Goal: Transaction & Acquisition: Download file/media

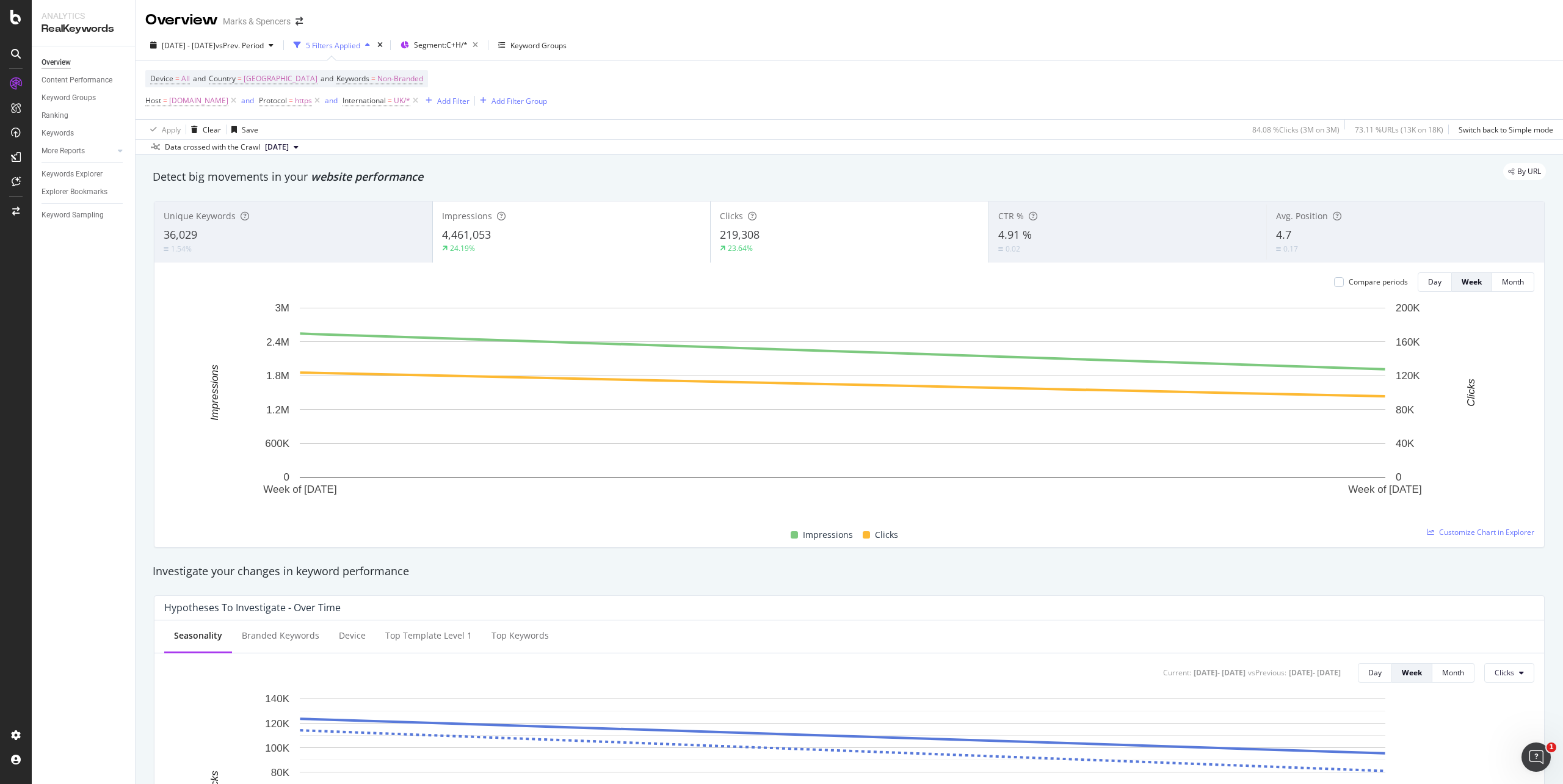
click at [289, 149] on span "[DATE]" at bounding box center [276, 147] width 24 height 11
click at [336, 193] on div "124K URLs" at bounding box center [322, 190] width 36 height 11
click at [154, 47] on icon "button" at bounding box center [153, 45] width 7 height 7
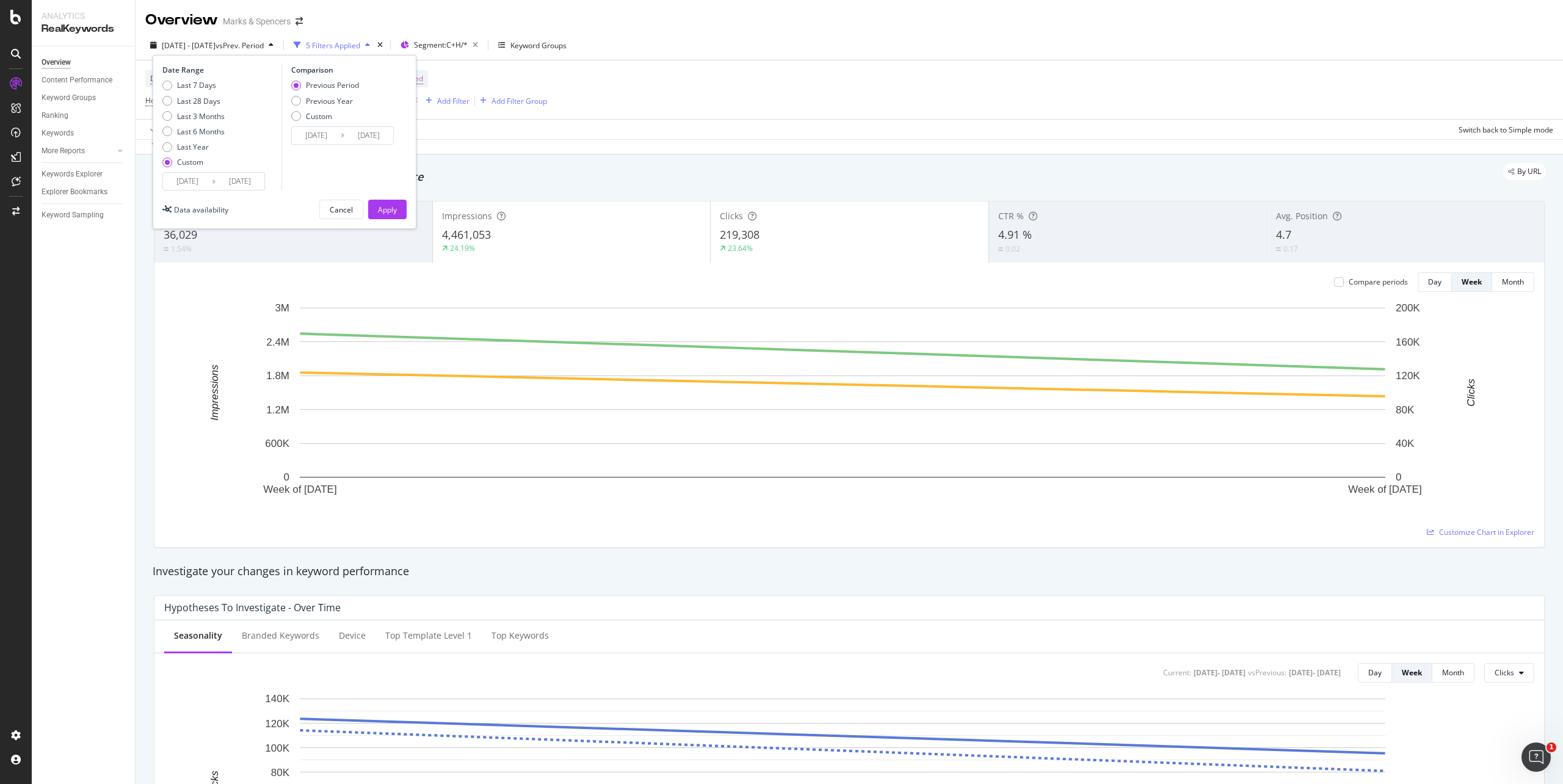
click at [193, 175] on input "2024/09/26" at bounding box center [187, 181] width 49 height 17
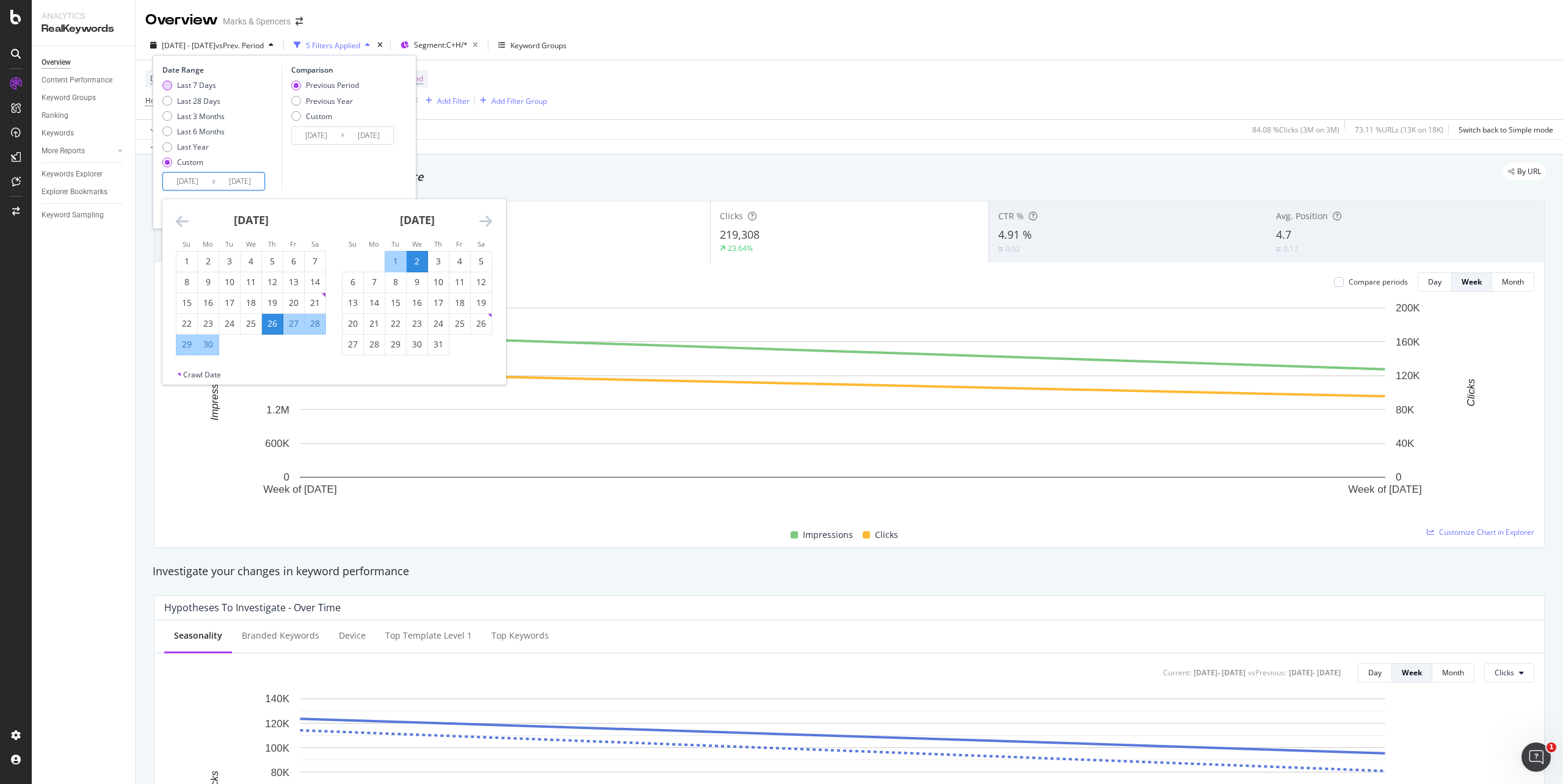
click at [186, 89] on div "Last 7 Days" at bounding box center [196, 85] width 39 height 10
type input "2025/09/20"
type input "2025/09/26"
type input "2025/09/13"
type input "2025/09/19"
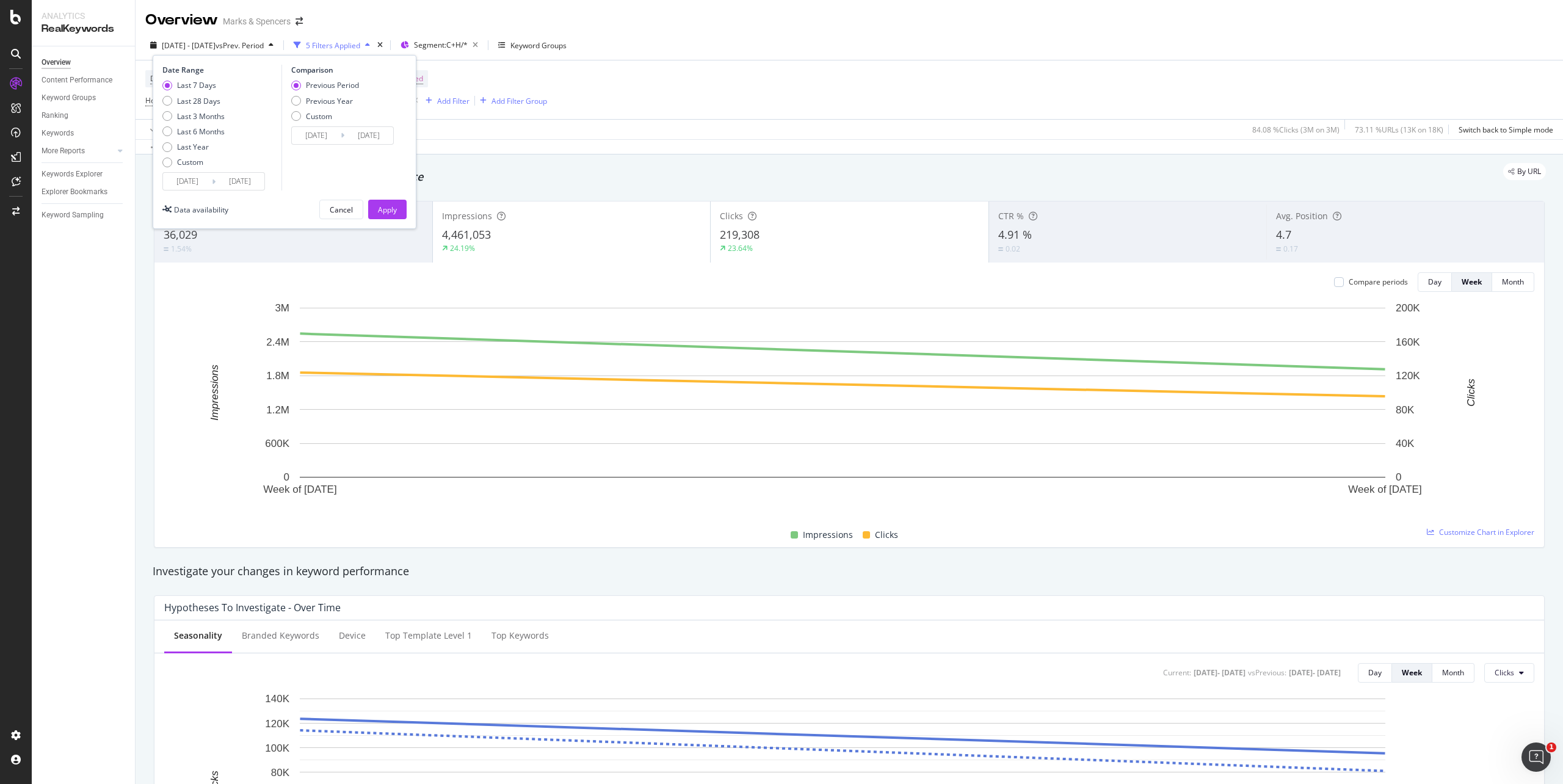
click at [364, 212] on div "Cancel Apply" at bounding box center [362, 209] width 87 height 20
click at [376, 211] on button "Apply" at bounding box center [387, 209] width 38 height 20
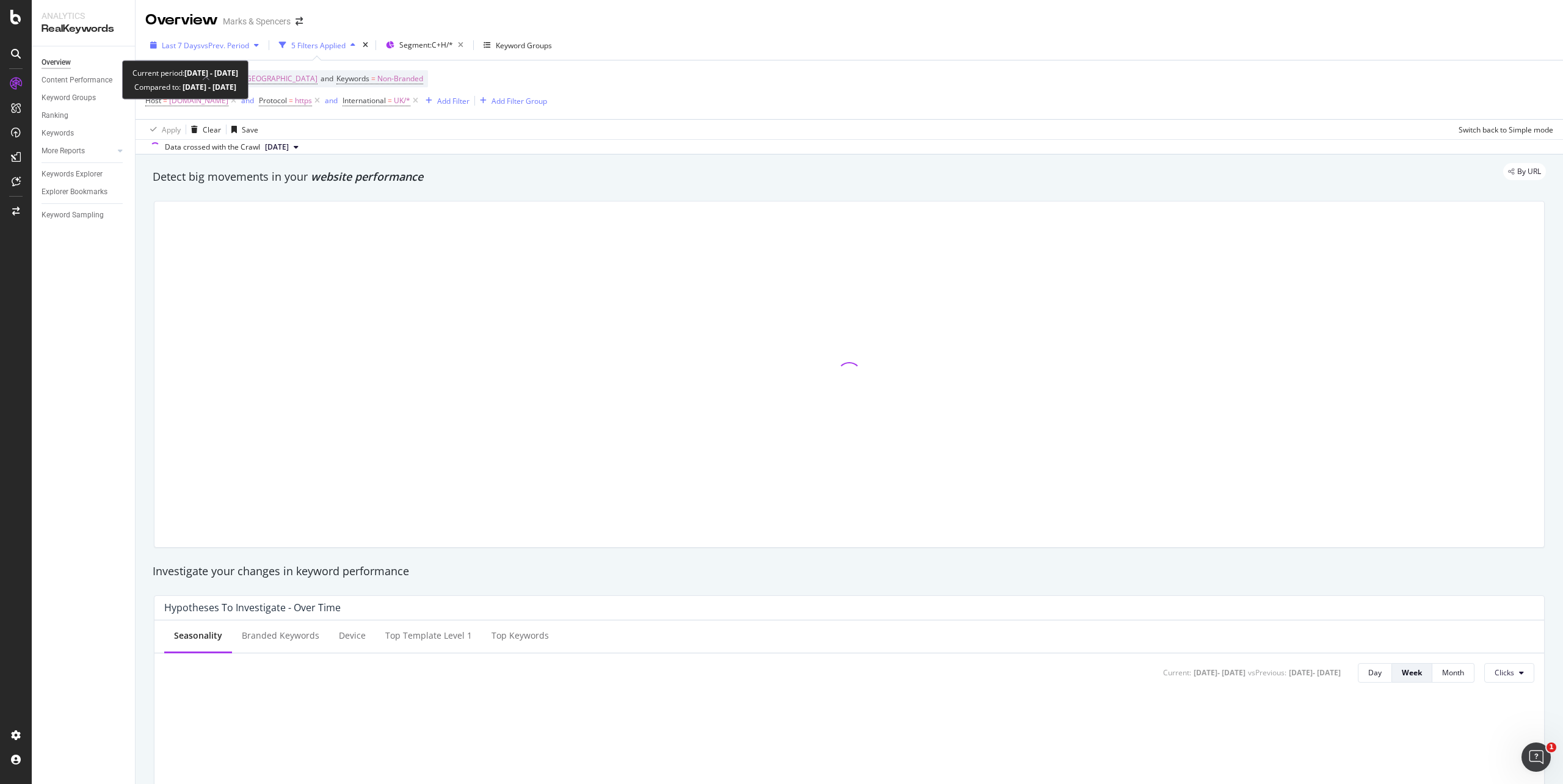
click at [152, 50] on div "Last 7 Days vs Prev. Period" at bounding box center [205, 45] width 119 height 18
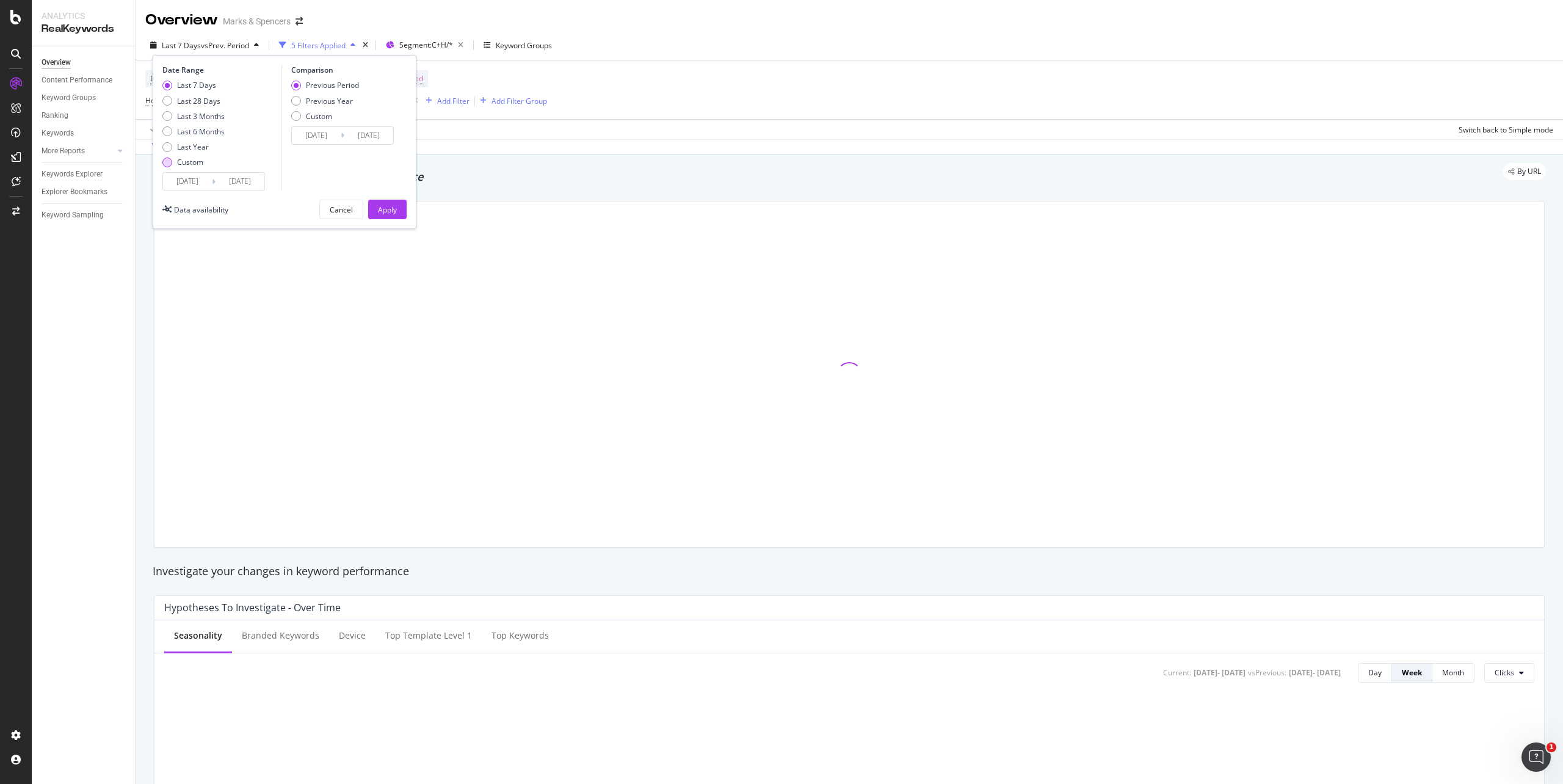
click at [170, 157] on div "Custom" at bounding box center [194, 162] width 63 height 10
type input "2025/08/30"
type input "2025/08/02"
type input "2025/08/29"
click at [188, 174] on div "Date Range Last 7 Days Last 28 Days Last 3 Months Last 6 Months Last Year Custo…" at bounding box center [221, 127] width 116 height 126
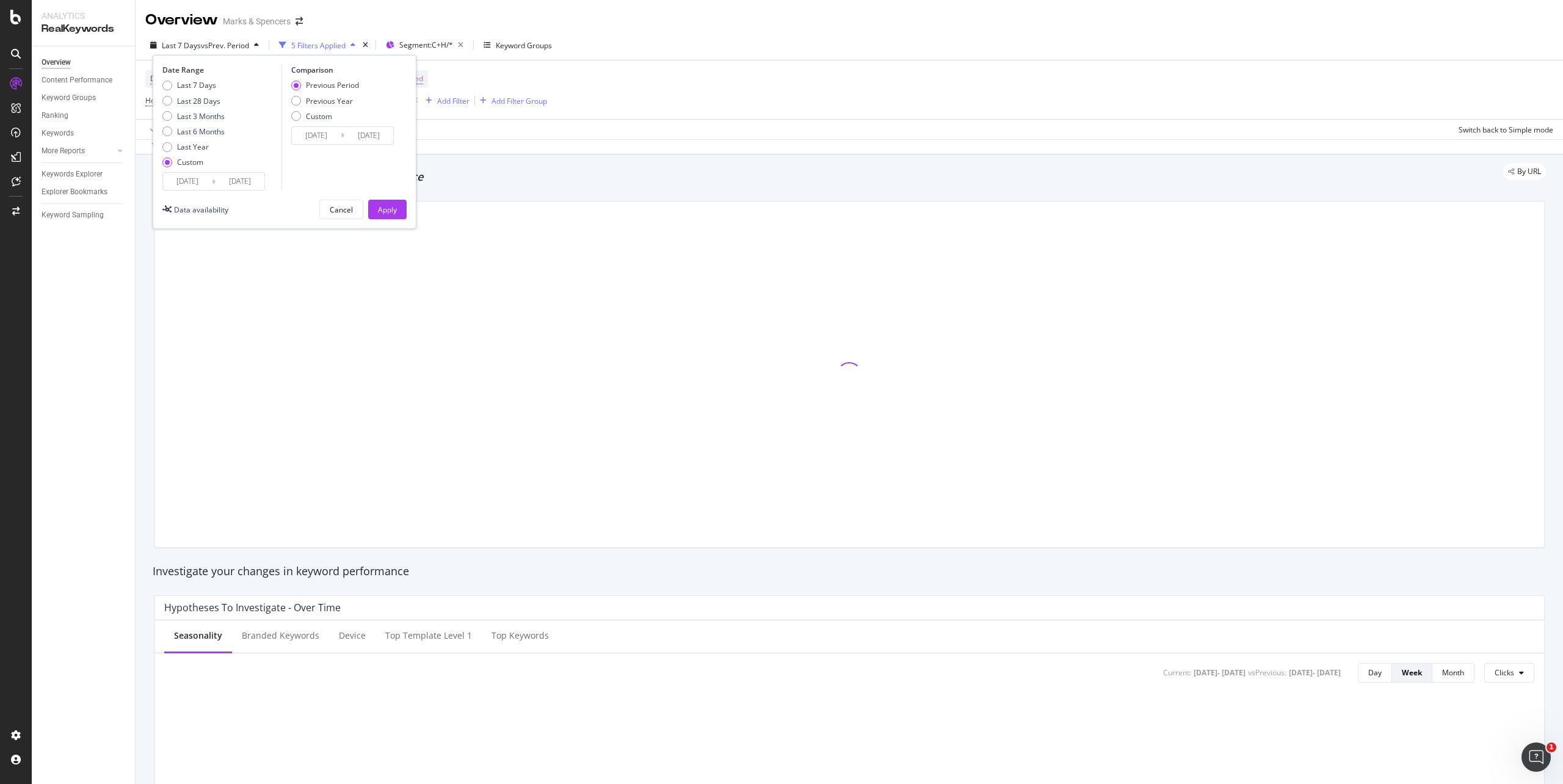
click at [189, 179] on input "2025/08/30" at bounding box center [187, 181] width 49 height 17
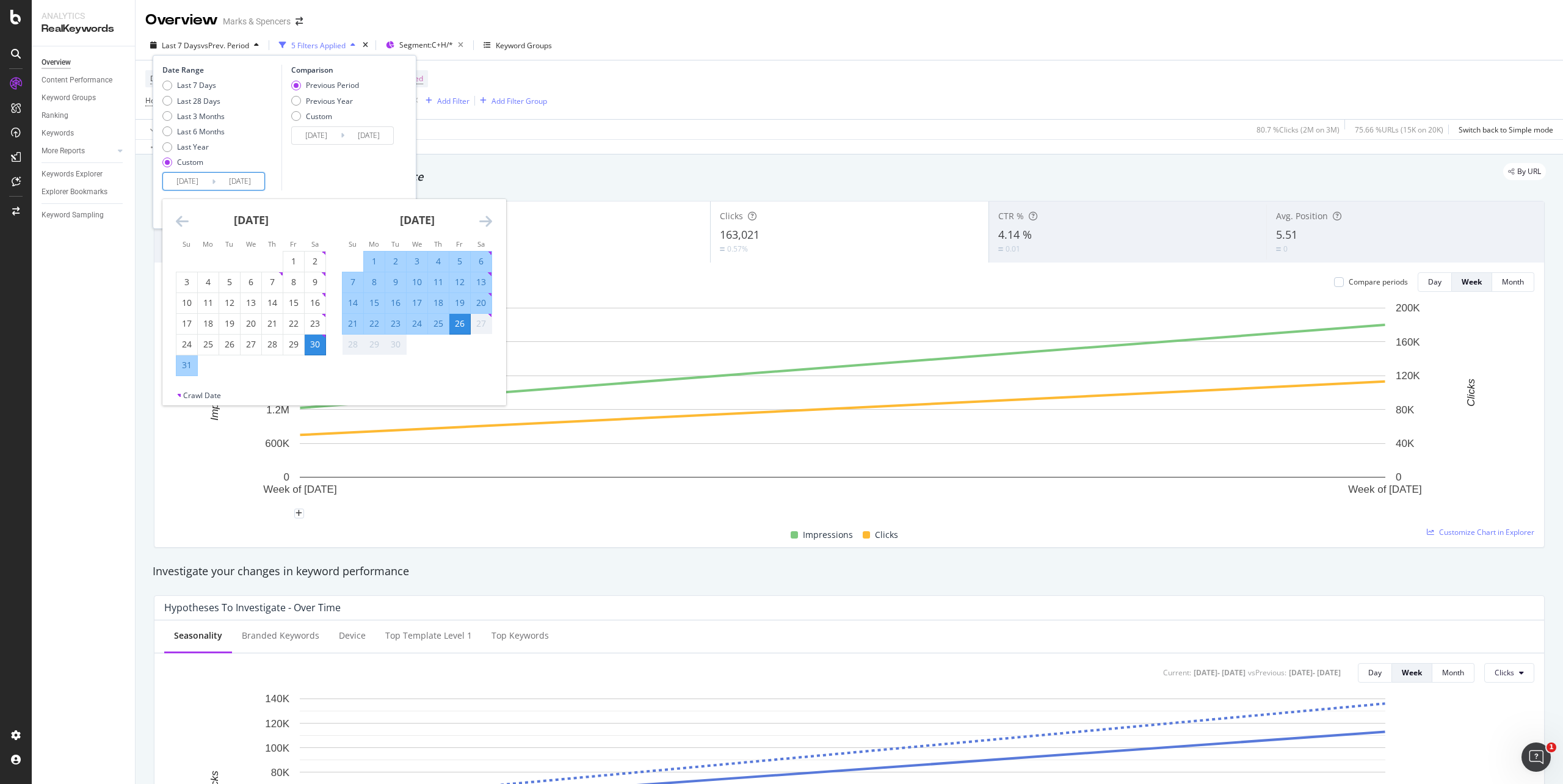
click at [352, 322] on div "21" at bounding box center [353, 323] width 21 height 12
type input "2025/09/21"
type input "2025/09/15"
type input "2025/09/20"
click at [322, 101] on div "Previous Year" at bounding box center [329, 101] width 47 height 10
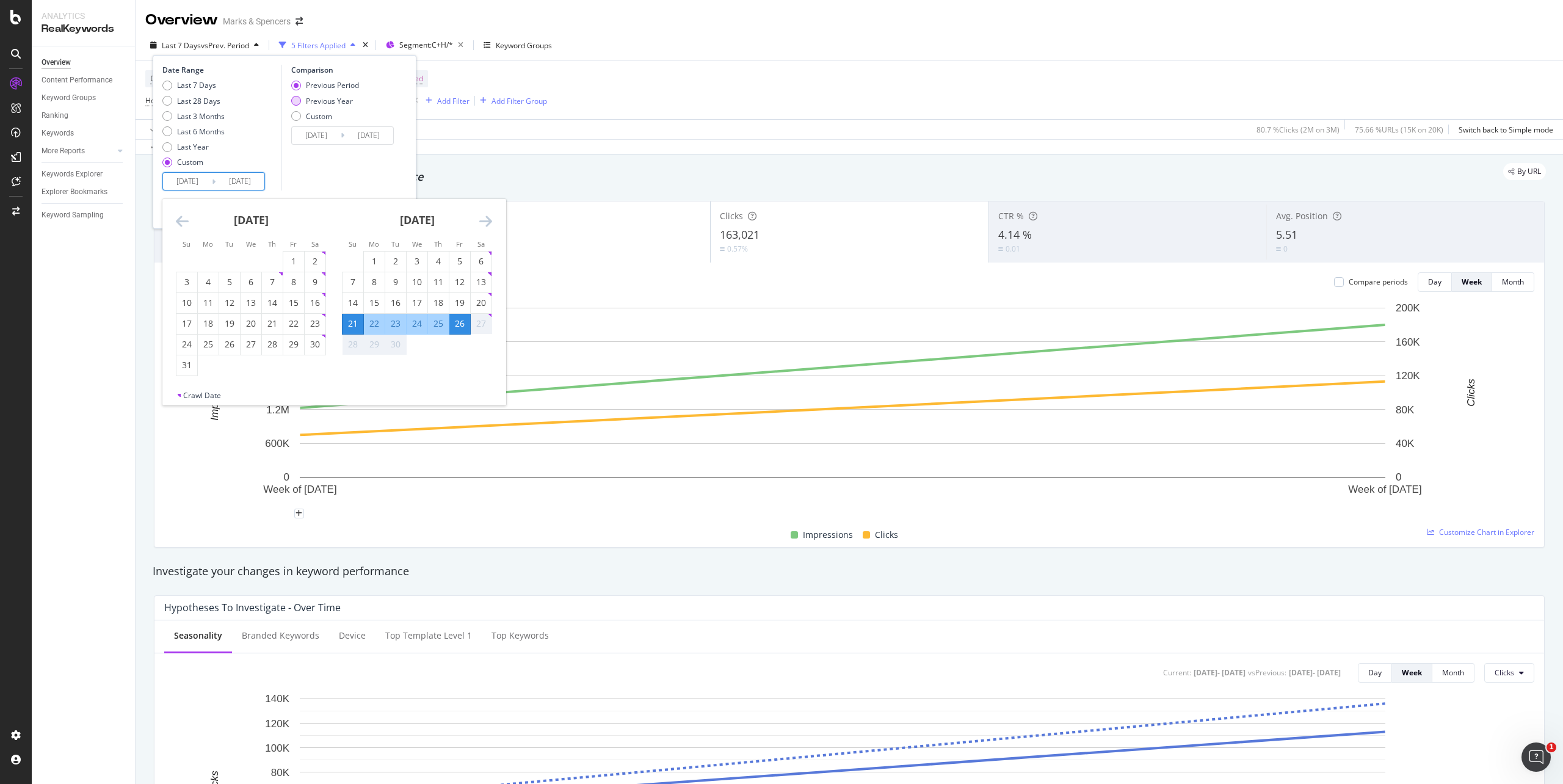
type input "2024/09/22"
type input "2024/09/27"
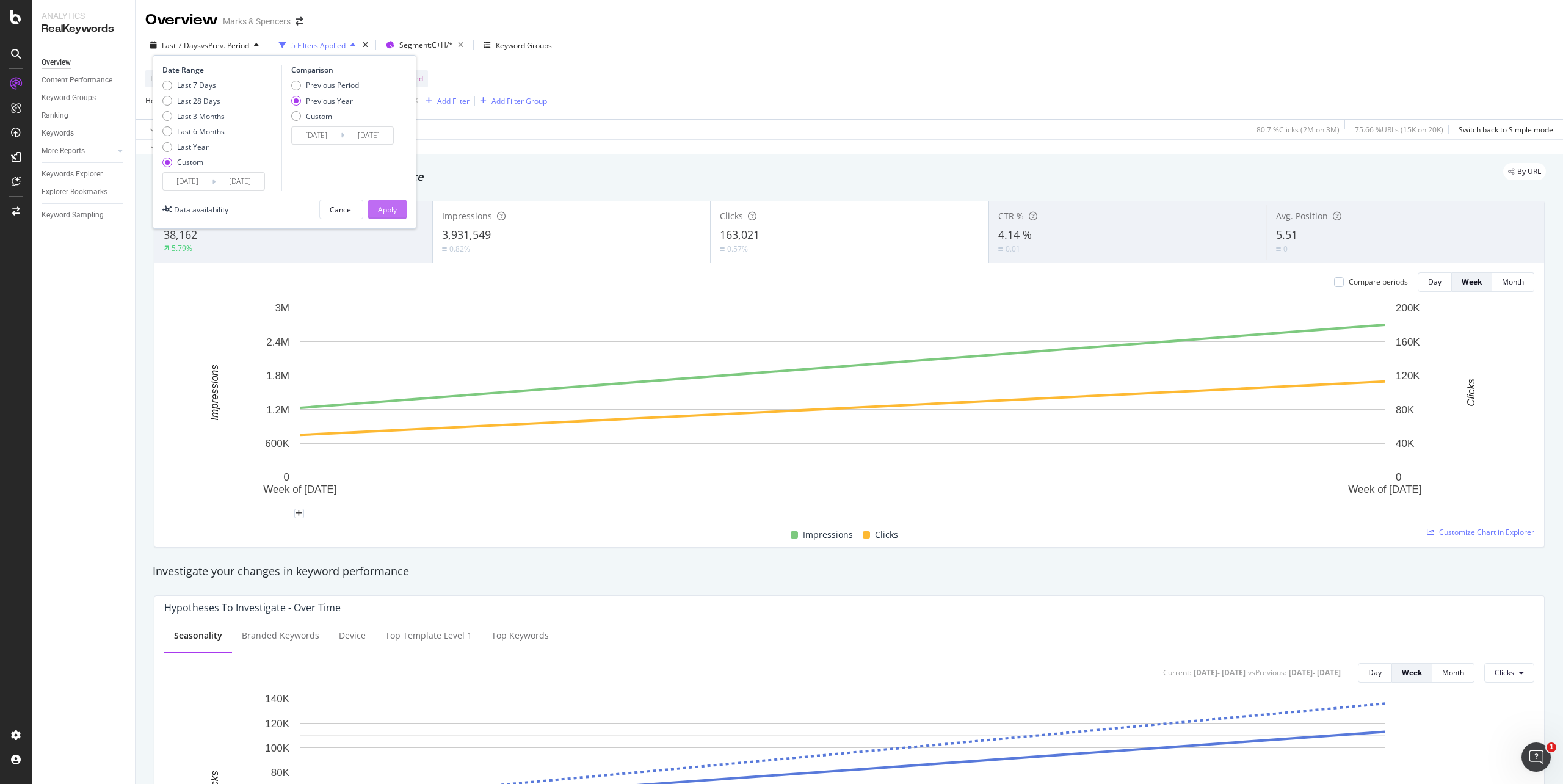
click at [389, 206] on div "Apply" at bounding box center [387, 210] width 19 height 10
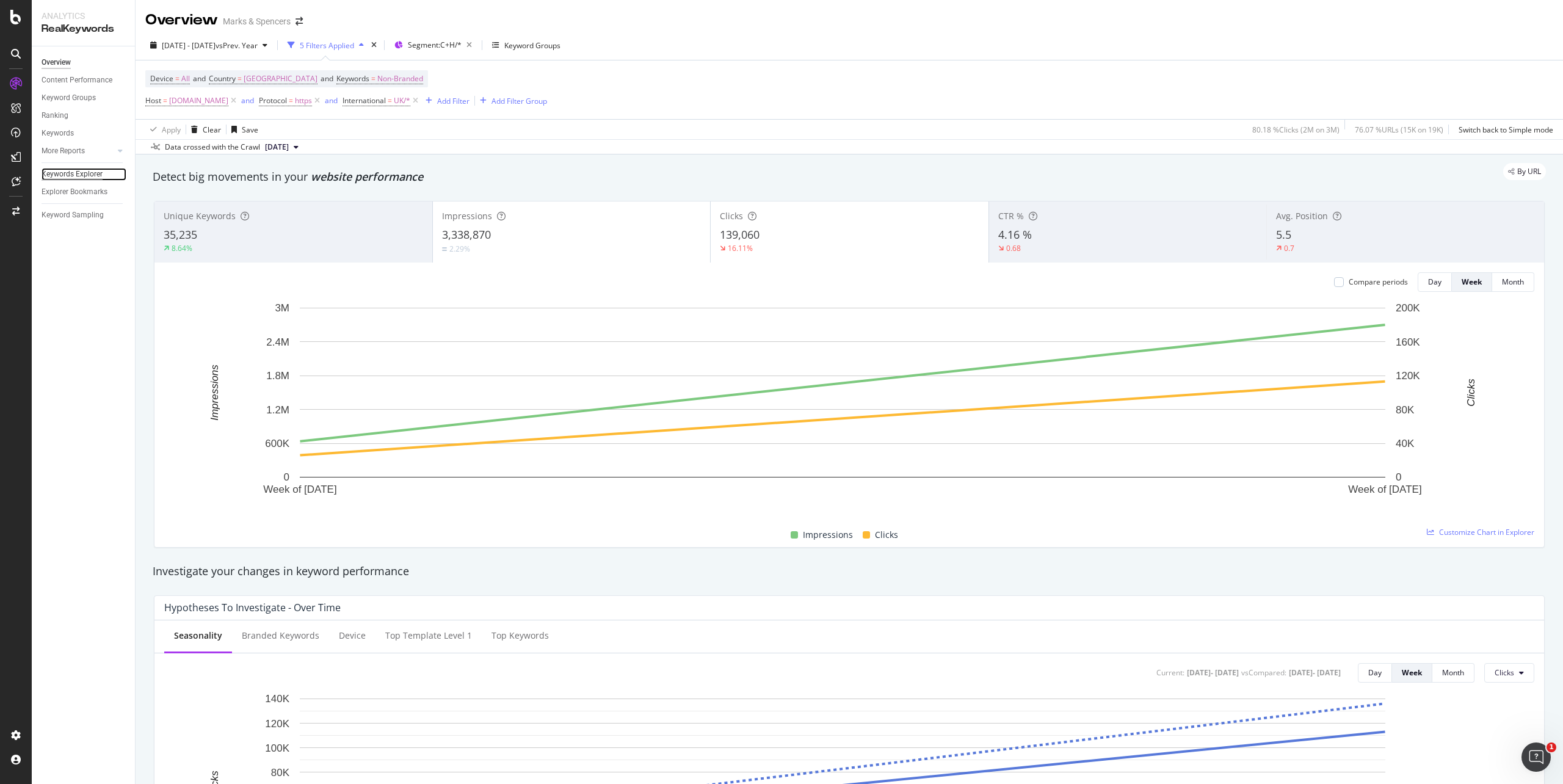
click at [73, 175] on div "Keywords Explorer" at bounding box center [72, 174] width 61 height 13
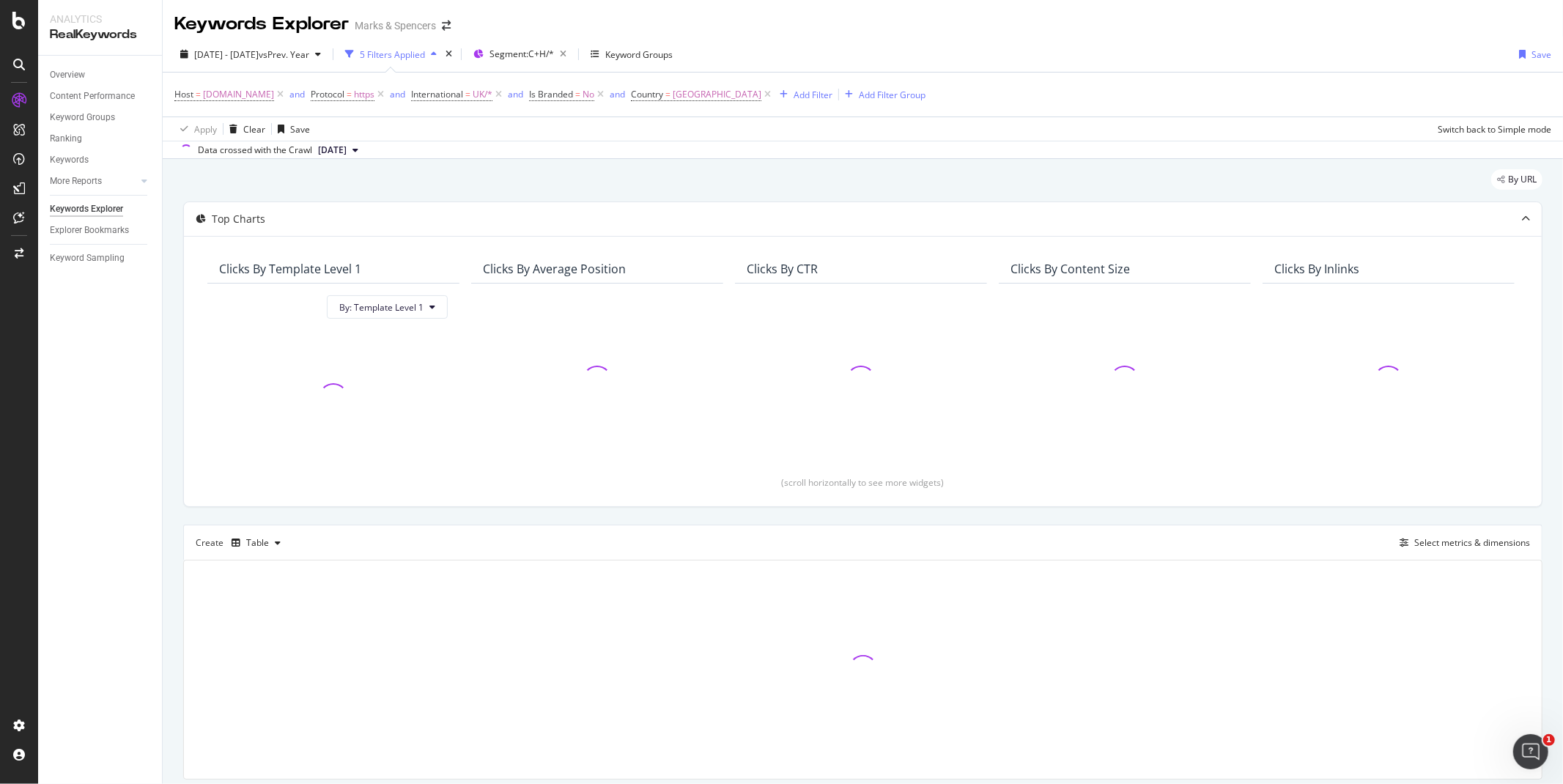
drag, startPoint x: 88, startPoint y: 210, endPoint x: 64, endPoint y: 414, distance: 205.4
click at [64, 414] on div "Overview Content Performance Keyword Groups Ranking Keywords More Reports Count…" at bounding box center [100, 420] width 124 height 728
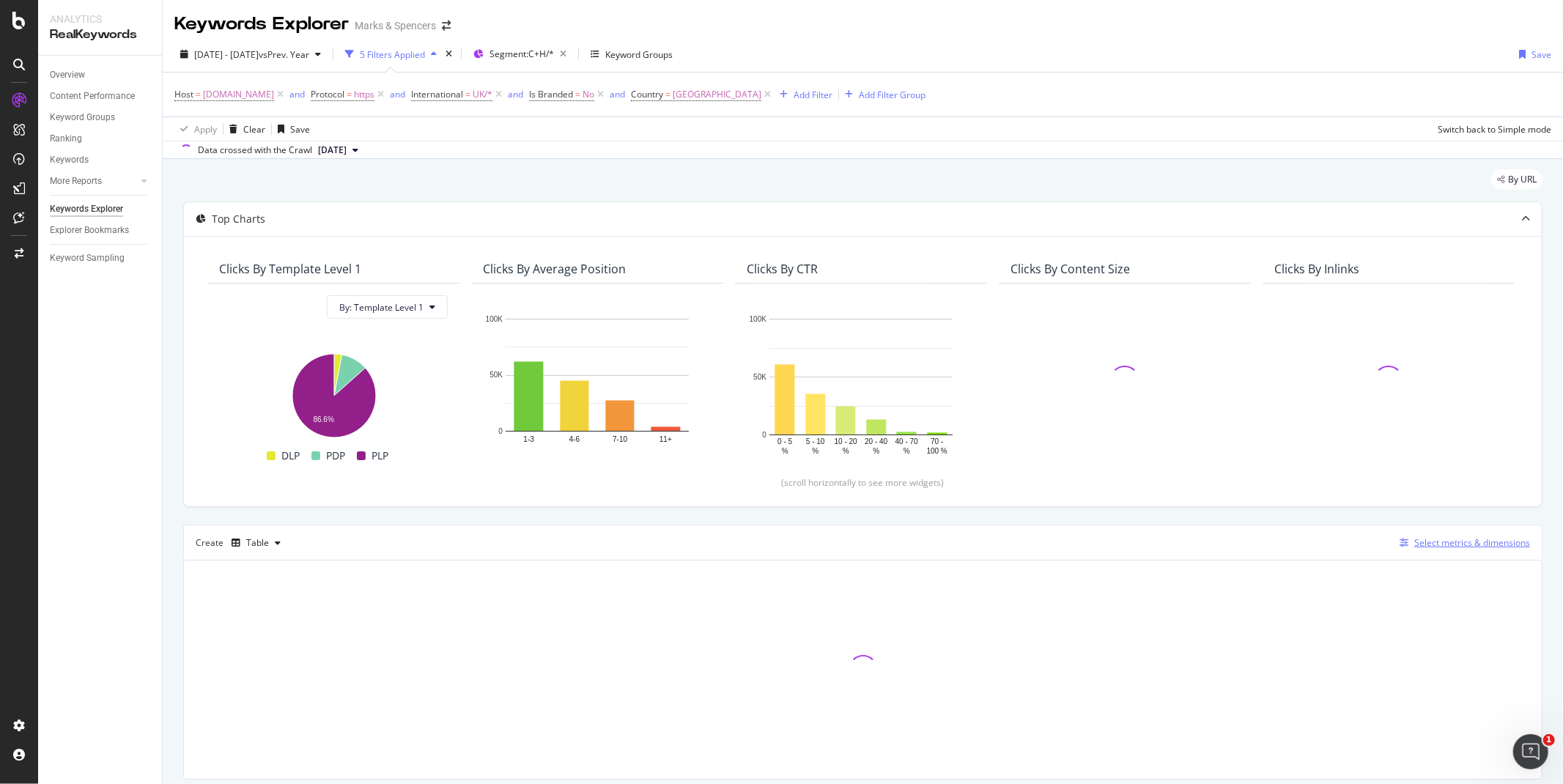
click at [1467, 550] on div "Select metrics & dimensions" at bounding box center [1462, 543] width 136 height 16
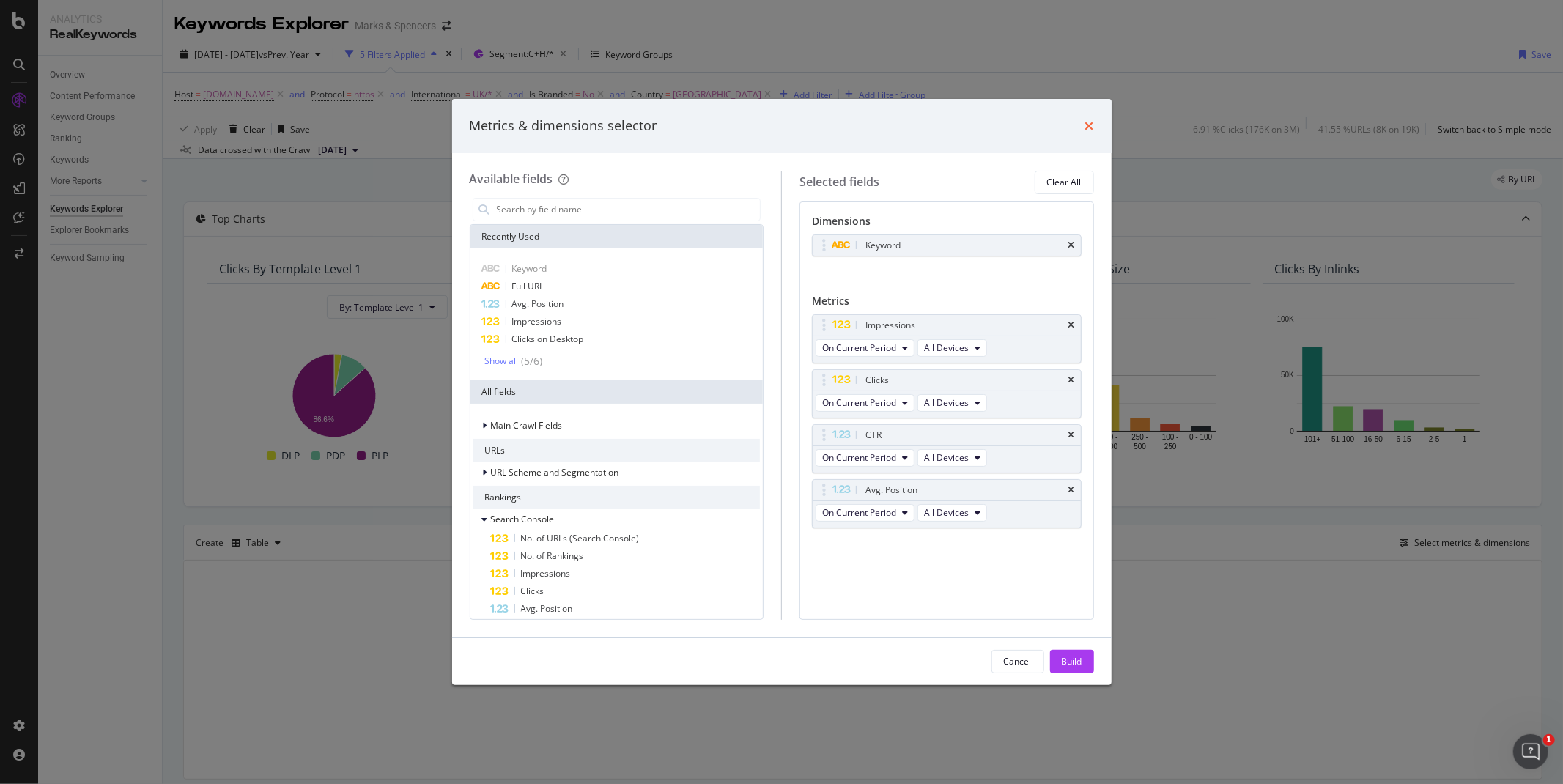
click at [1090, 120] on icon "times" at bounding box center [1089, 126] width 8 height 11
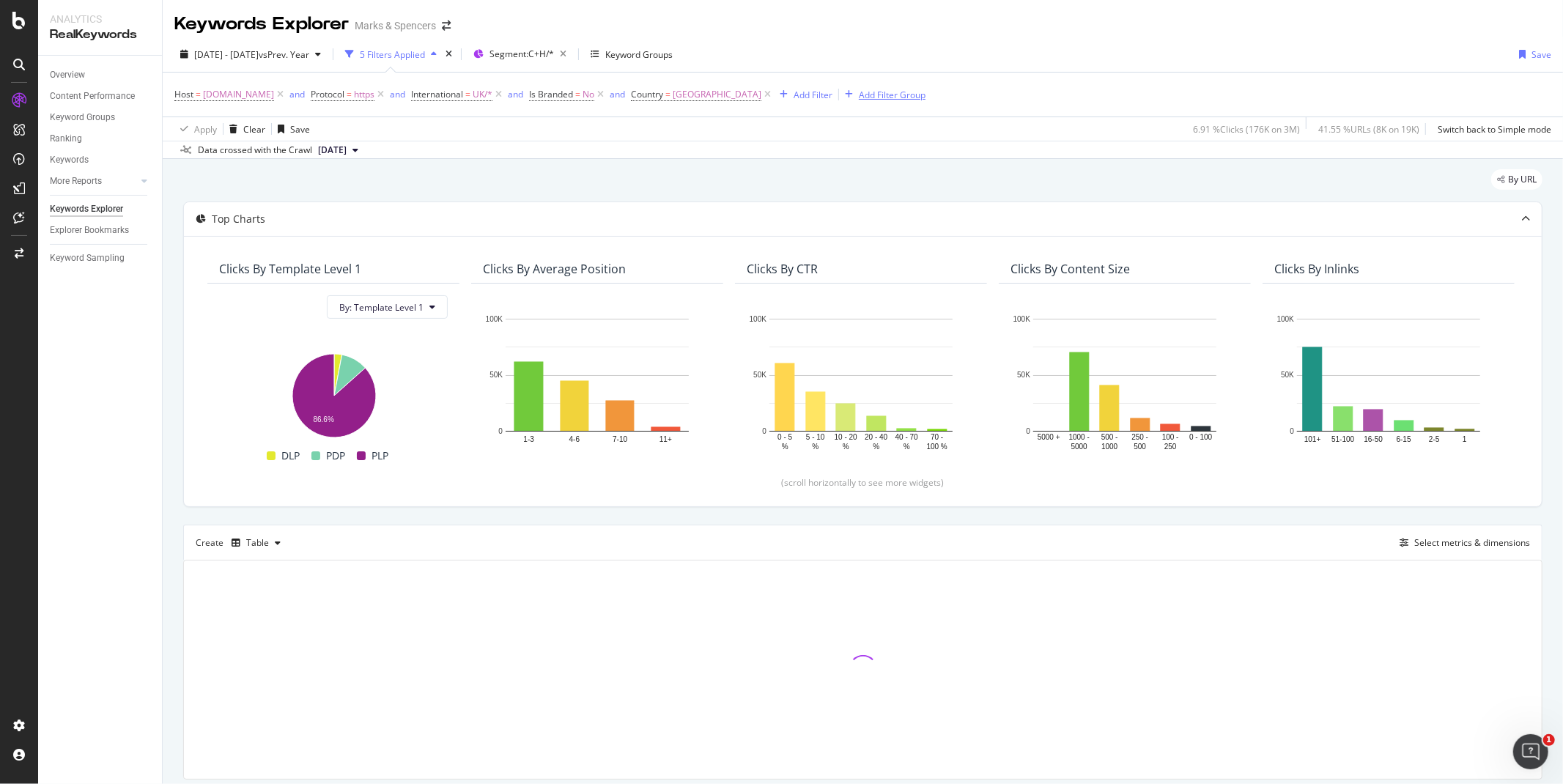
click at [917, 98] on div "Add Filter Group" at bounding box center [891, 95] width 67 height 12
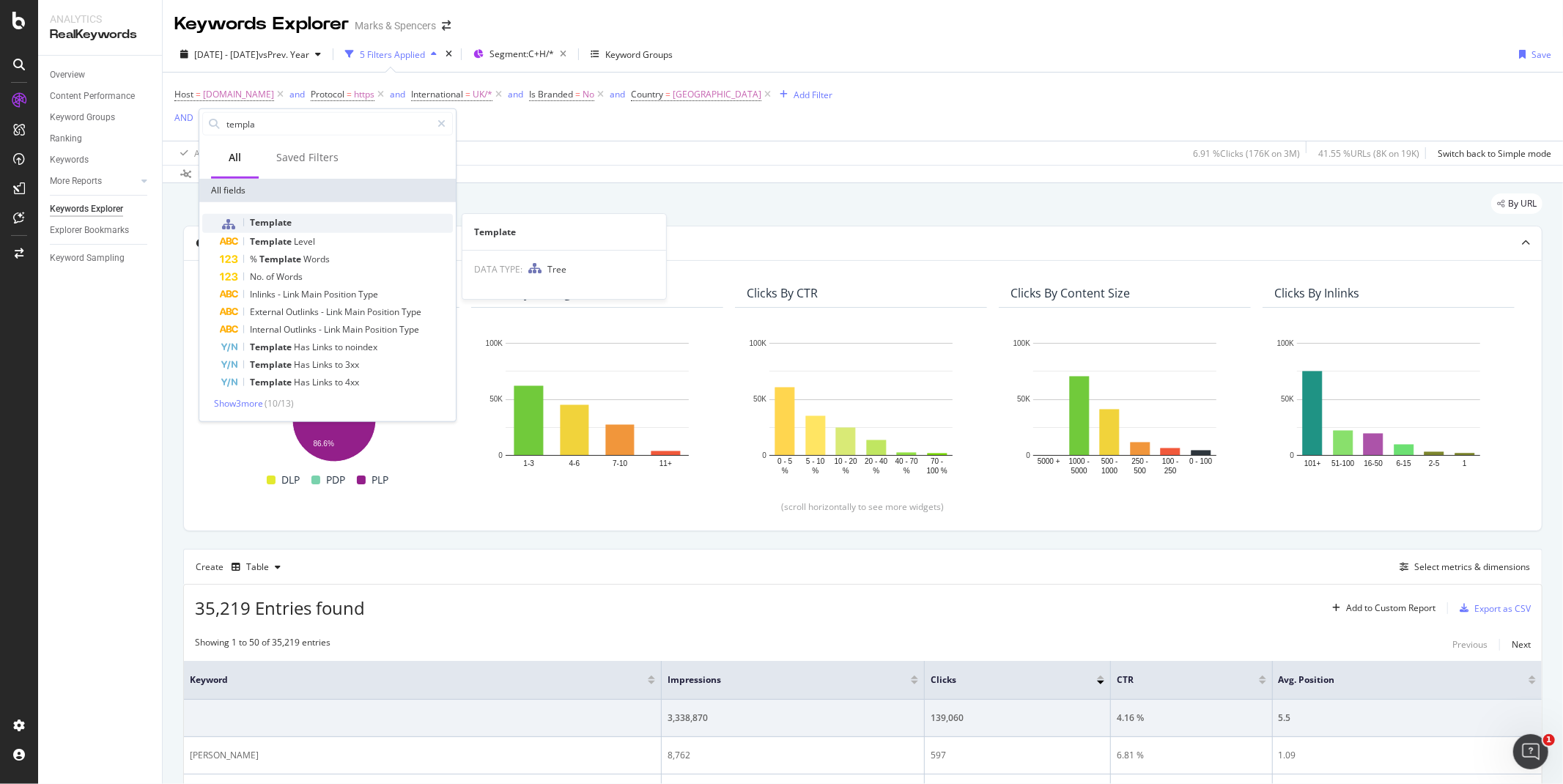
type input "templa"
click at [276, 223] on span "Template" at bounding box center [270, 222] width 42 height 12
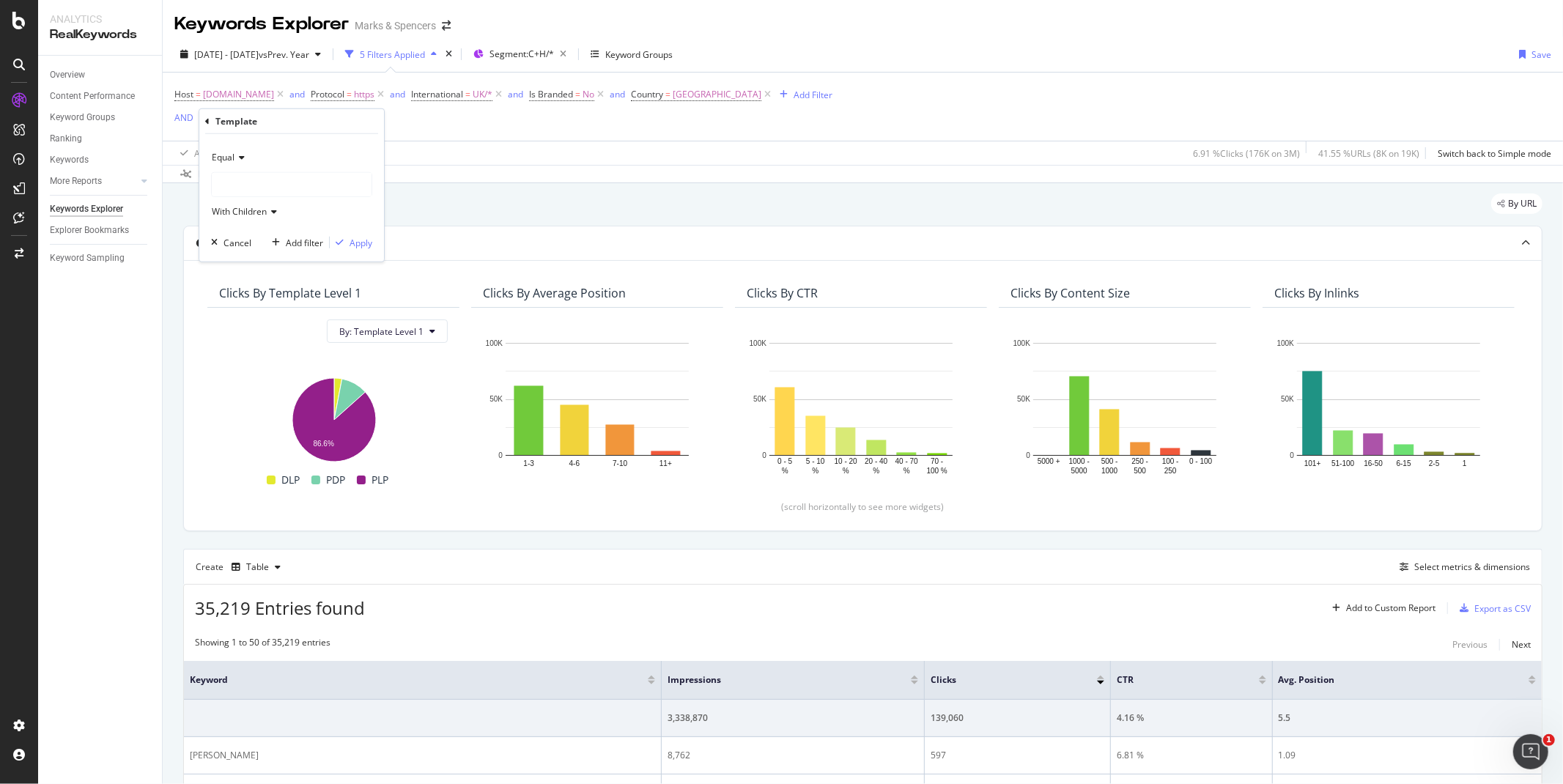
click at [280, 183] on div at bounding box center [292, 185] width 160 height 24
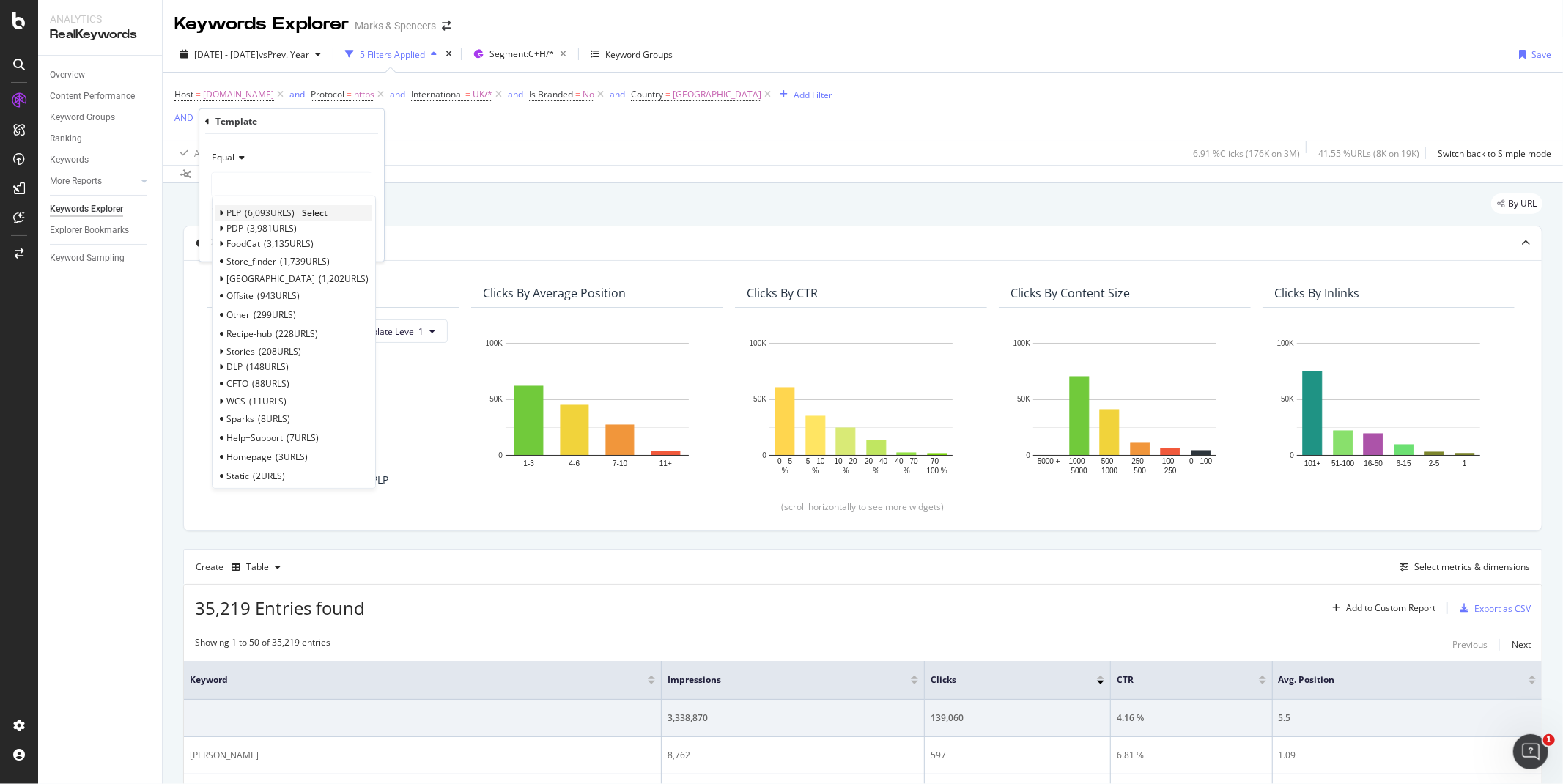
click at [221, 213] on icon at bounding box center [221, 213] width 5 height 8
click at [275, 244] on span "1,981 URLS" at bounding box center [299, 249] width 50 height 12
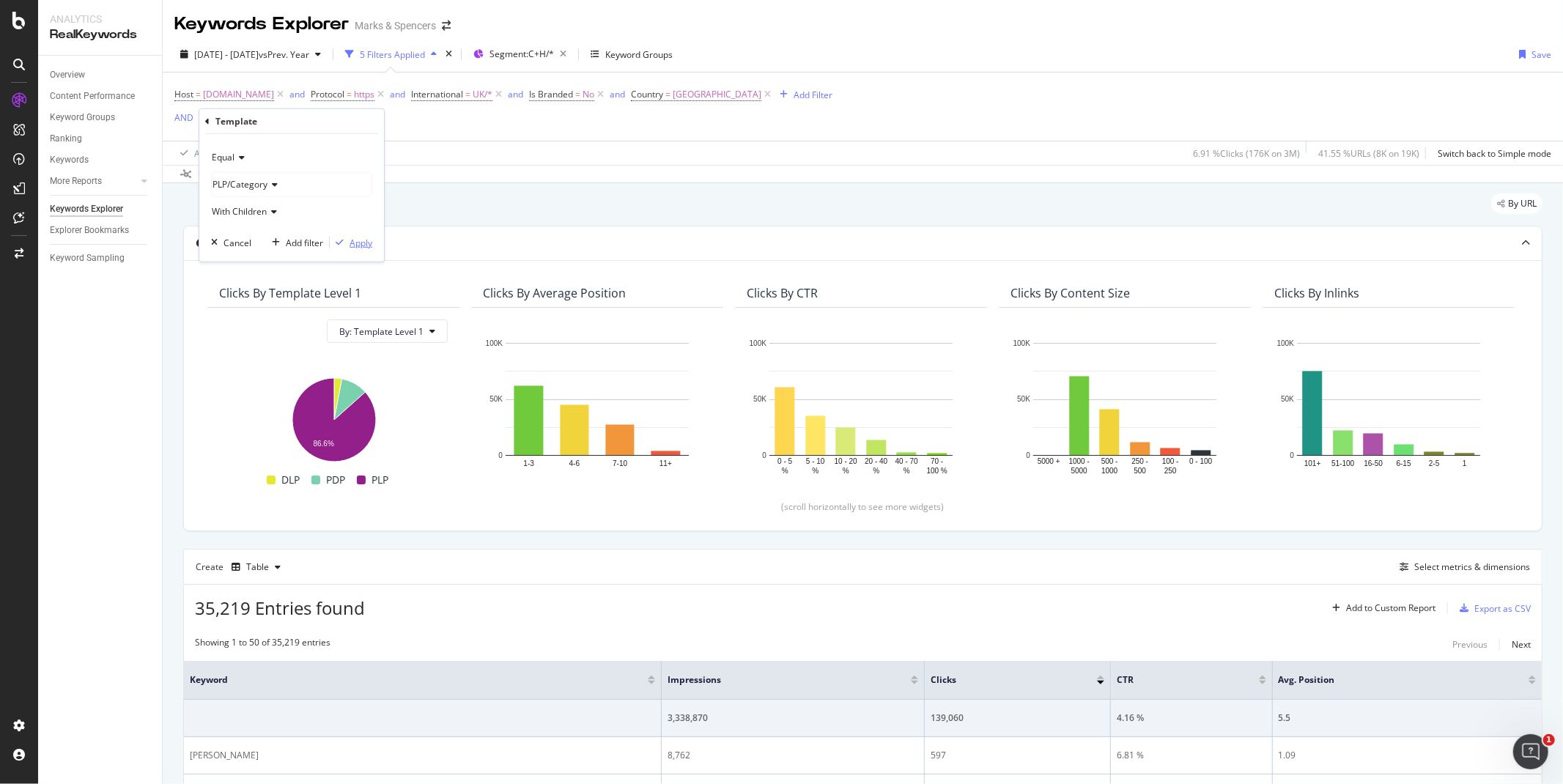
click at [359, 243] on div "Apply" at bounding box center [361, 242] width 23 height 12
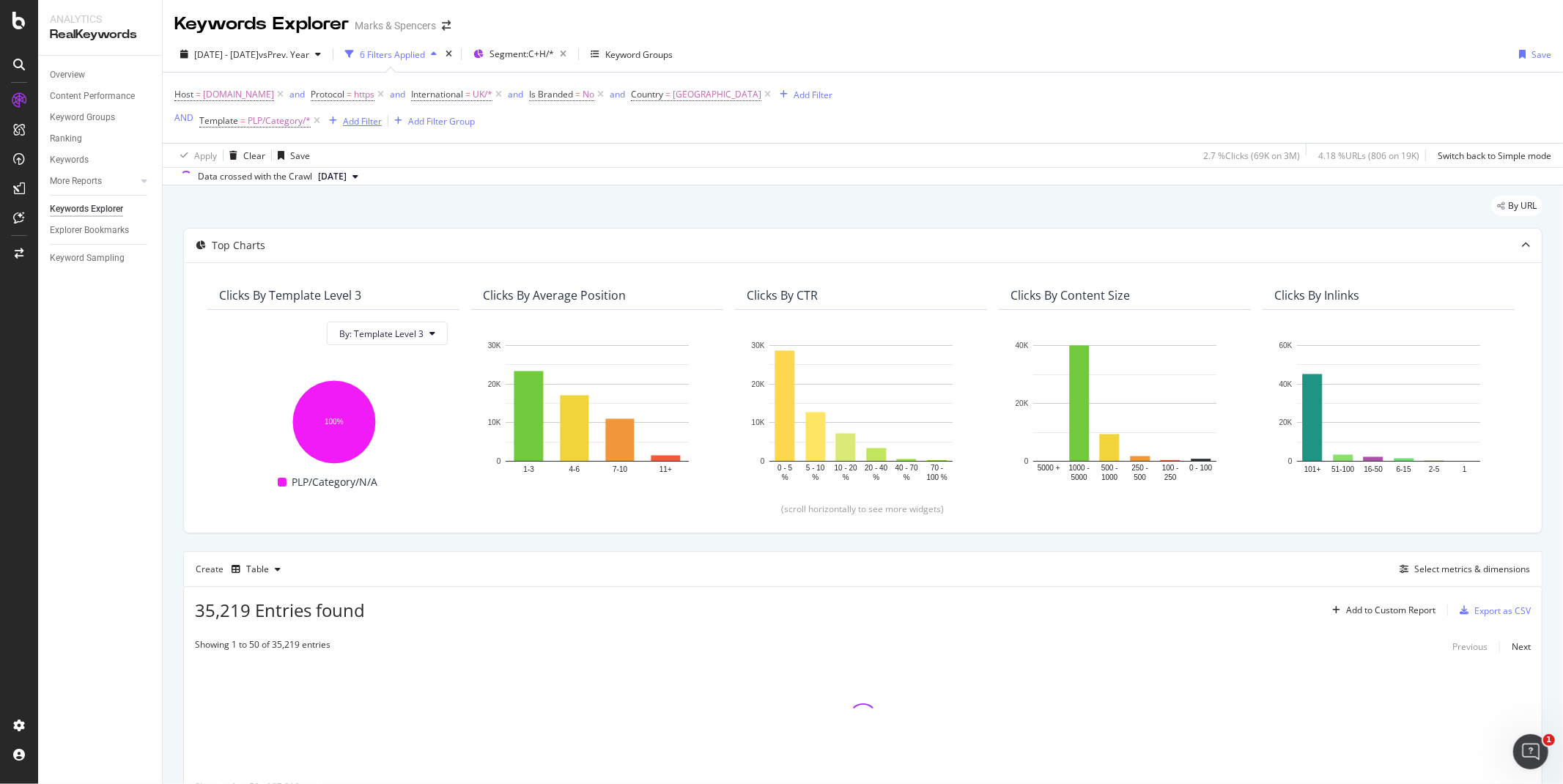
click at [369, 129] on button "Add Filter" at bounding box center [352, 120] width 59 height 18
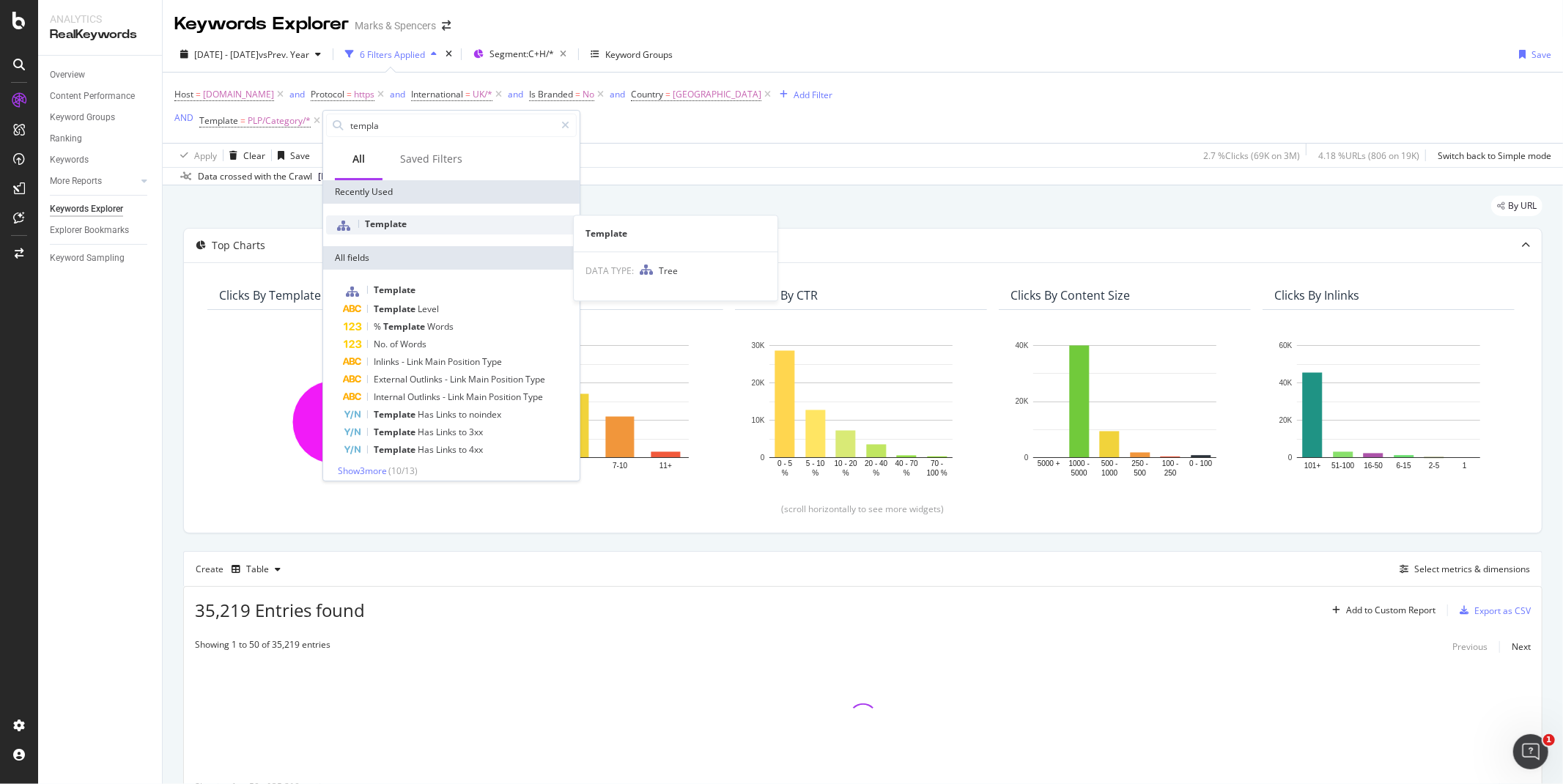
click at [379, 224] on span "Template" at bounding box center [386, 224] width 42 height 12
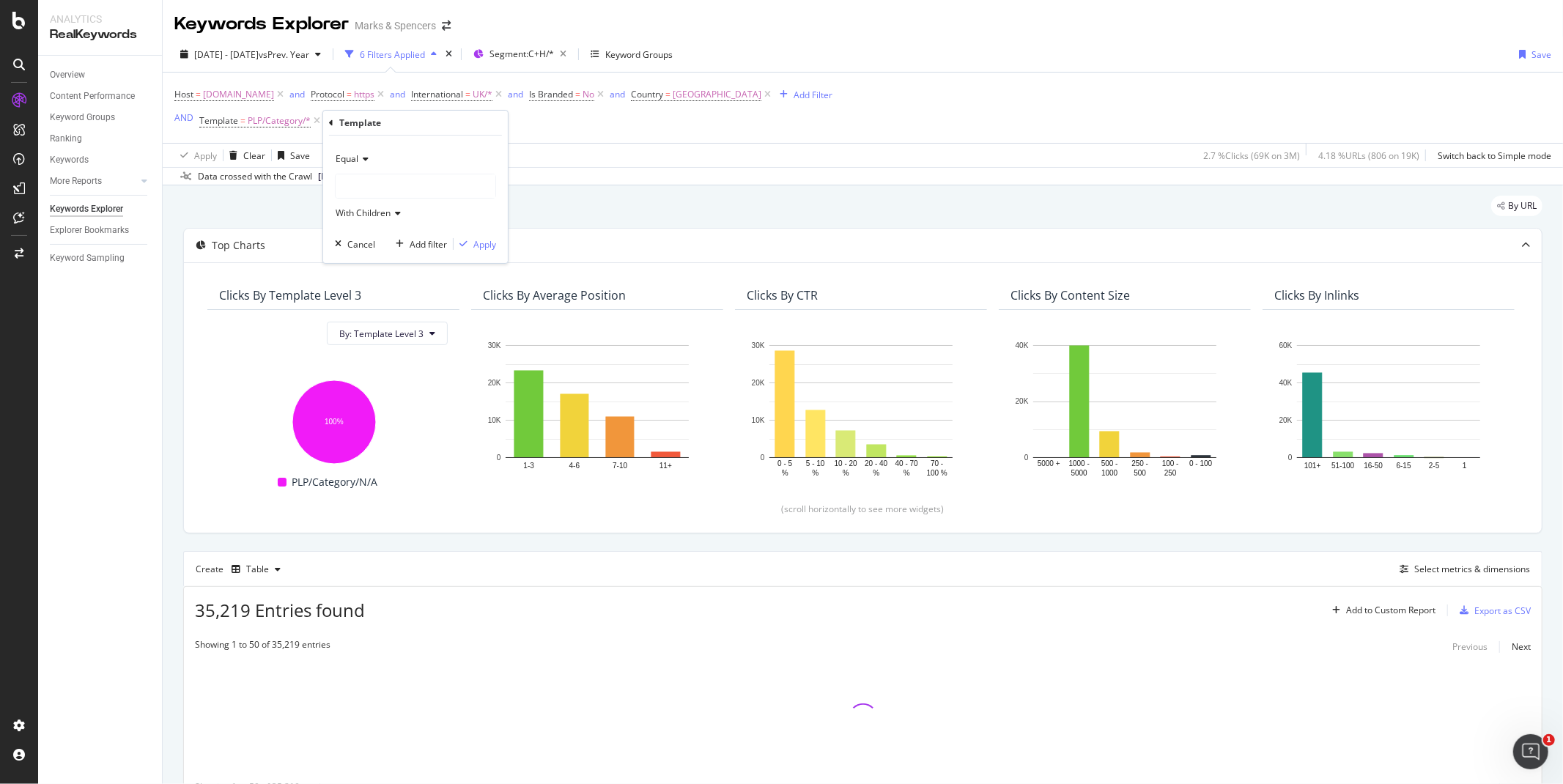
click at [375, 183] on div at bounding box center [415, 186] width 160 height 24
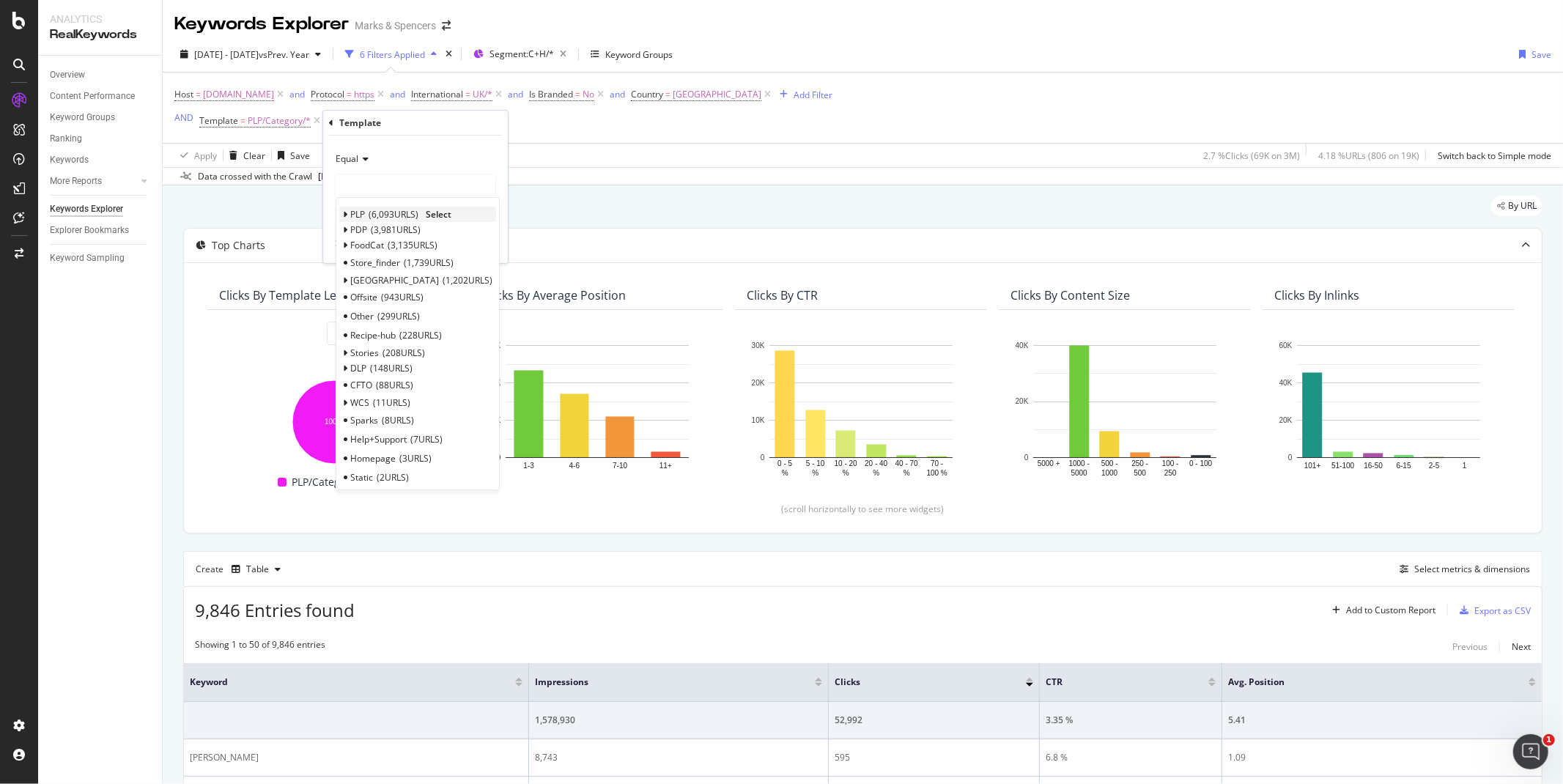
click at [345, 216] on icon at bounding box center [345, 214] width 5 height 8
click at [453, 231] on span "3,912 URLS" at bounding box center [427, 232] width 50 height 12
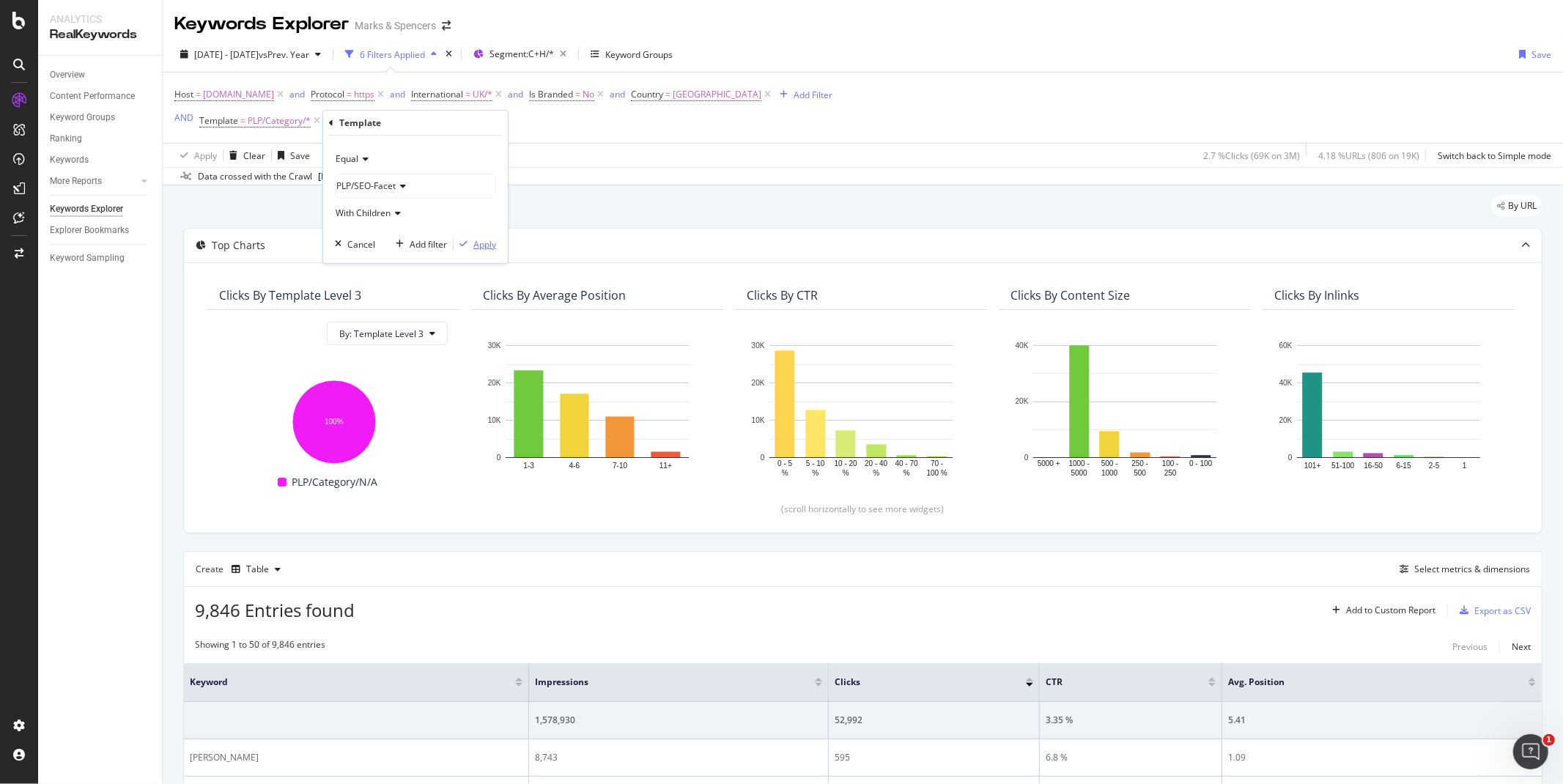
click at [482, 246] on div "Apply" at bounding box center [485, 244] width 23 height 12
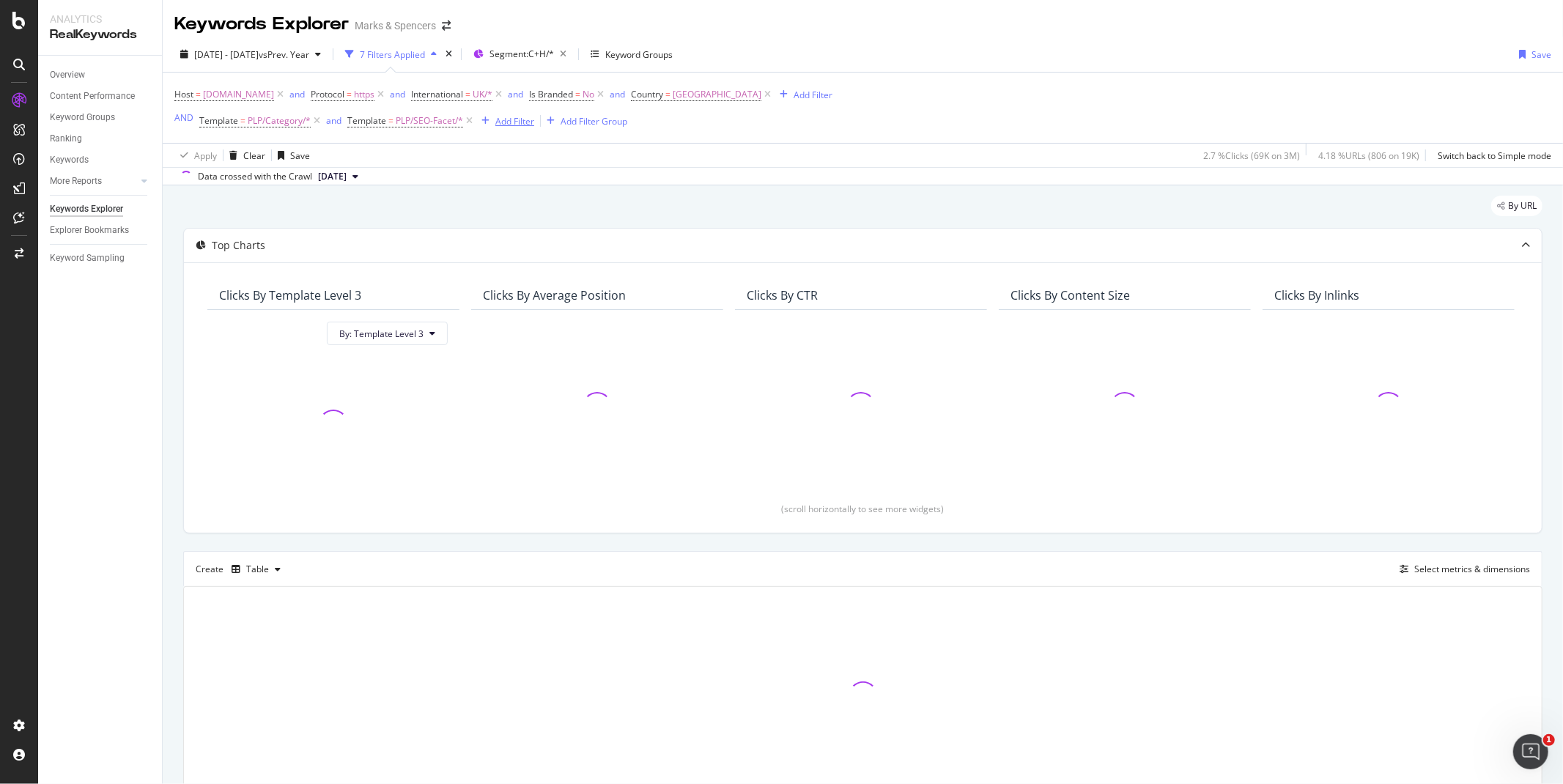
click at [515, 126] on div "Add Filter" at bounding box center [515, 121] width 39 height 12
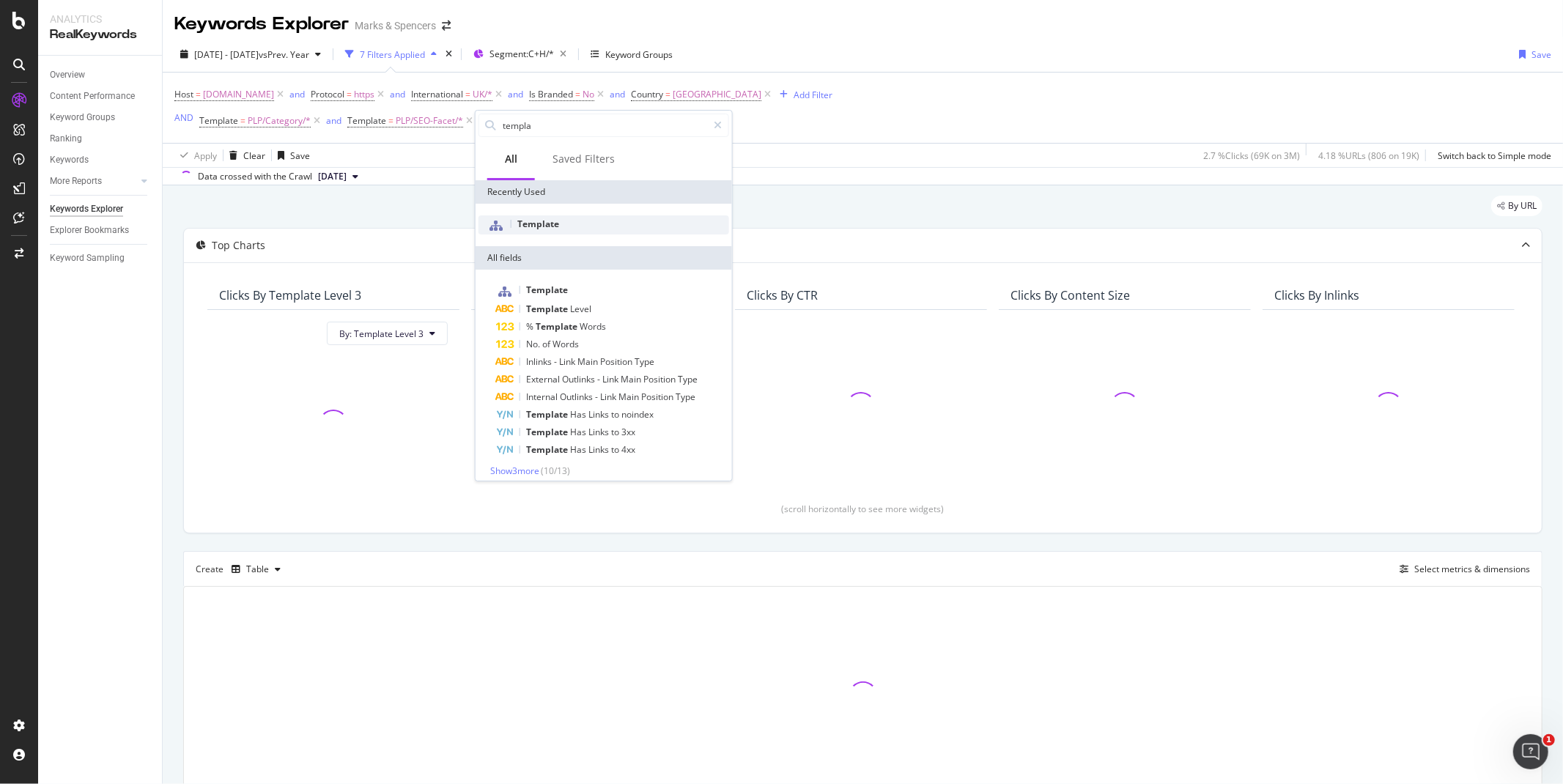
click at [522, 224] on span "Template" at bounding box center [538, 224] width 42 height 12
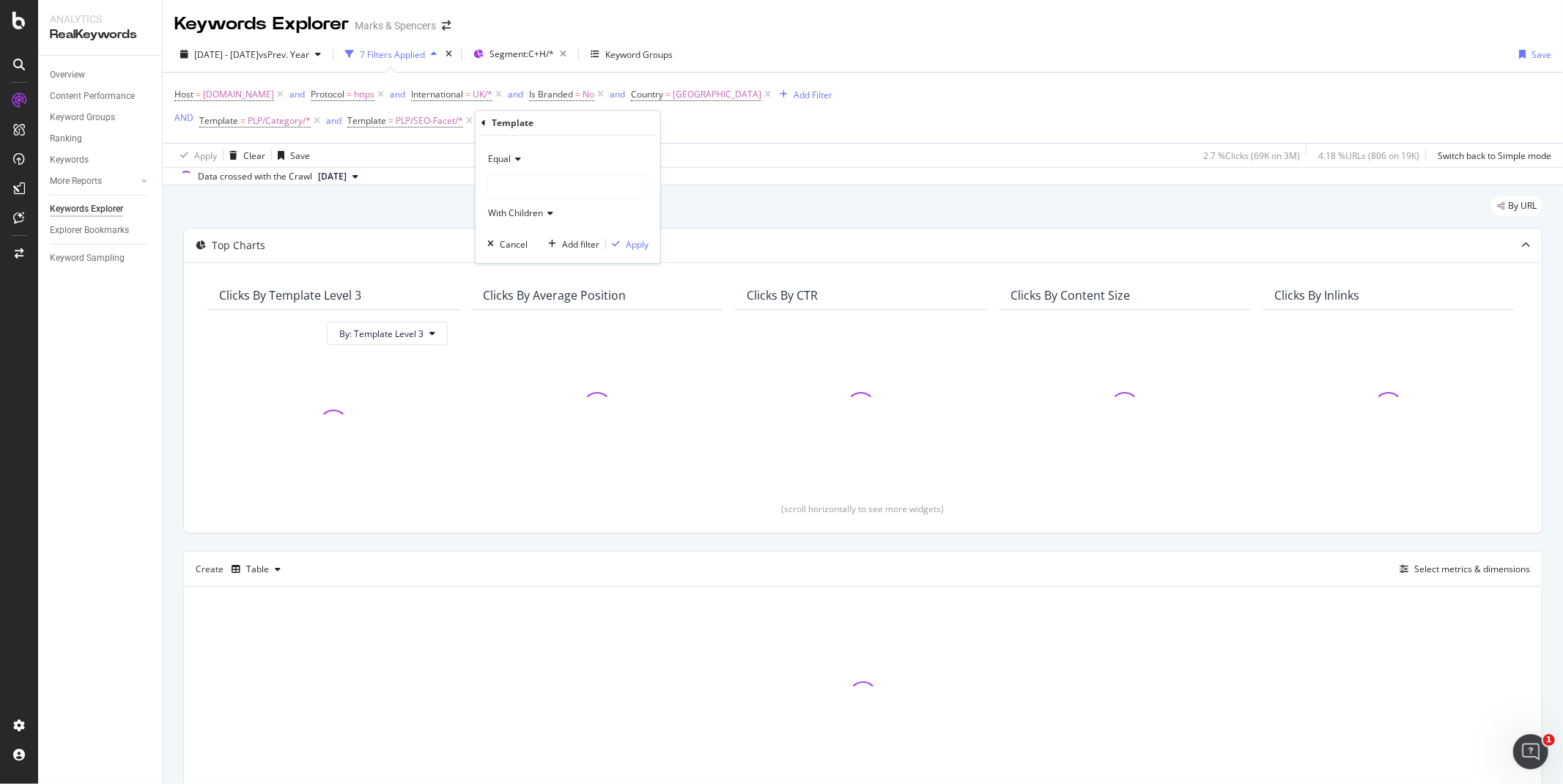
click at [501, 162] on span "Equal" at bounding box center [499, 158] width 23 height 12
click at [512, 211] on span "Not Equal" at bounding box center [515, 208] width 40 height 12
click at [528, 192] on div at bounding box center [567, 186] width 160 height 24
click at [511, 185] on div at bounding box center [567, 186] width 160 height 24
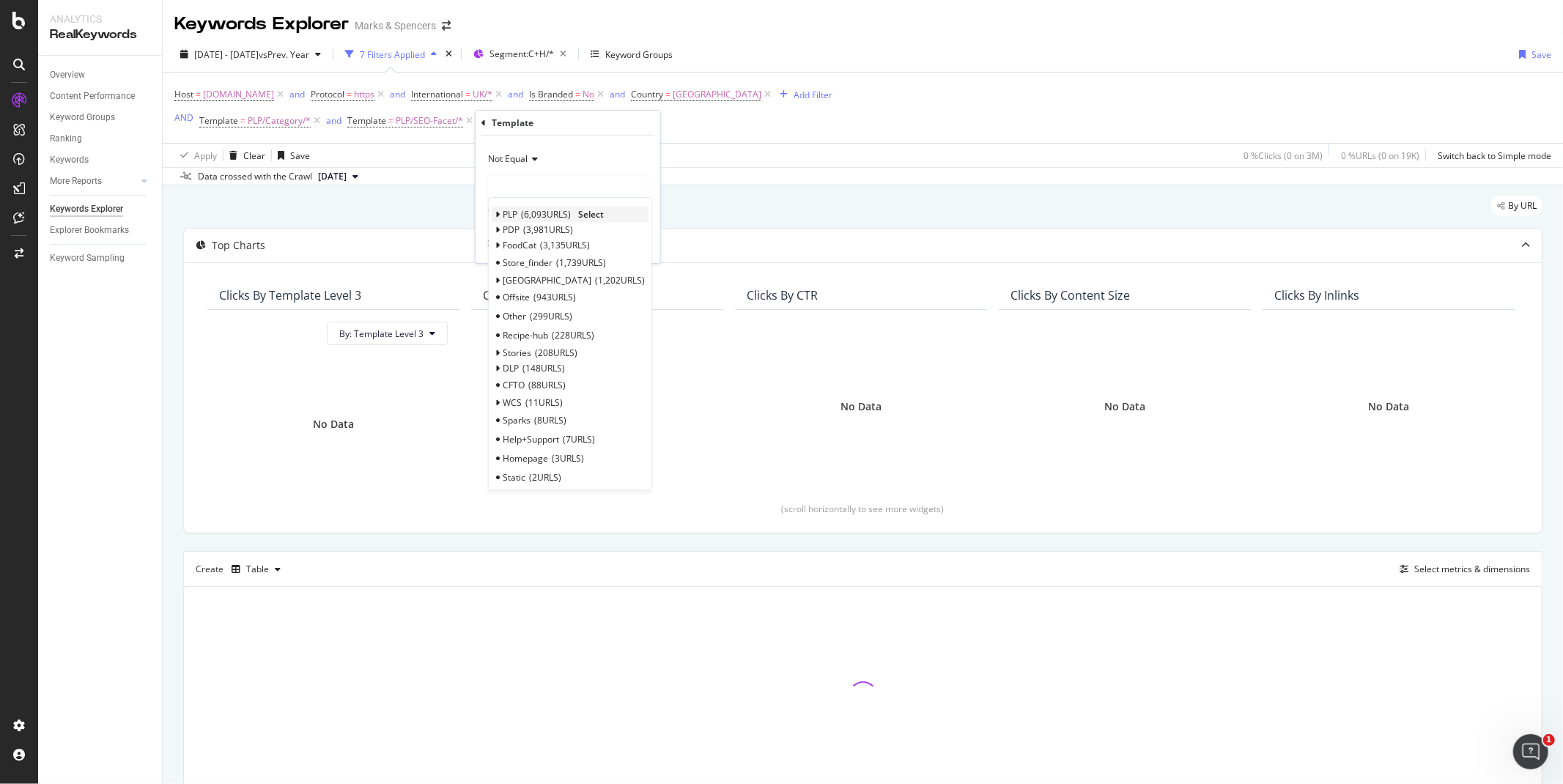
click at [501, 213] on div "PLP 6,093 URLS Select" at bounding box center [570, 214] width 157 height 15
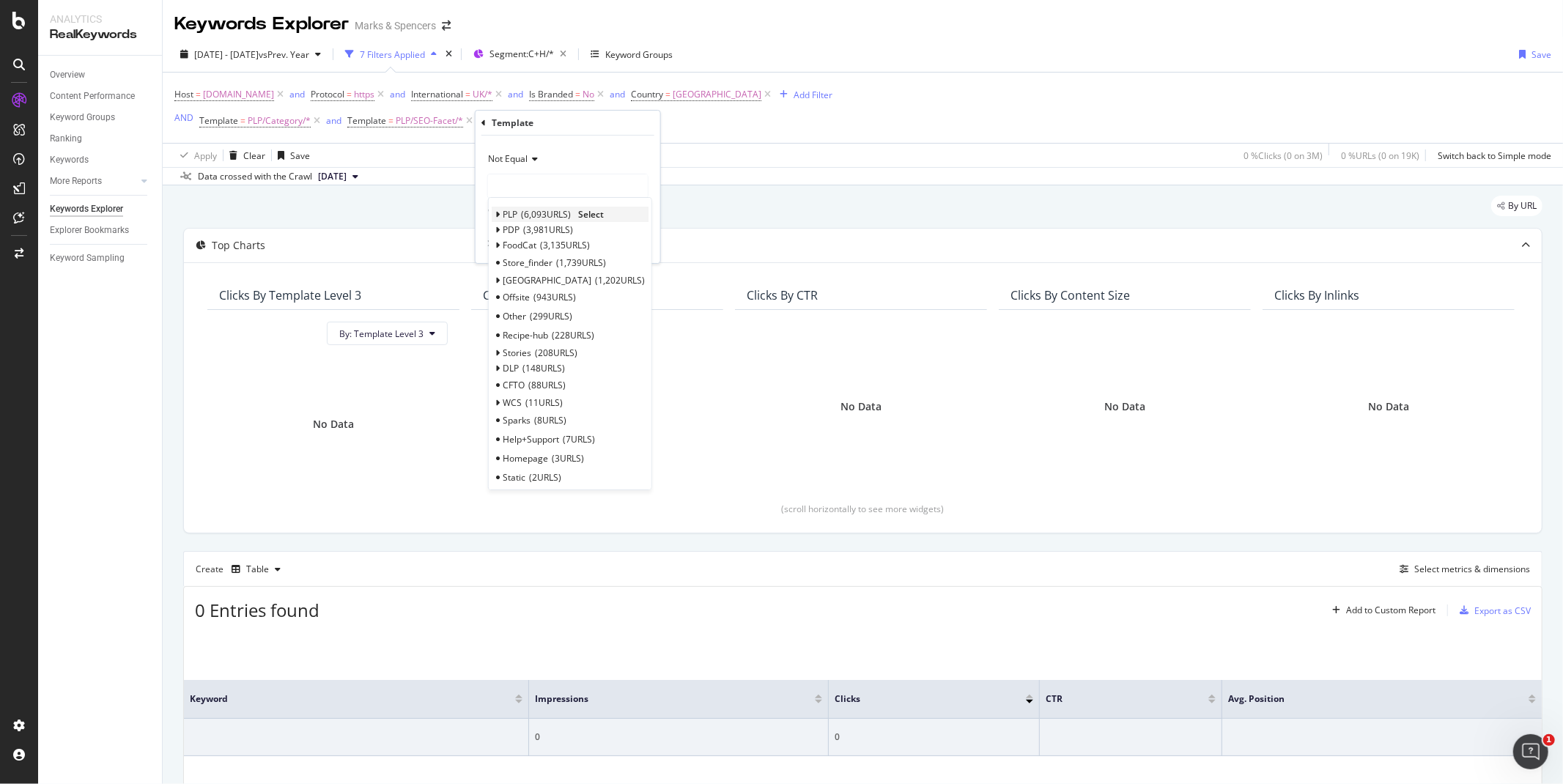
click at [496, 213] on icon at bounding box center [498, 214] width 5 height 8
click at [542, 268] on span "Pagination" at bounding box center [531, 270] width 43 height 12
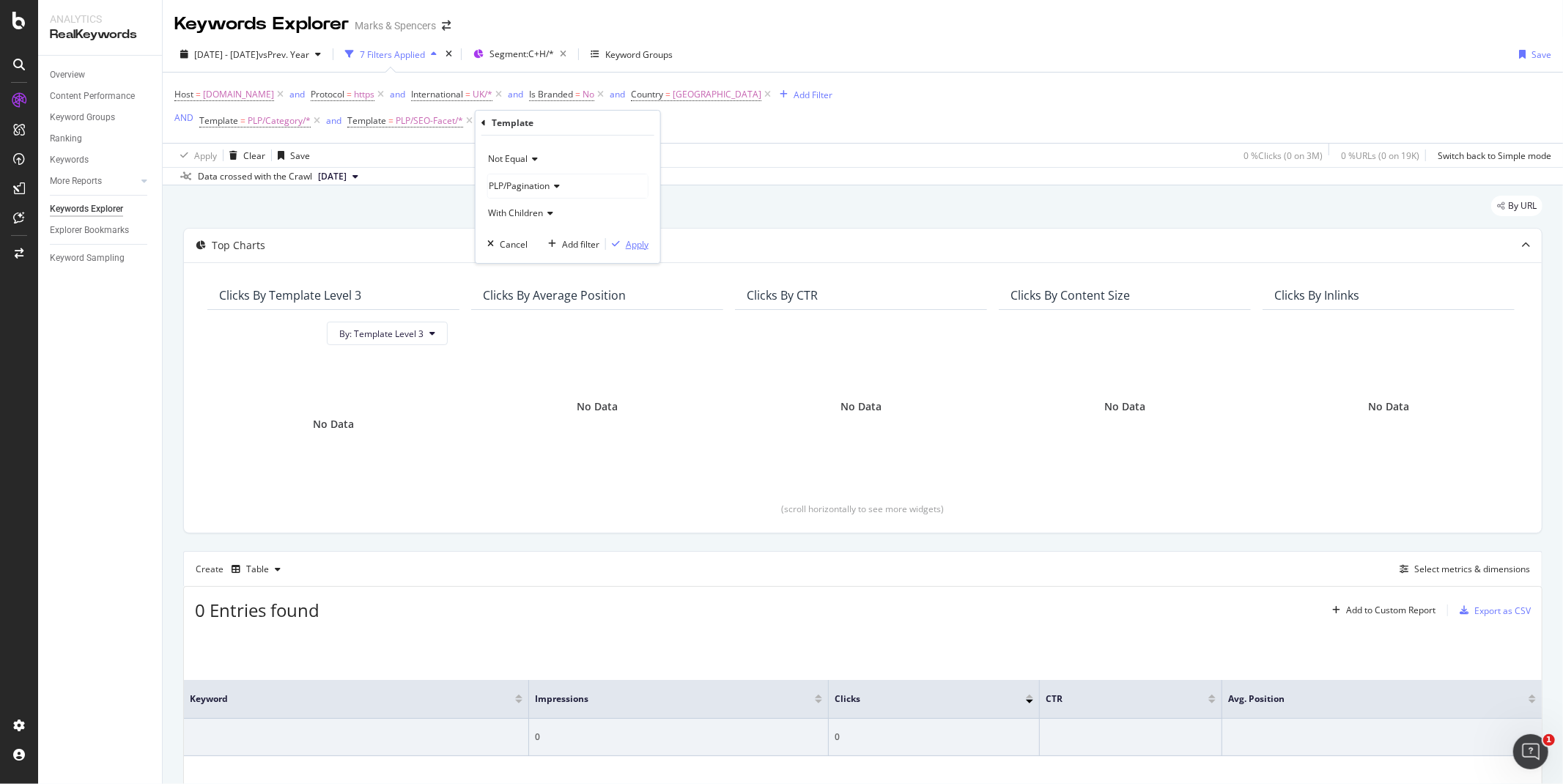
click at [634, 245] on div "Apply" at bounding box center [637, 244] width 23 height 12
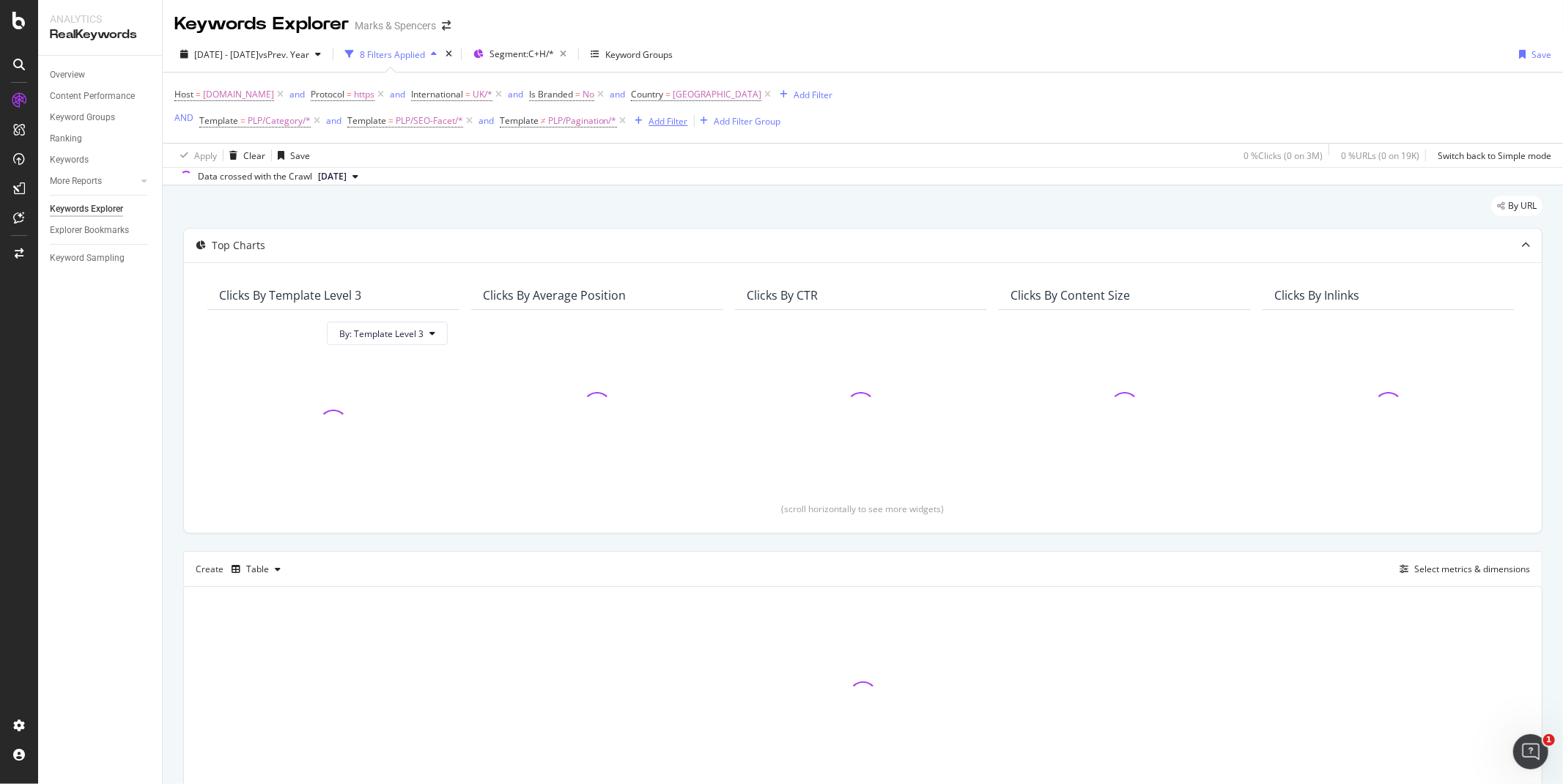
click at [647, 127] on div "Add Filter" at bounding box center [659, 120] width 59 height 16
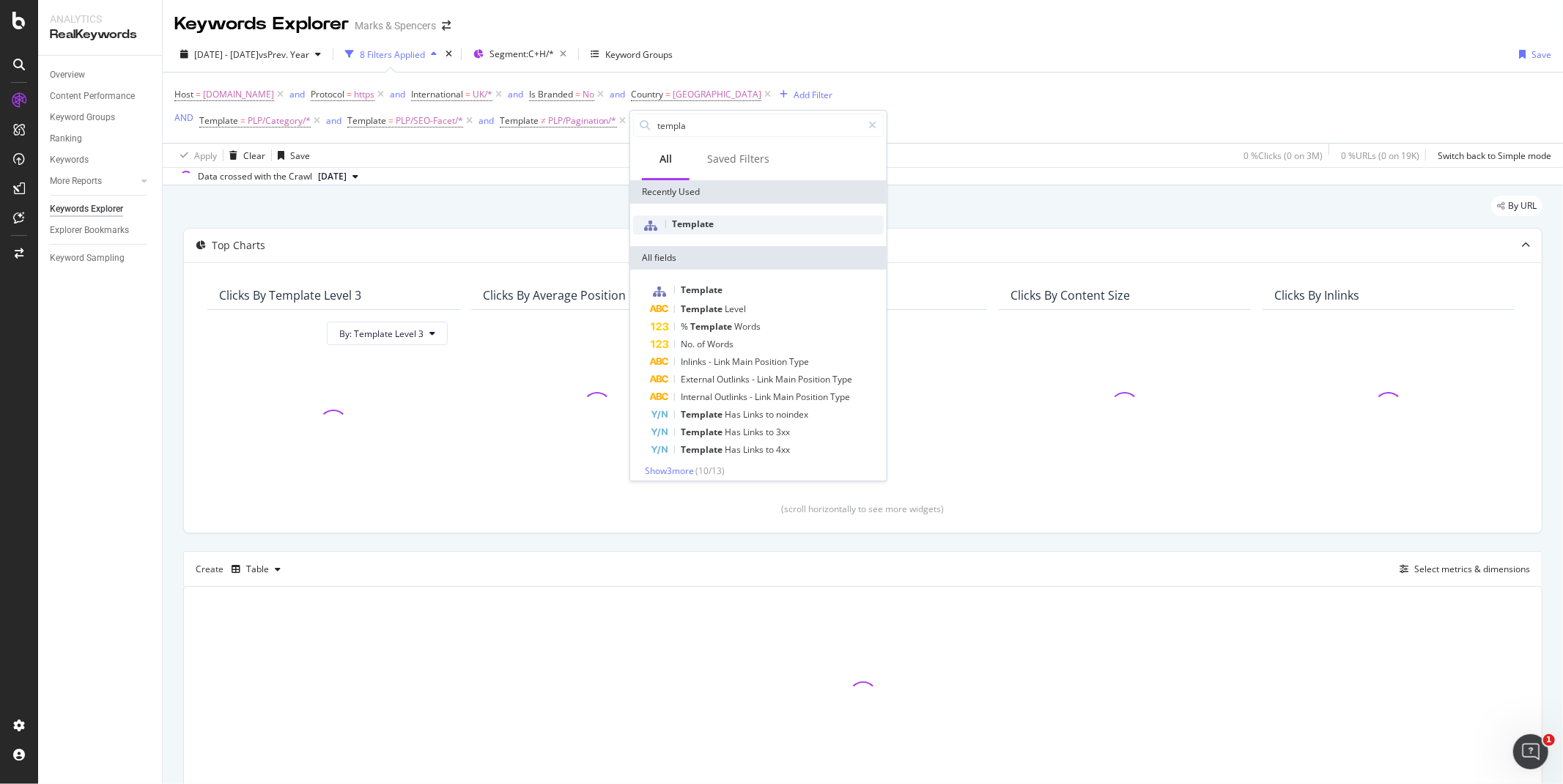
click at [672, 220] on span "Template" at bounding box center [692, 224] width 42 height 12
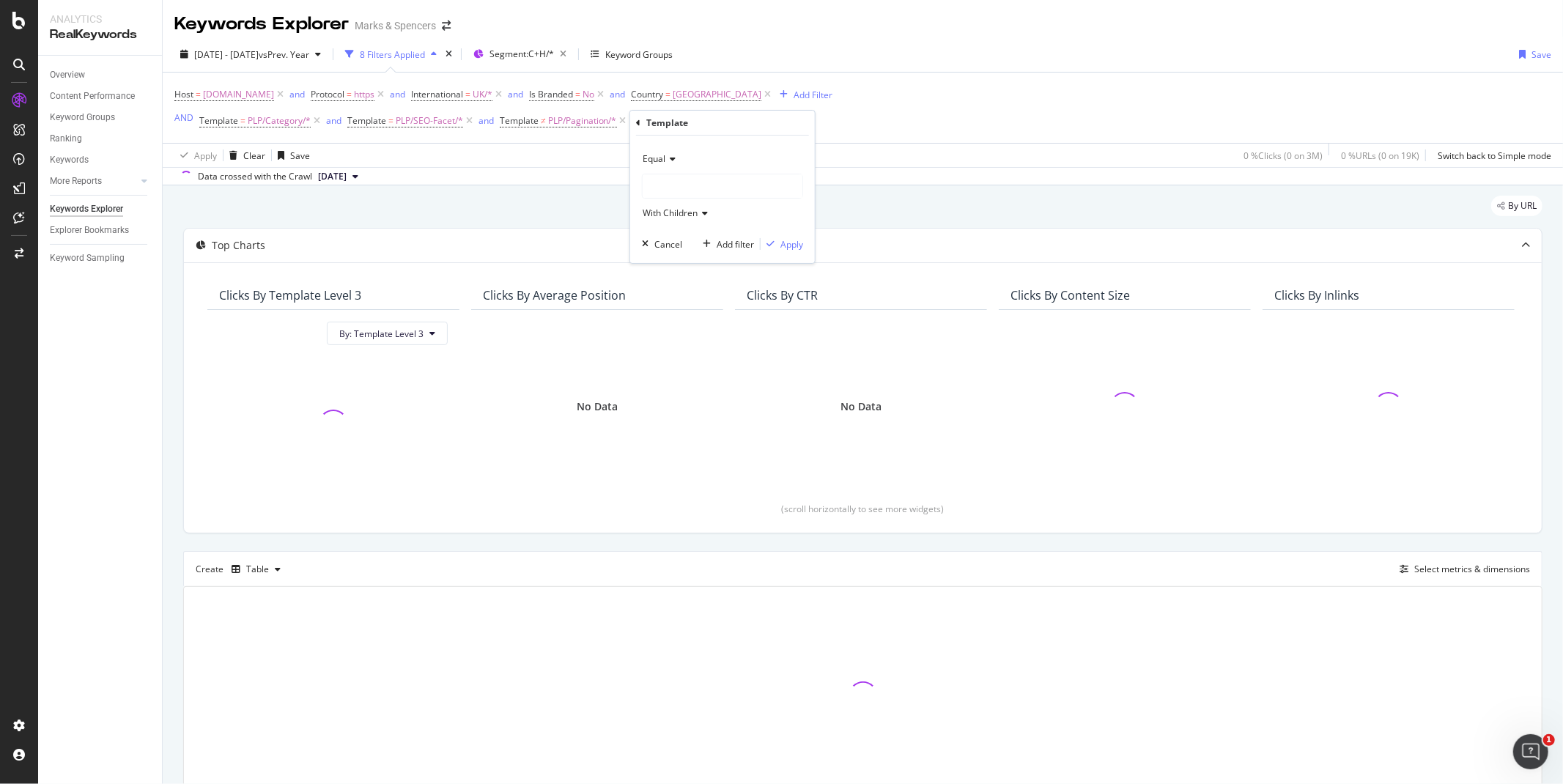
click at [649, 159] on span "Equal" at bounding box center [654, 158] width 23 height 12
click at [659, 205] on span "Not Equal" at bounding box center [669, 208] width 40 height 12
click at [659, 191] on div at bounding box center [722, 186] width 160 height 24
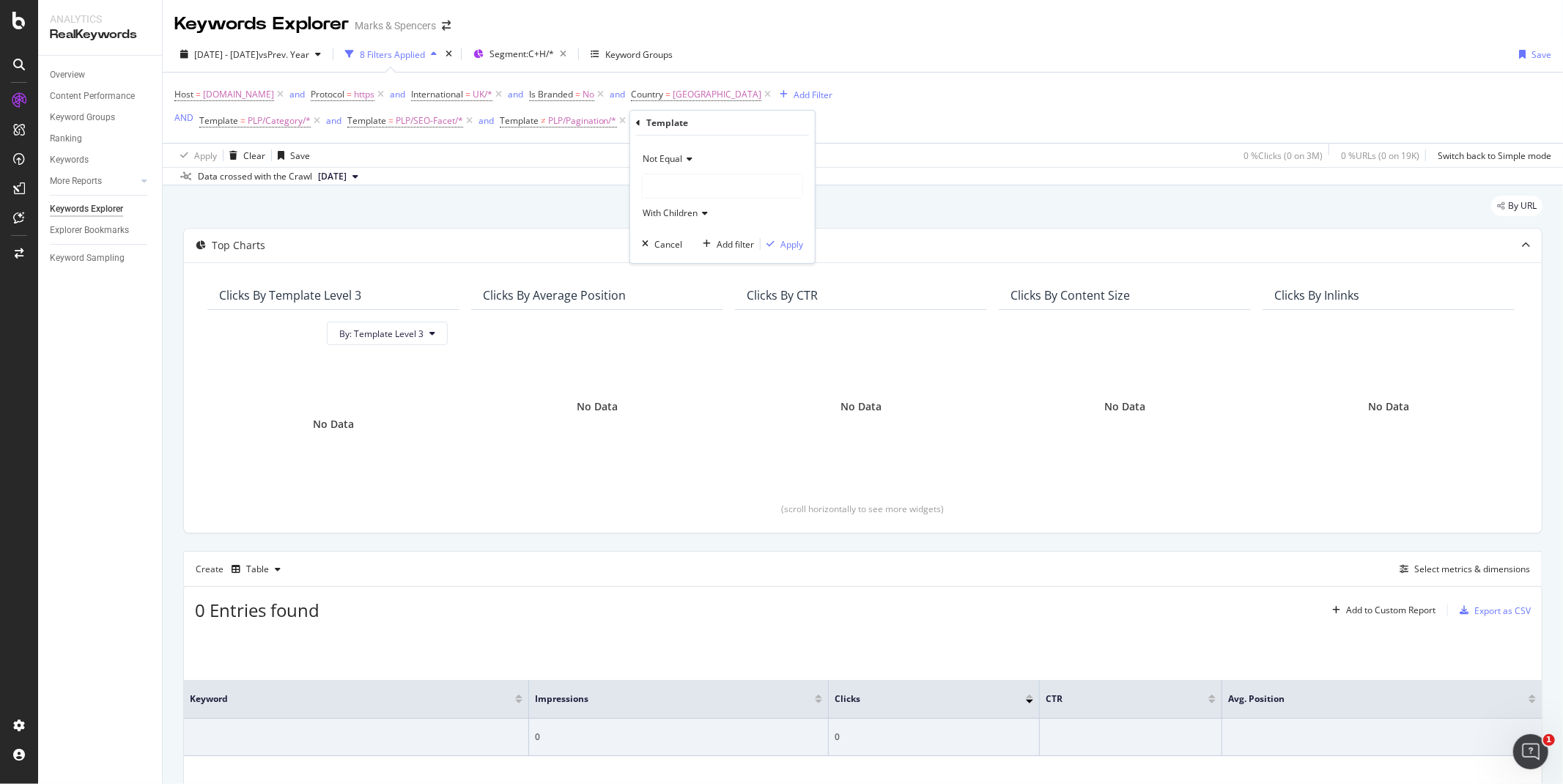
click at [662, 181] on div at bounding box center [722, 186] width 160 height 24
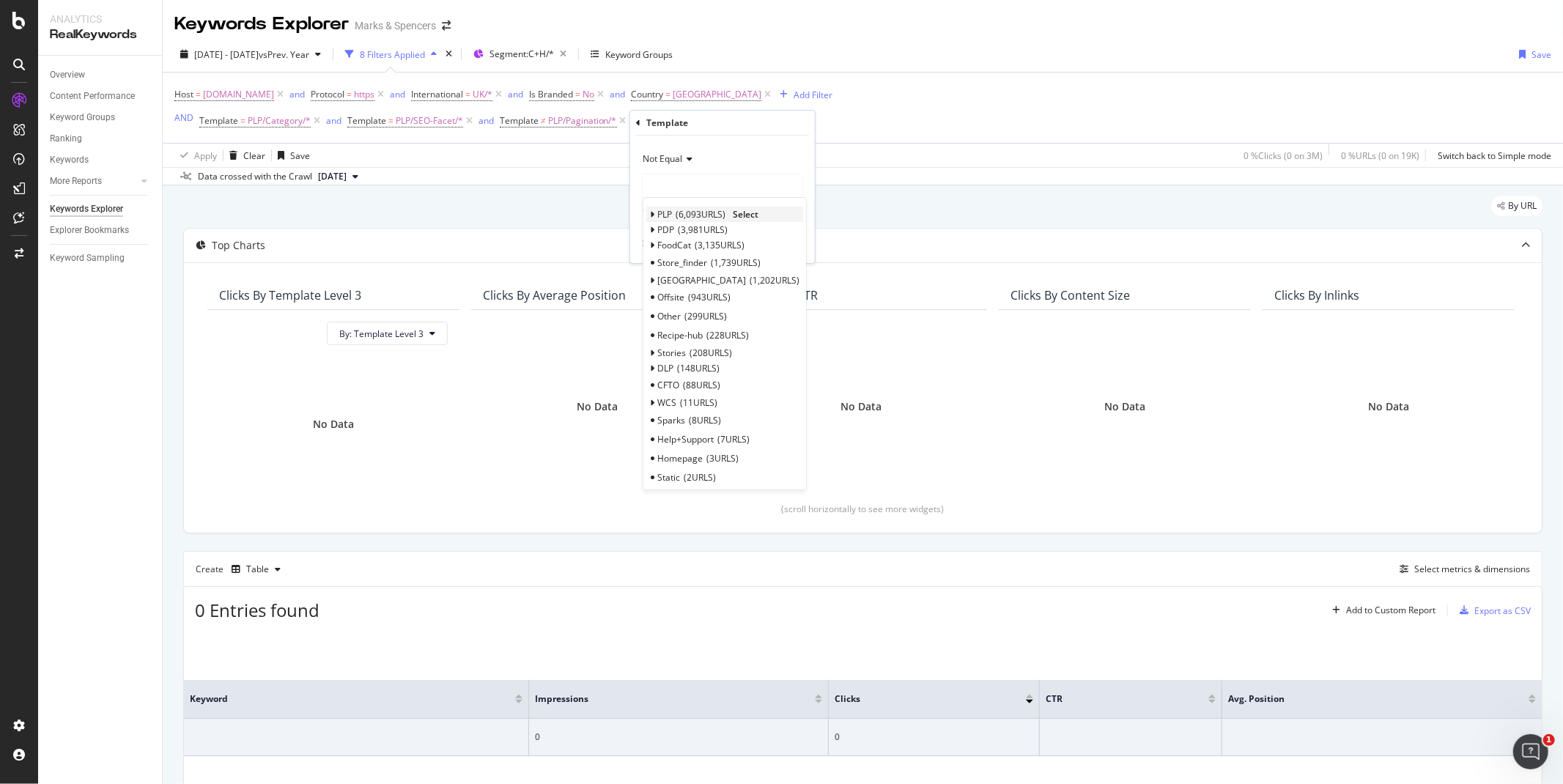
click at [657, 213] on span "PLP" at bounding box center [664, 214] width 15 height 12
click at [688, 288] on span "Filters" at bounding box center [677, 289] width 25 height 12
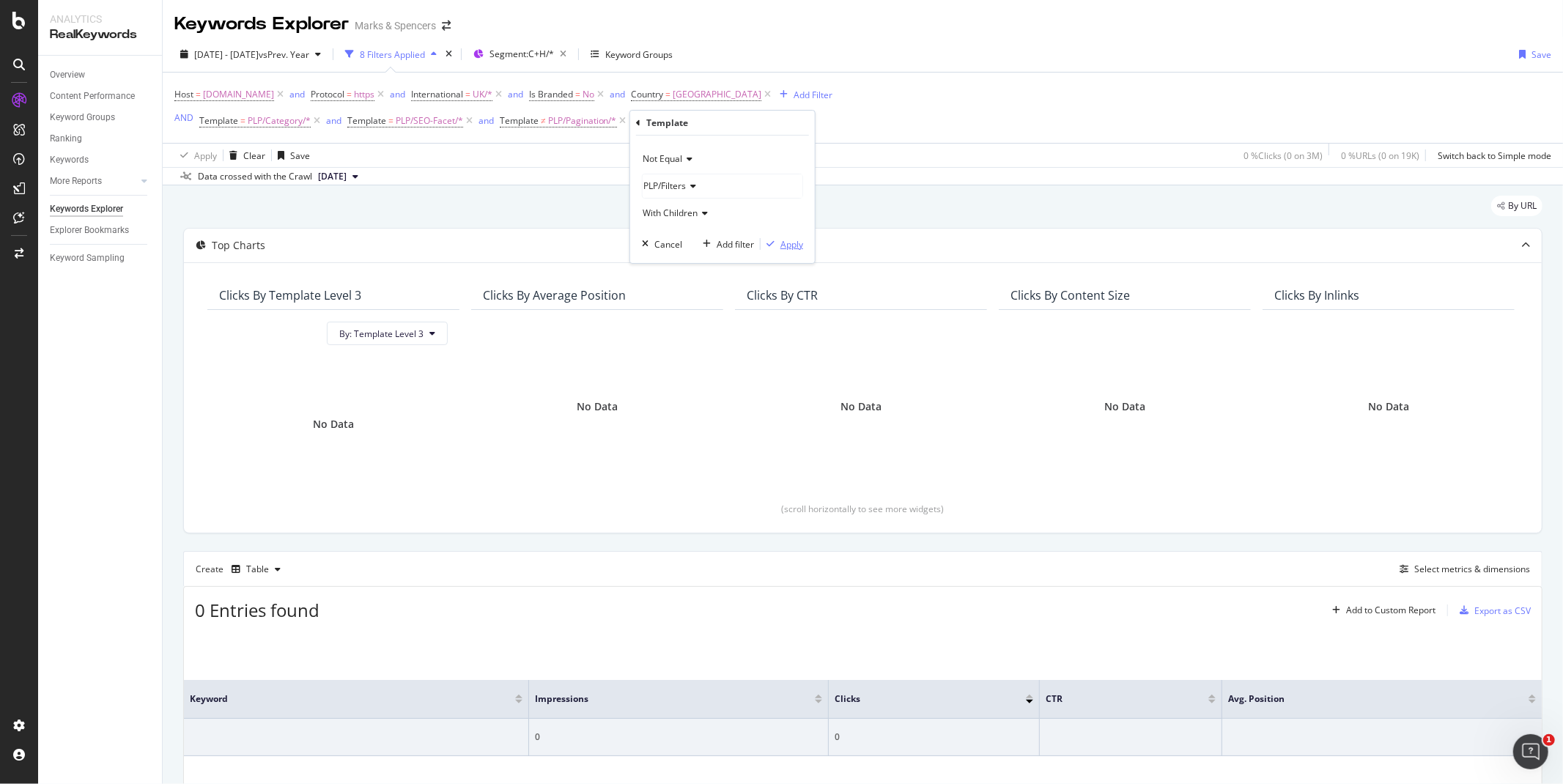
click at [790, 244] on div "Apply" at bounding box center [792, 244] width 23 height 12
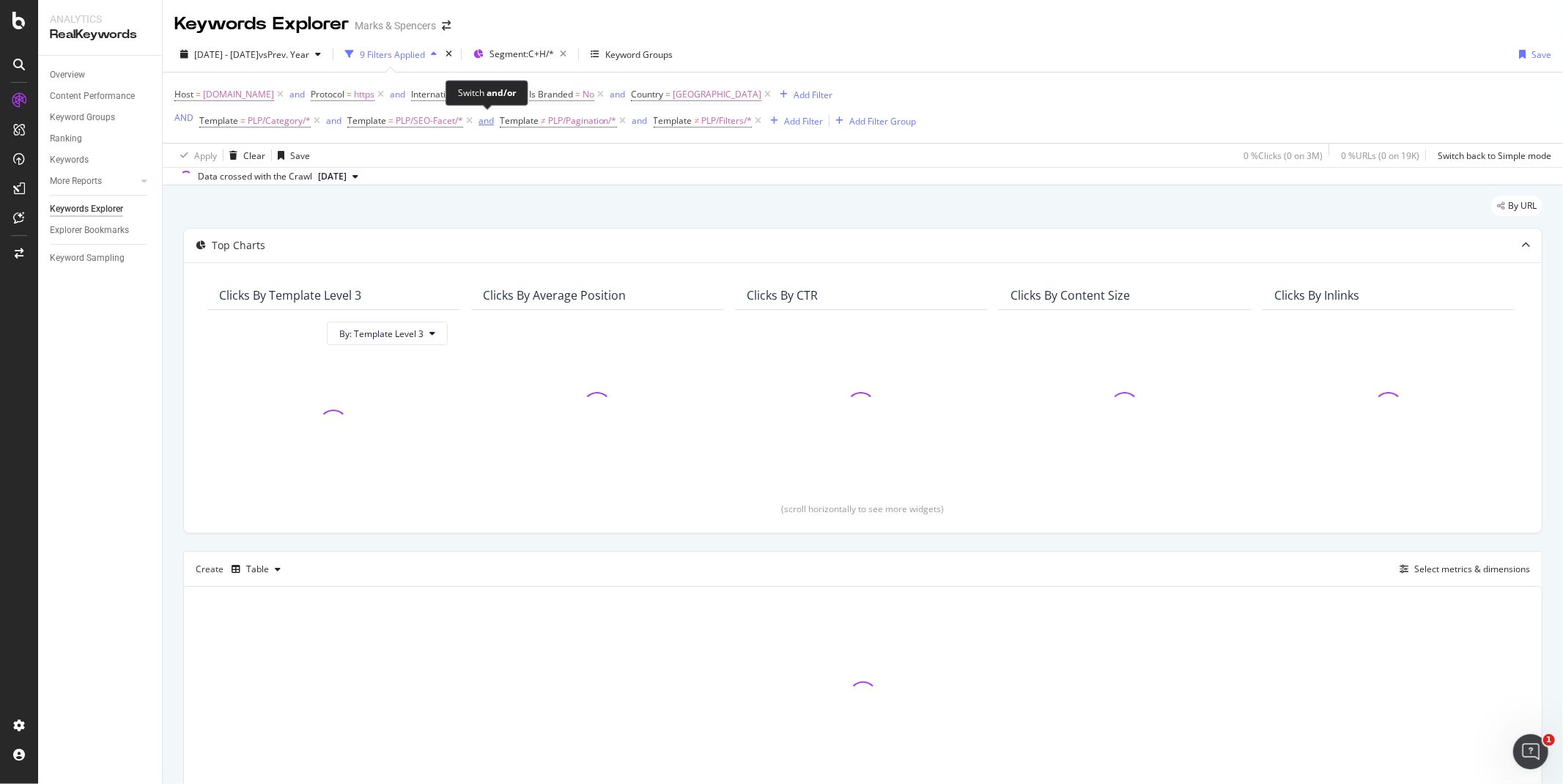
click at [482, 123] on div "and" at bounding box center [486, 120] width 15 height 12
click at [867, 126] on div "Add Filter Group" at bounding box center [862, 121] width 67 height 12
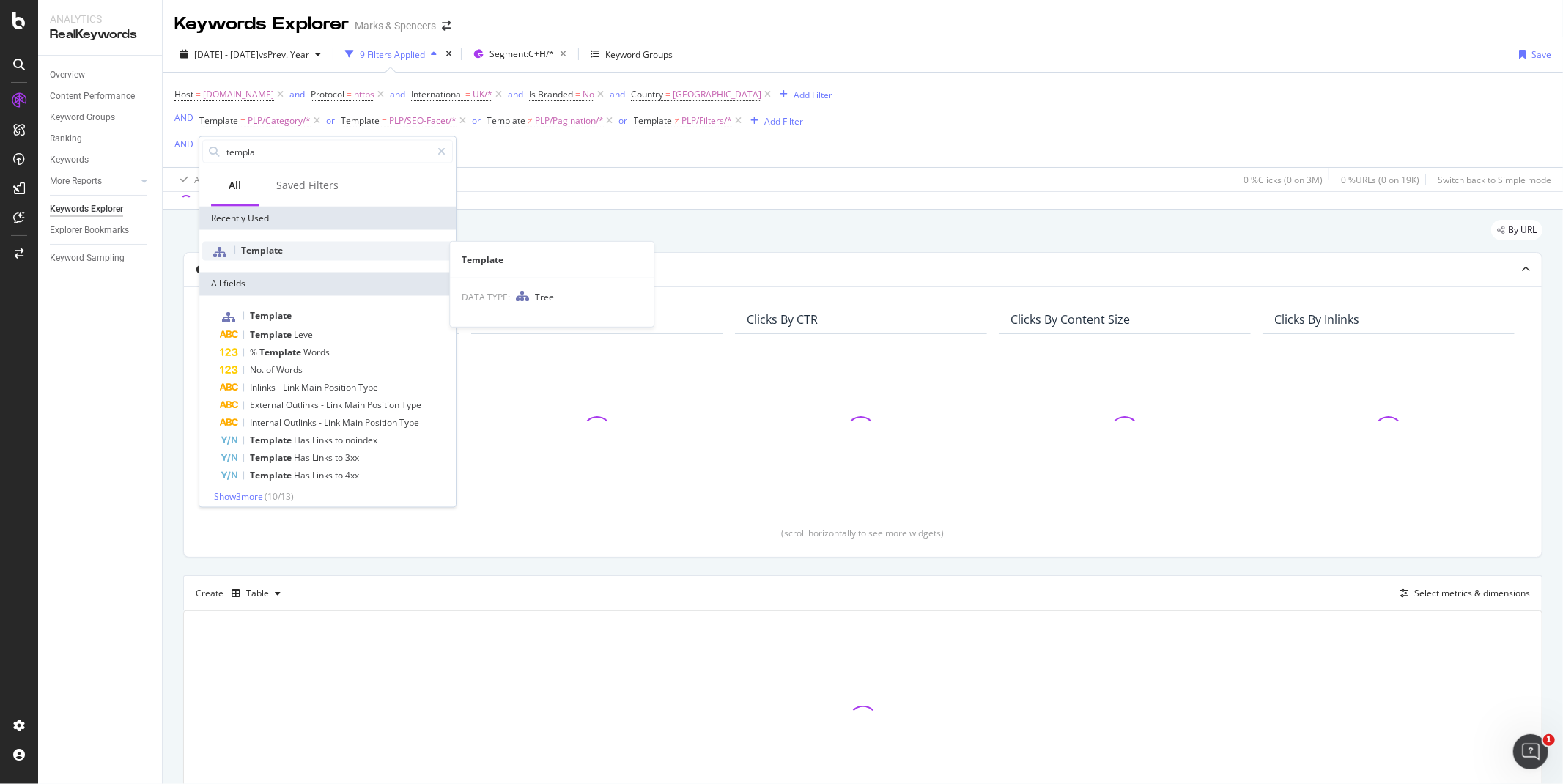
click at [266, 246] on span "Template" at bounding box center [262, 250] width 42 height 12
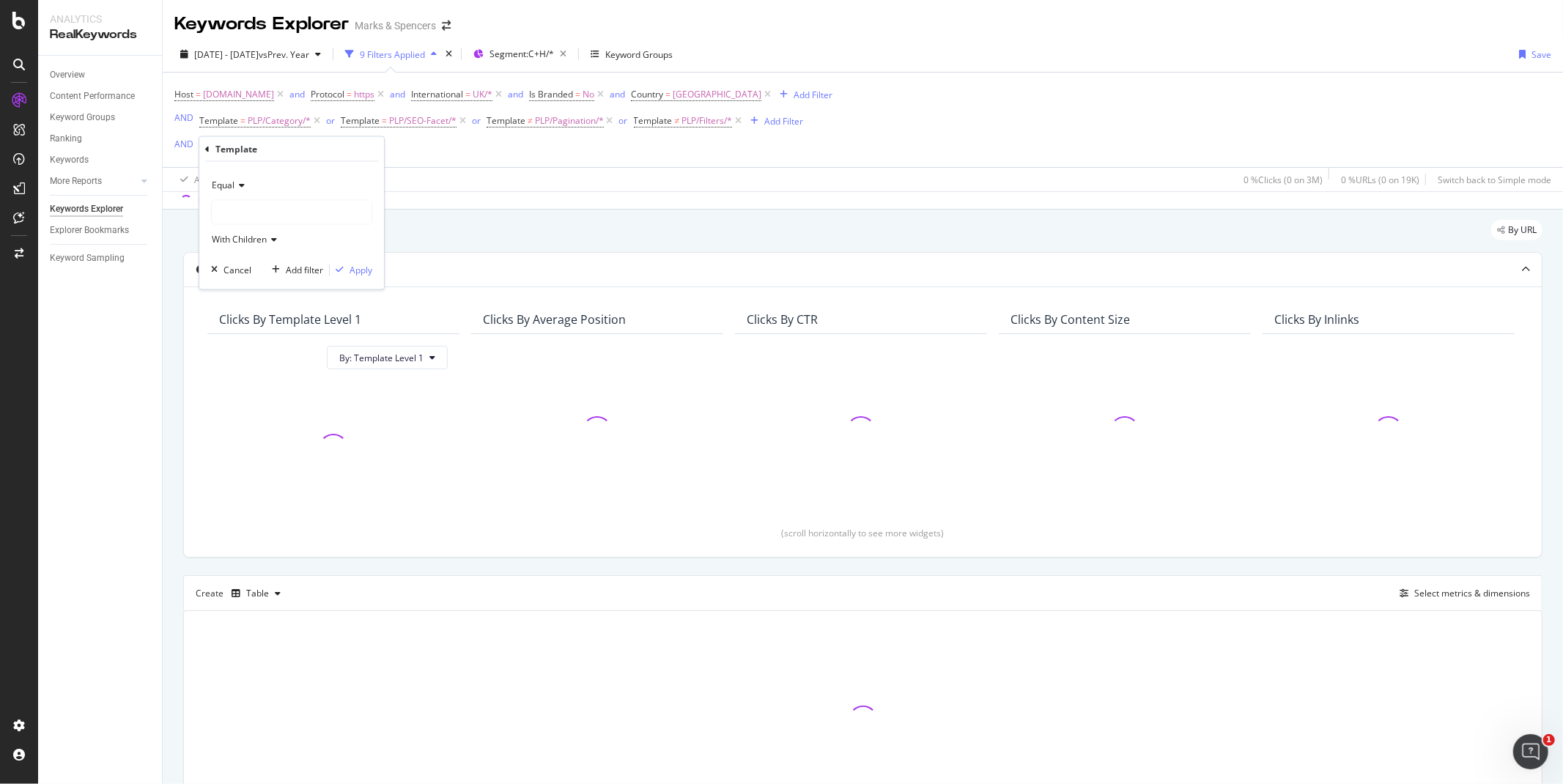
click at [233, 187] on span "Equal" at bounding box center [224, 185] width 23 height 12
click at [240, 228] on span "Not Equal" at bounding box center [238, 234] width 40 height 12
click at [231, 206] on div at bounding box center [292, 212] width 160 height 24
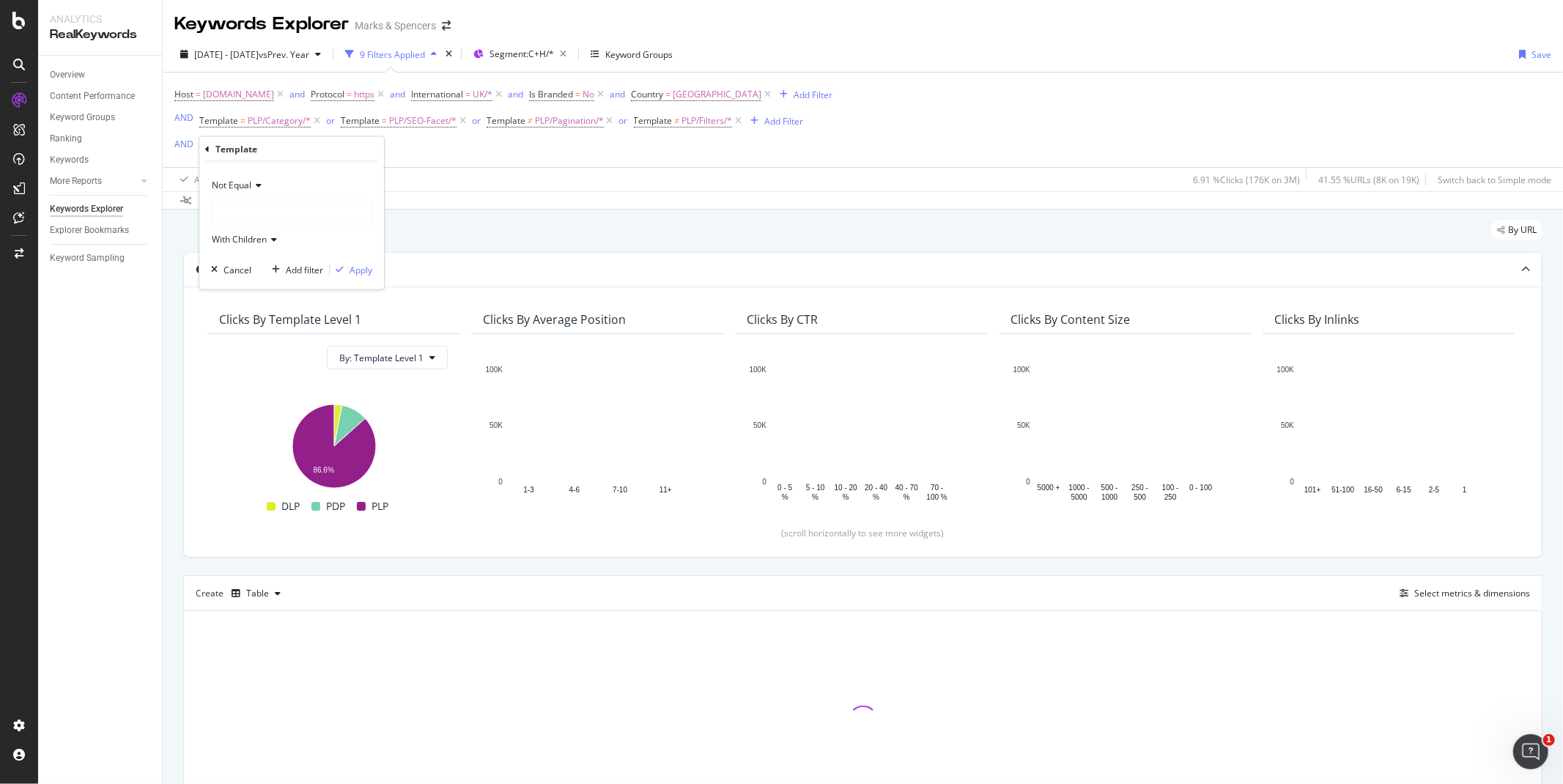
click at [232, 214] on div at bounding box center [292, 212] width 160 height 24
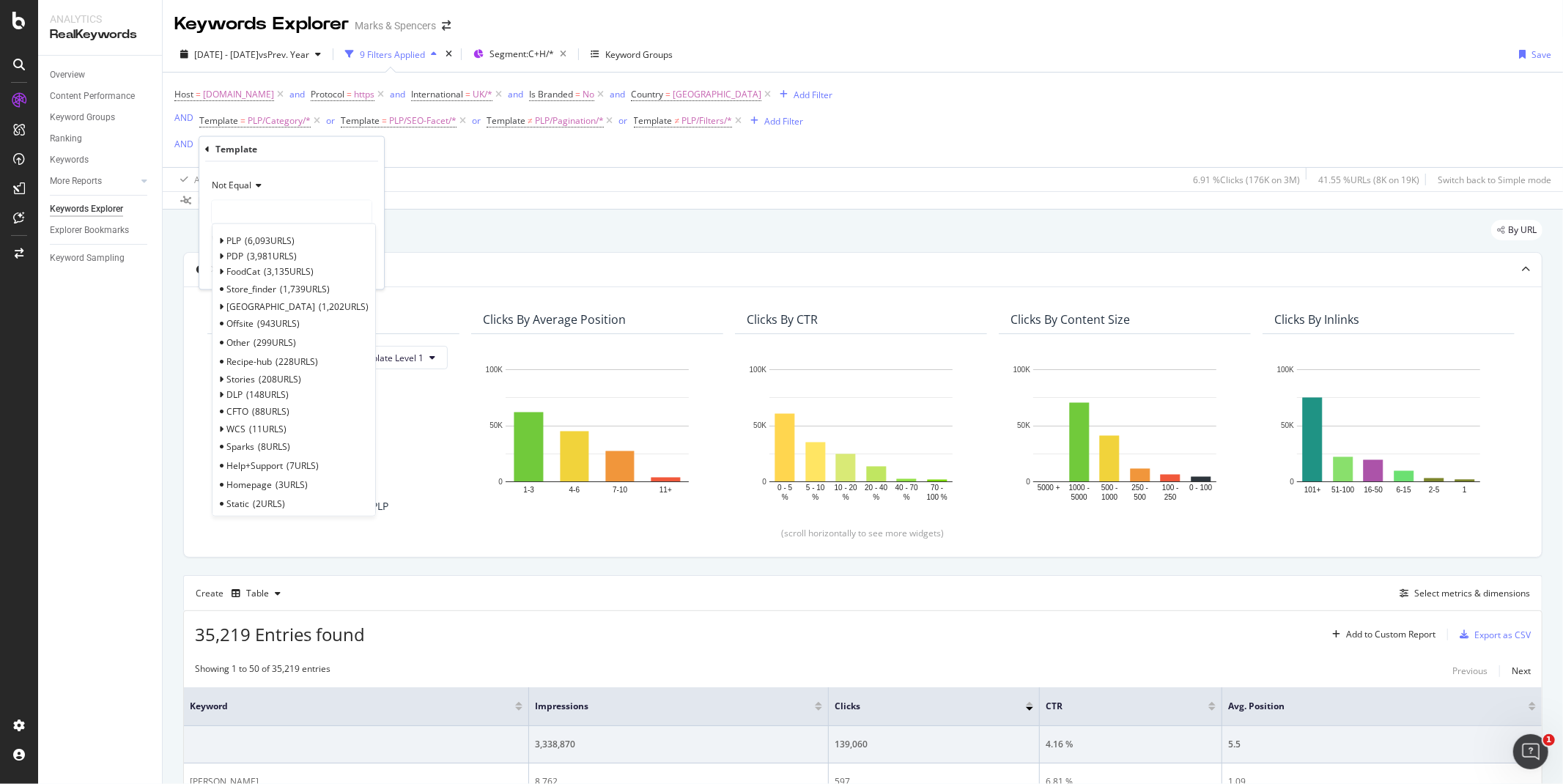
click at [156, 312] on div "Overview Content Performance Keyword Groups Ranking Keywords More Reports Count…" at bounding box center [100, 420] width 124 height 728
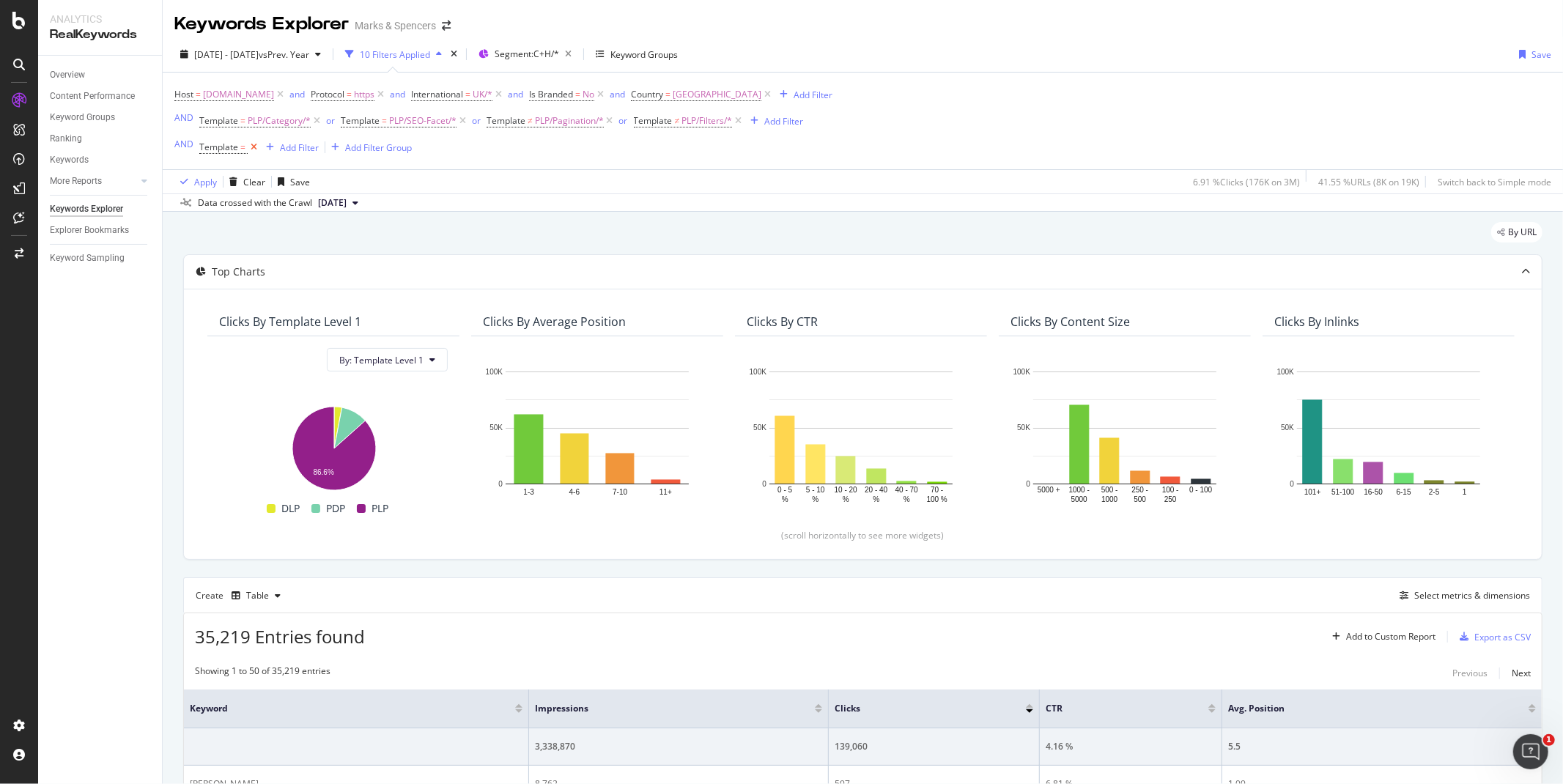
click at [253, 152] on icon at bounding box center [253, 147] width 12 height 15
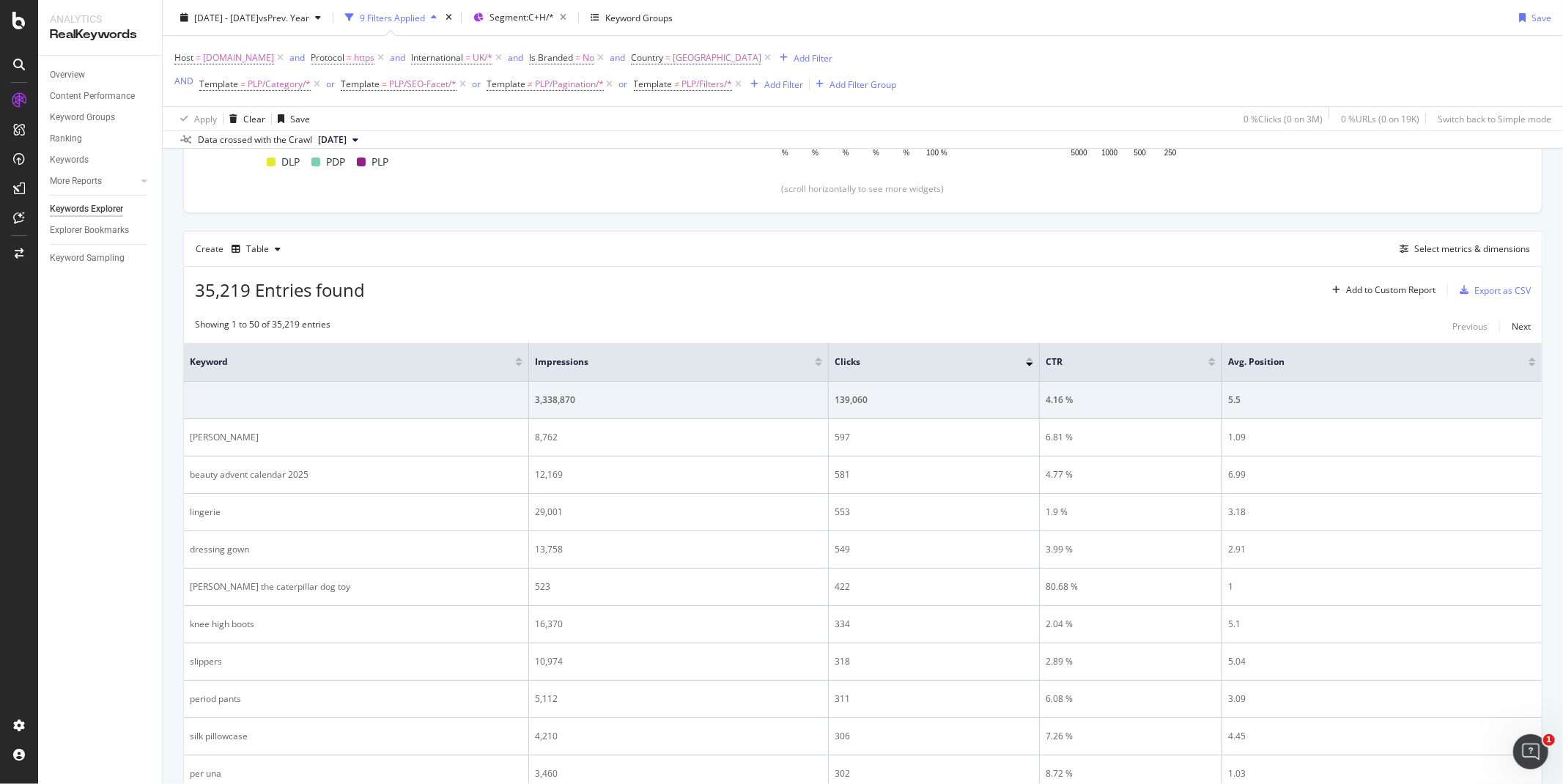
scroll to position [325, 0]
click at [1447, 247] on div "Select metrics & dimensions" at bounding box center [1472, 243] width 116 height 12
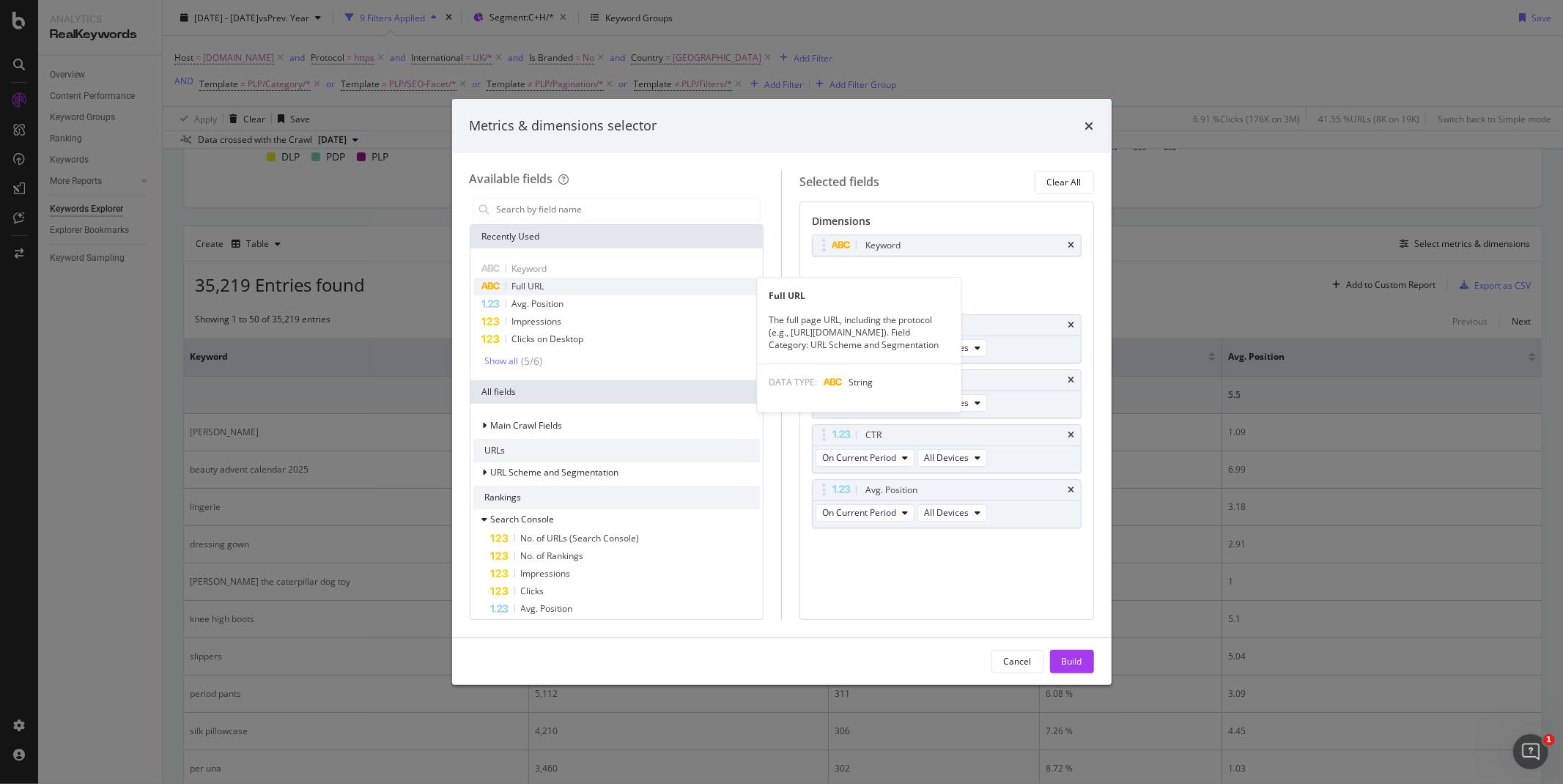
click at [634, 283] on div "Full URL" at bounding box center [616, 286] width 287 height 18
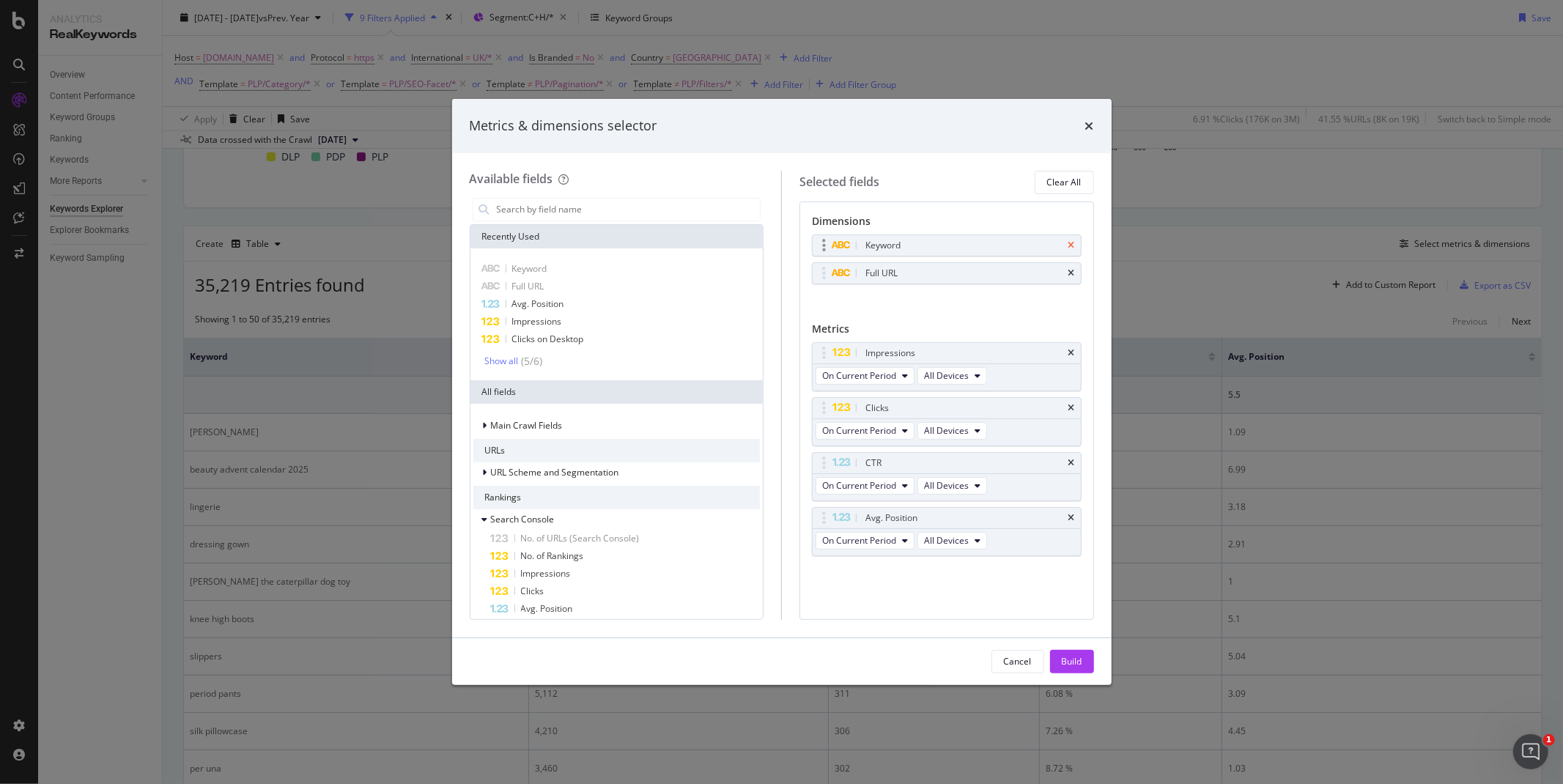
click at [1071, 247] on icon "times" at bounding box center [1071, 245] width 7 height 8
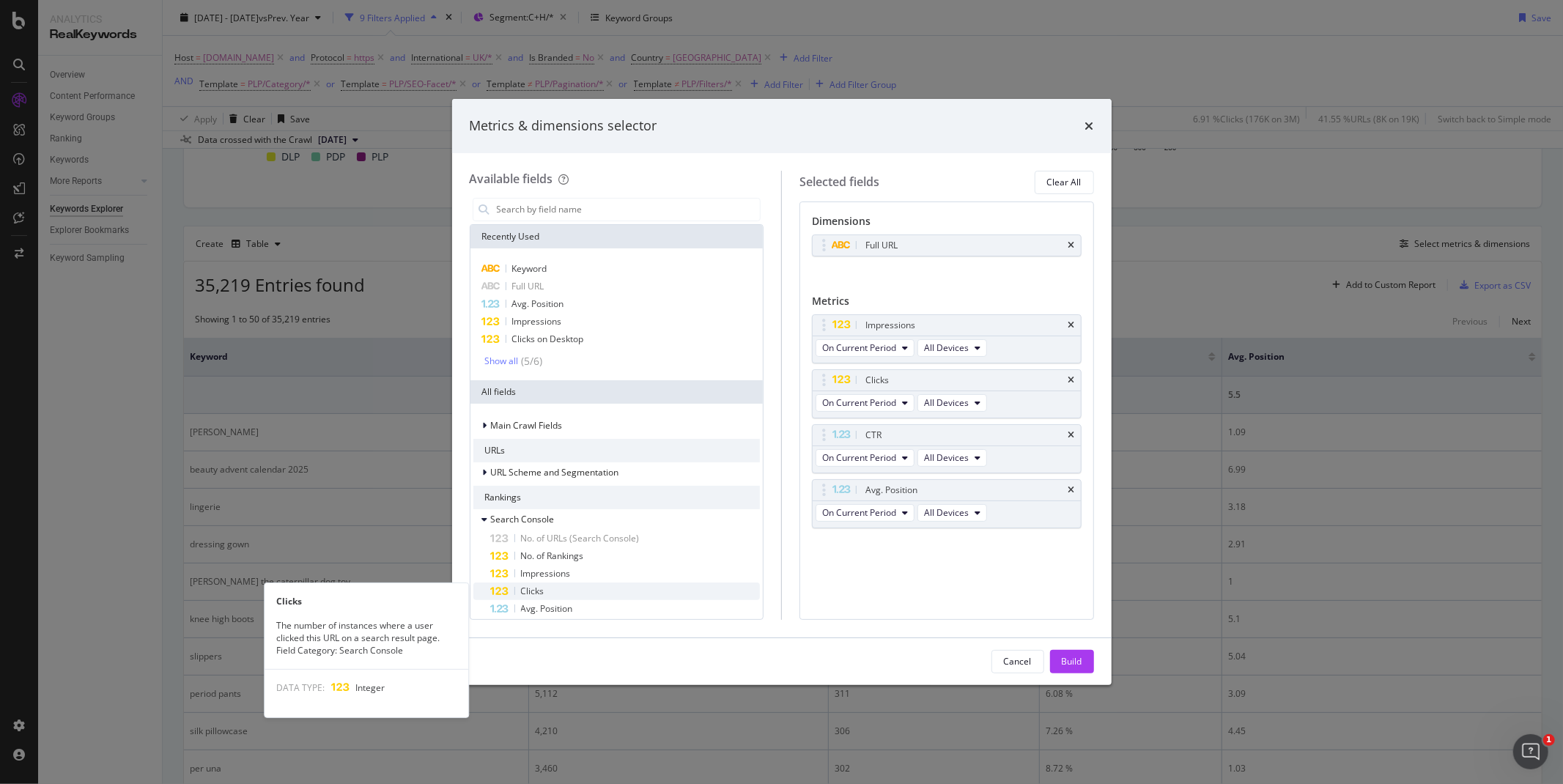
click at [542, 588] on span "Clicks" at bounding box center [532, 591] width 24 height 12
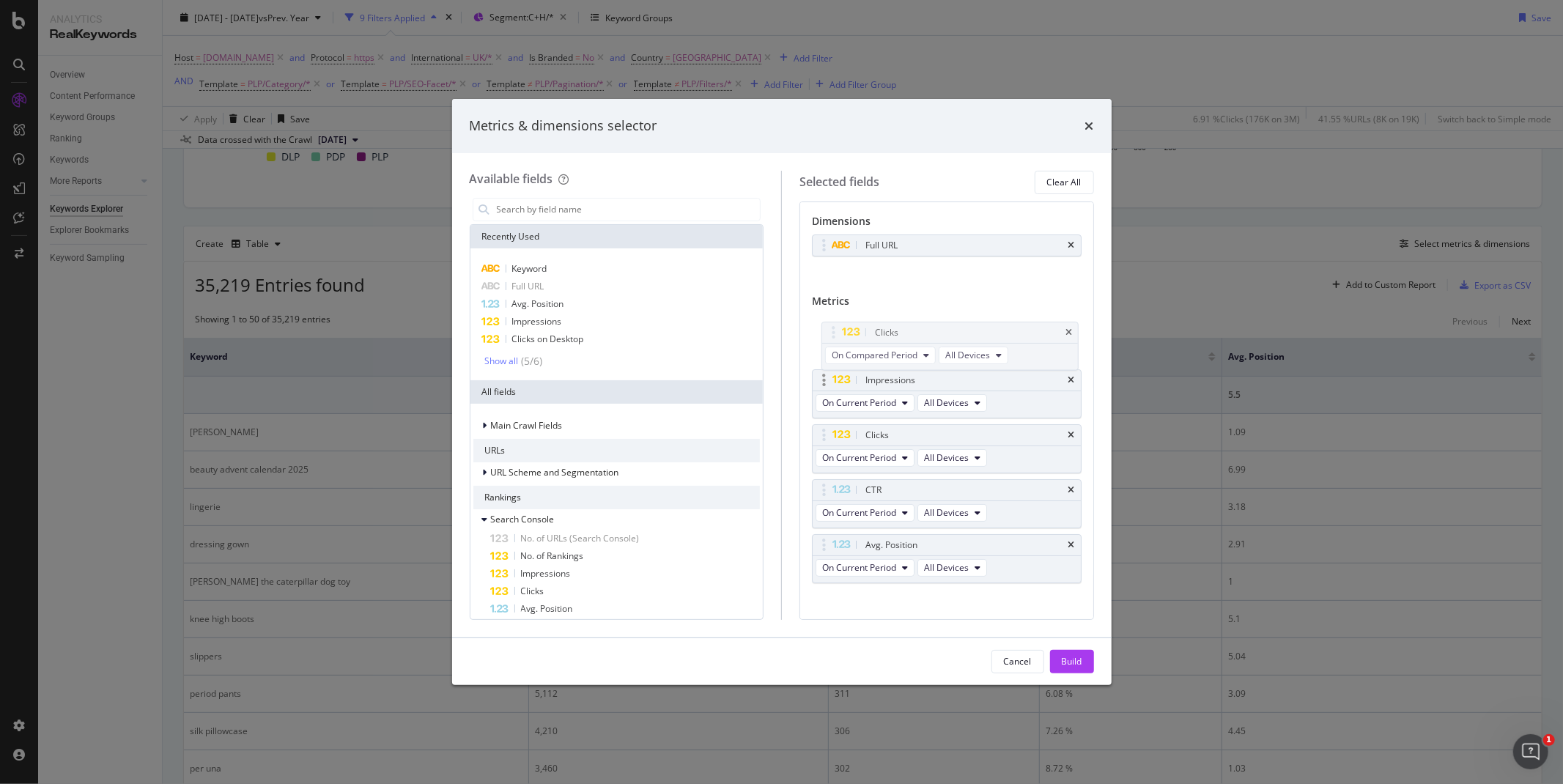
drag, startPoint x: 819, startPoint y: 550, endPoint x: 821, endPoint y: 379, distance: 171.0
click at [828, 325] on body "Analytics RealKeywords Overview Content Performance Keyword Groups Ranking Keyw…" at bounding box center [781, 392] width 1563 height 784
drag, startPoint x: 824, startPoint y: 436, endPoint x: 819, endPoint y: 397, distance: 39.3
click at [819, 397] on body "Analytics RealKeywords Overview Content Performance Keyword Groups Ranking Keyw…" at bounding box center [781, 392] width 1563 height 784
drag, startPoint x: 819, startPoint y: 382, endPoint x: 822, endPoint y: 339, distance: 43.1
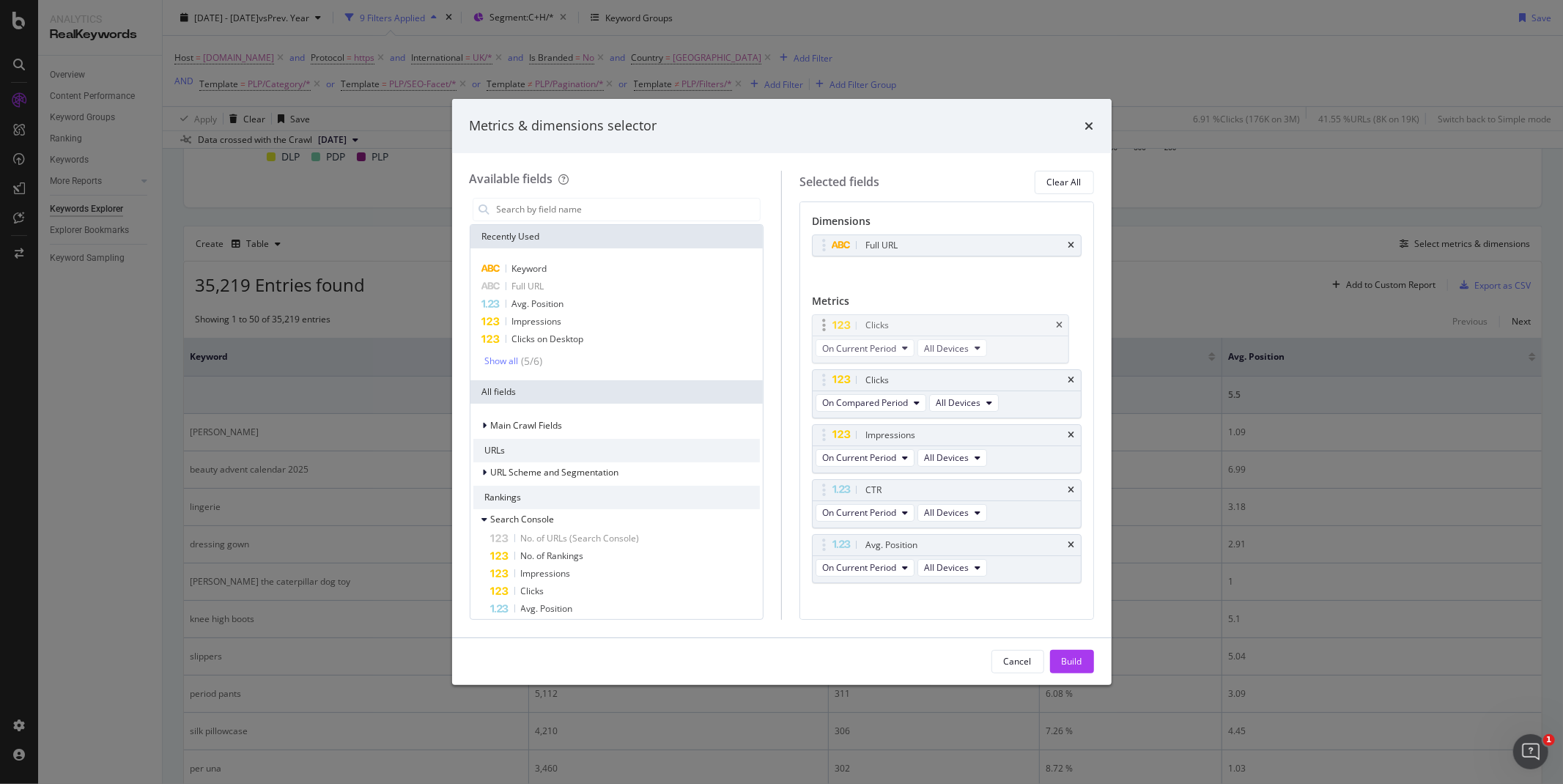
click at [822, 339] on body "Analytics RealKeywords Overview Content Performance Keyword Groups Ranking Keyw…" at bounding box center [781, 392] width 1563 height 784
click at [914, 401] on icon "modal" at bounding box center [917, 403] width 6 height 8
click at [933, 501] on div "Diff. between Periods - Value" at bounding box center [898, 511] width 165 height 21
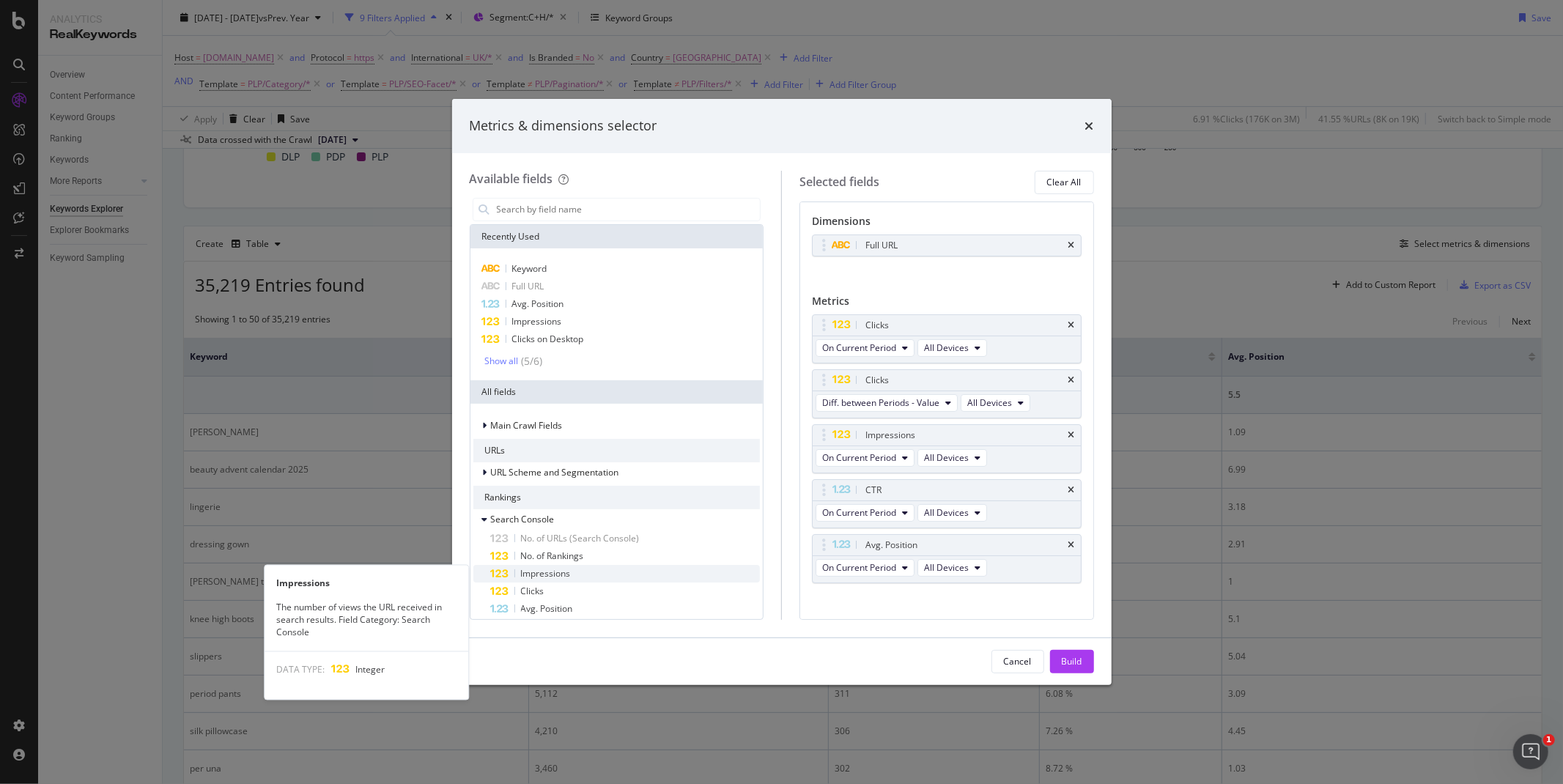
click at [567, 567] on div "Impressions" at bounding box center [626, 573] width 270 height 18
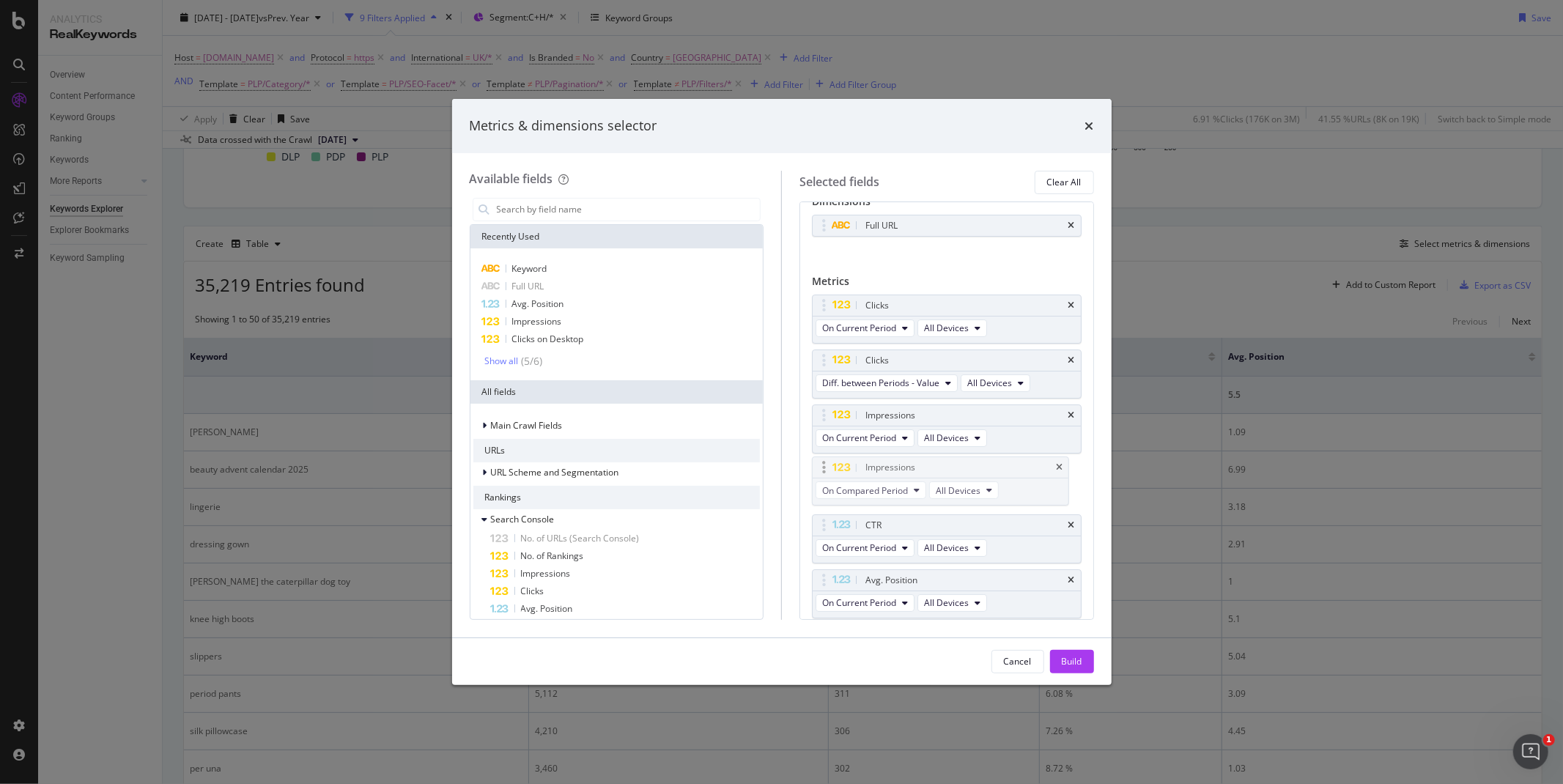
drag, startPoint x: 819, startPoint y: 579, endPoint x: 819, endPoint y: 465, distance: 114.0
click at [819, 465] on body "Analytics RealKeywords Overview Content Performance Keyword Groups Ranking Keyw…" at bounding box center [781, 392] width 1563 height 784
click at [914, 494] on icon "modal" at bounding box center [917, 492] width 6 height 8
click at [922, 594] on span "Diff. between Periods - Value" at bounding box center [898, 599] width 142 height 13
click at [1068, 525] on icon "times" at bounding box center [1071, 524] width 7 height 8
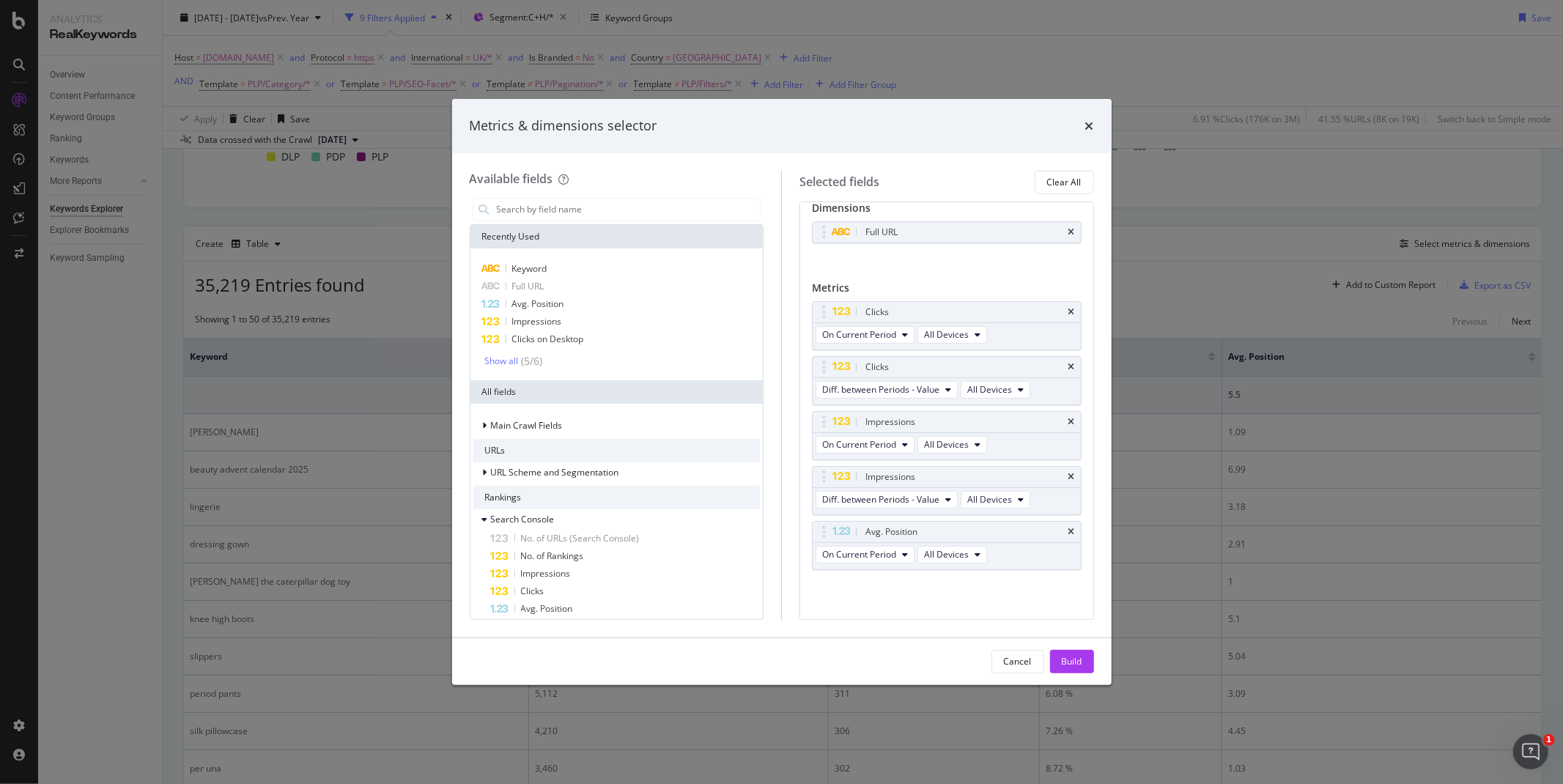
scroll to position [15, 0]
click at [553, 603] on span "Avg. Position" at bounding box center [547, 609] width 52 height 12
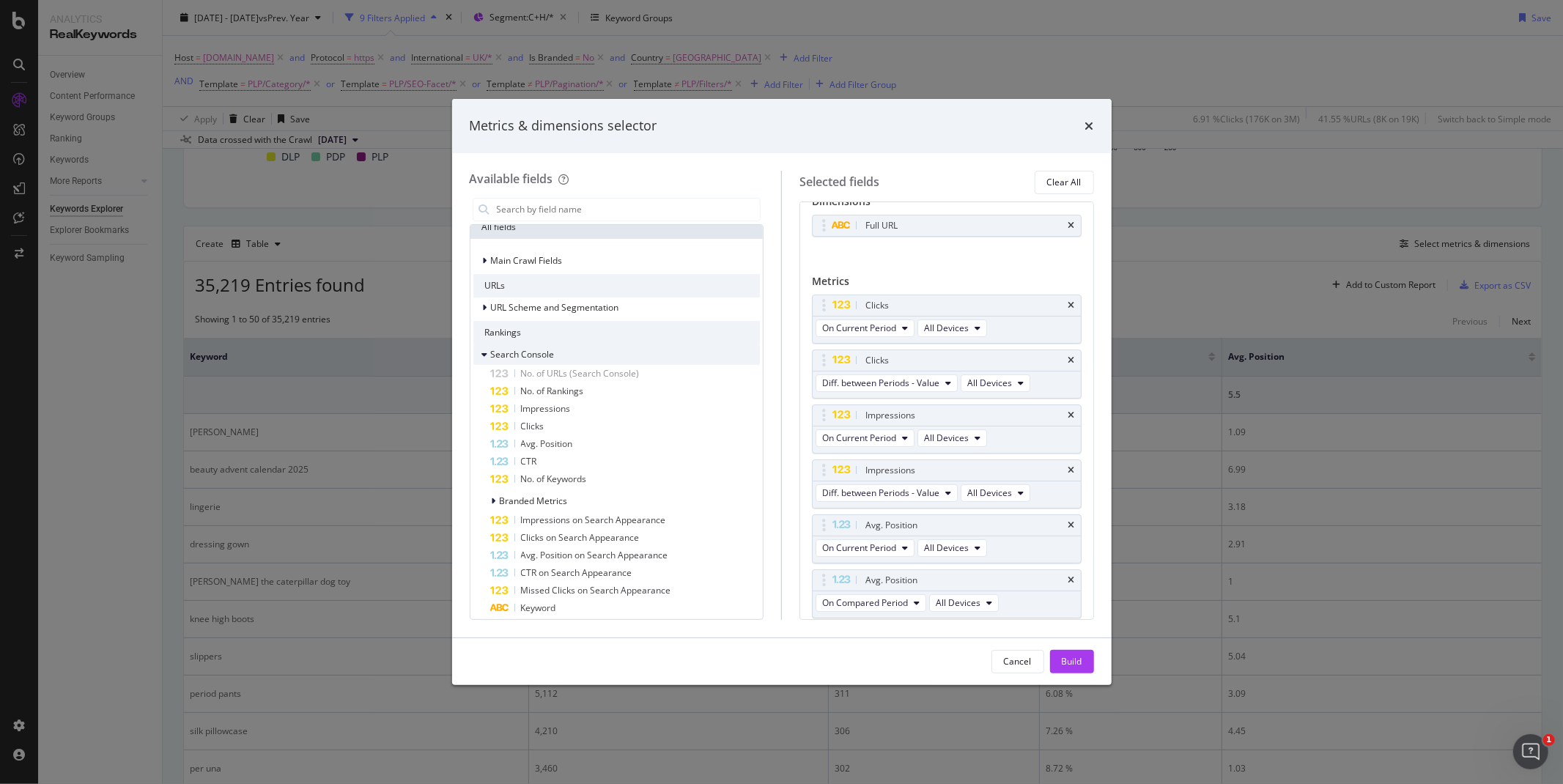
scroll to position [244, 0]
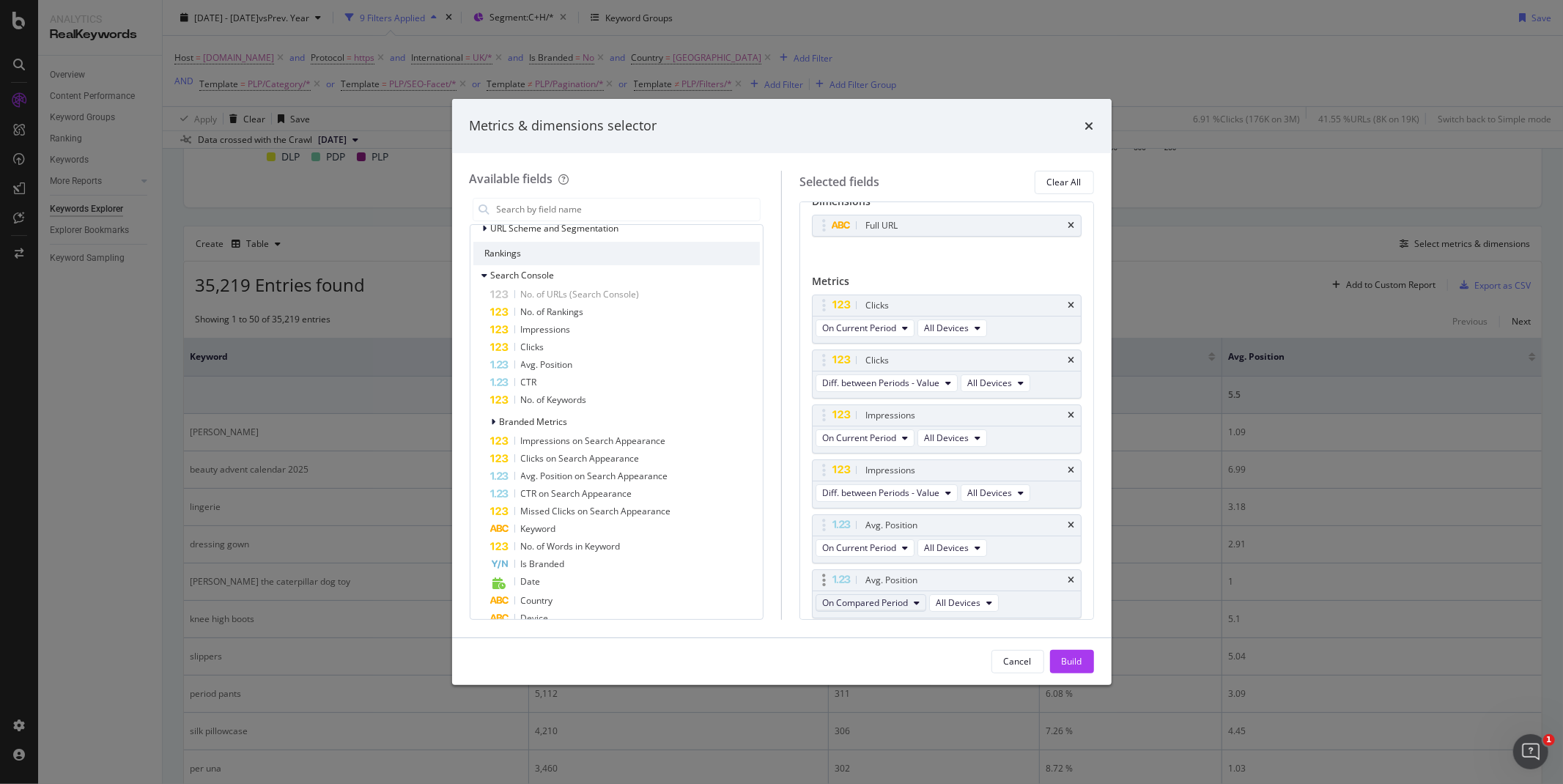
click at [901, 603] on span "On Compared Period" at bounding box center [865, 603] width 86 height 12
click at [909, 705] on span "Diff. between Periods - Value" at bounding box center [898, 710] width 142 height 13
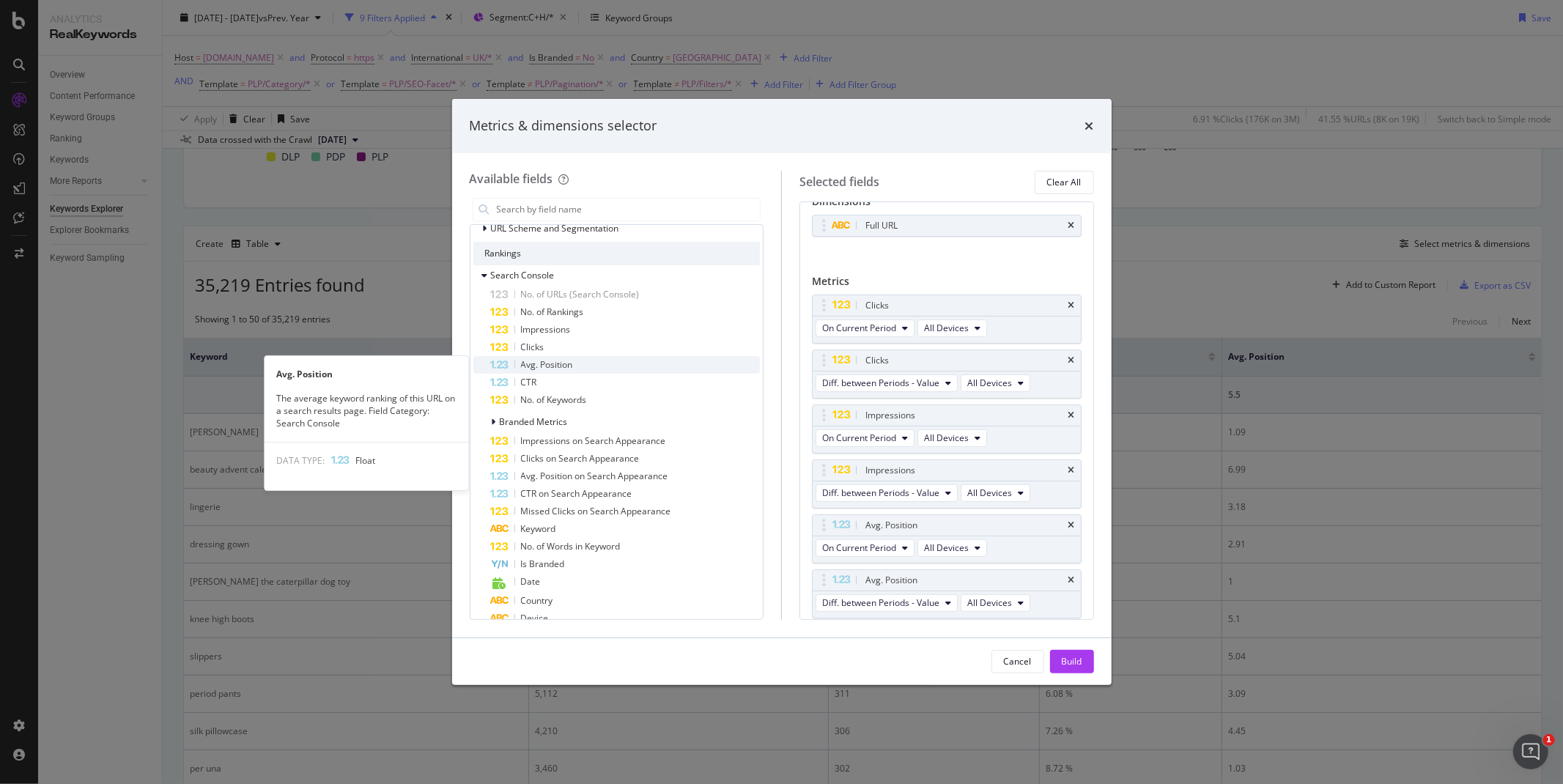
click at [555, 358] on span "Avg. Position" at bounding box center [547, 364] width 52 height 12
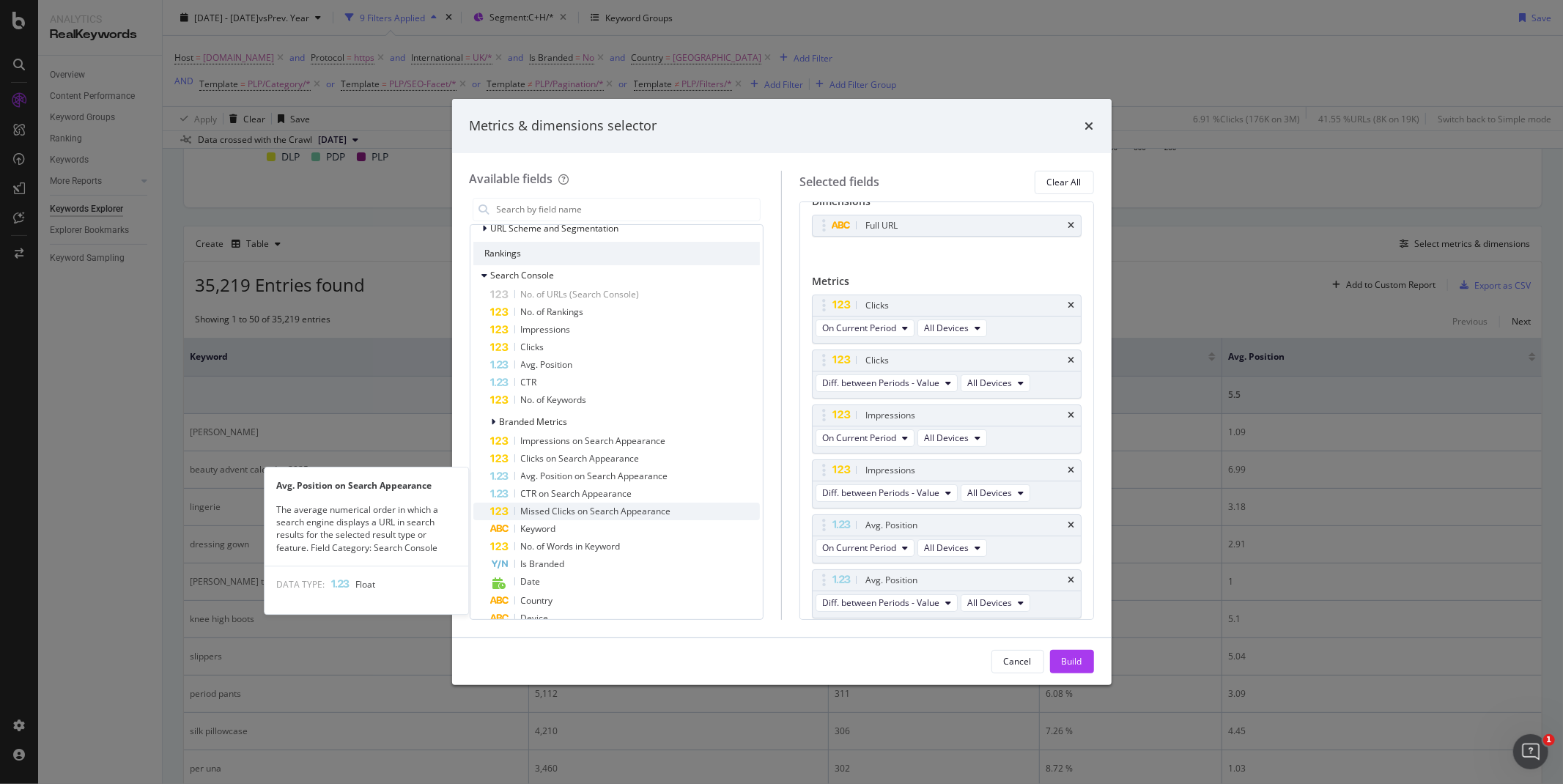
scroll to position [75, 0]
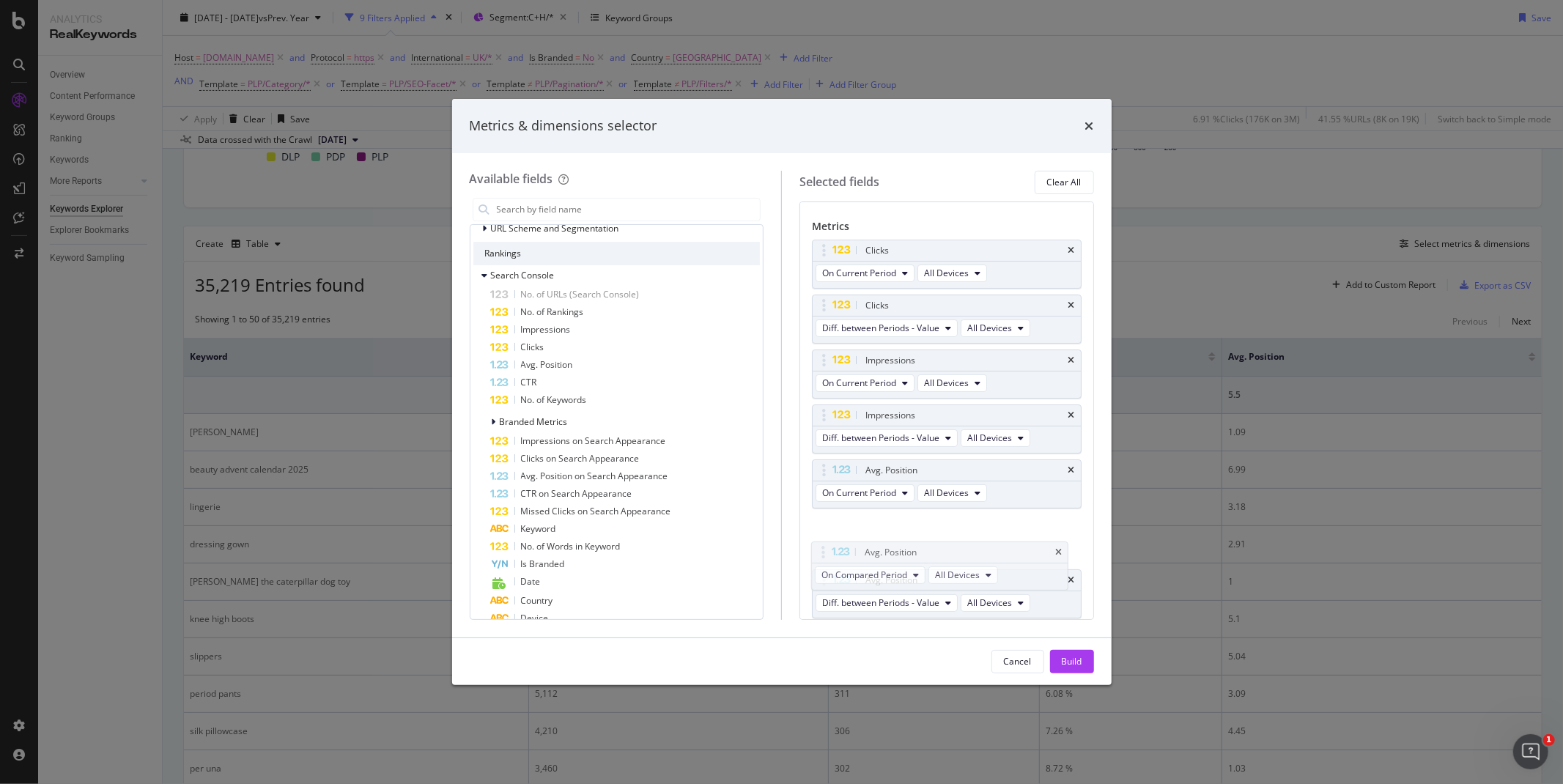
drag, startPoint x: 824, startPoint y: 583, endPoint x: 1052, endPoint y: 675, distance: 245.9
click at [824, 553] on body "Analytics RealKeywords Overview Content Performance Keyword Groups Ranking Keyw…" at bounding box center [781, 392] width 1563 height 784
click at [1071, 668] on div "Build" at bounding box center [1072, 661] width 21 height 12
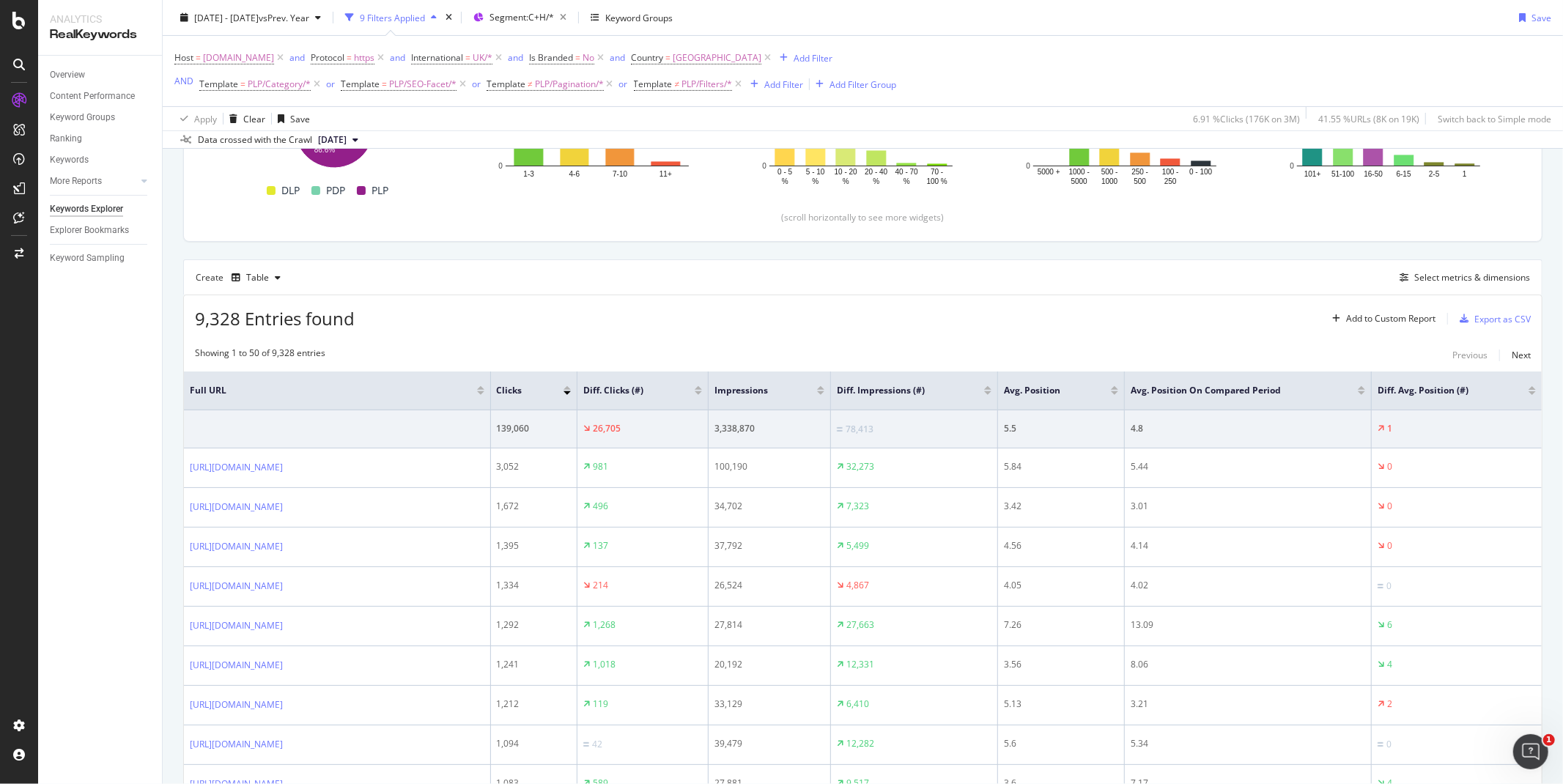
scroll to position [319, 0]
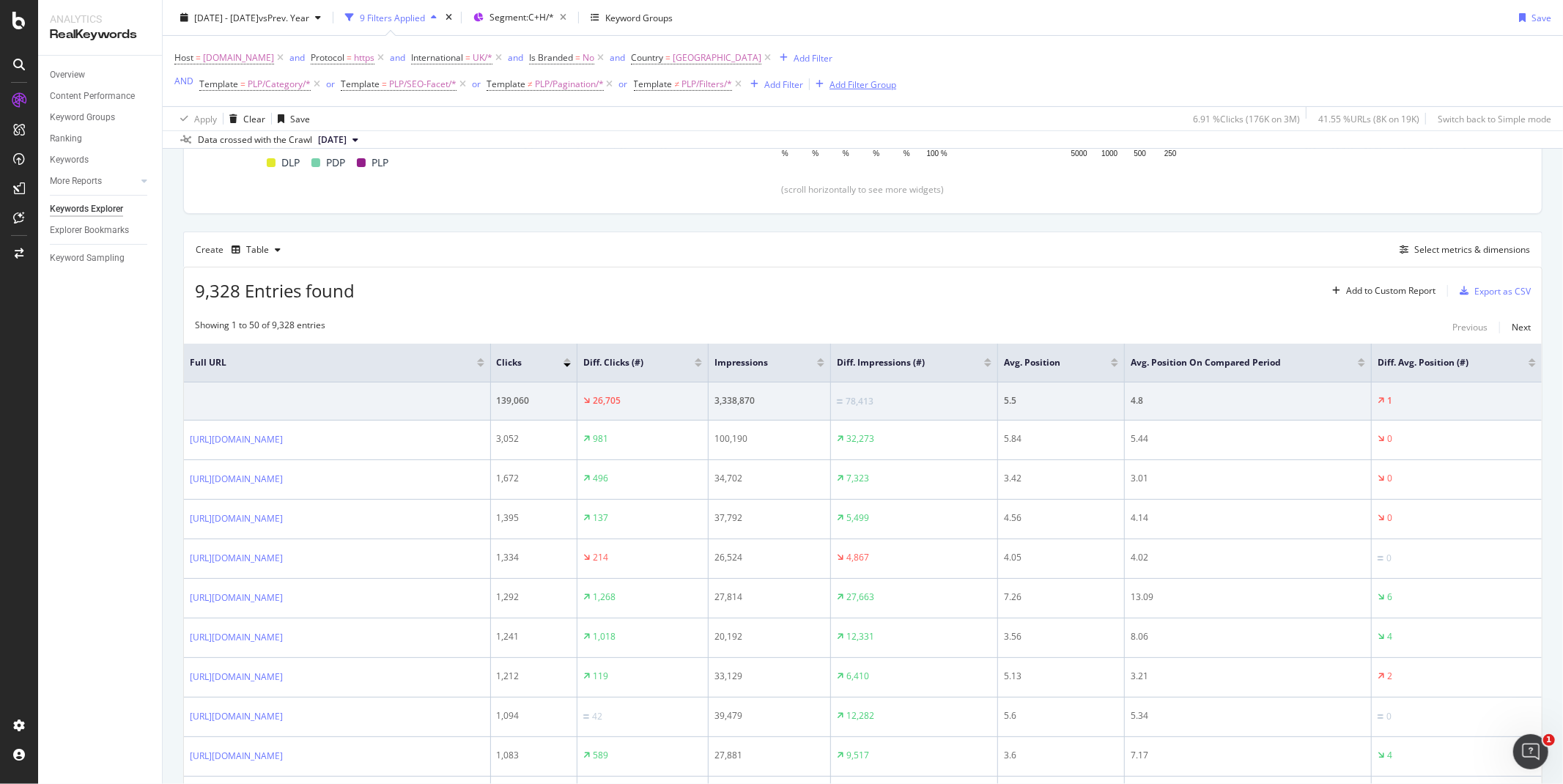
click at [845, 88] on div "Add Filter Group" at bounding box center [862, 83] width 67 height 12
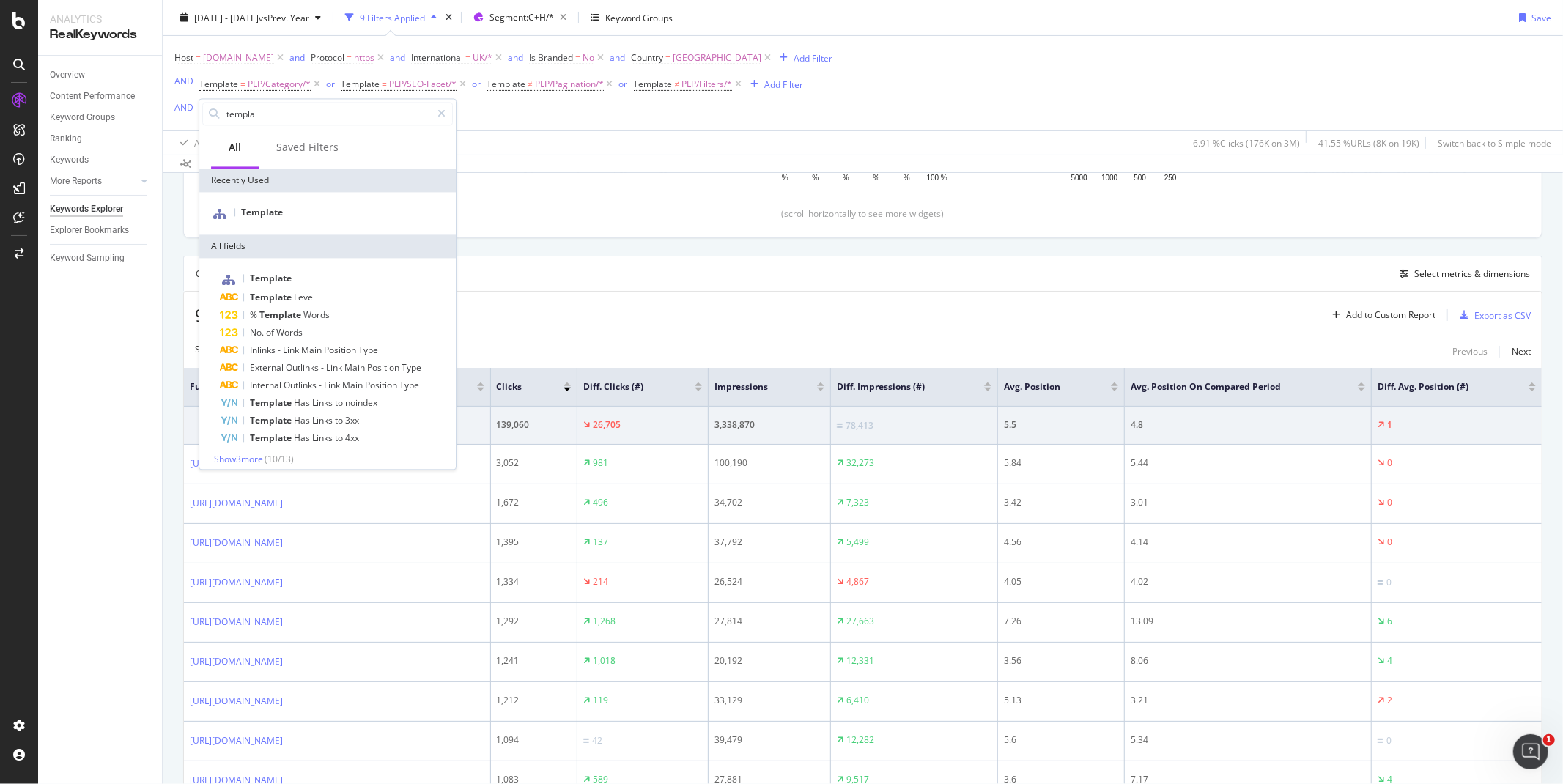
scroll to position [343, 0]
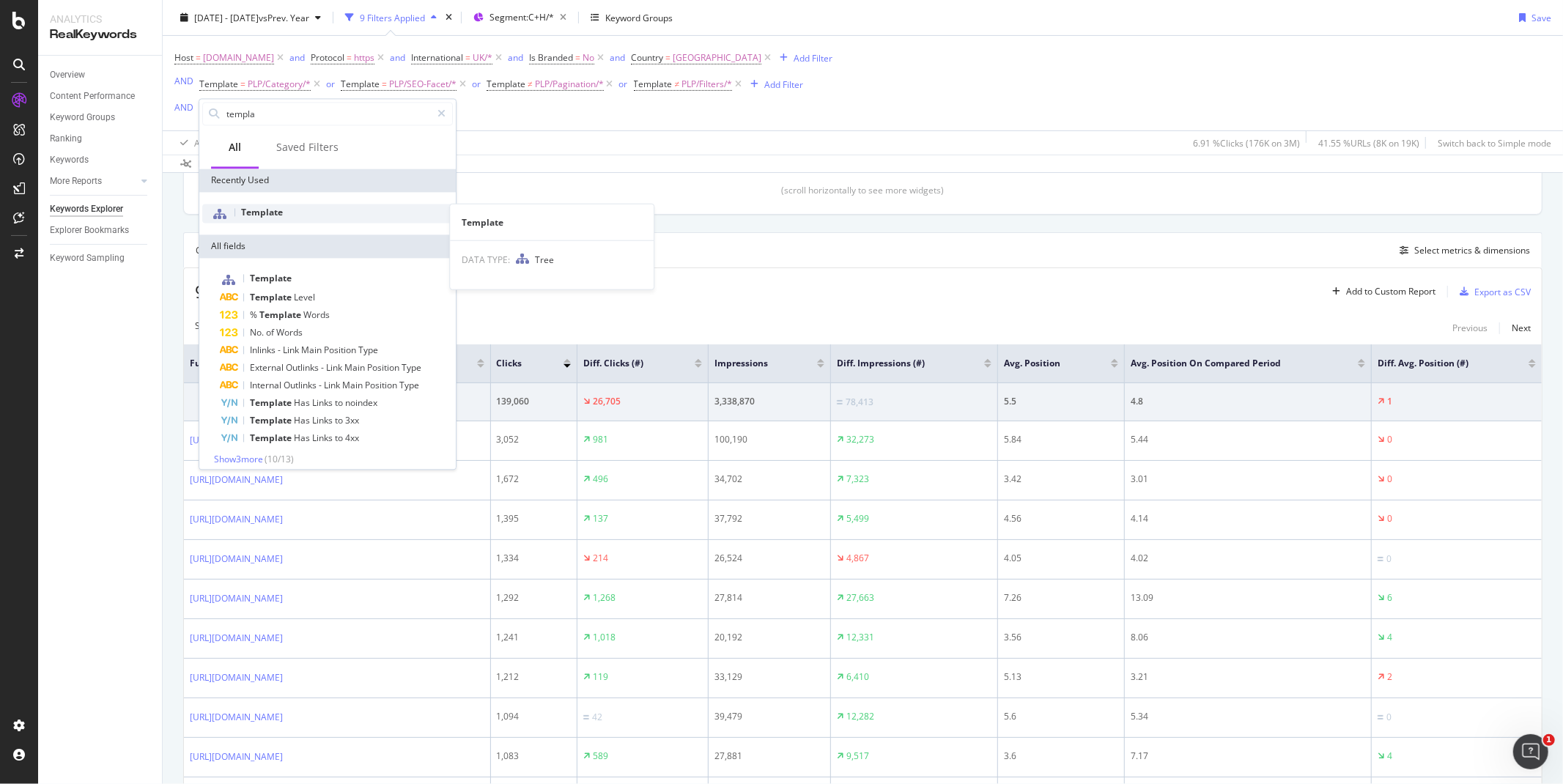
click at [271, 206] on span "Template" at bounding box center [262, 212] width 42 height 12
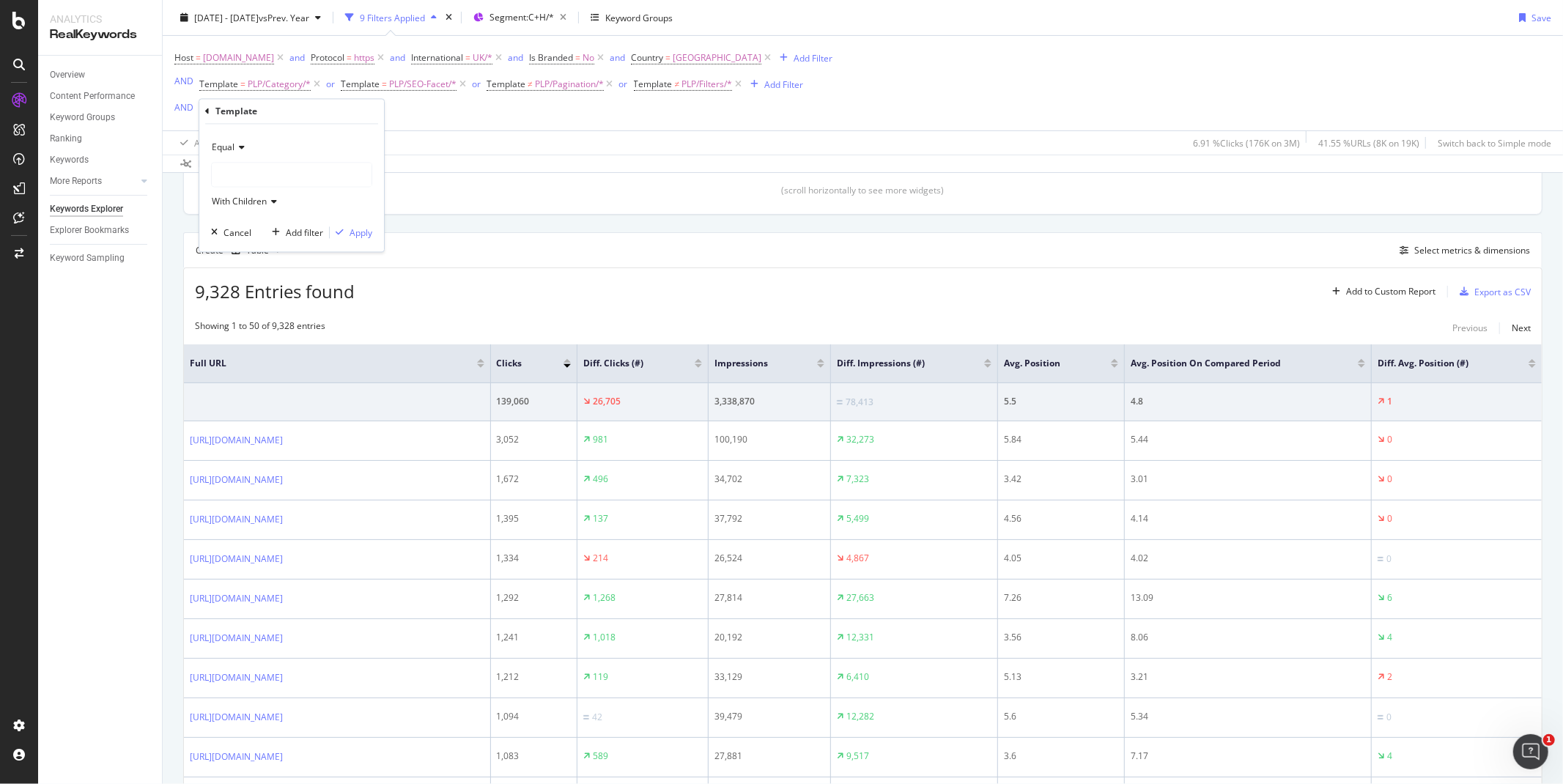
click at [229, 145] on span "Equal" at bounding box center [224, 148] width 23 height 12
click at [230, 198] on span "Not Equal" at bounding box center [238, 197] width 40 height 12
click at [230, 178] on div at bounding box center [292, 175] width 160 height 24
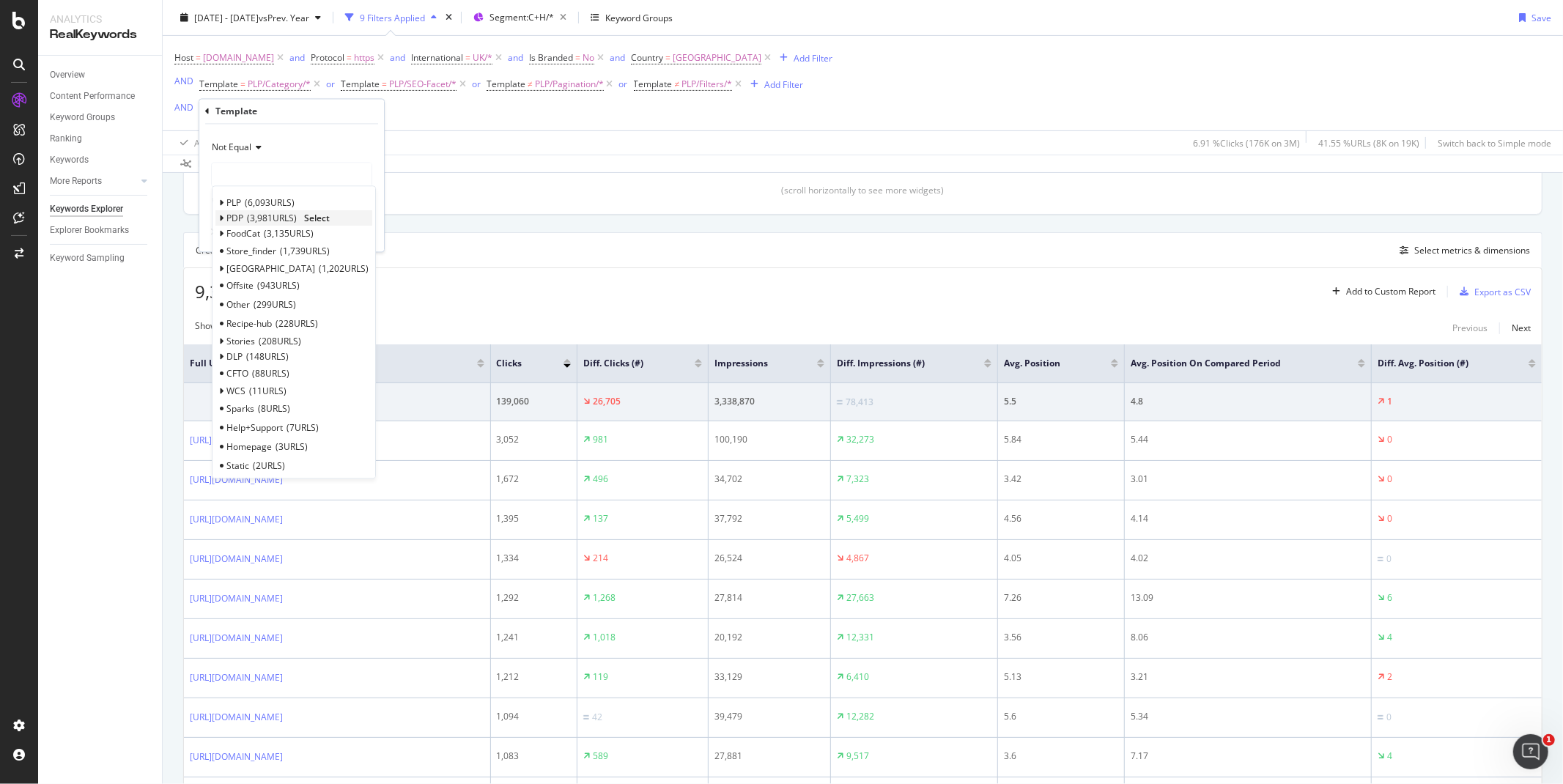
click at [312, 214] on span "Select" at bounding box center [316, 218] width 25 height 12
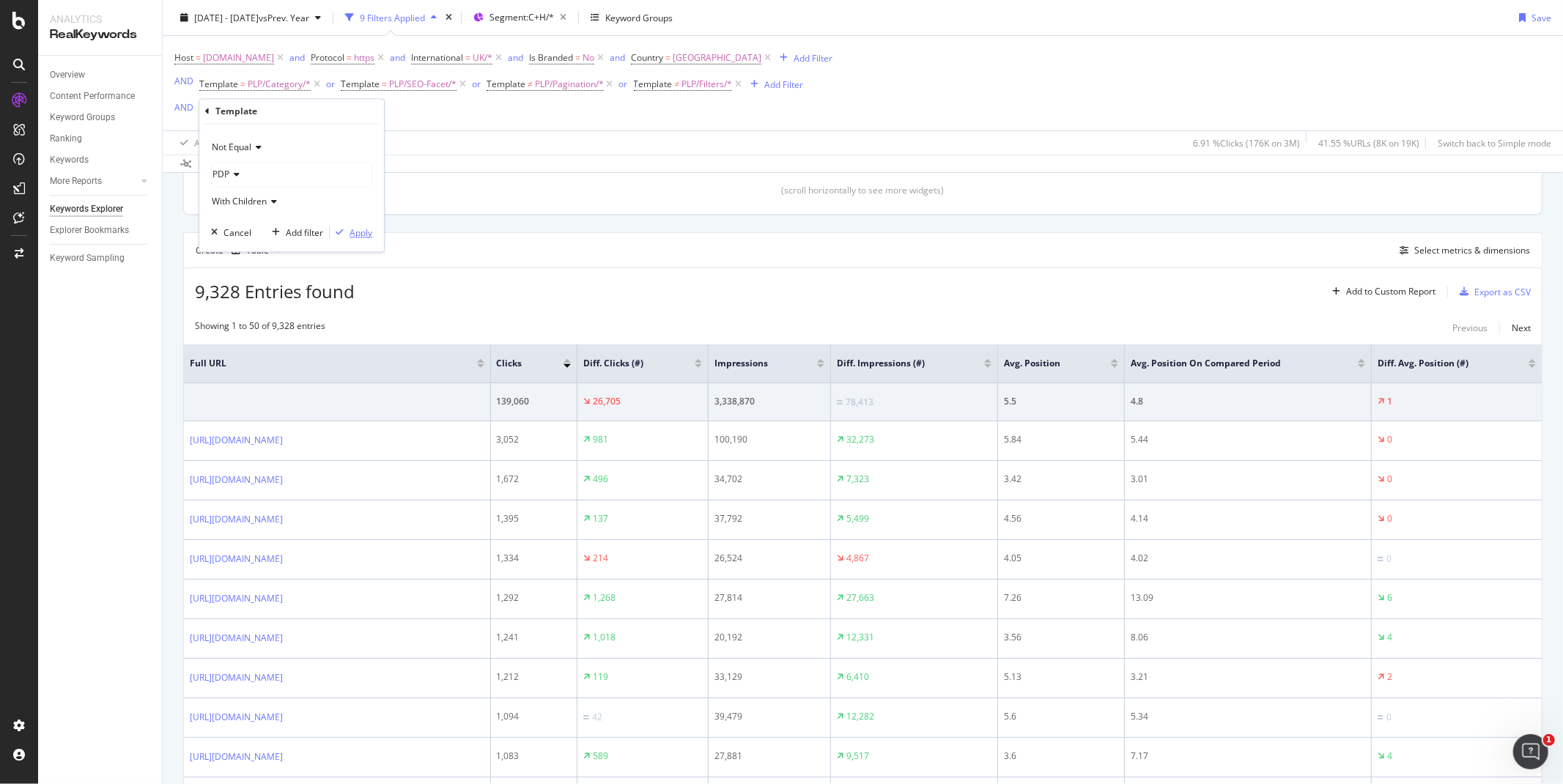
click at [358, 237] on div "Apply" at bounding box center [361, 233] width 23 height 12
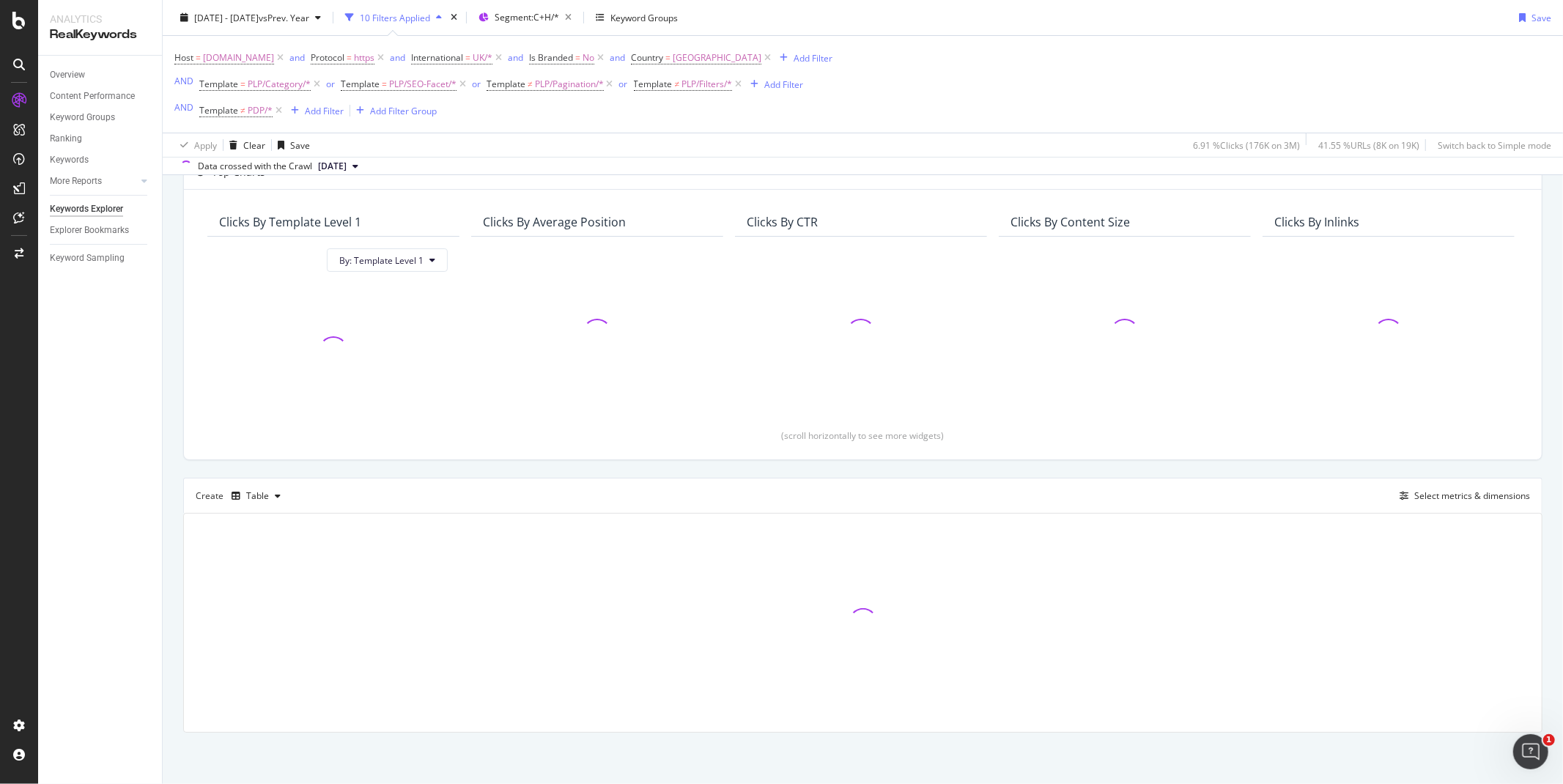
scroll to position [103, 0]
click at [794, 77] on div "Add Filter" at bounding box center [773, 84] width 59 height 16
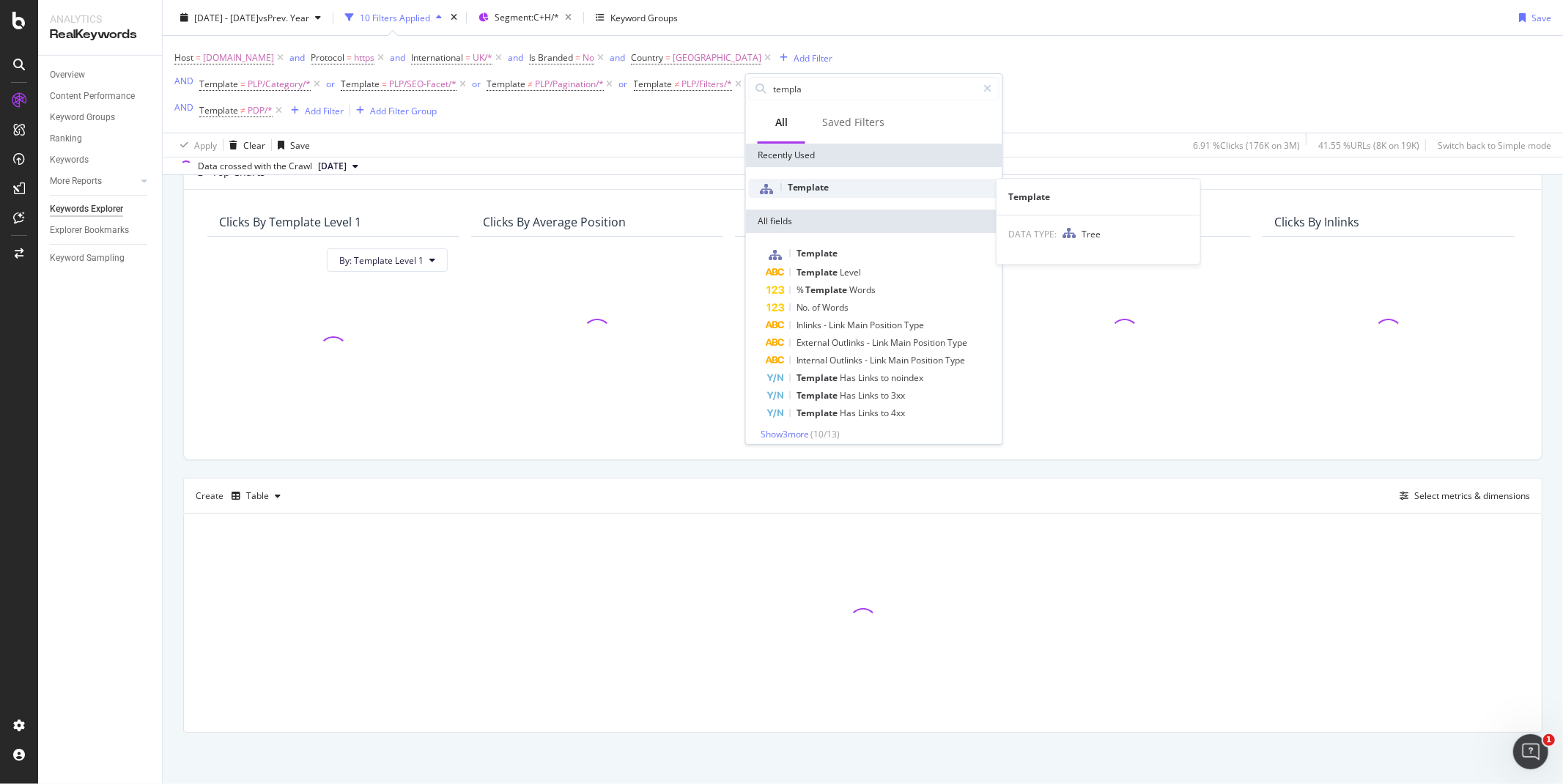
click at [816, 178] on div "Template" at bounding box center [874, 188] width 250 height 19
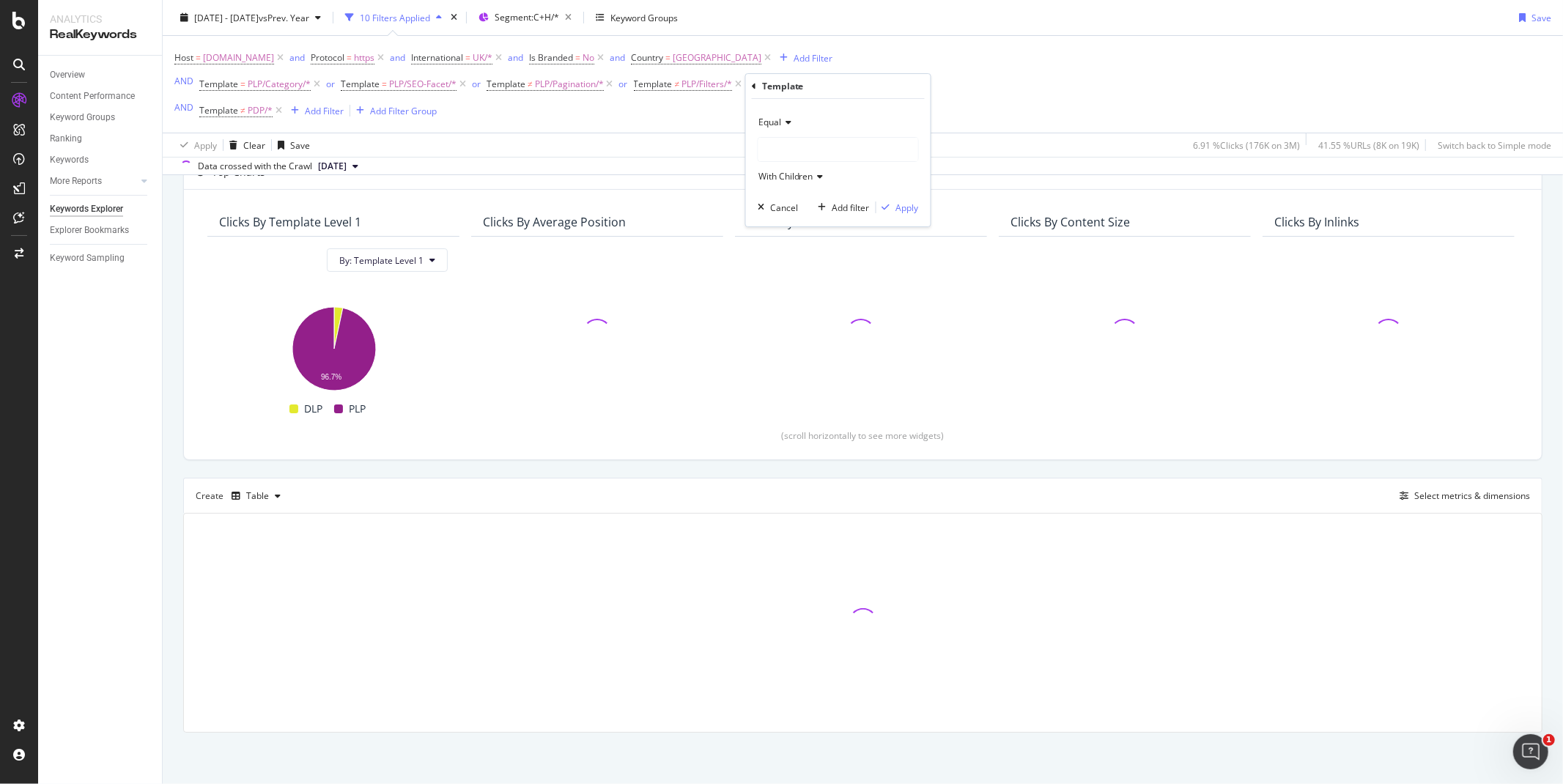
click at [770, 117] on span "Equal" at bounding box center [770, 122] width 23 height 12
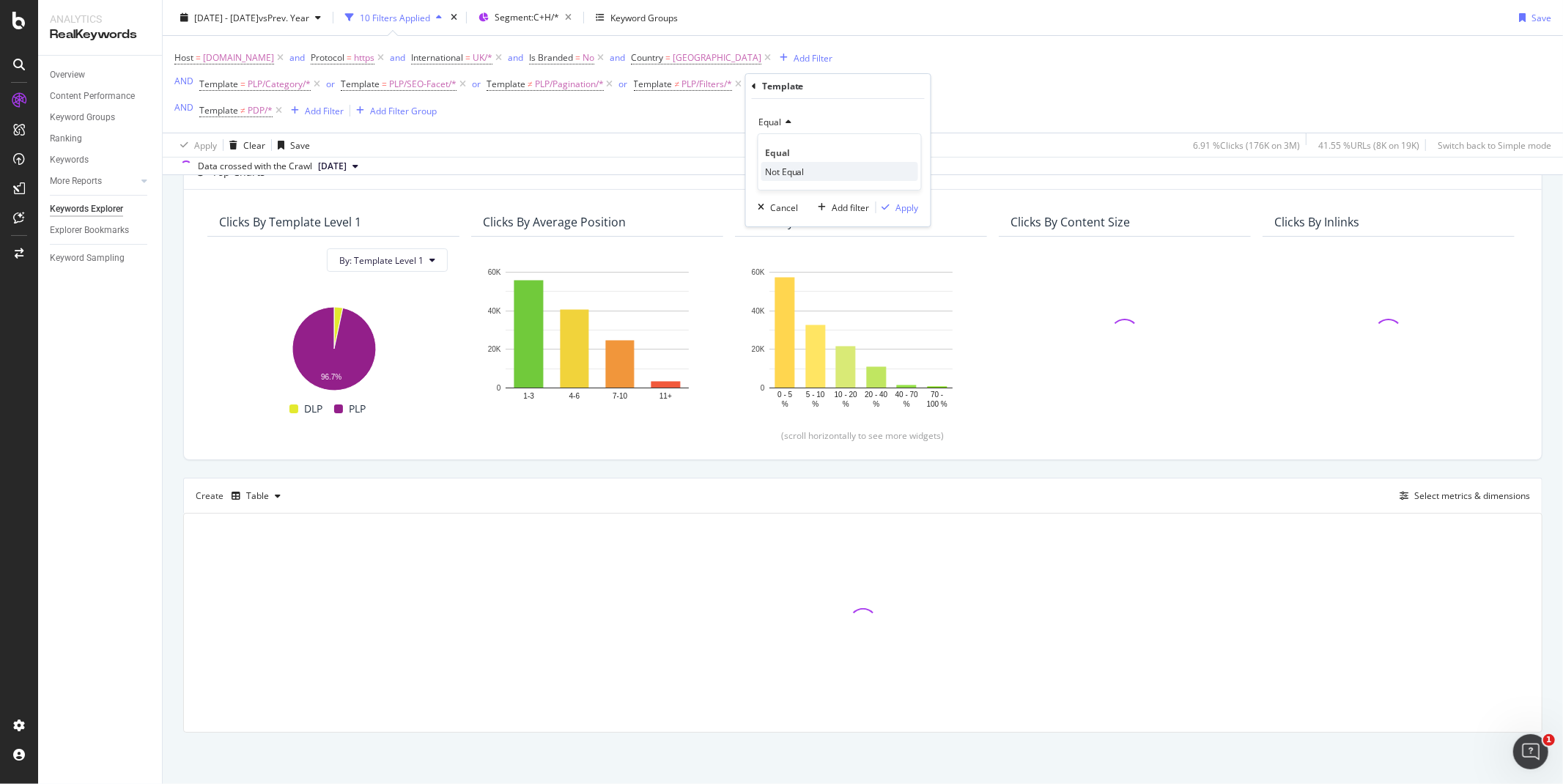
click at [779, 171] on span "Not Equal" at bounding box center [785, 172] width 40 height 12
click at [777, 155] on div at bounding box center [838, 149] width 160 height 24
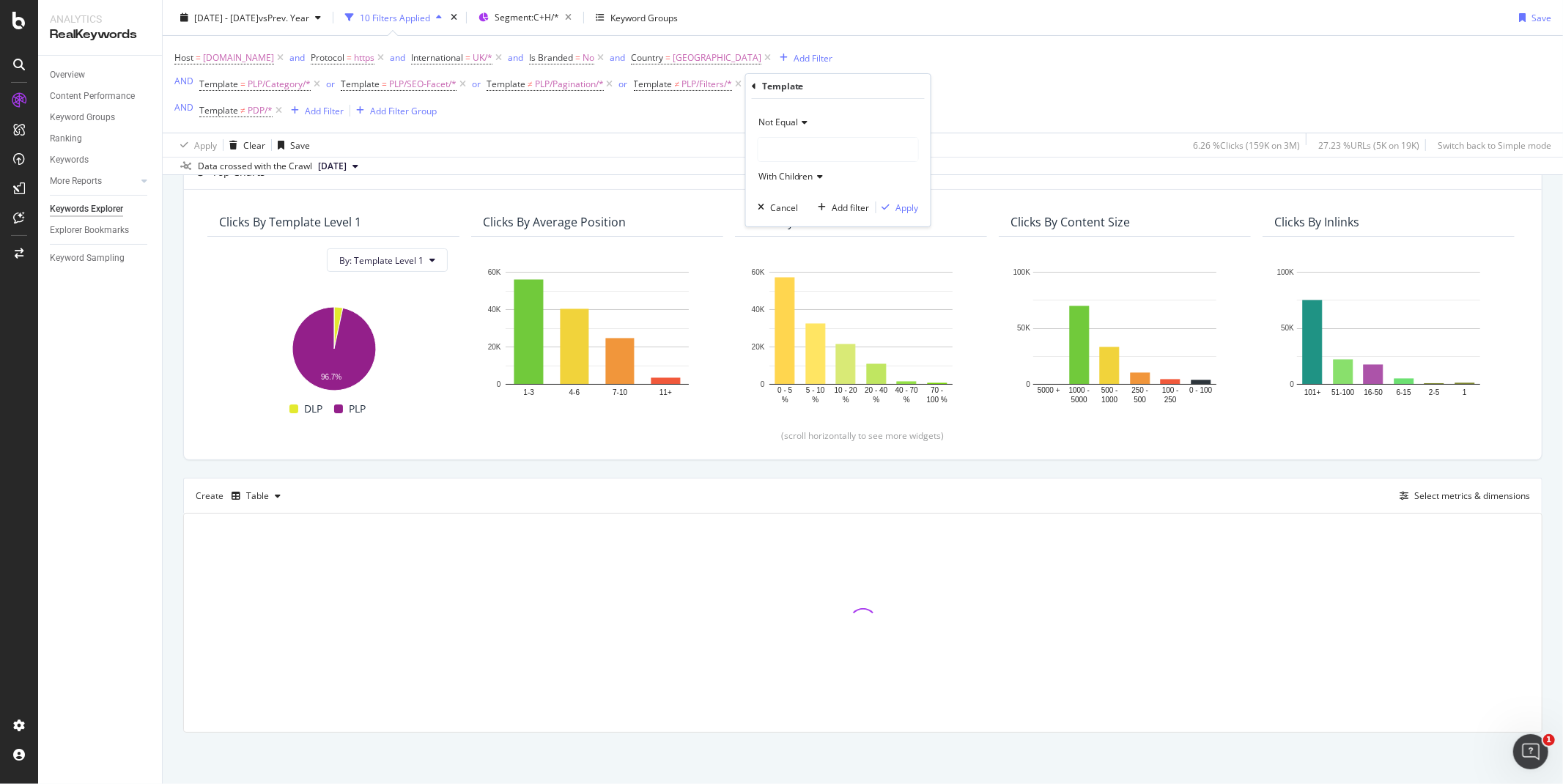
click at [777, 155] on div at bounding box center [838, 149] width 160 height 24
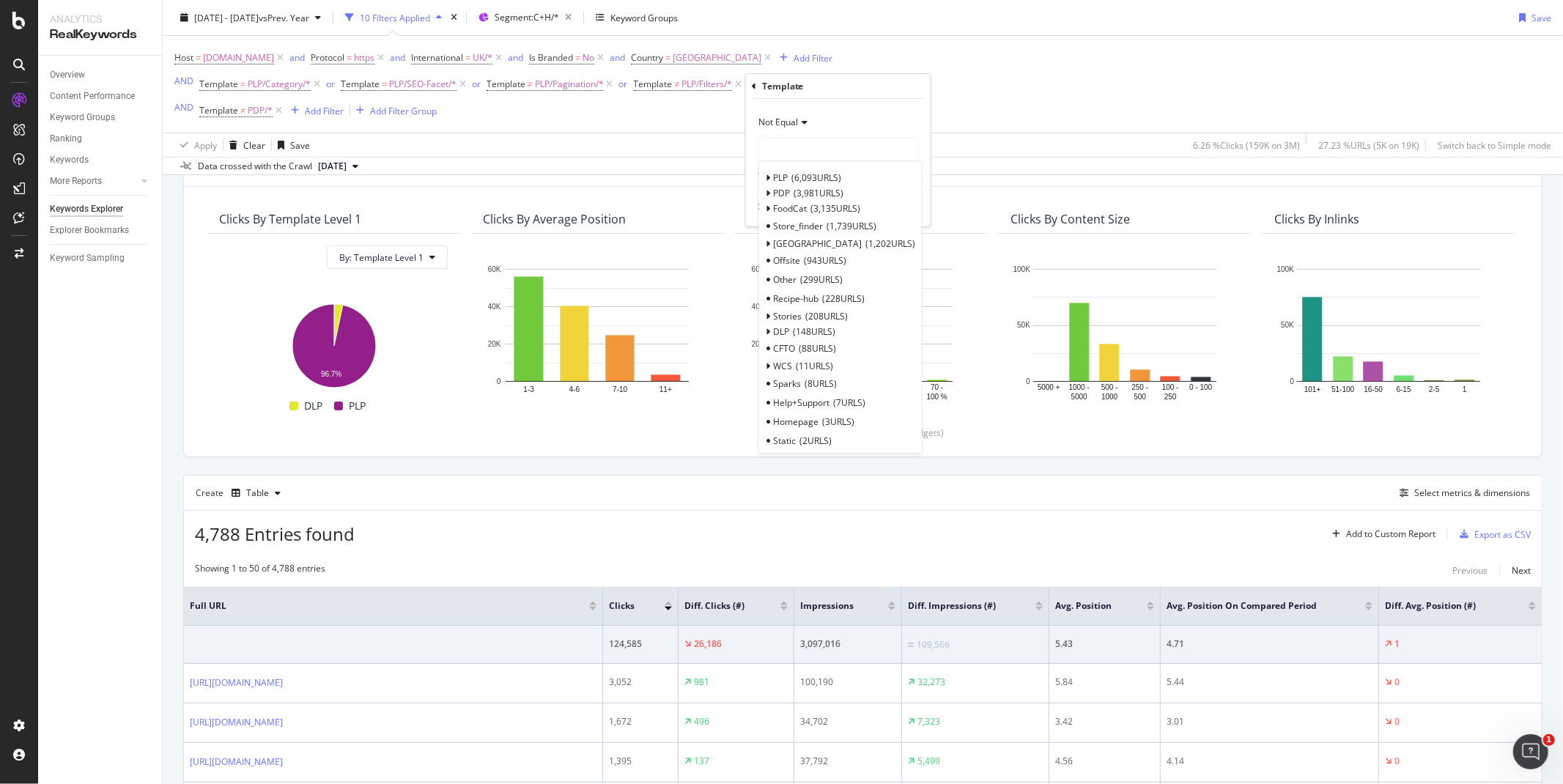
click at [845, 19] on div "2025 Sep. 21st - Sep. 26th vs Prev. Year 10 Filters Applied Segment: C+H/* Keyw…" at bounding box center [862, 21] width 1401 height 29
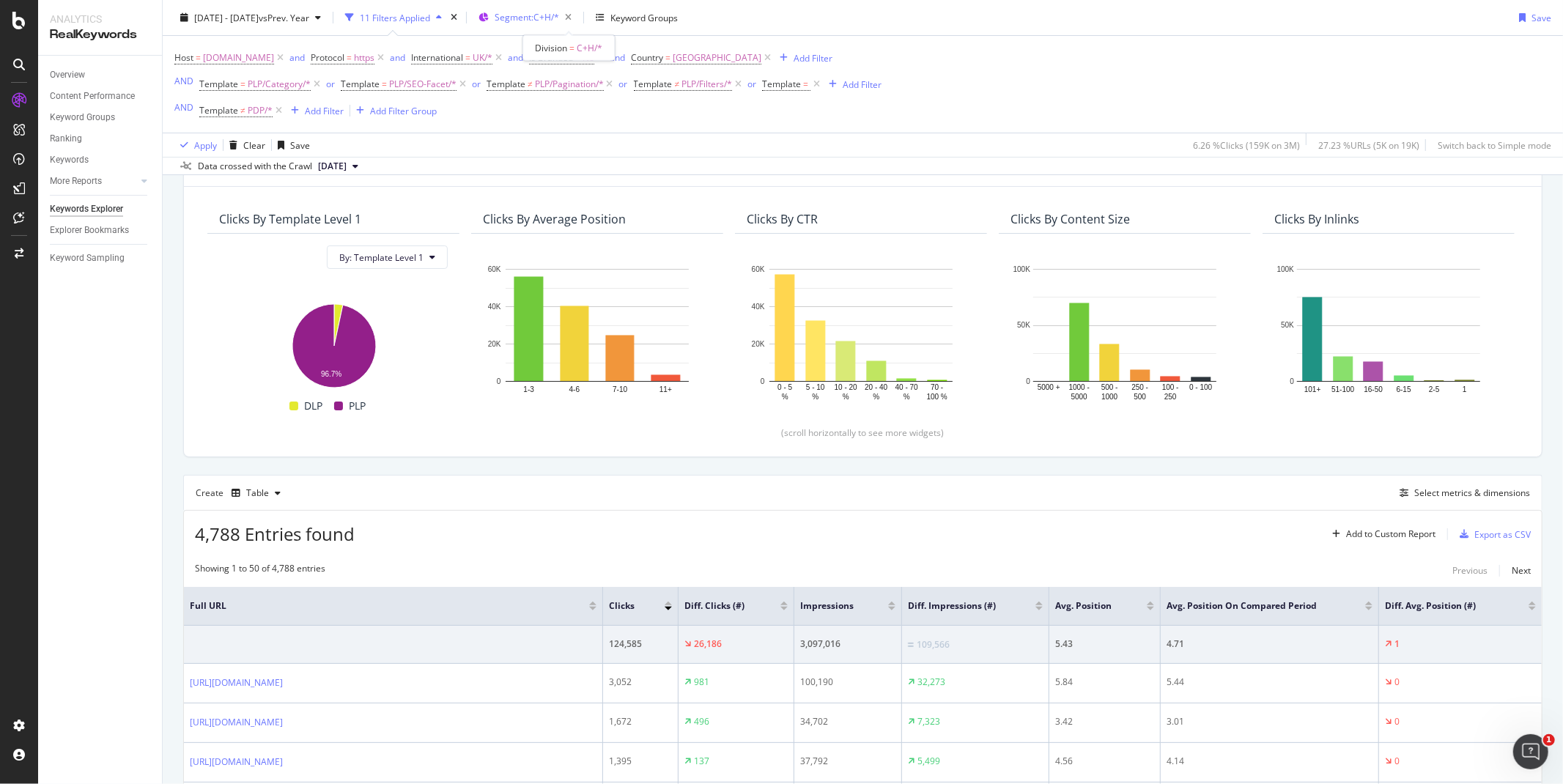
click at [559, 18] on span "Segment: C+H/*" at bounding box center [527, 17] width 64 height 12
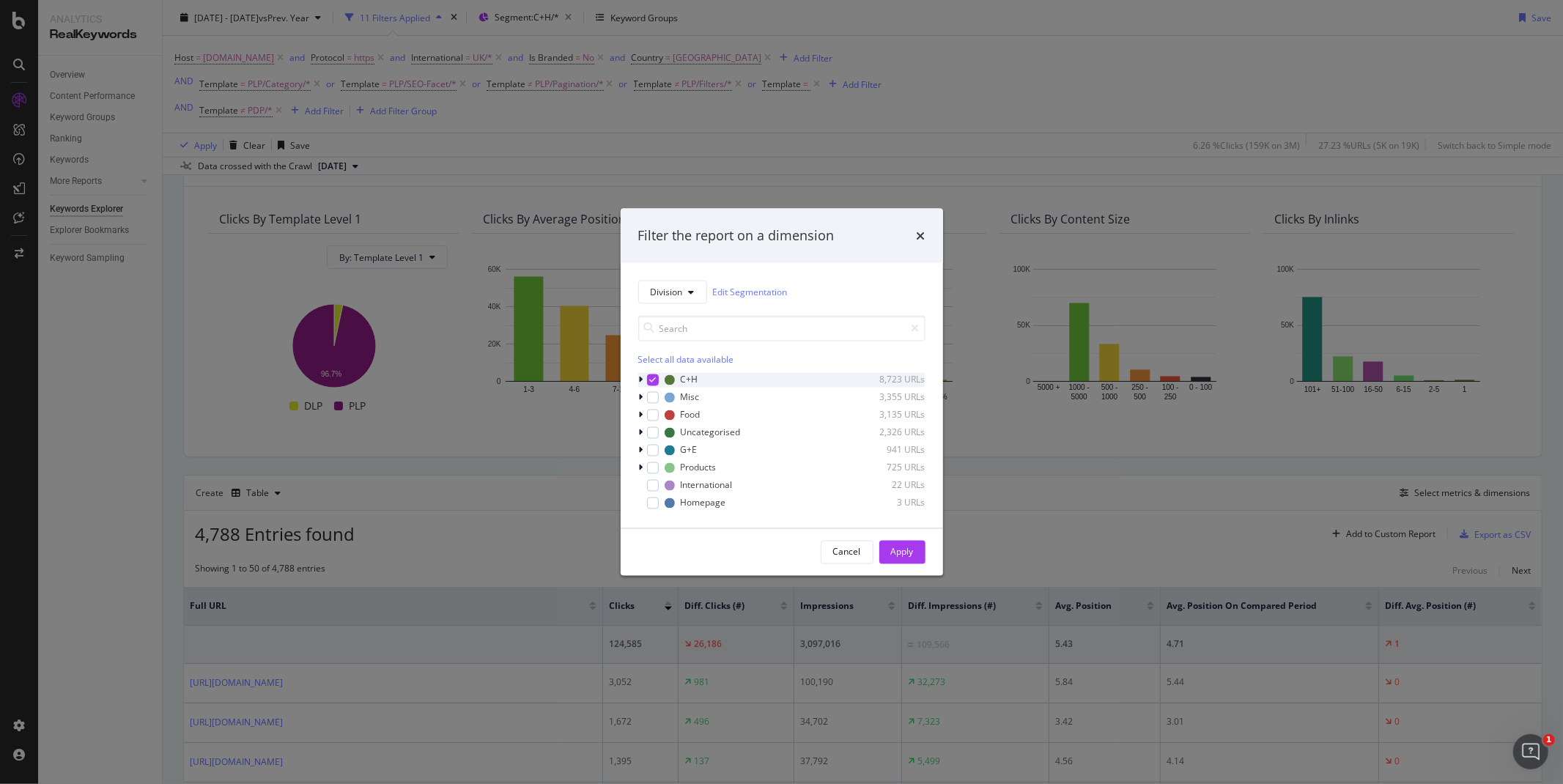
click at [655, 376] on icon "modal" at bounding box center [652, 380] width 7 height 8
click at [679, 290] on span "Division" at bounding box center [667, 292] width 32 height 12
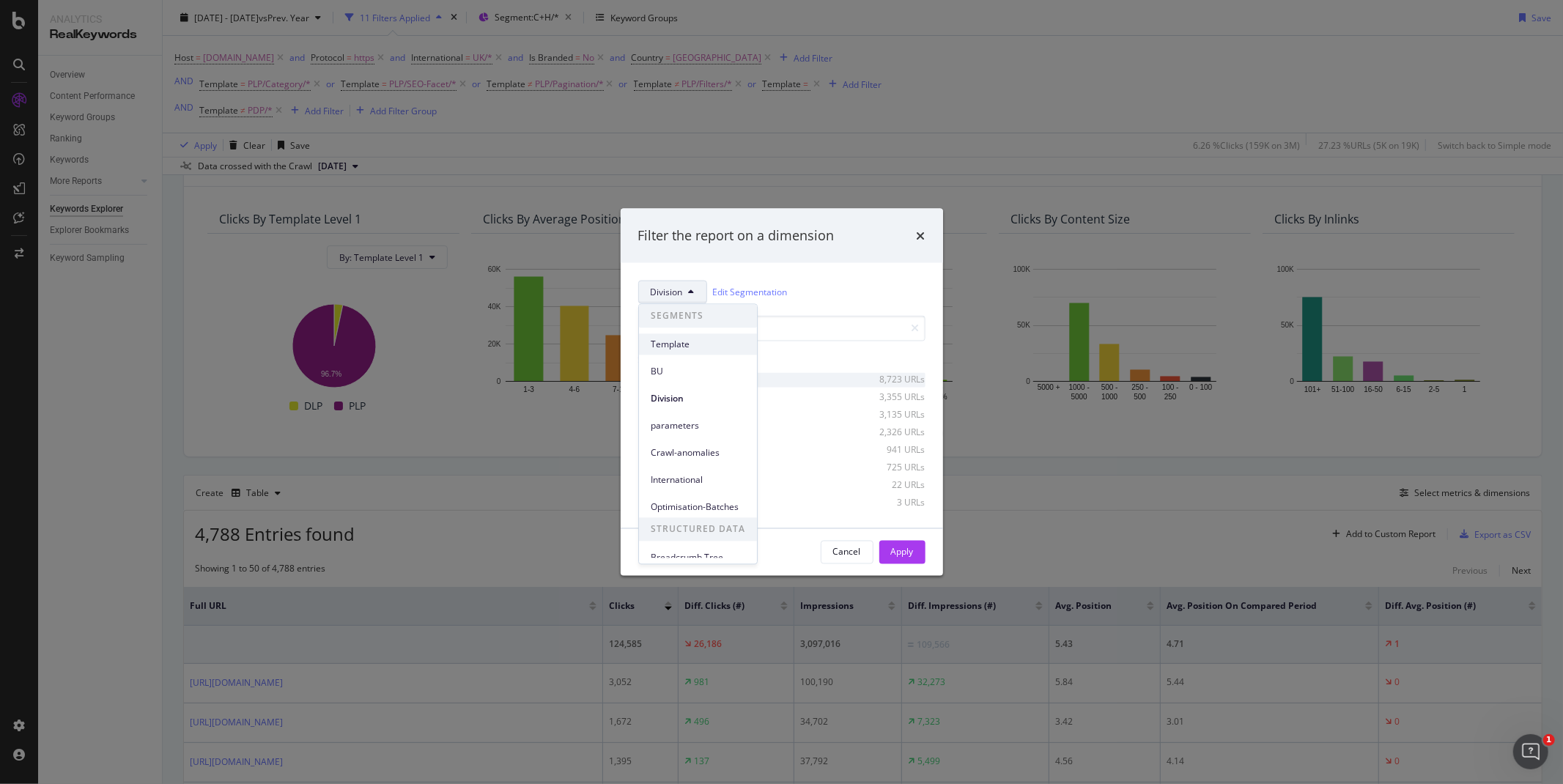
click at [672, 346] on span "Template" at bounding box center [698, 344] width 94 height 13
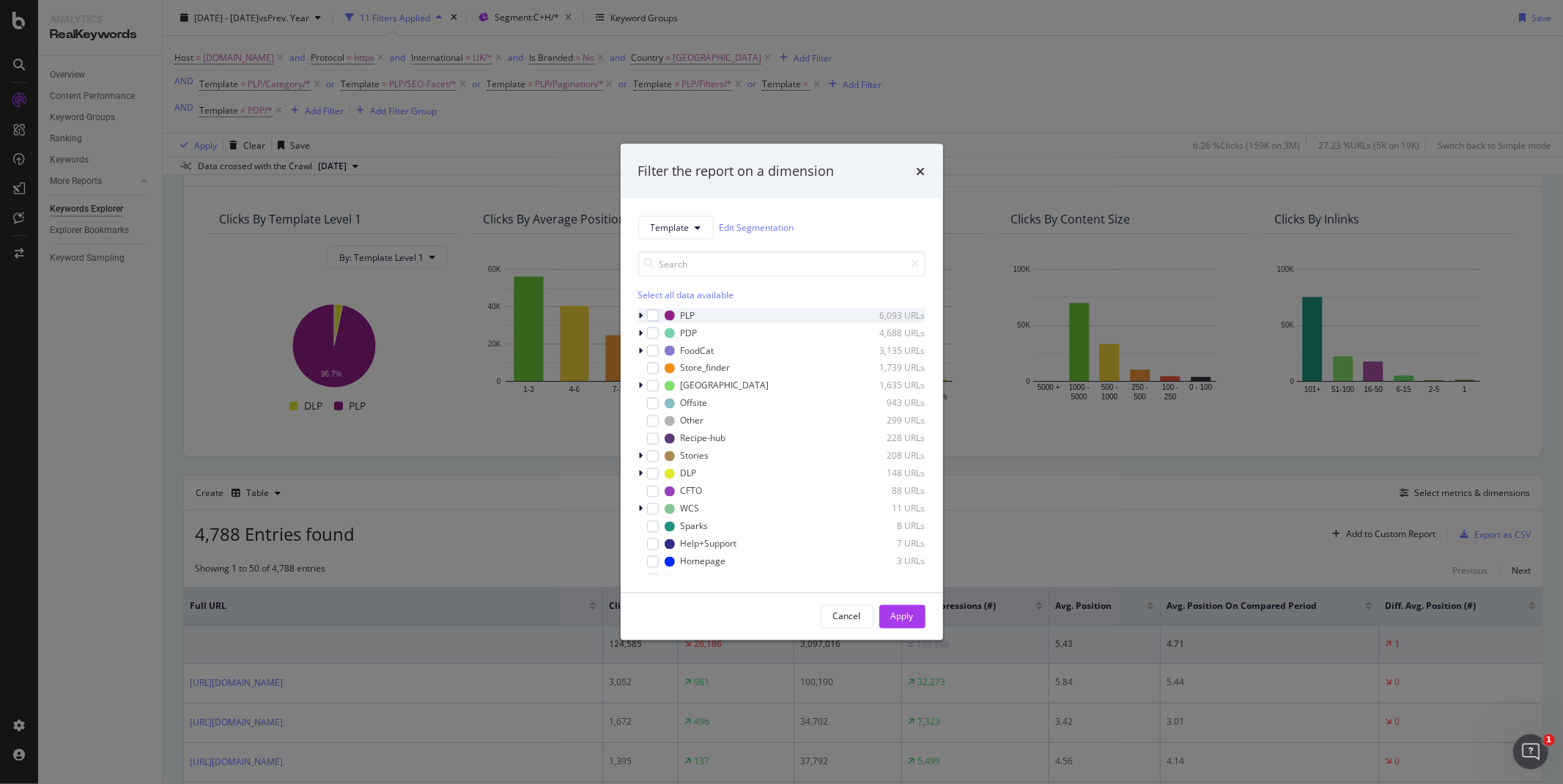
click at [639, 312] on icon "modal" at bounding box center [641, 315] width 5 height 8
click at [651, 315] on div "modal" at bounding box center [652, 315] width 11 height 11
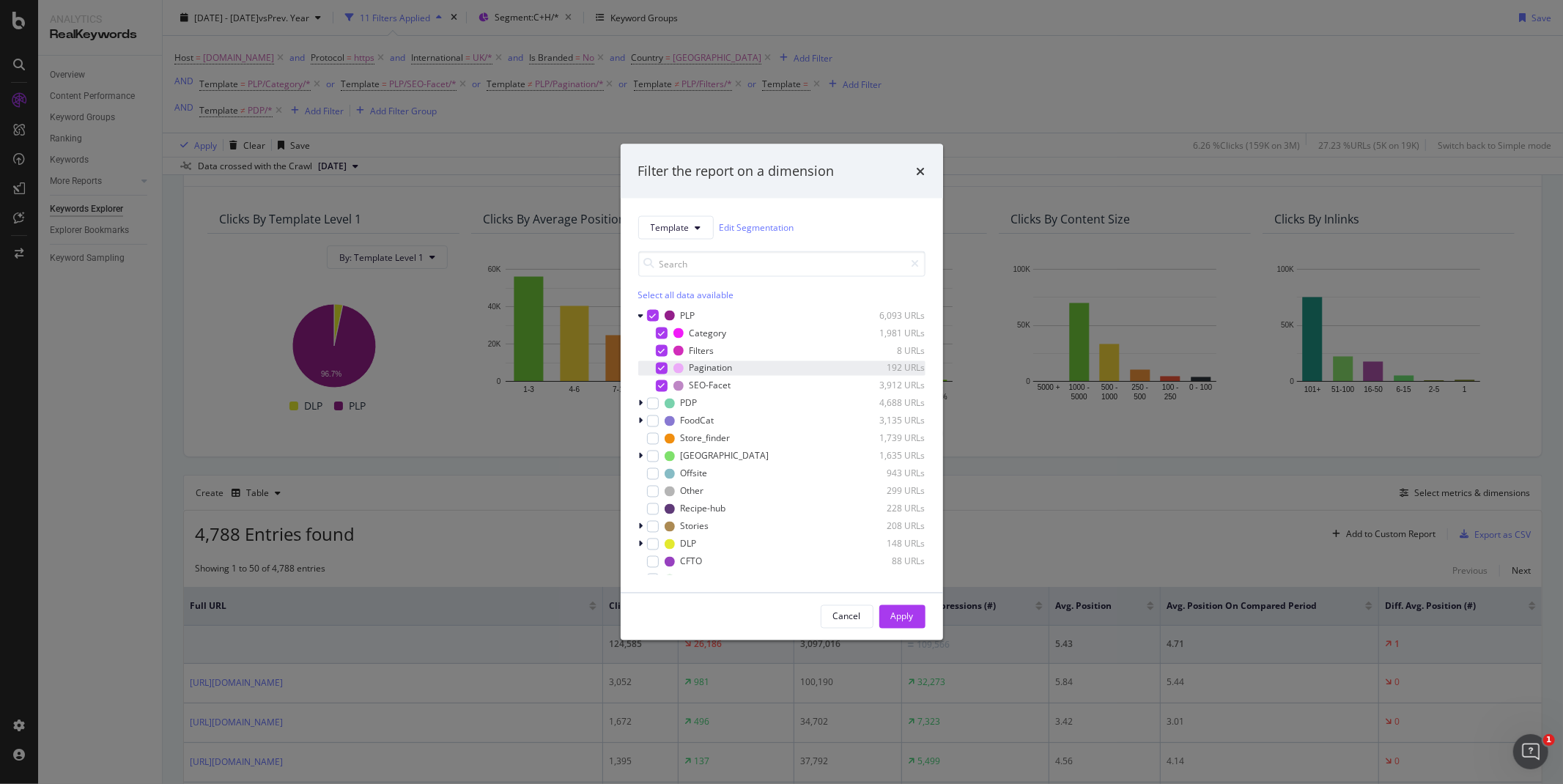
click at [658, 366] on icon "modal" at bounding box center [661, 368] width 7 height 8
click at [658, 351] on icon "modal" at bounding box center [661, 351] width 7 height 8
click at [912, 616] on div "Apply" at bounding box center [903, 616] width 23 height 12
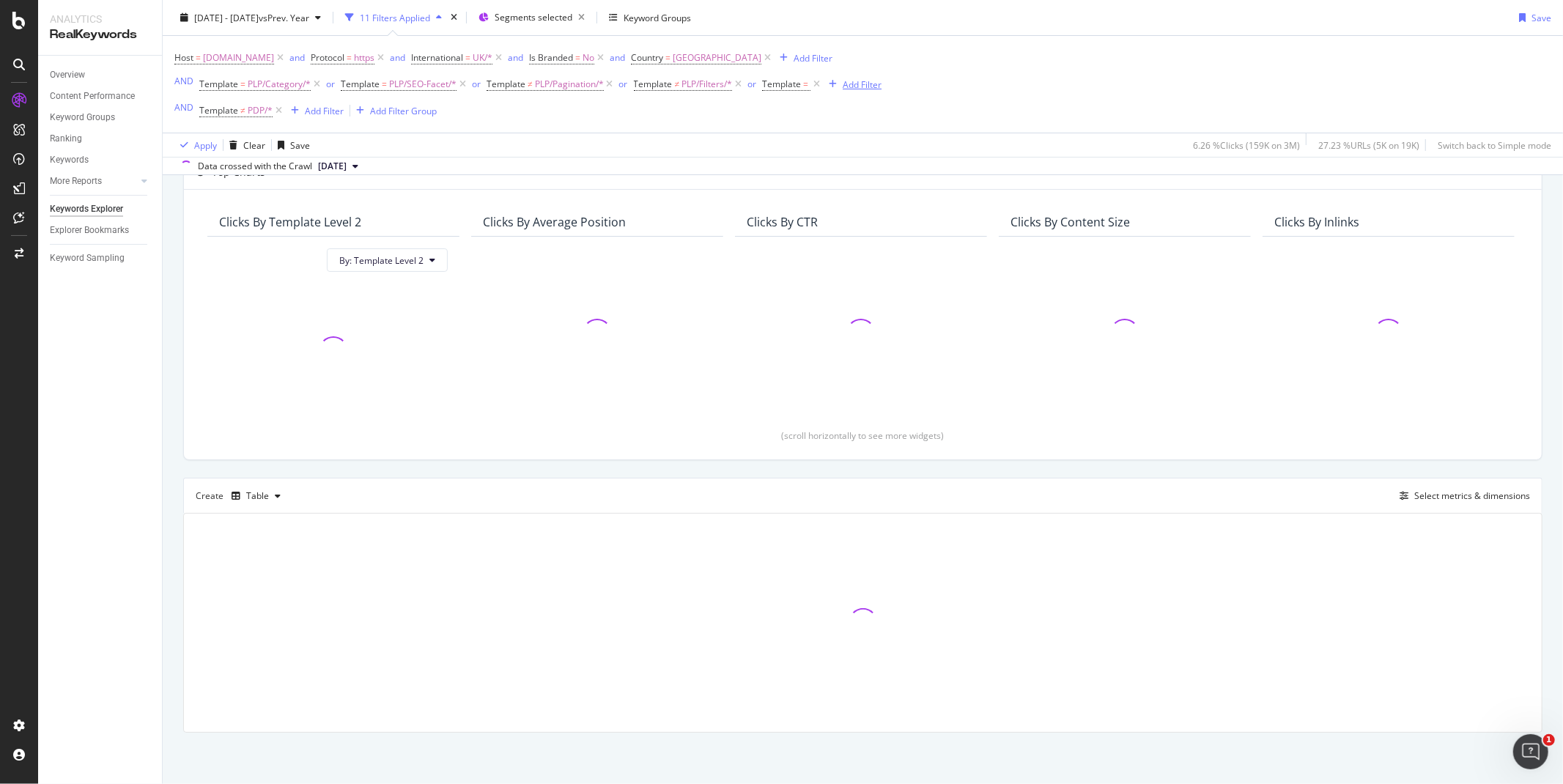
click at [819, 89] on icon at bounding box center [816, 83] width 12 height 15
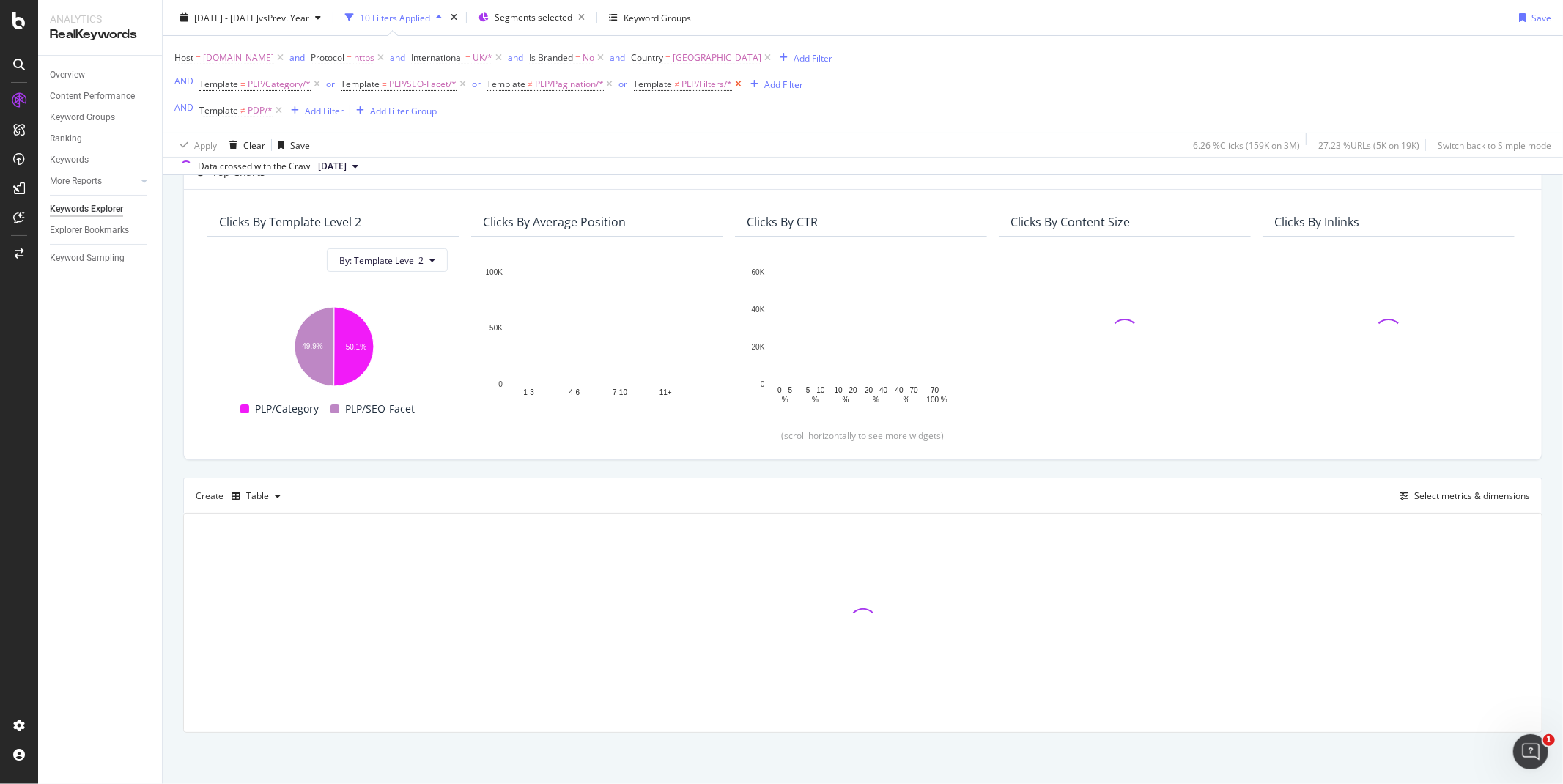
click at [742, 87] on icon at bounding box center [738, 83] width 12 height 15
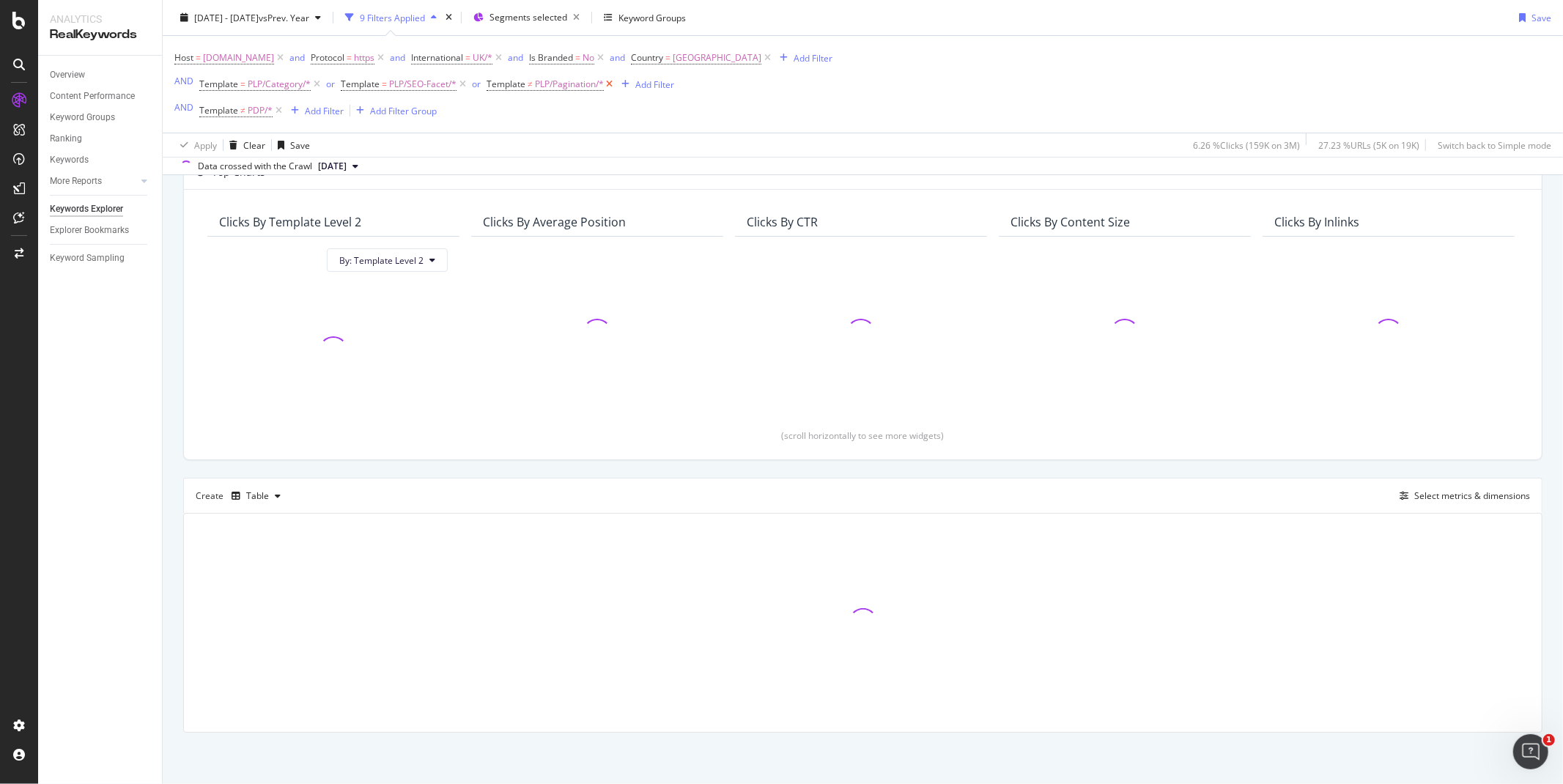
click at [604, 86] on icon at bounding box center [610, 83] width 12 height 15
click at [456, 89] on icon at bounding box center [463, 83] width 12 height 15
click at [316, 90] on icon at bounding box center [317, 83] width 12 height 15
click at [280, 83] on icon at bounding box center [279, 83] width 12 height 15
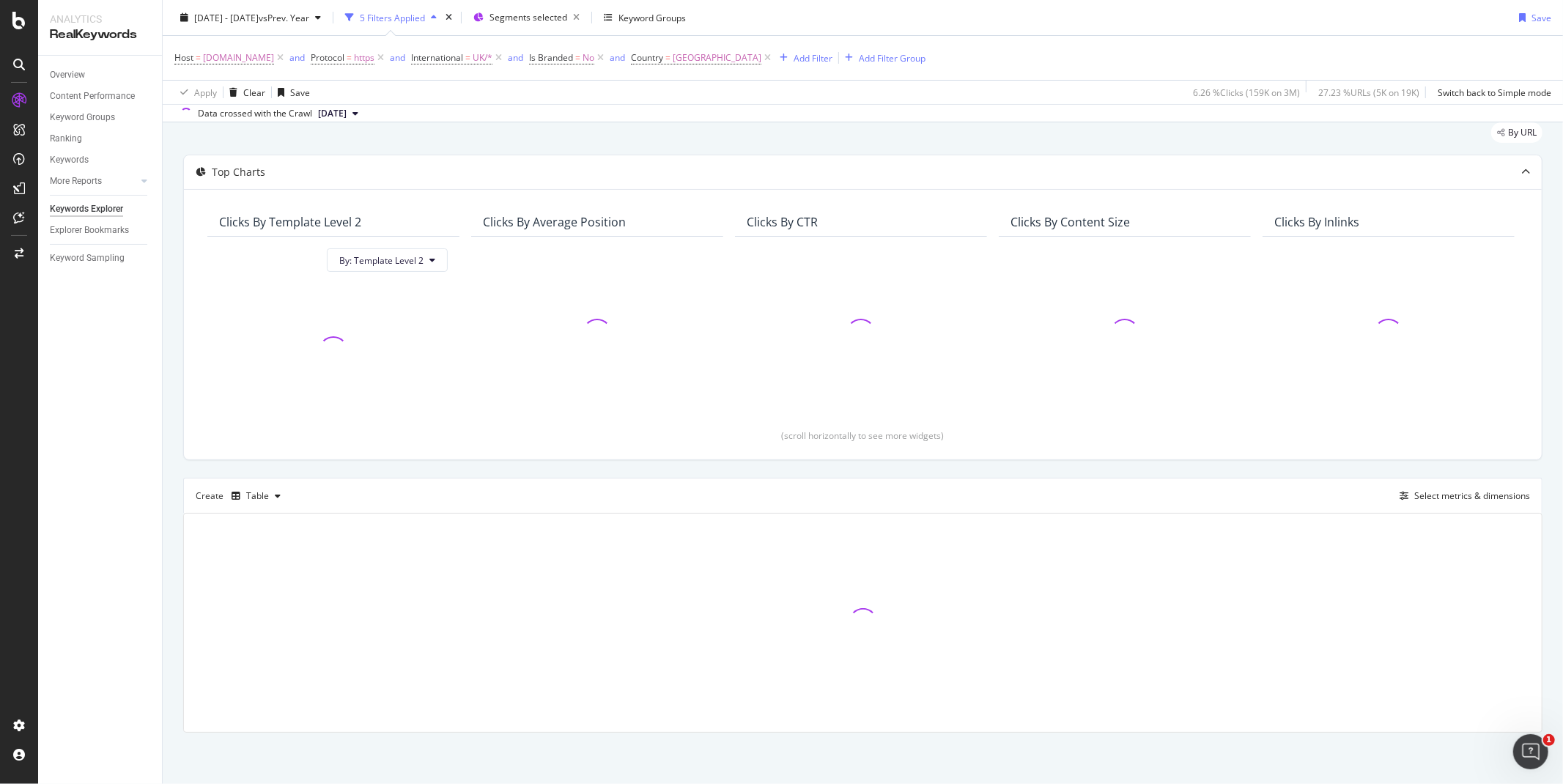
scroll to position [47, 0]
click at [917, 61] on div "Add Filter Group" at bounding box center [891, 57] width 67 height 12
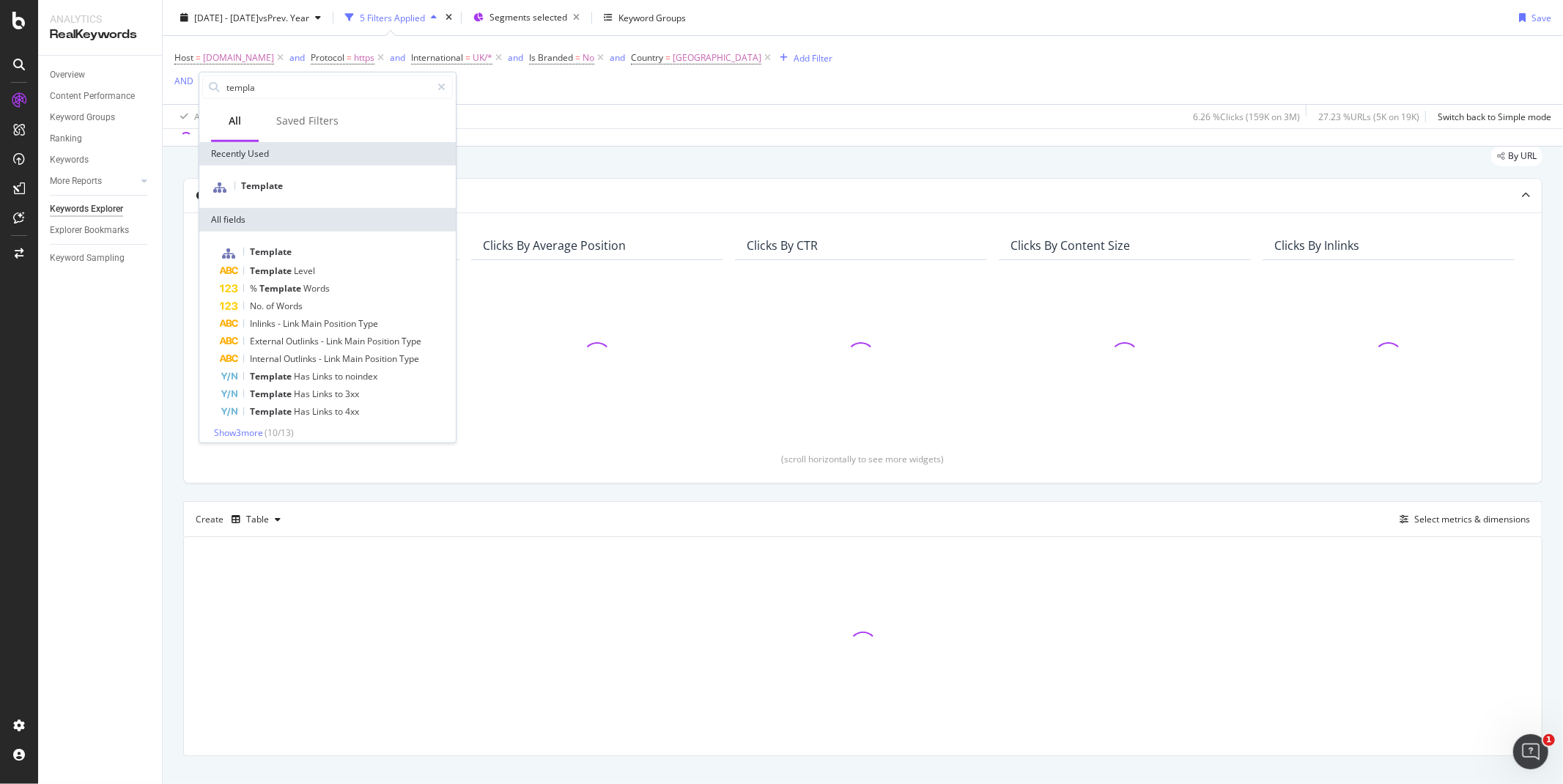
scroll to position [72, 0]
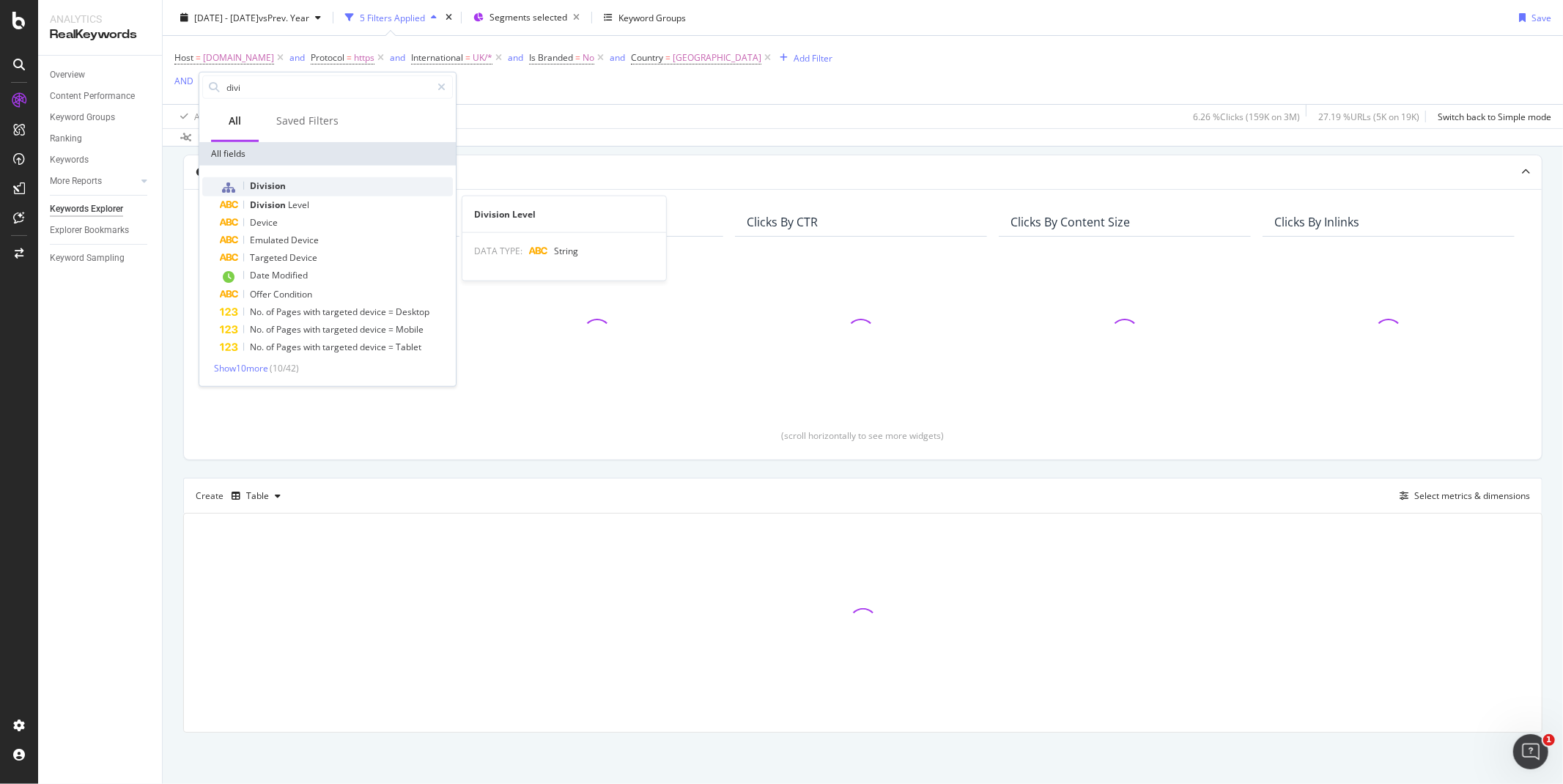
type input "divi"
click at [263, 186] on span "Division" at bounding box center [267, 185] width 36 height 12
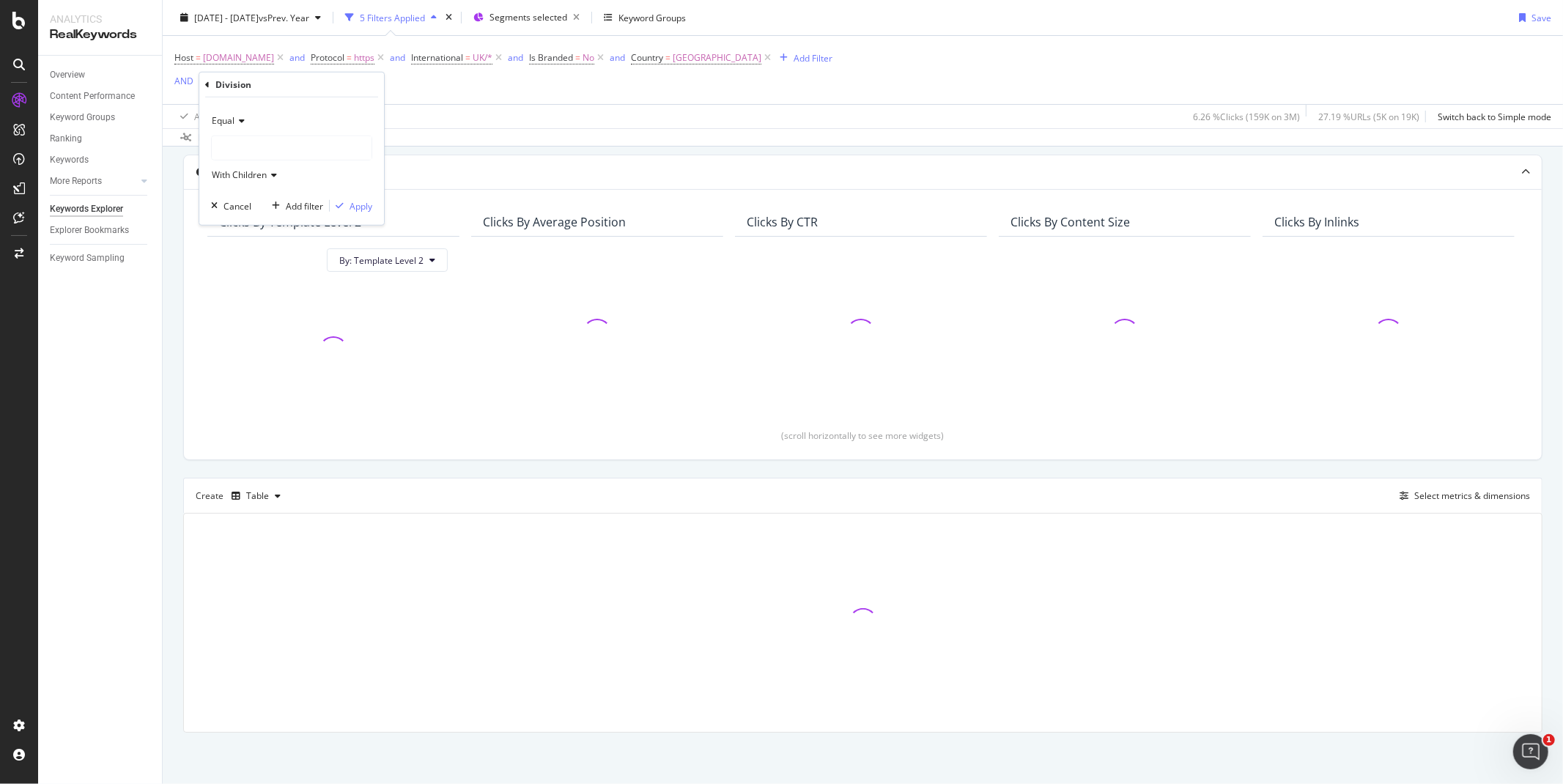
click at [276, 158] on div at bounding box center [292, 148] width 160 height 24
click at [266, 143] on div at bounding box center [292, 148] width 160 height 24
click at [237, 123] on icon at bounding box center [239, 120] width 10 height 8
click at [240, 165] on span "Not Equal" at bounding box center [238, 169] width 40 height 12
click at [247, 155] on div at bounding box center [292, 148] width 160 height 24
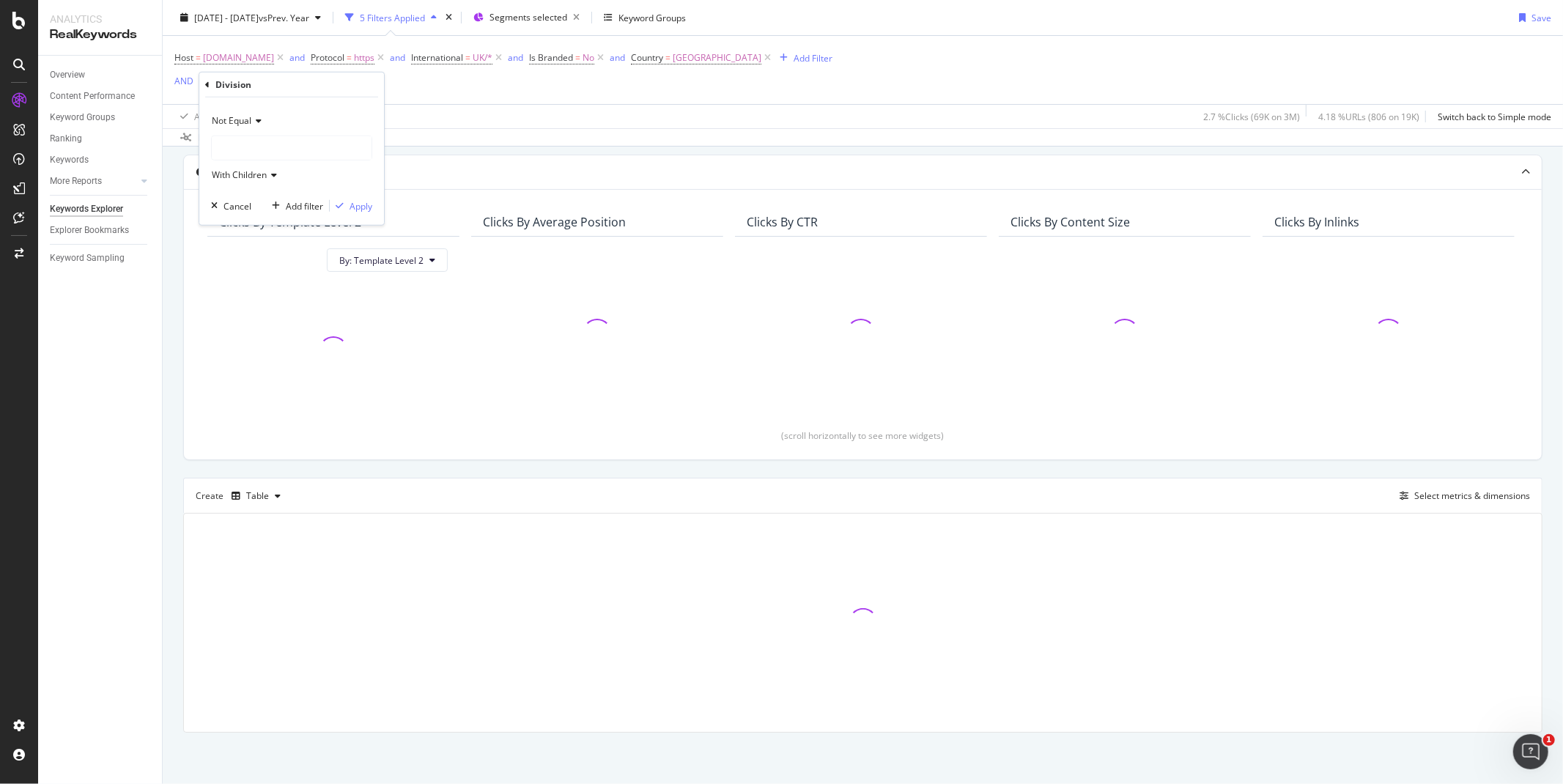
click at [247, 155] on div at bounding box center [292, 148] width 160 height 24
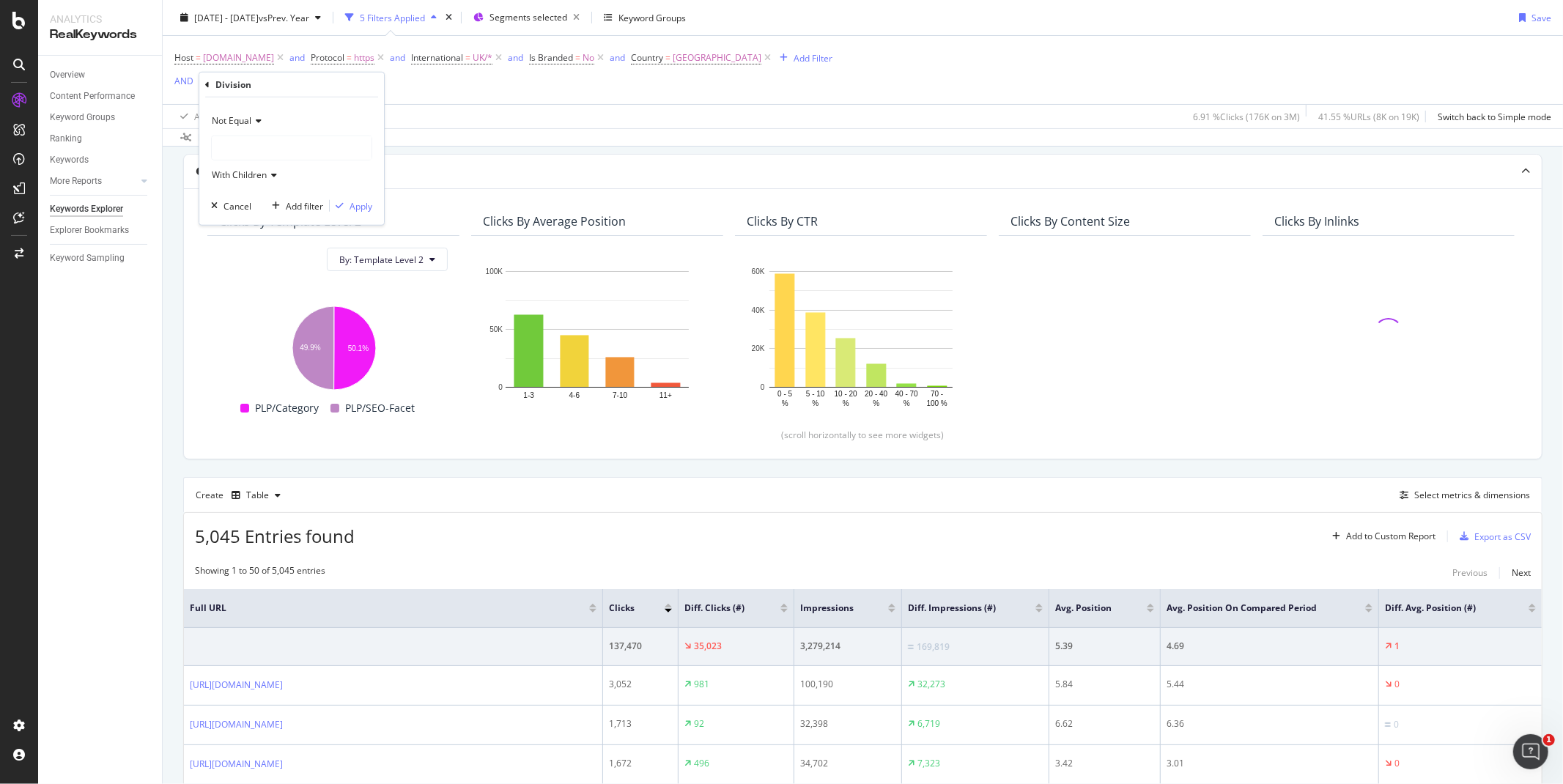
click at [280, 148] on div at bounding box center [292, 148] width 160 height 24
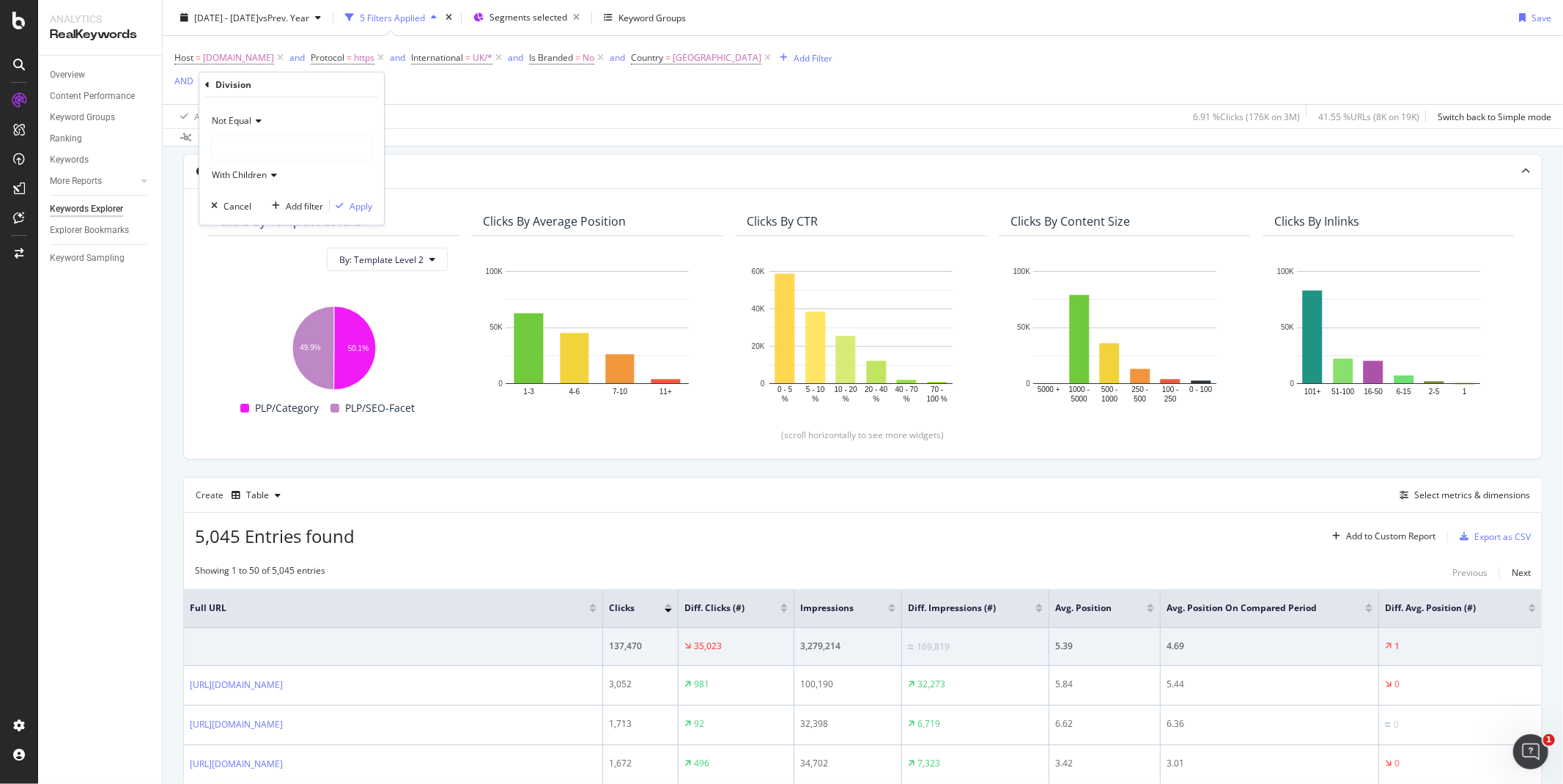
click at [280, 148] on div at bounding box center [292, 148] width 160 height 24
click at [235, 114] on span "Not Equal" at bounding box center [232, 120] width 40 height 12
click at [235, 149] on span "Equal" at bounding box center [230, 151] width 23 height 12
click at [237, 146] on div at bounding box center [292, 148] width 160 height 24
click at [222, 174] on icon at bounding box center [221, 176] width 5 height 8
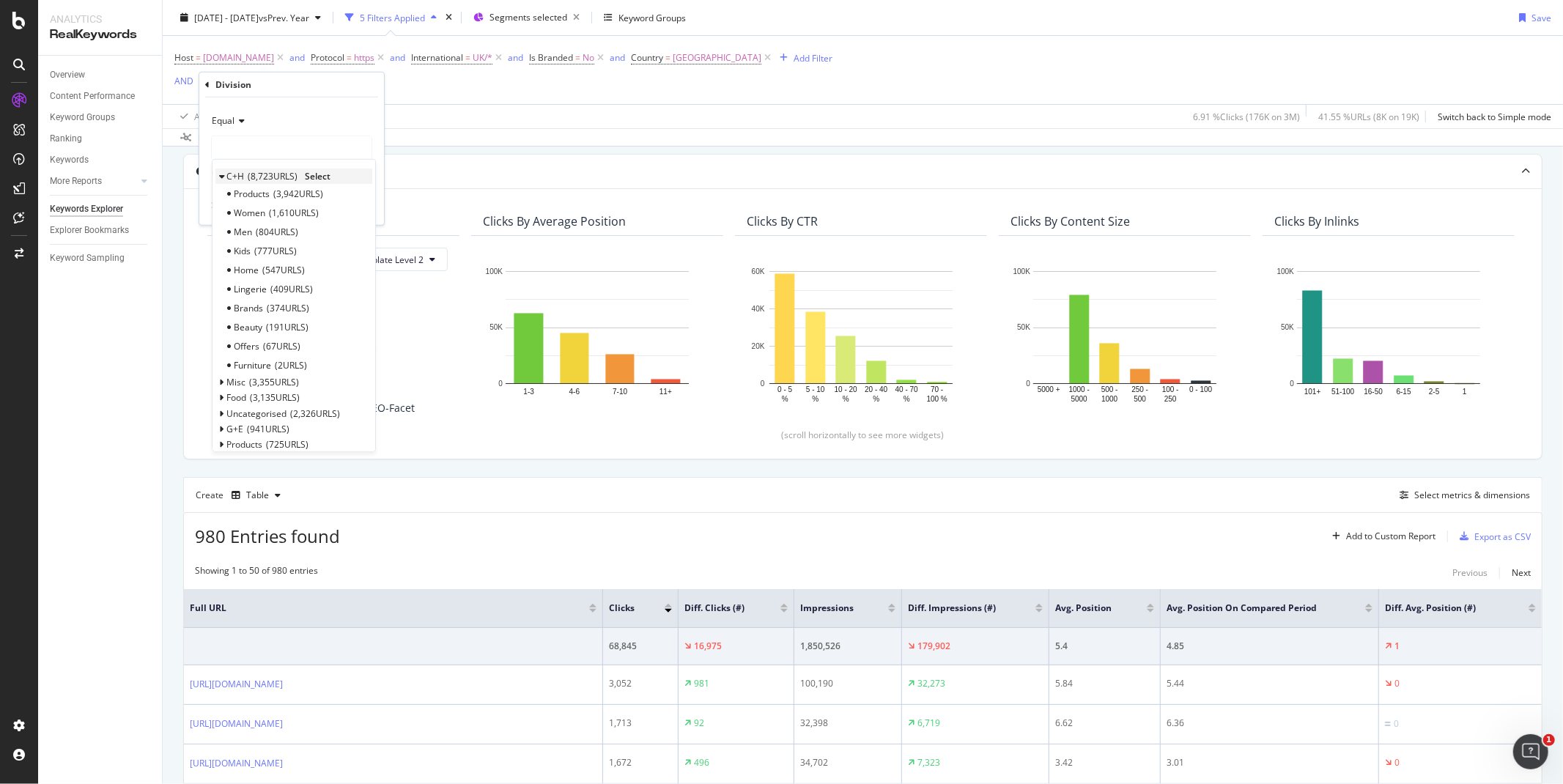
click at [329, 172] on span "Select" at bounding box center [317, 176] width 25 height 12
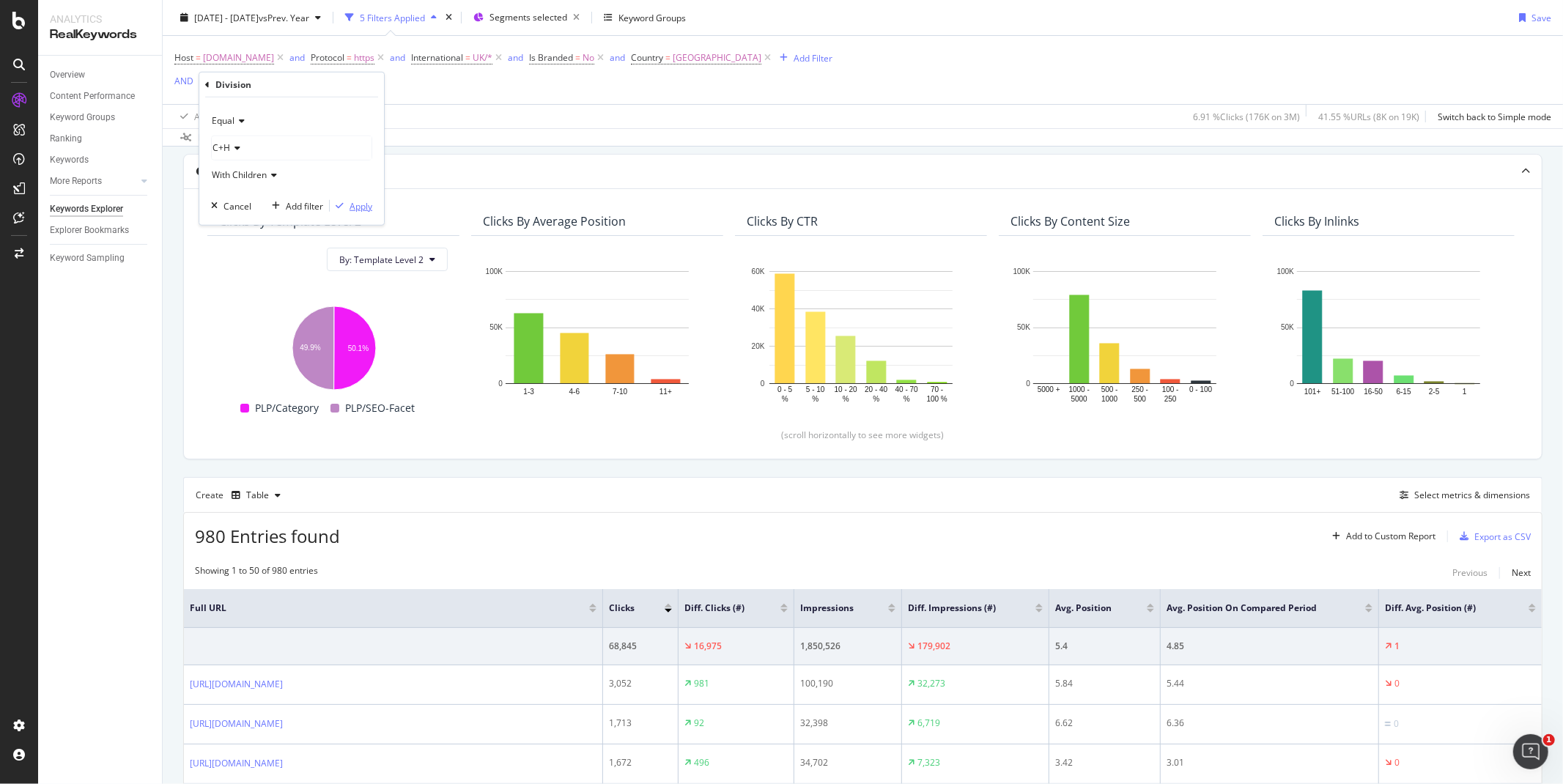
click at [362, 201] on div "Apply" at bounding box center [361, 205] width 23 height 12
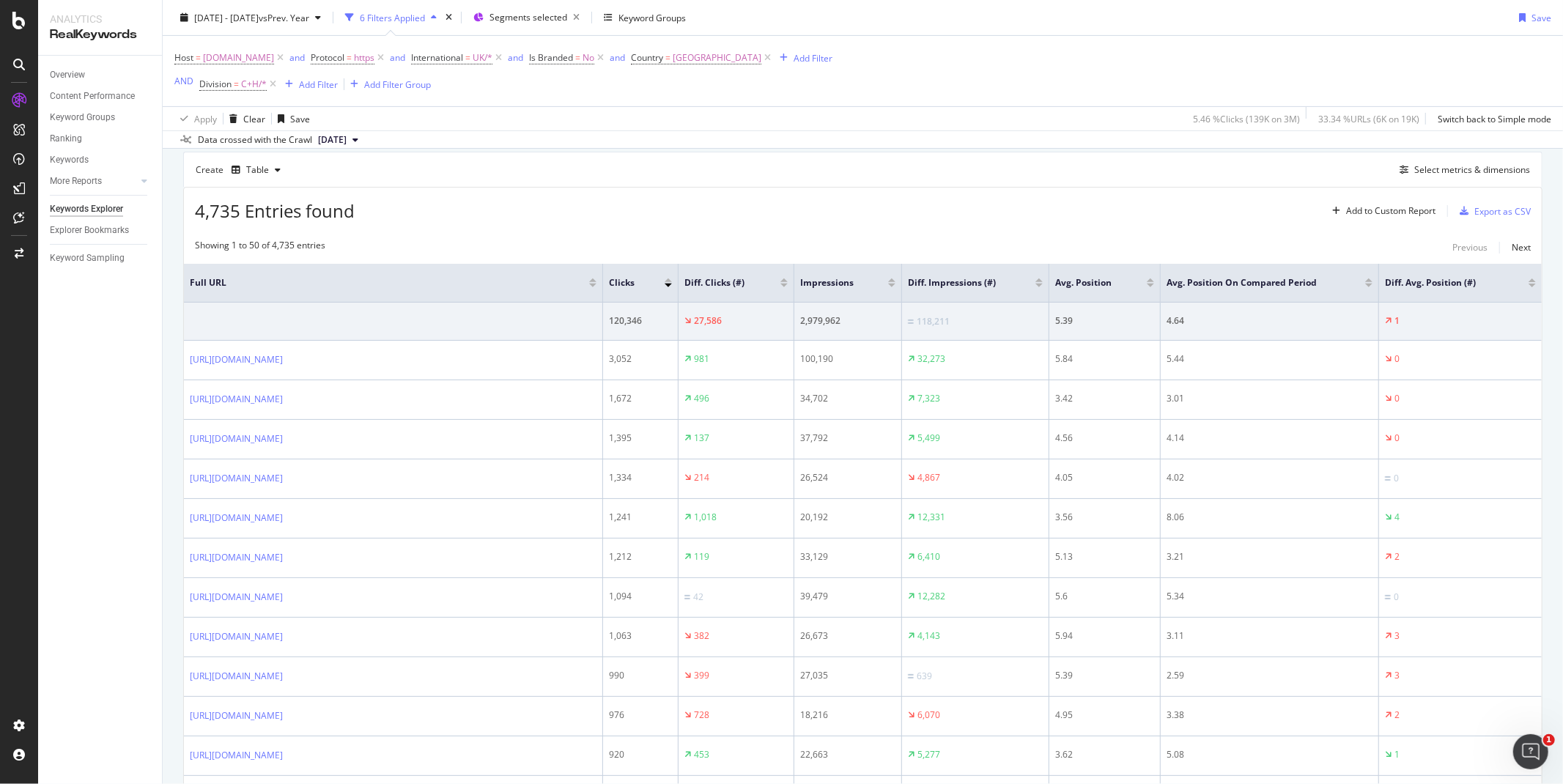
scroll to position [400, 0]
click at [785, 279] on div at bounding box center [784, 279] width 8 height 4
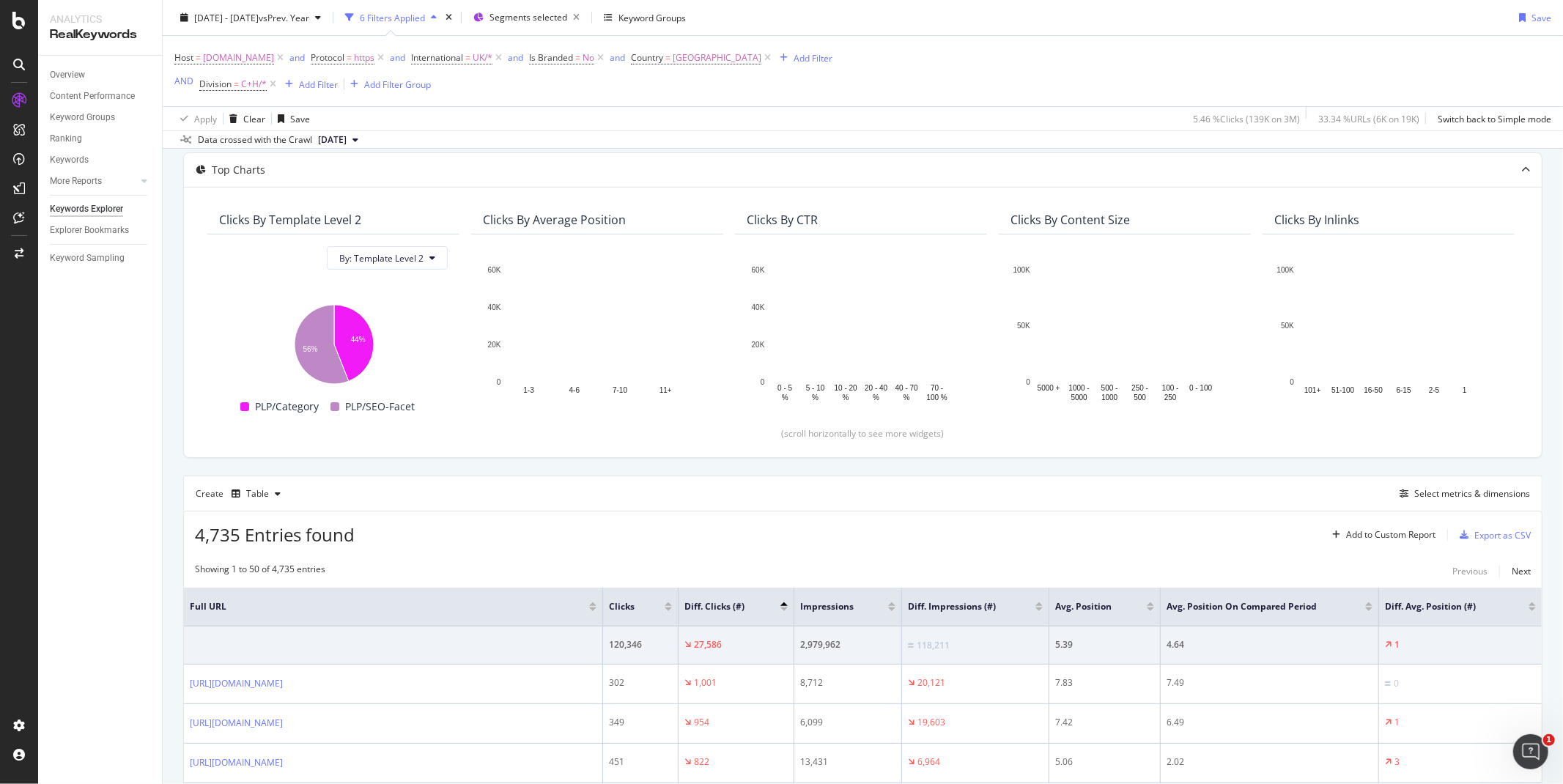
scroll to position [400, 0]
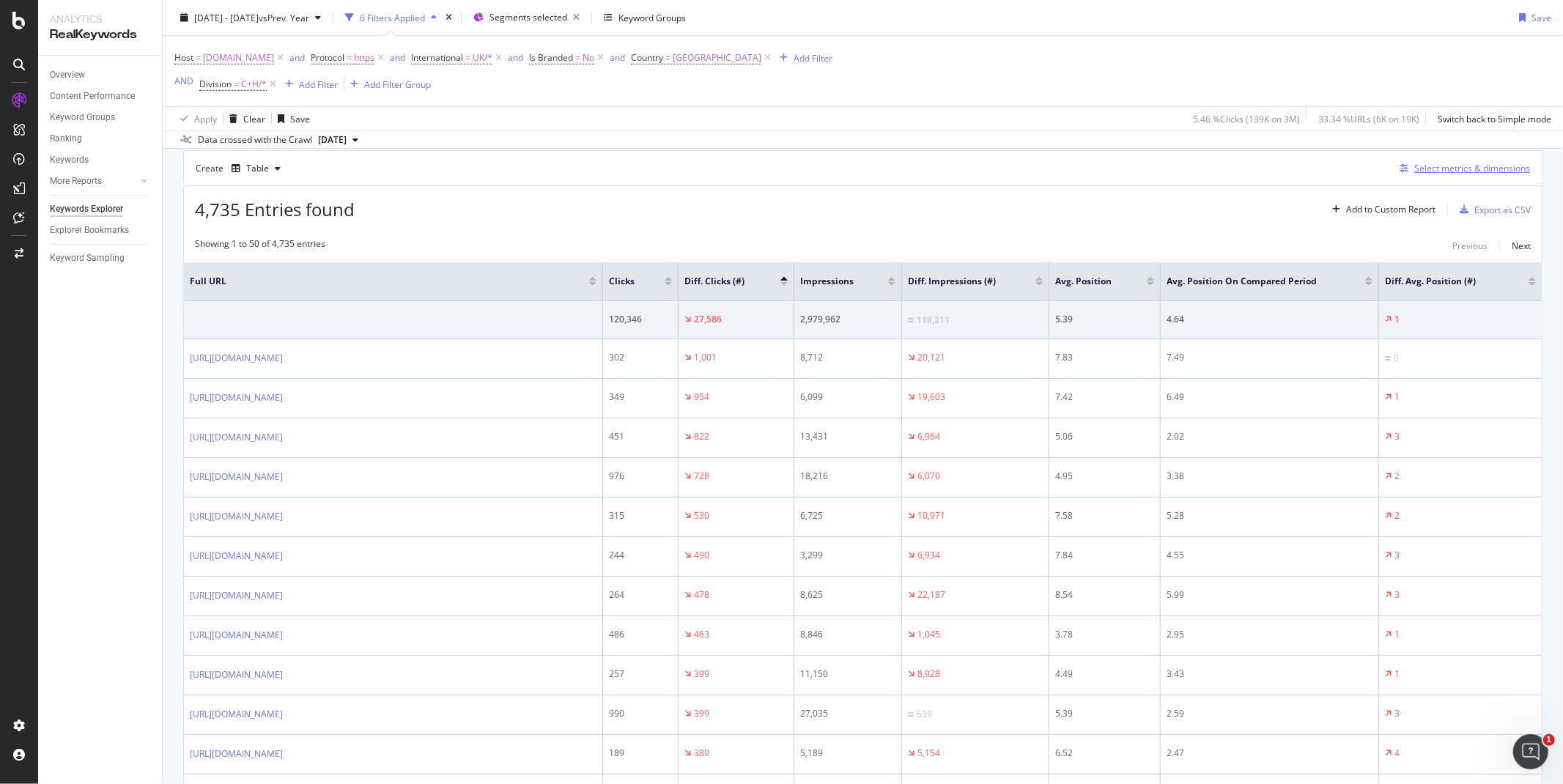
click at [1463, 177] on div "Select metrics & dimensions" at bounding box center [1462, 168] width 136 height 16
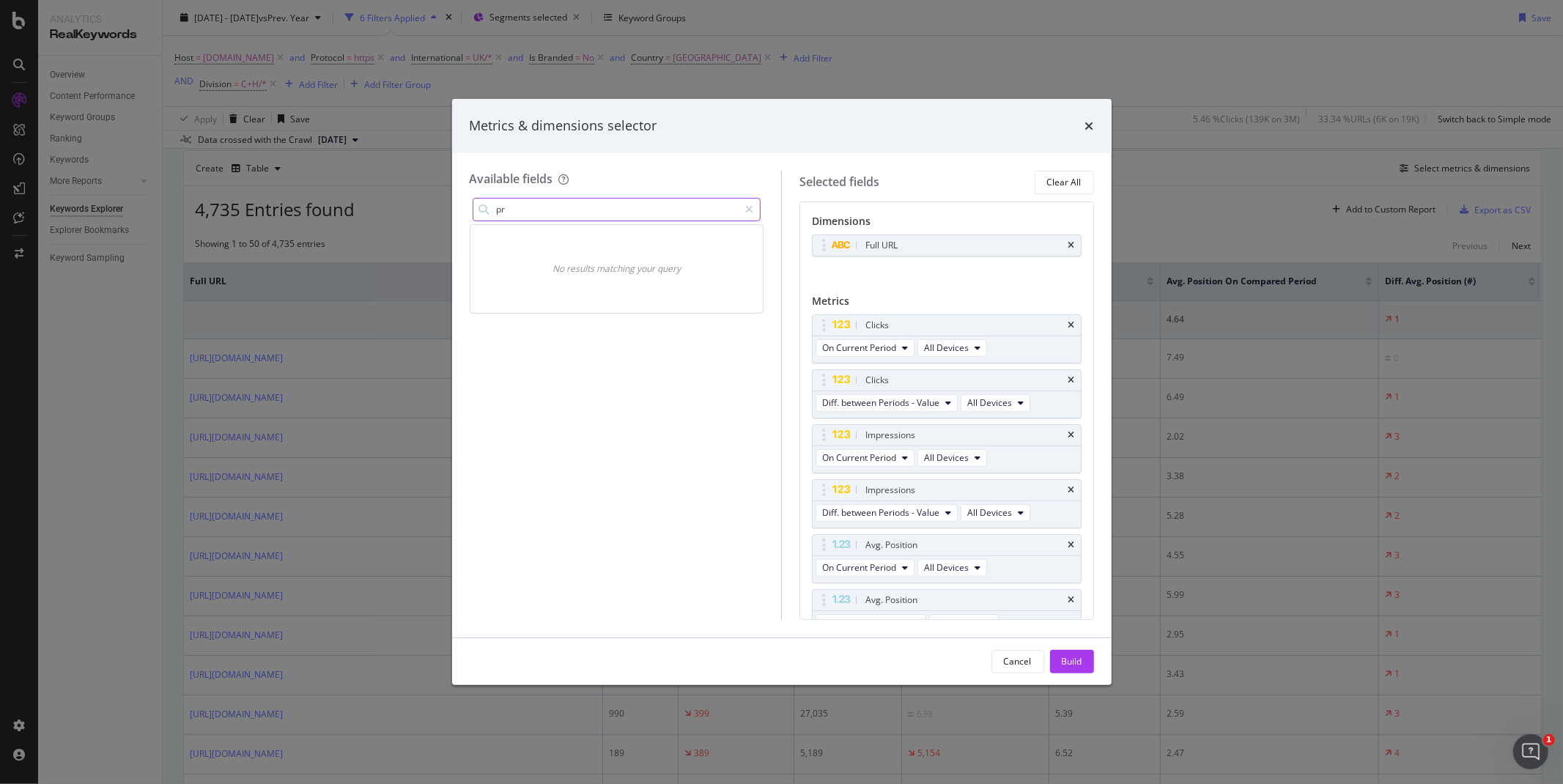
type input "p"
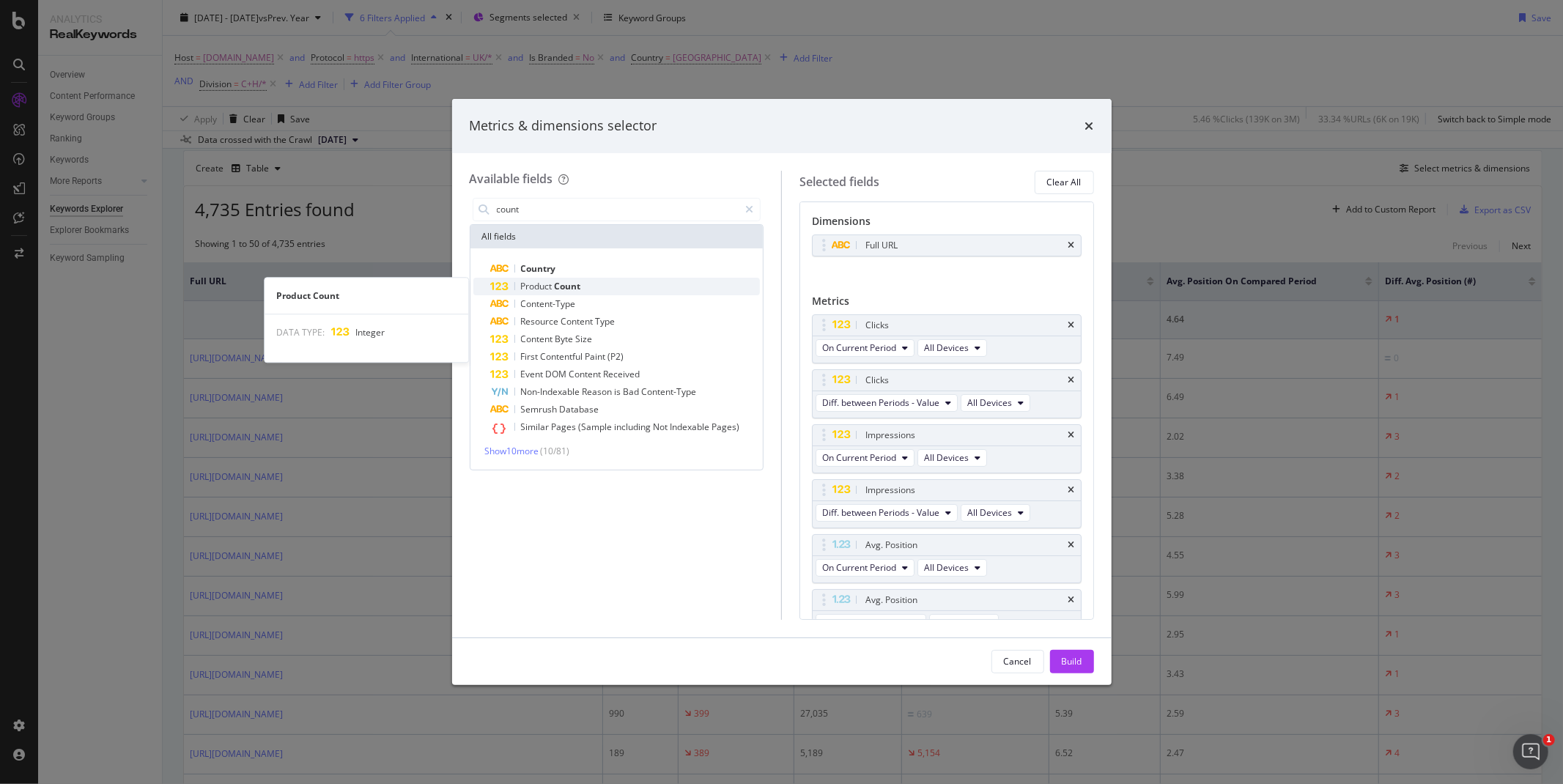
type input "count"
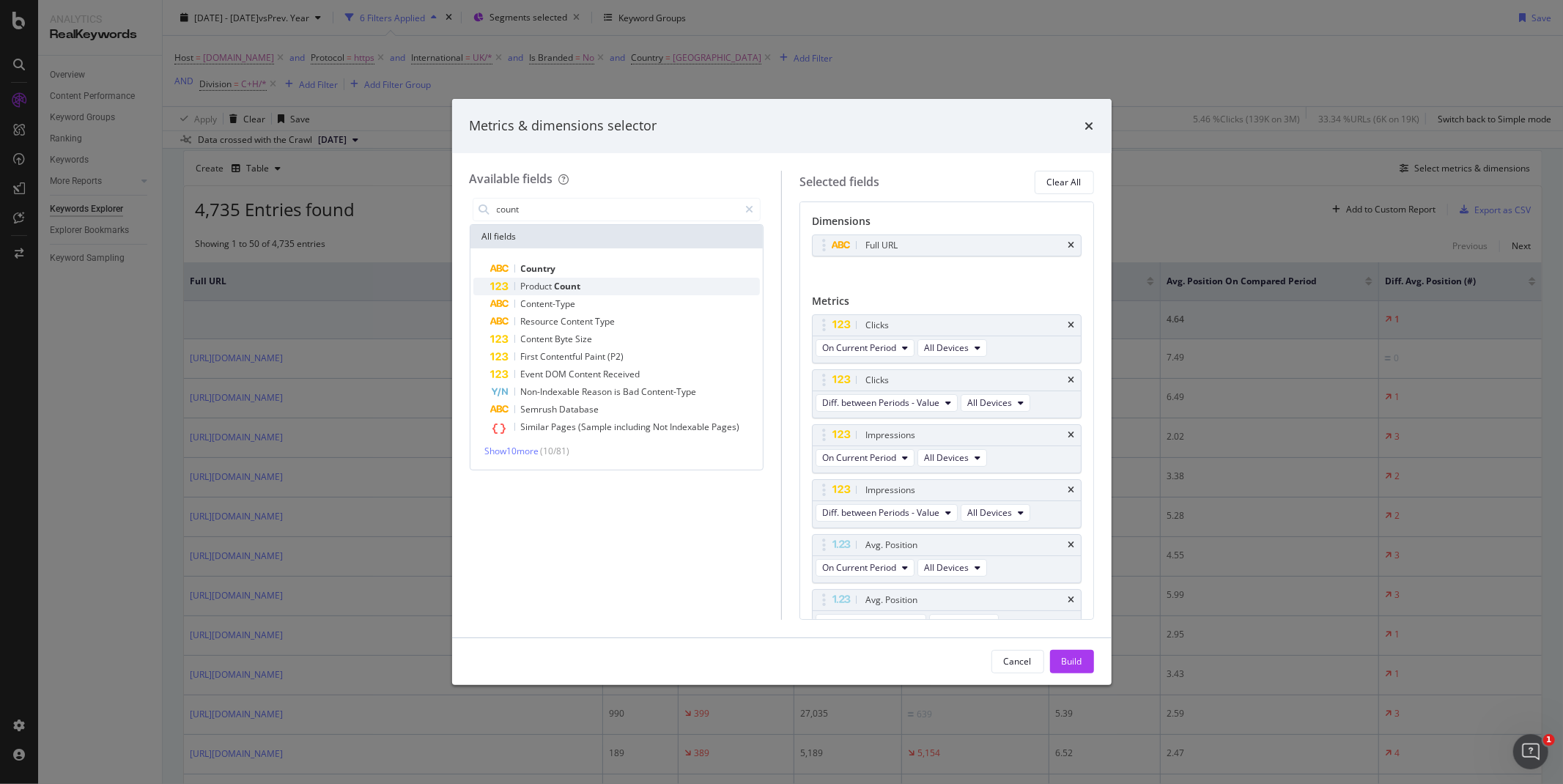
click at [567, 290] on span "Count" at bounding box center [567, 286] width 26 height 12
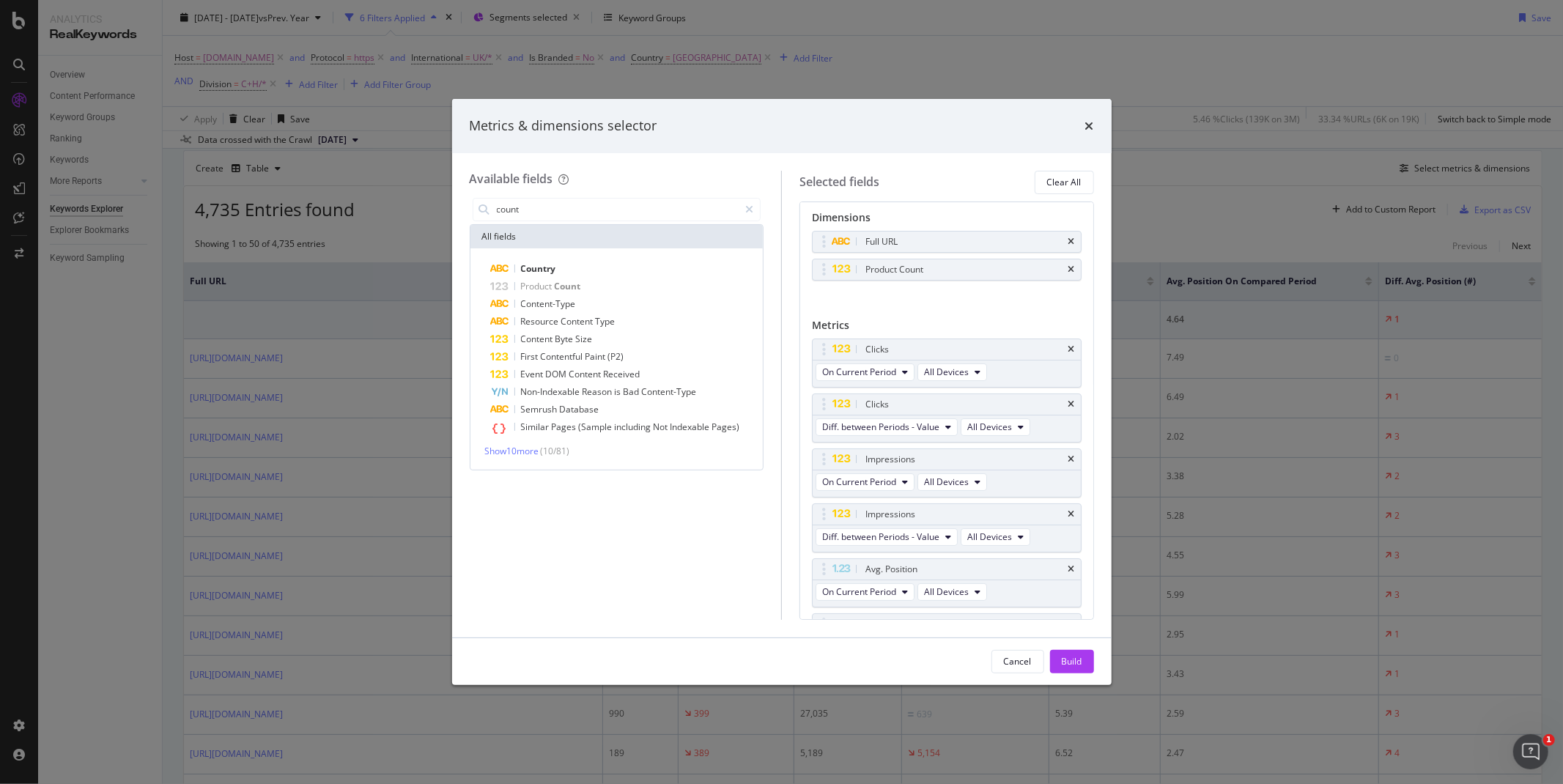
scroll to position [0, 0]
click at [1068, 662] on div "Build" at bounding box center [1072, 661] width 21 height 12
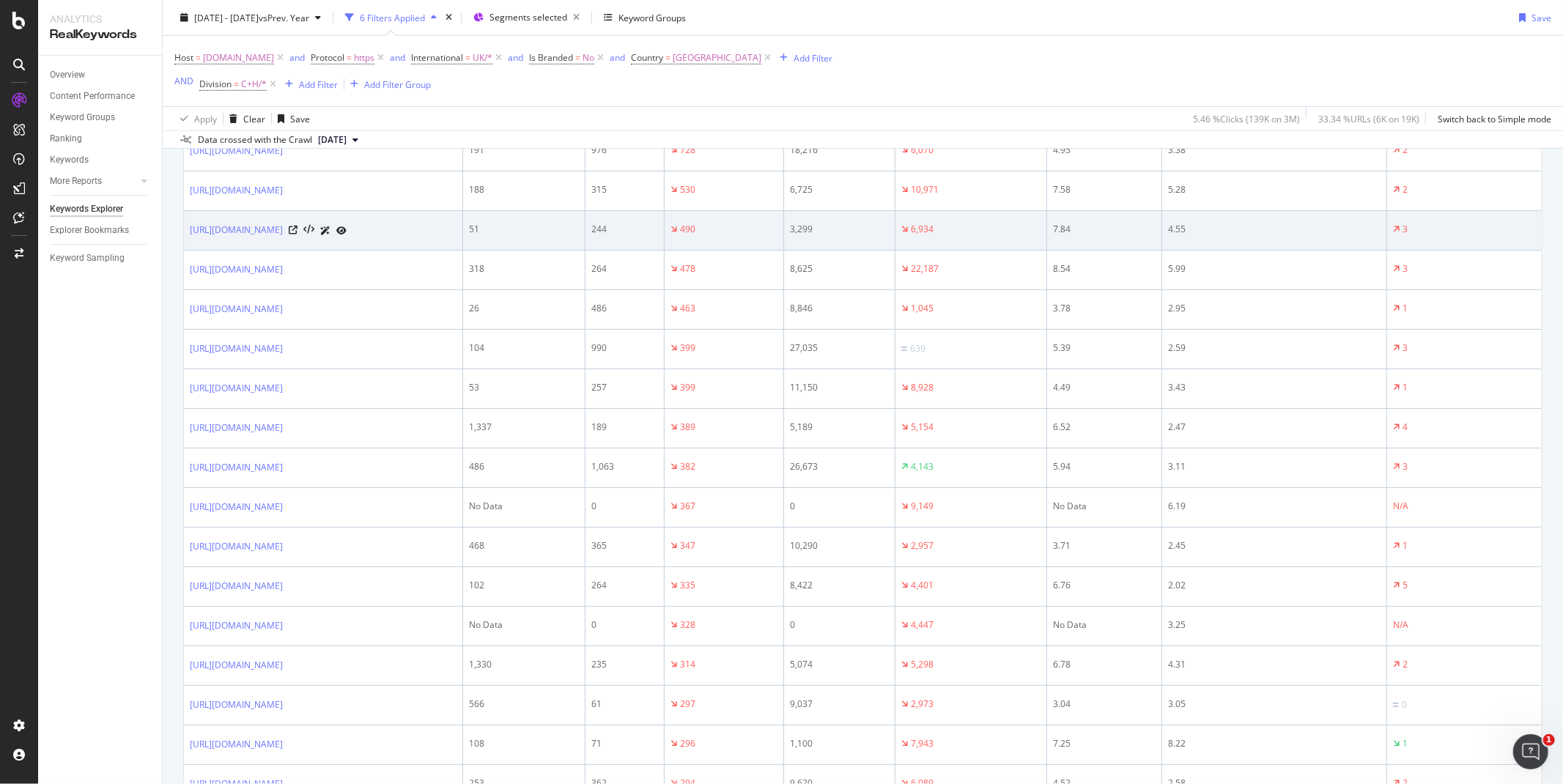
scroll to position [400, 0]
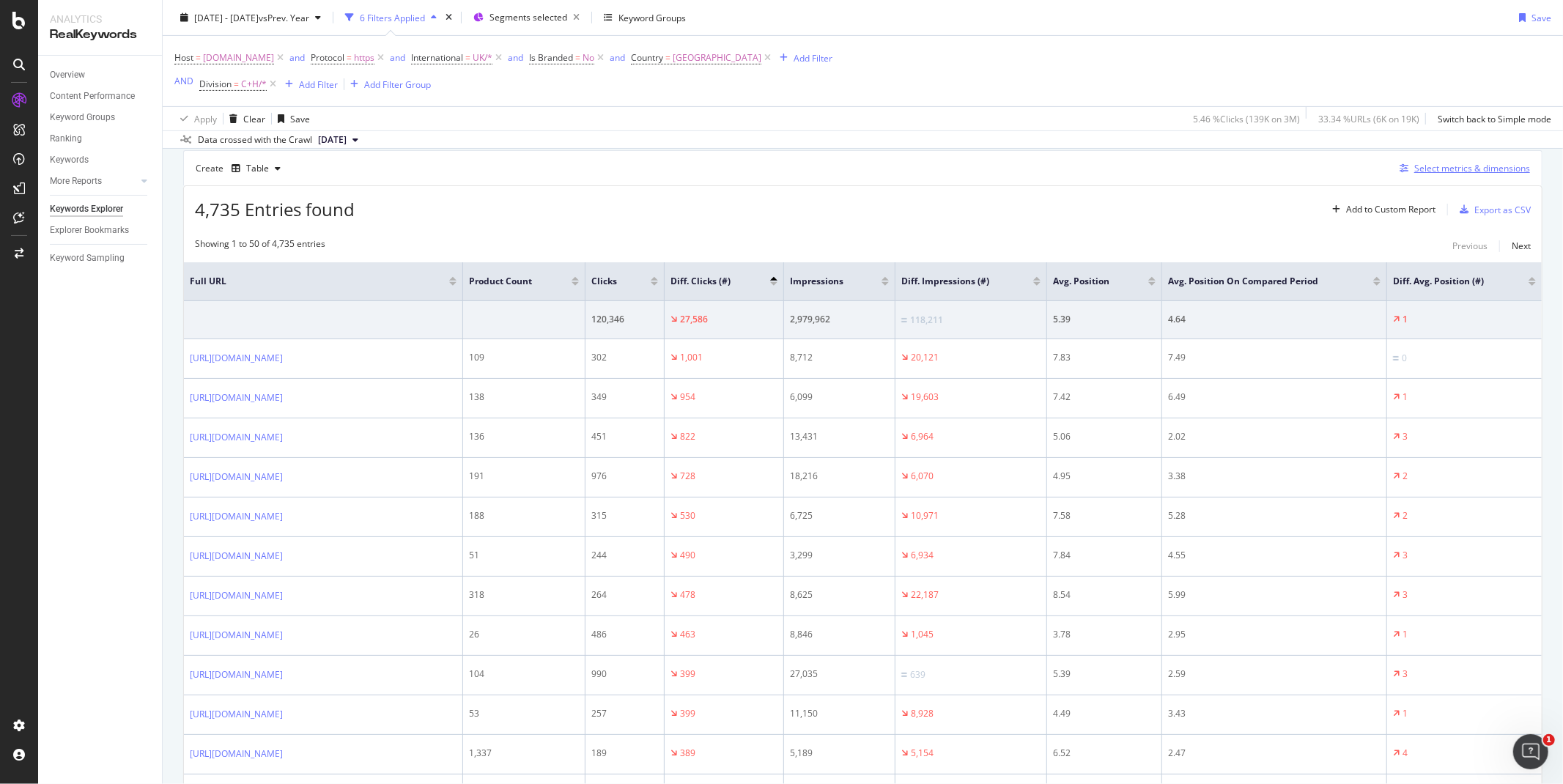
click at [1417, 172] on div "Select metrics & dimensions" at bounding box center [1472, 168] width 116 height 12
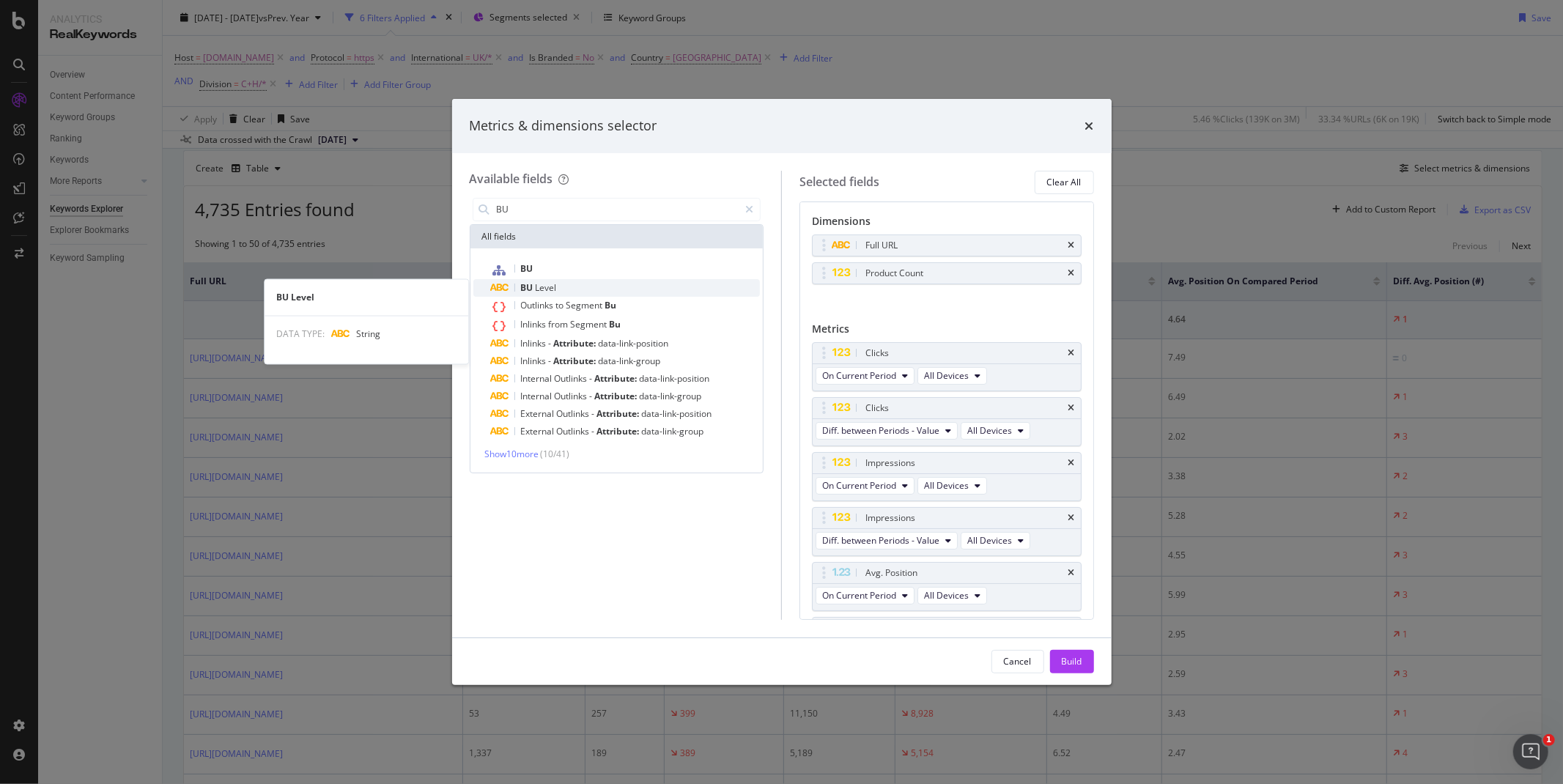
type input "BU"
click at [541, 286] on span "Level" at bounding box center [546, 287] width 21 height 12
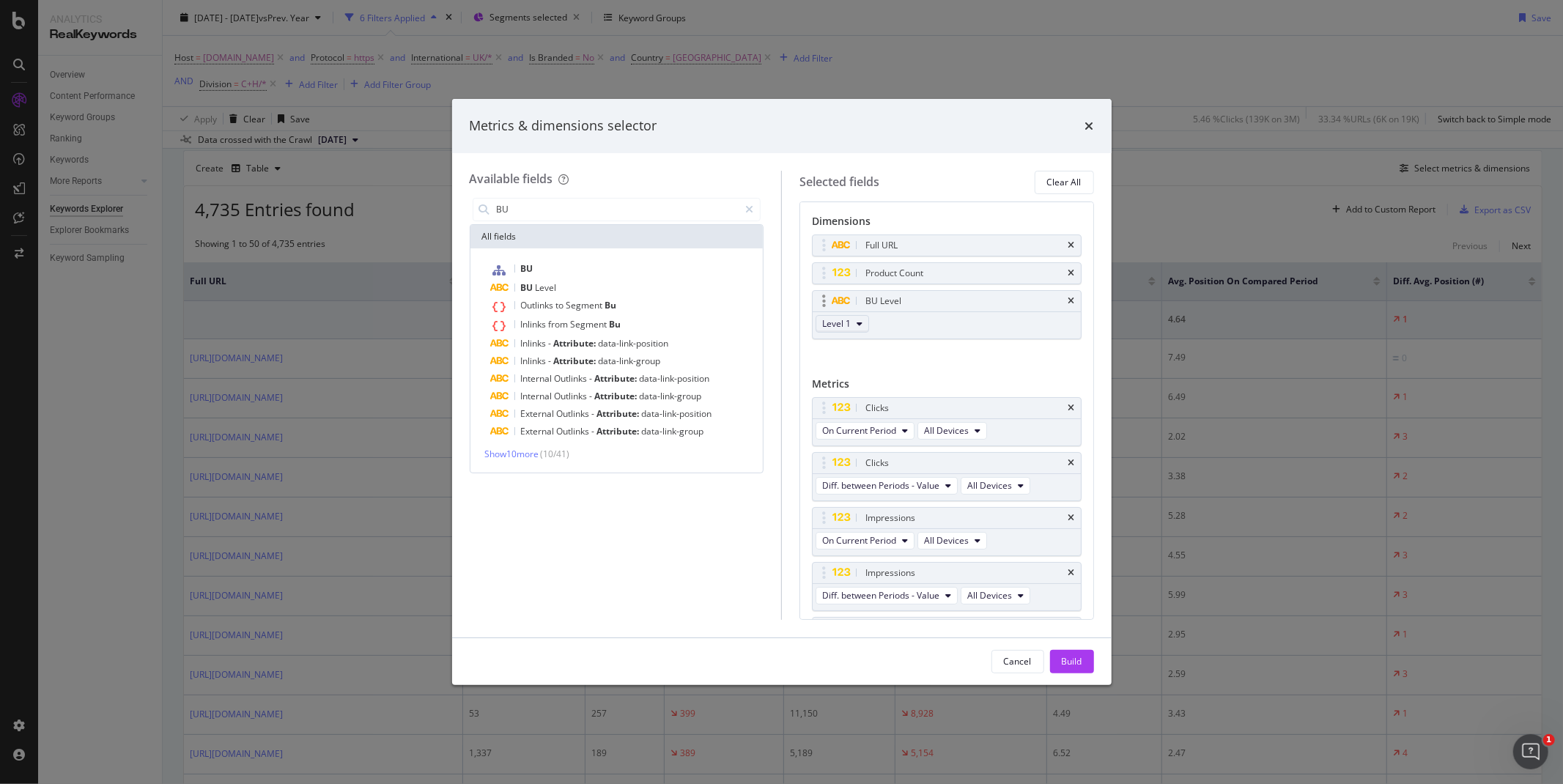
click at [855, 321] on button "Level 1" at bounding box center [842, 323] width 54 height 18
click at [853, 322] on button "Level 1" at bounding box center [842, 323] width 54 height 18
click at [852, 368] on div "Level 2" at bounding box center [842, 377] width 53 height 21
click at [1072, 657] on div "Build" at bounding box center [1072, 661] width 21 height 12
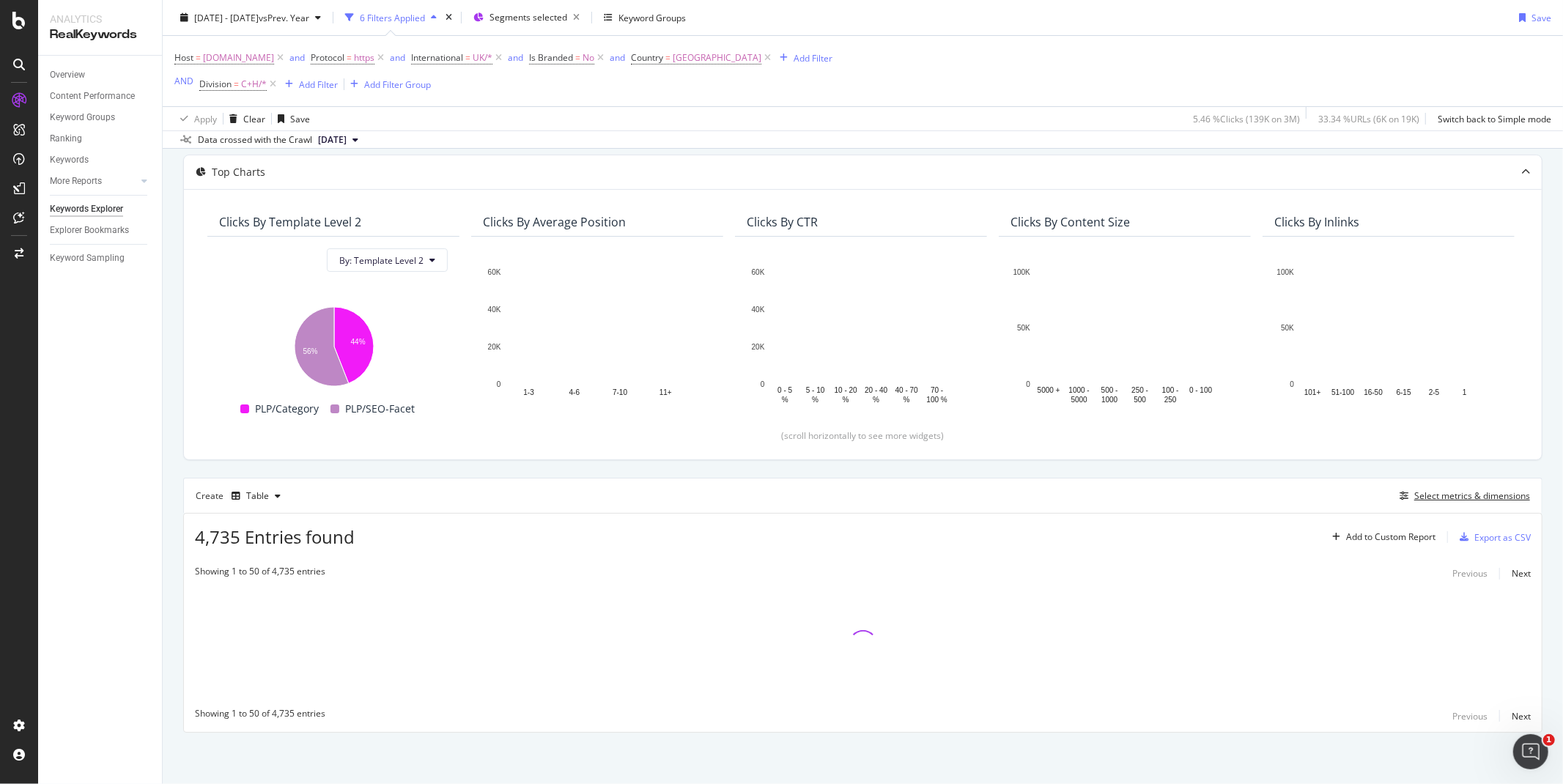
scroll to position [76, 0]
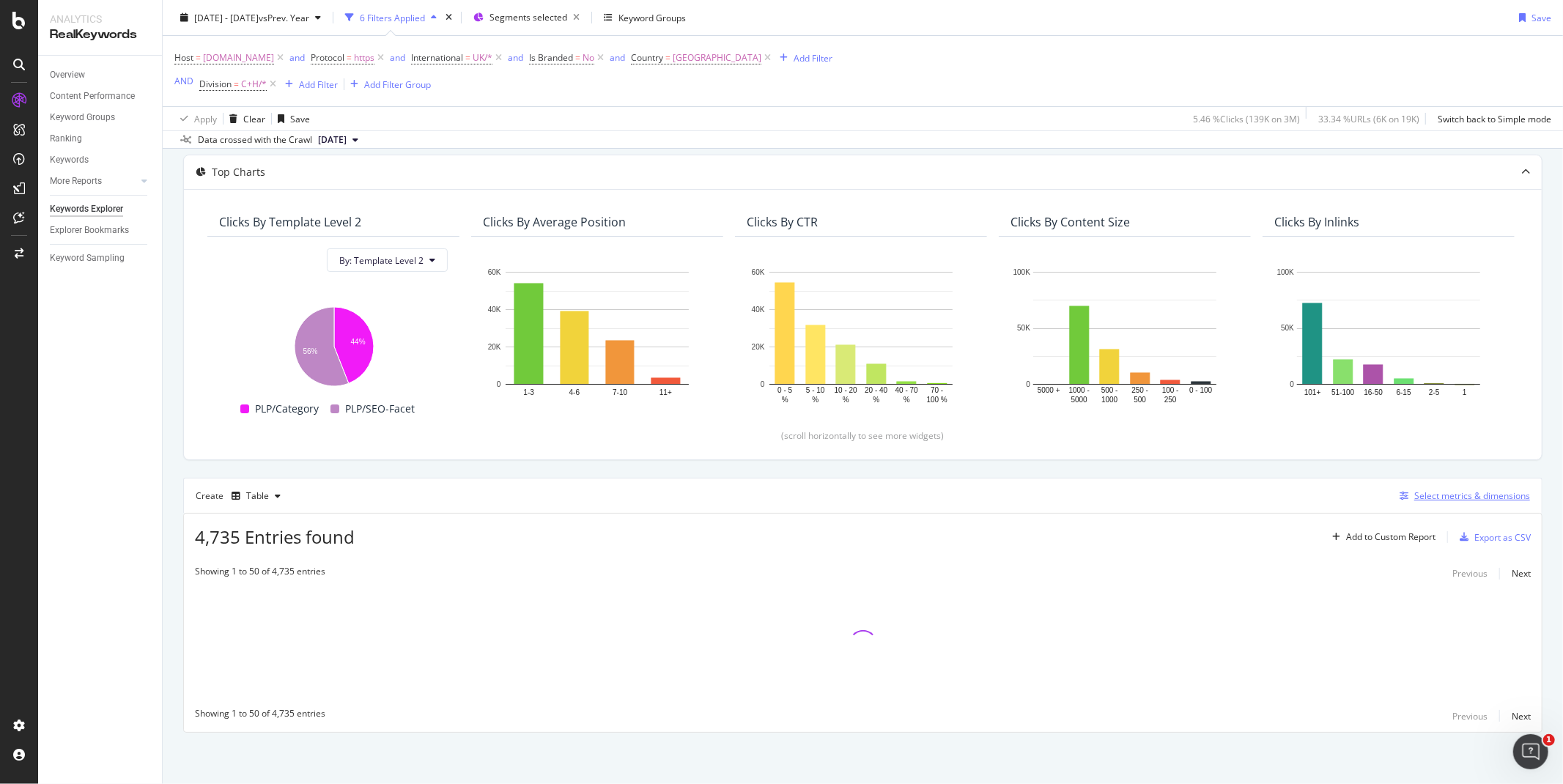
click at [1468, 501] on div "Select metrics & dimensions" at bounding box center [1472, 495] width 116 height 12
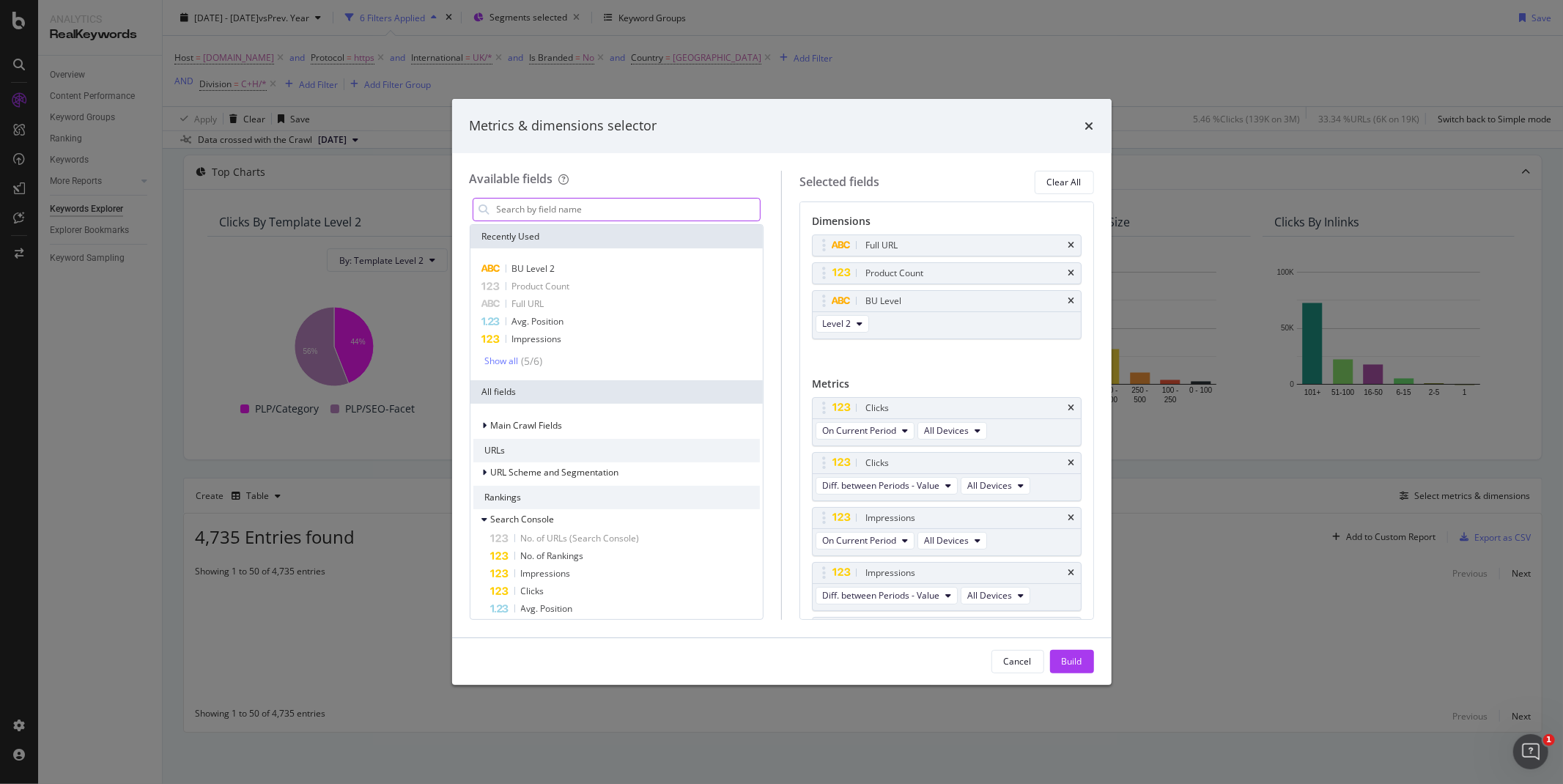
click at [616, 208] on input "modal" at bounding box center [628, 209] width 265 height 22
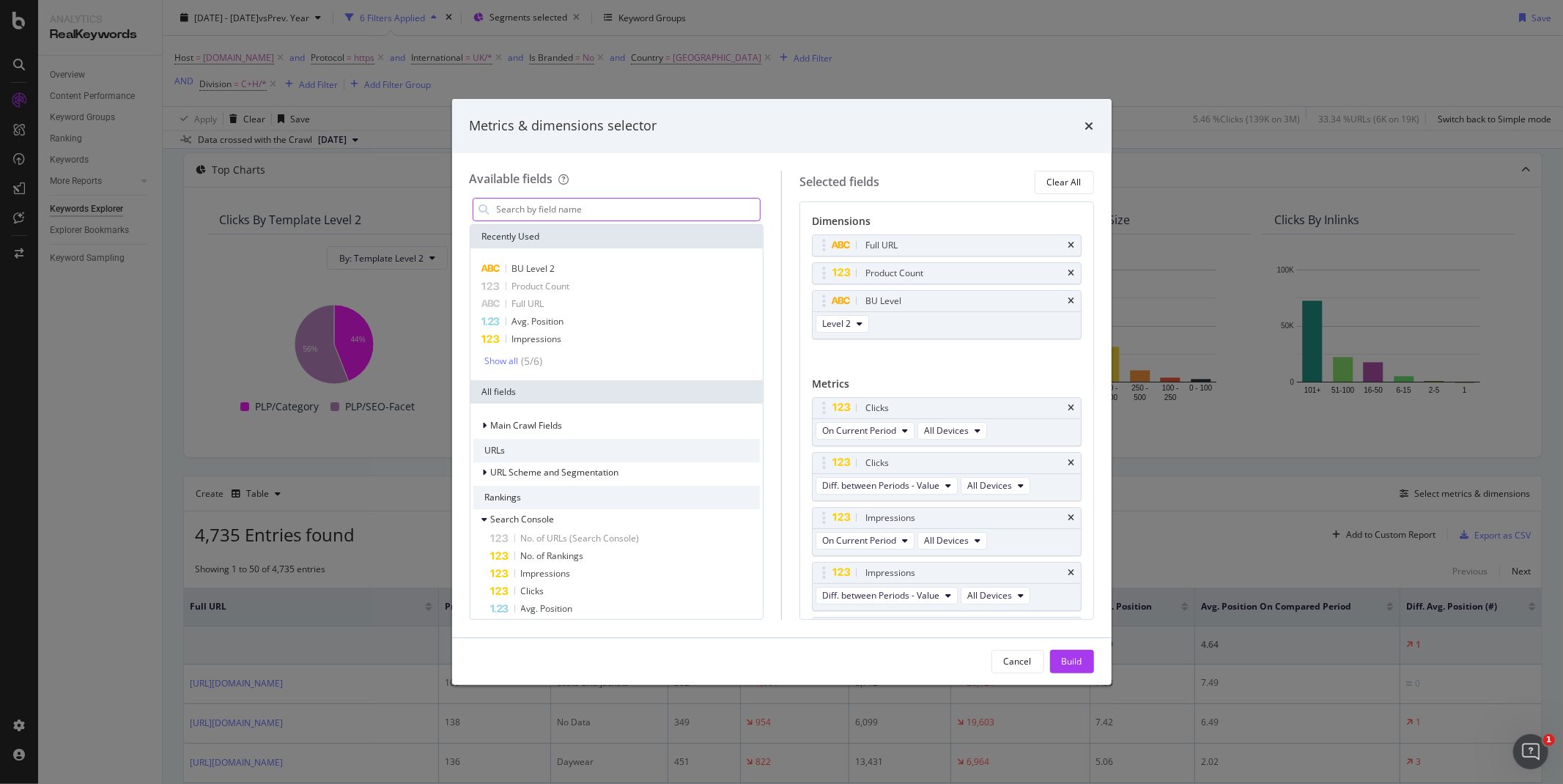
click at [610, 210] on input "modal" at bounding box center [628, 209] width 265 height 22
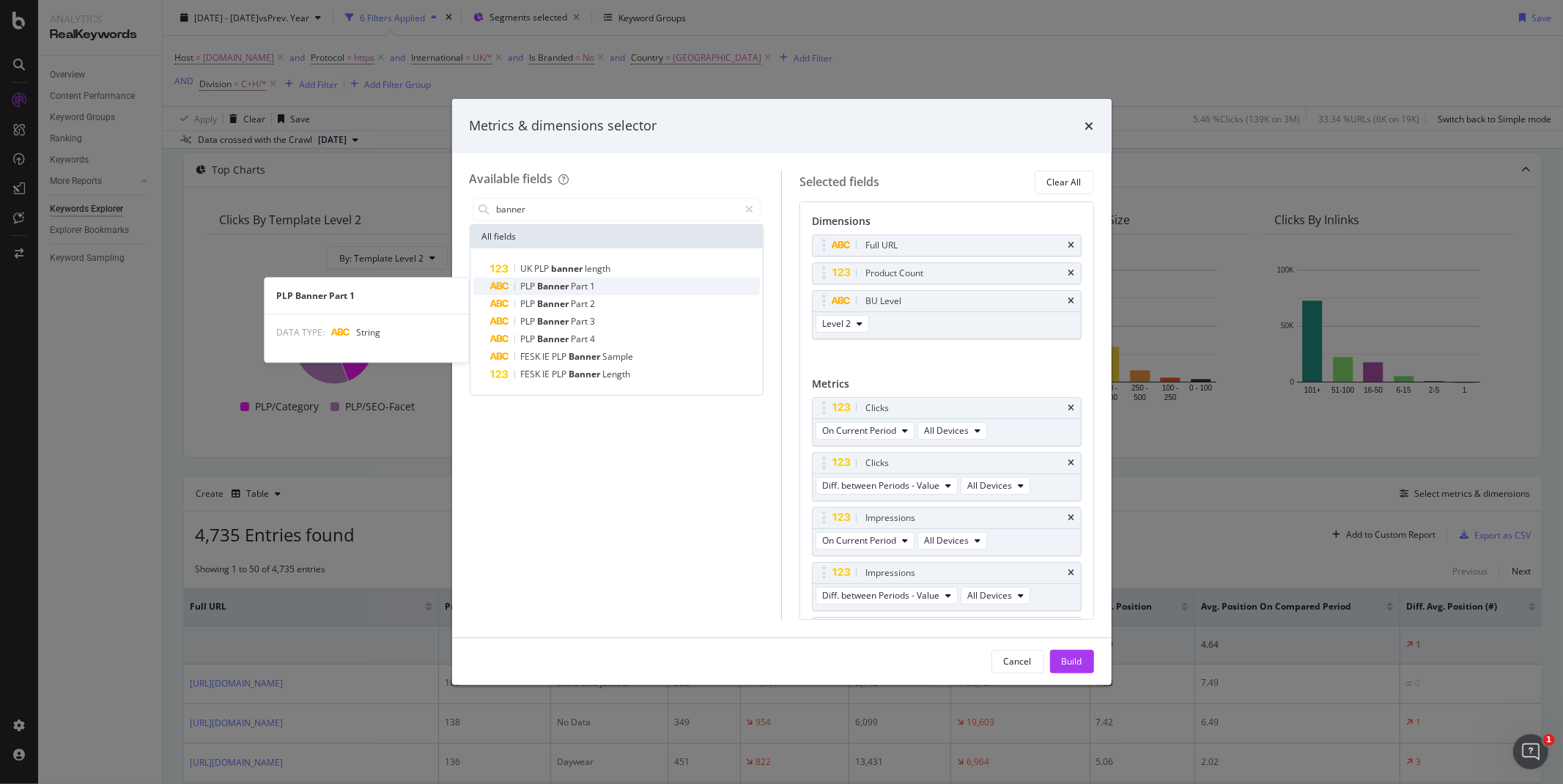
click at [596, 279] on div "PLP Banner Part 1" at bounding box center [626, 286] width 270 height 18
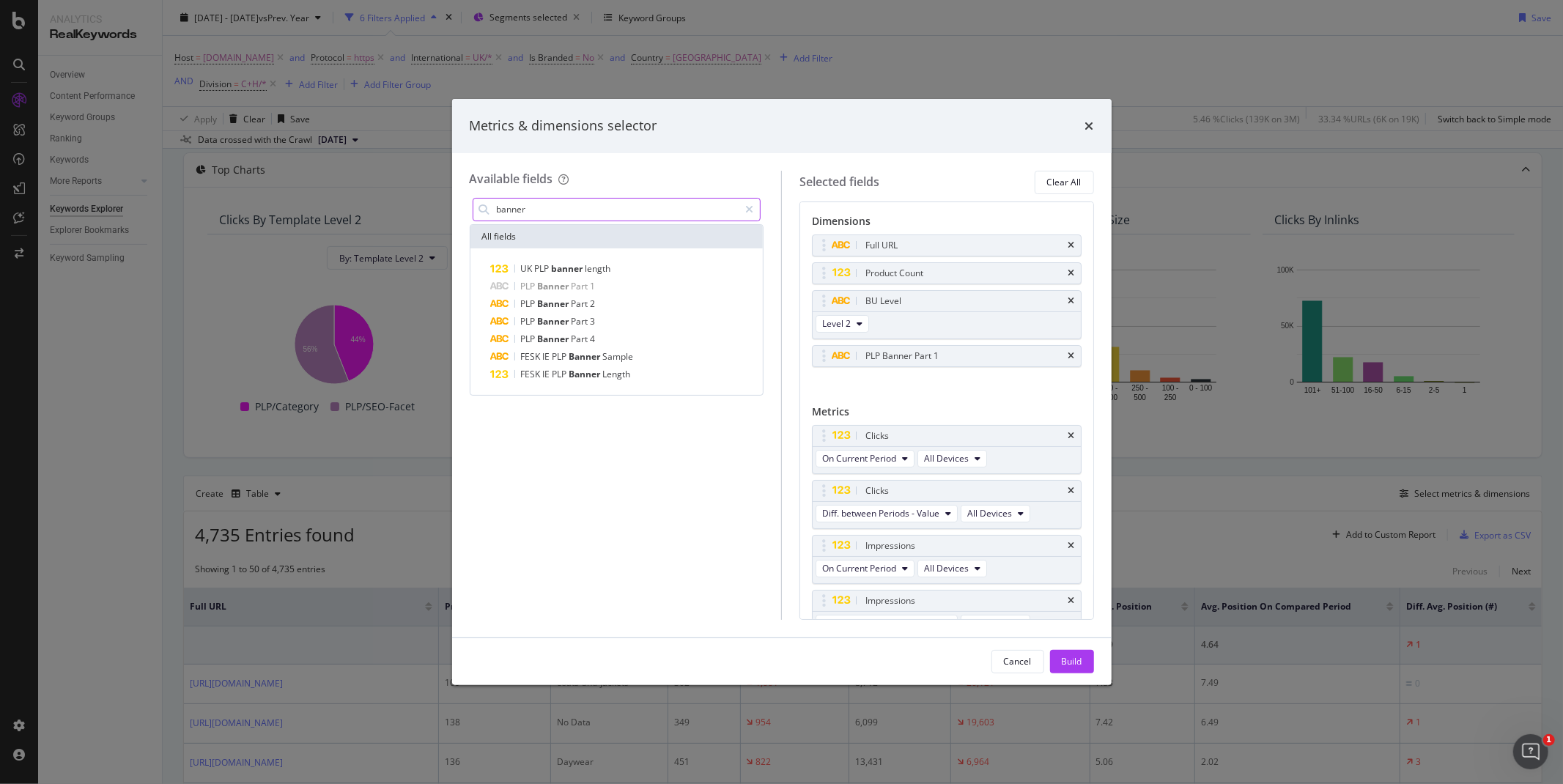
click at [572, 211] on input "banner" at bounding box center [617, 209] width 244 height 22
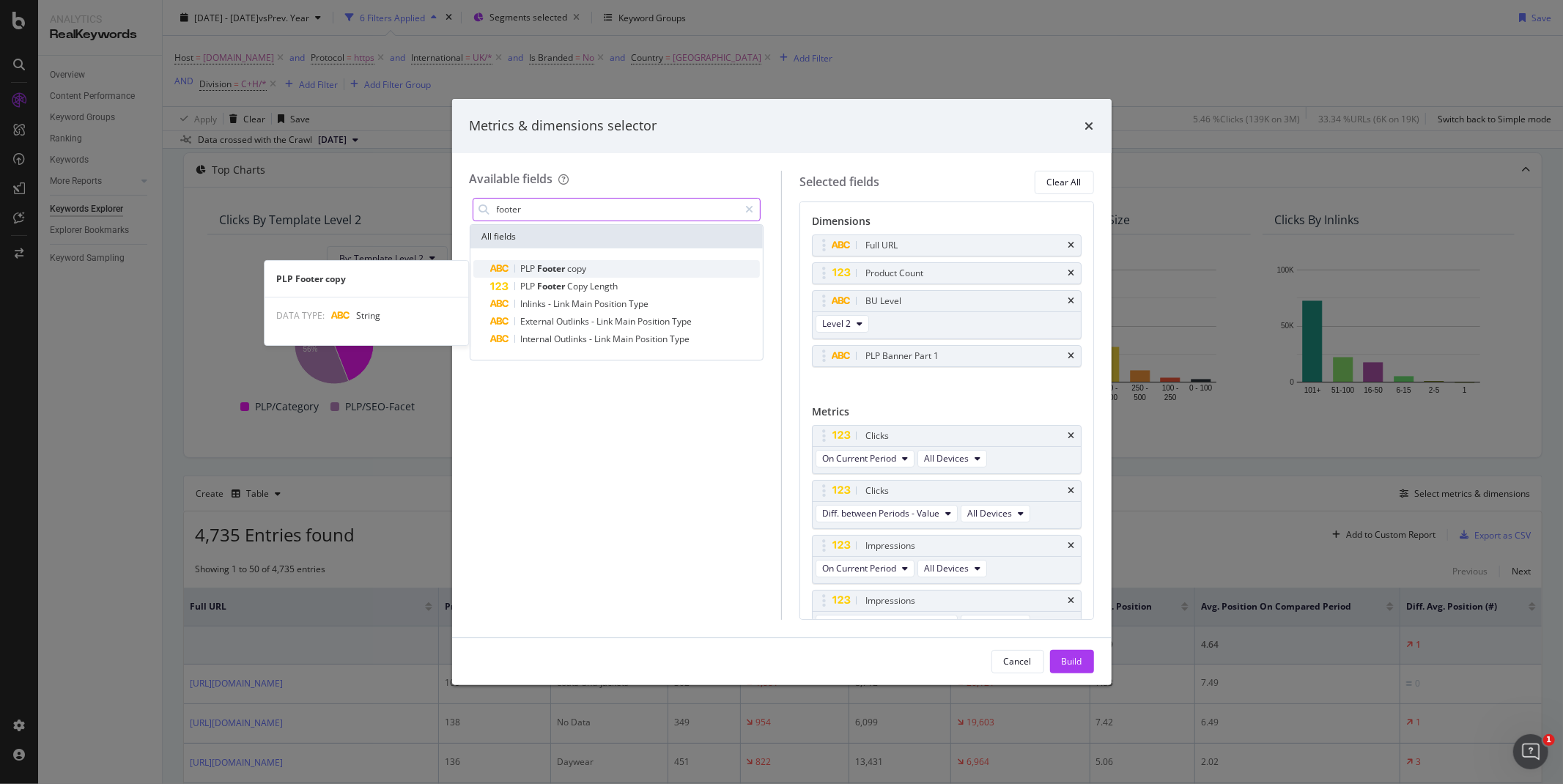
type input "footer"
click at [577, 263] on span "copy" at bounding box center [577, 269] width 19 height 12
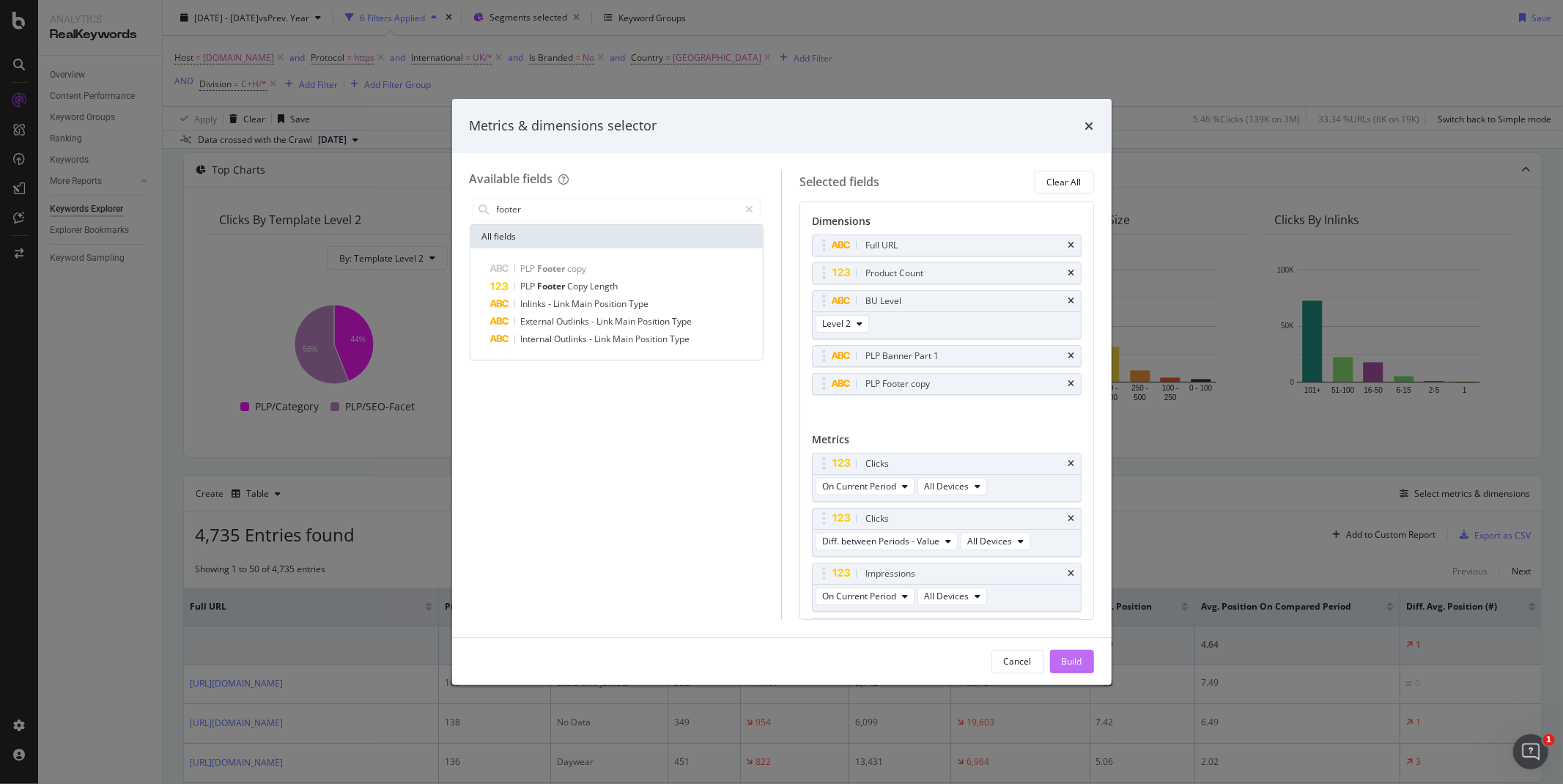
click at [1073, 664] on div "Build" at bounding box center [1072, 661] width 21 height 12
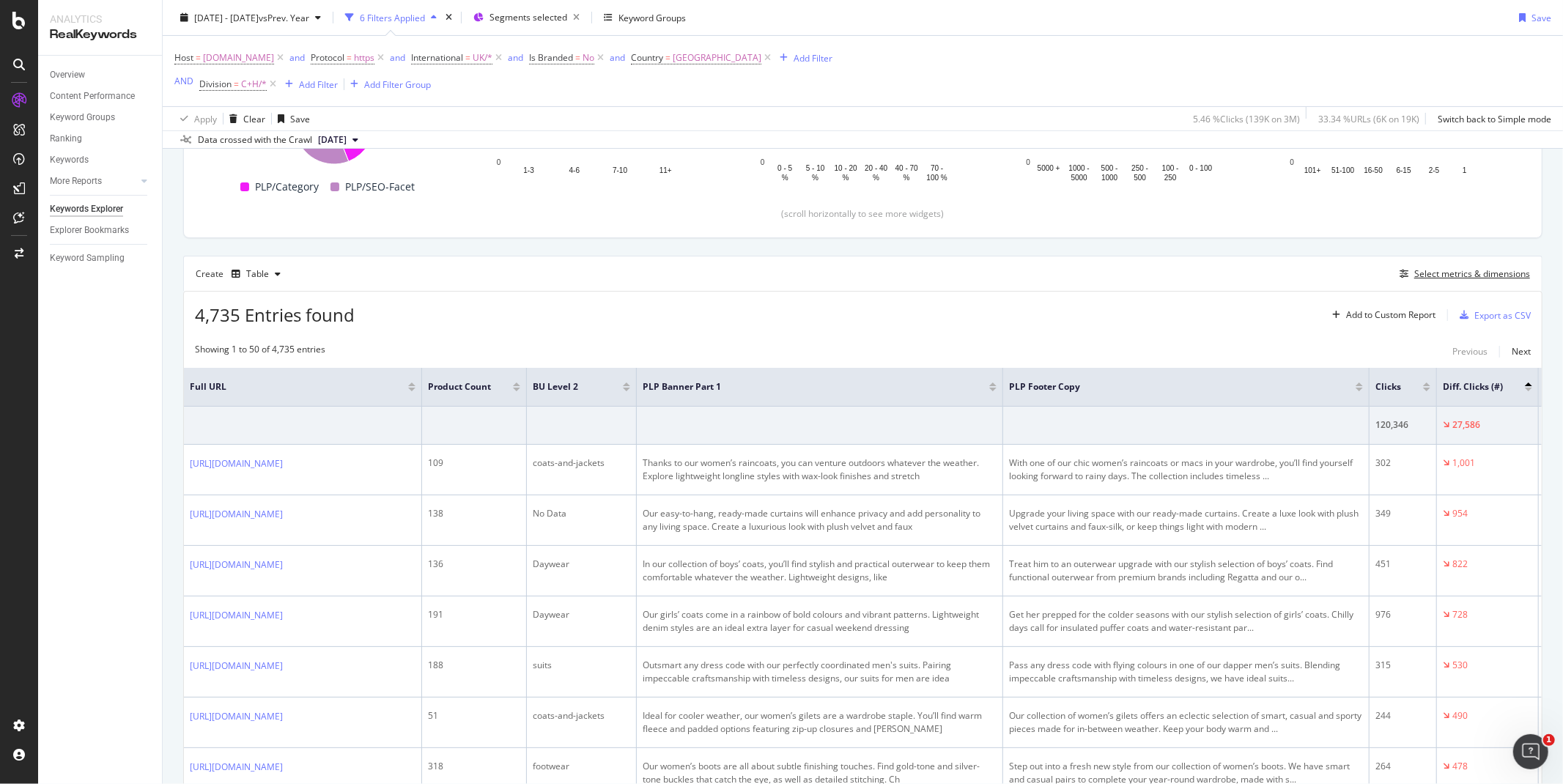
scroll to position [319, 0]
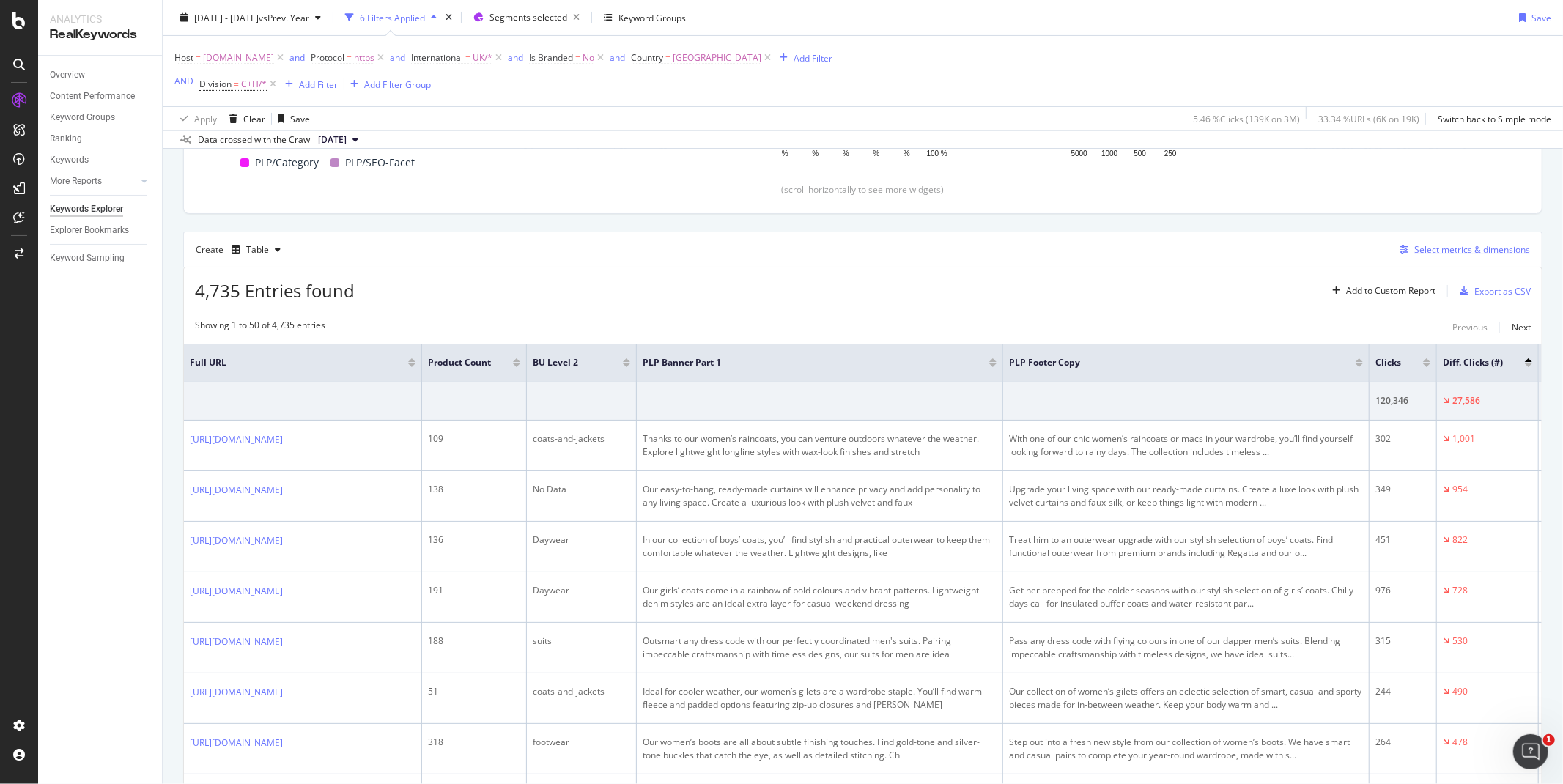
click at [1460, 253] on div "Select metrics & dimensions" at bounding box center [1472, 250] width 116 height 12
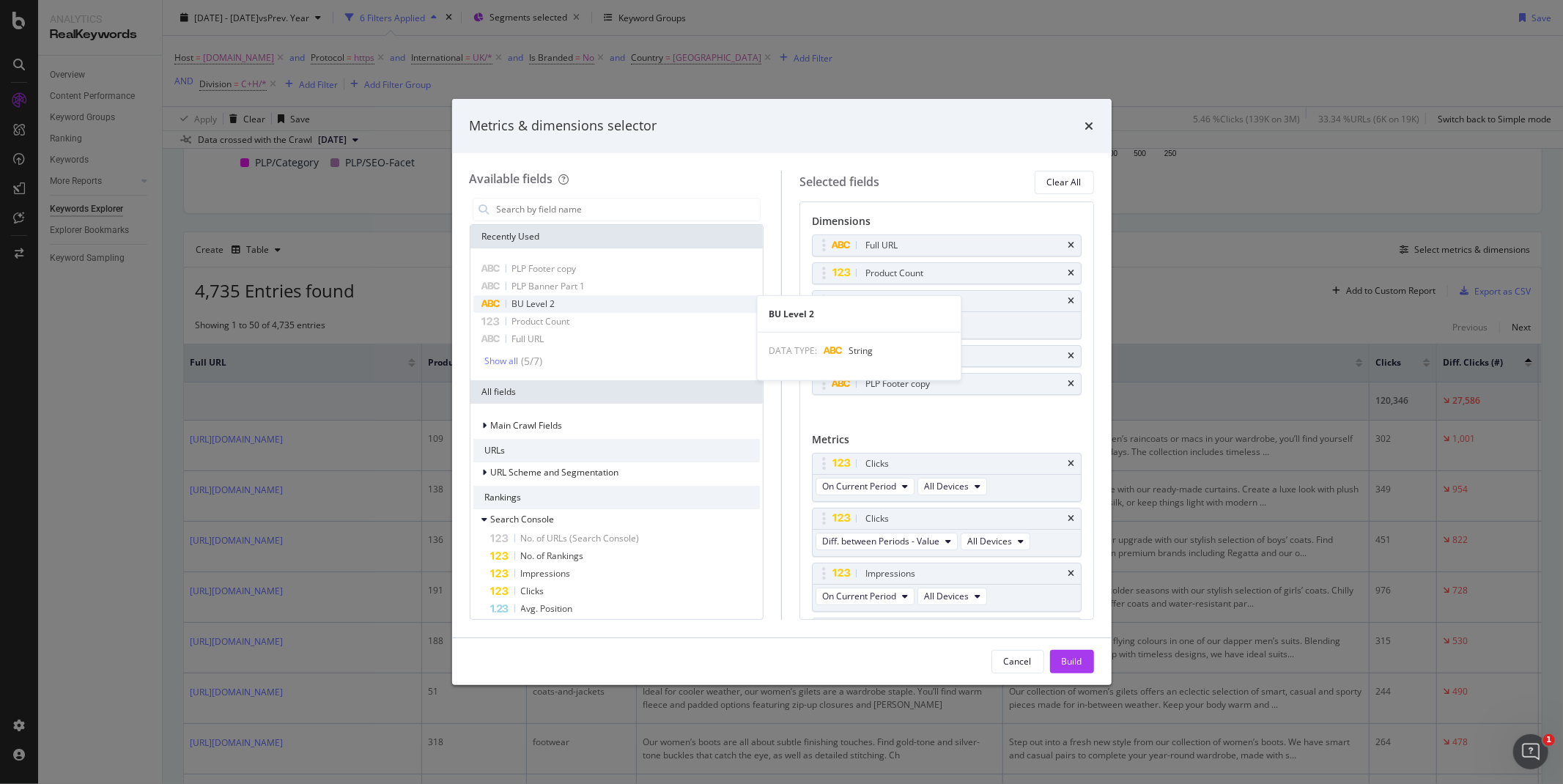
click at [533, 302] on span "BU Level 2" at bounding box center [534, 303] width 43 height 12
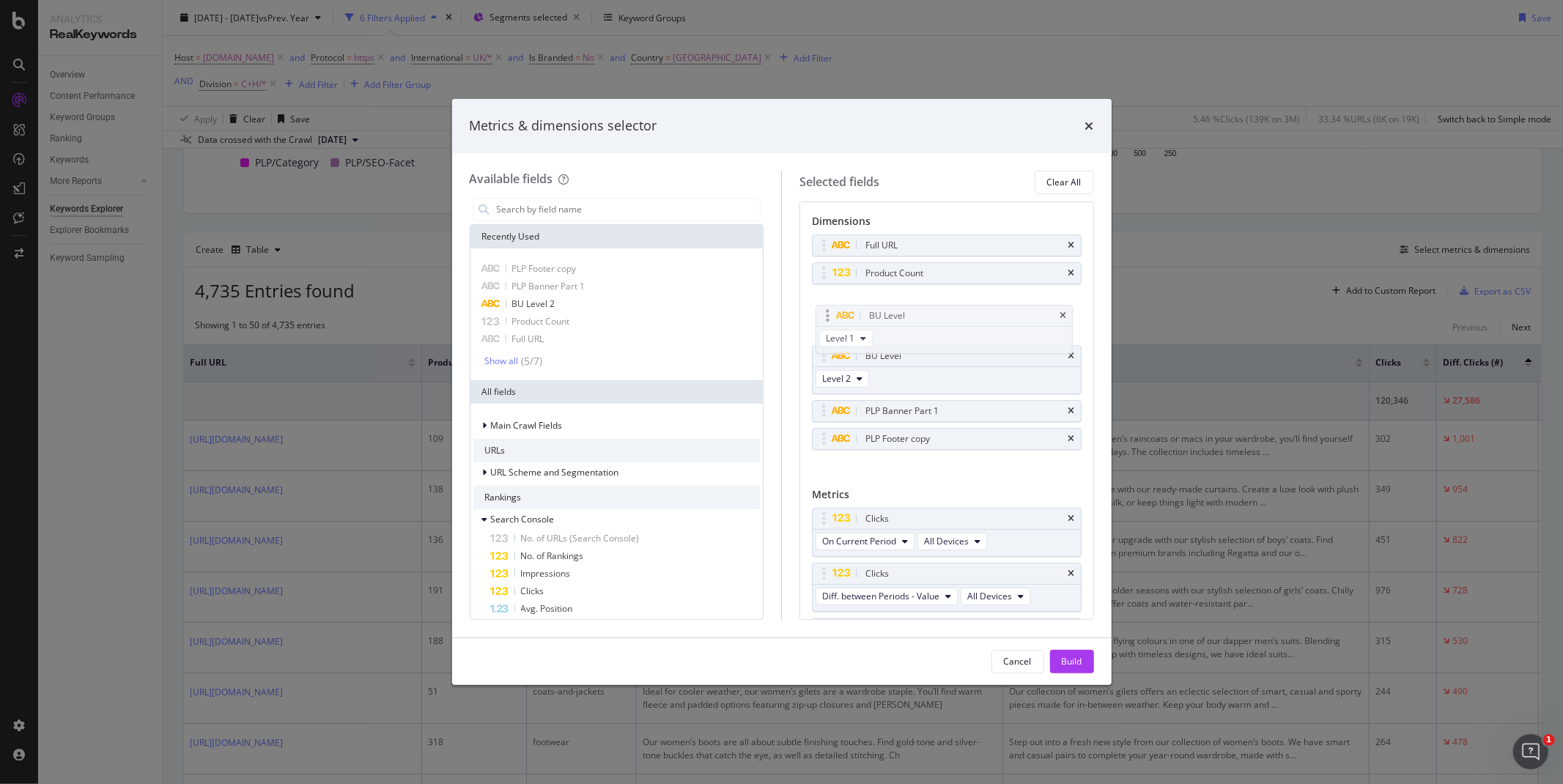
drag, startPoint x: 822, startPoint y: 417, endPoint x: 826, endPoint y: 321, distance: 96.1
click at [826, 321] on body "Analytics RealKeywords Overview Content Performance Keyword Groups Ranking Keyw…" at bounding box center [781, 392] width 1563 height 784
click at [1068, 658] on div "Build" at bounding box center [1072, 661] width 21 height 12
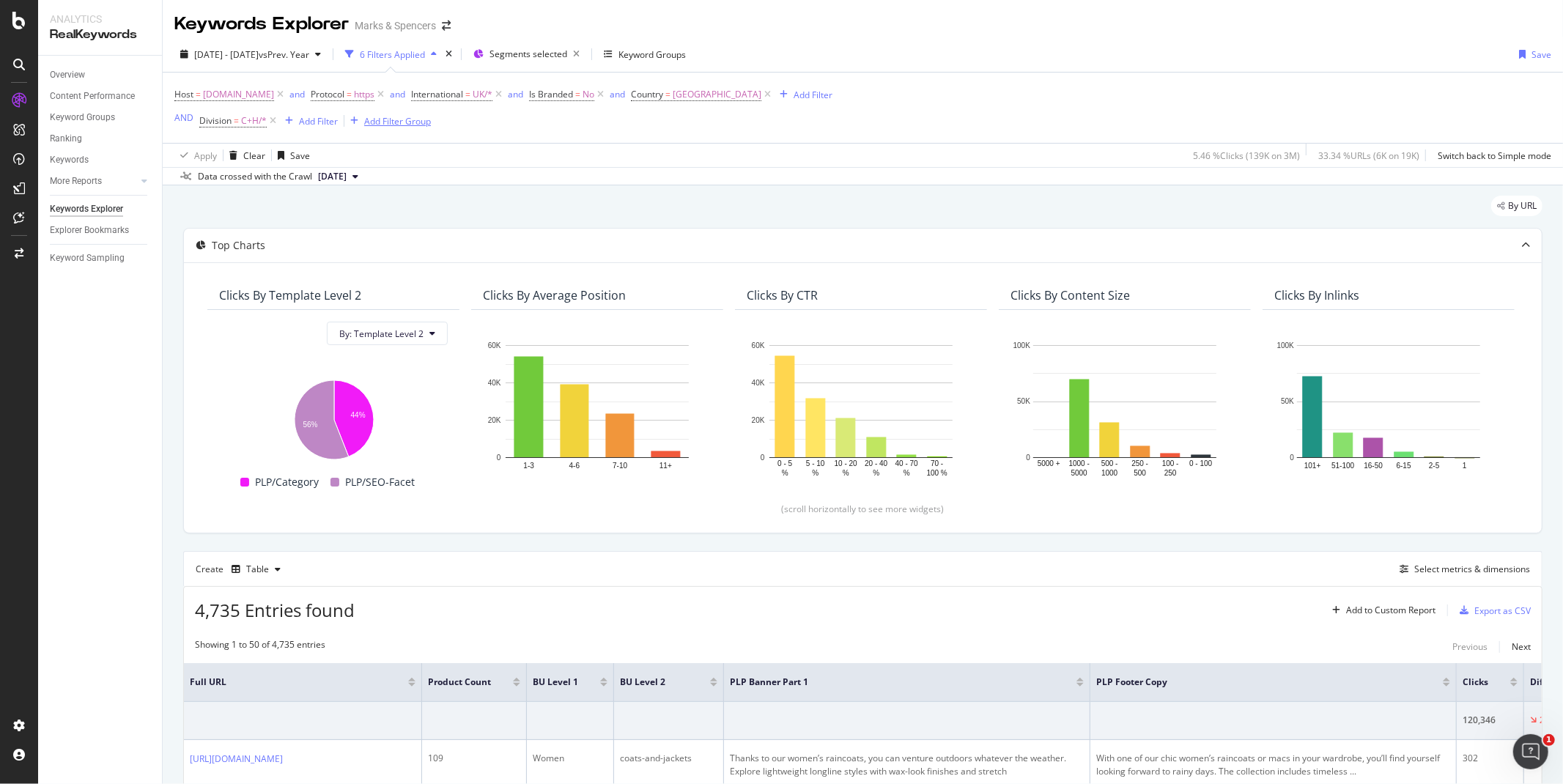
click at [414, 125] on div "Add Filter Group" at bounding box center [397, 121] width 67 height 12
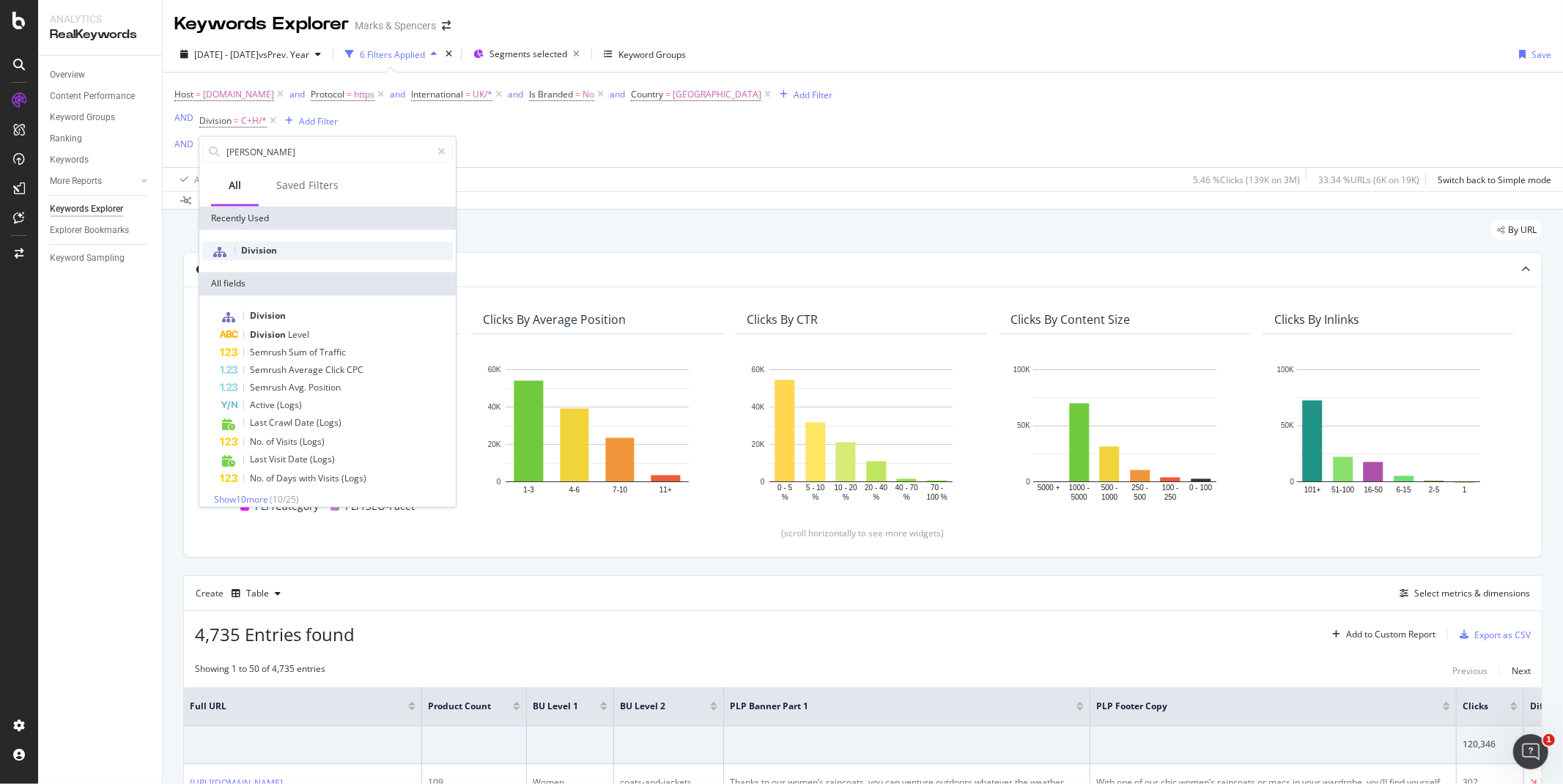
type input "divis"
click at [268, 244] on span "Division" at bounding box center [259, 250] width 36 height 12
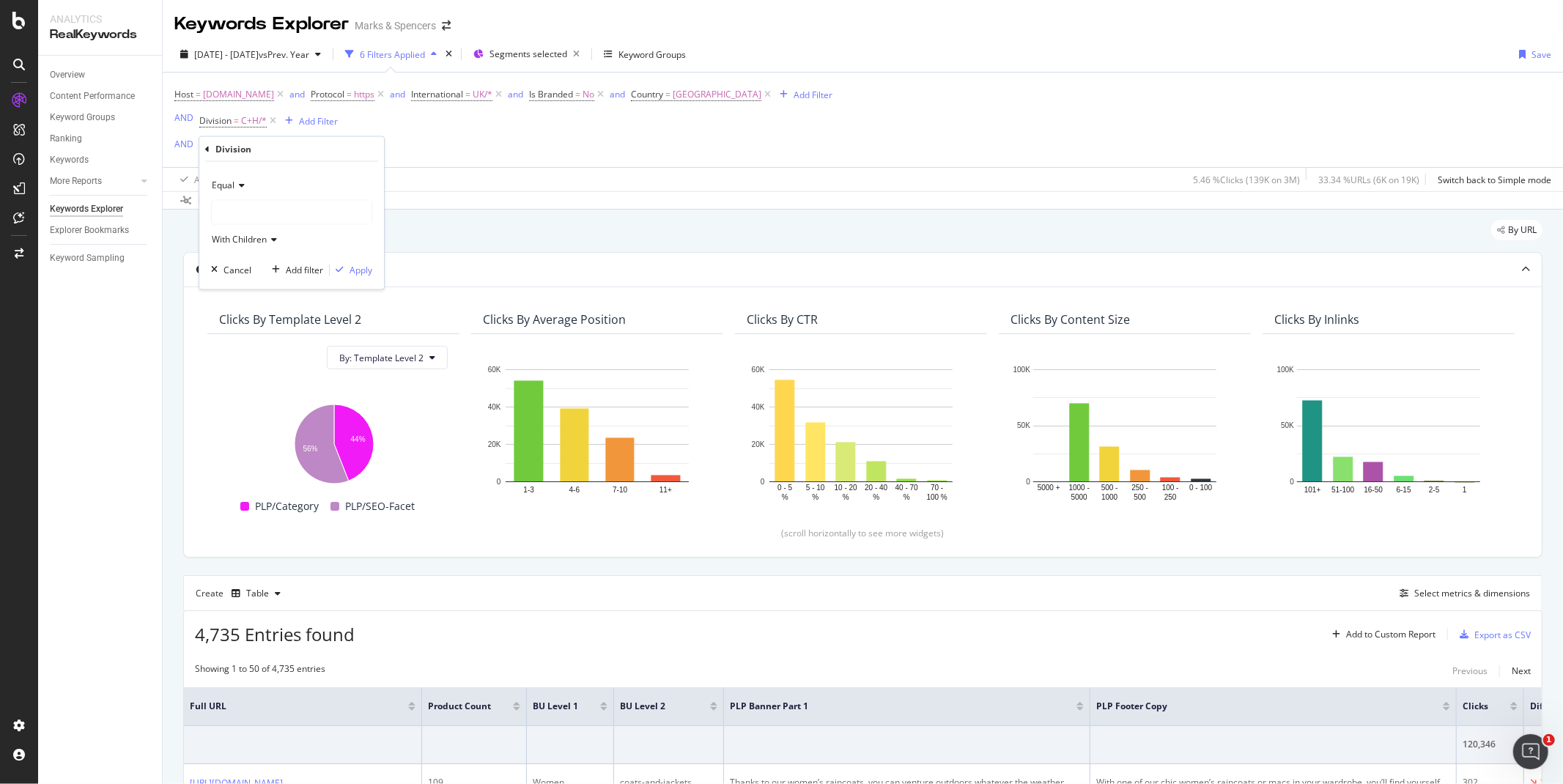
click at [240, 178] on div "Equal" at bounding box center [292, 185] width 162 height 24
click at [245, 228] on span "Not Equal" at bounding box center [238, 234] width 40 height 12
click at [245, 216] on div at bounding box center [292, 212] width 160 height 24
click at [221, 243] on icon at bounding box center [221, 240] width 5 height 8
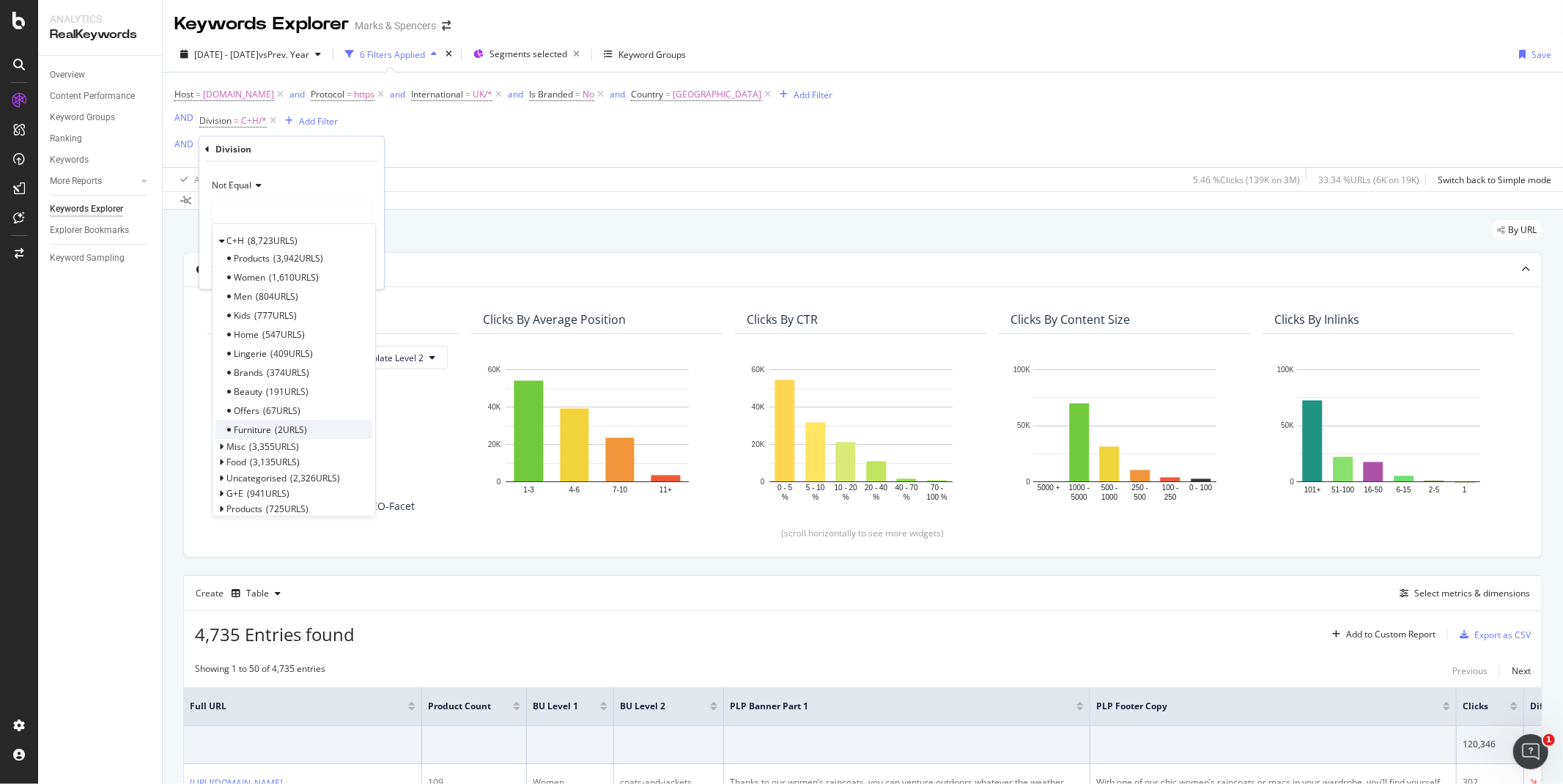
click at [259, 429] on span "Furniture" at bounding box center [252, 429] width 38 height 12
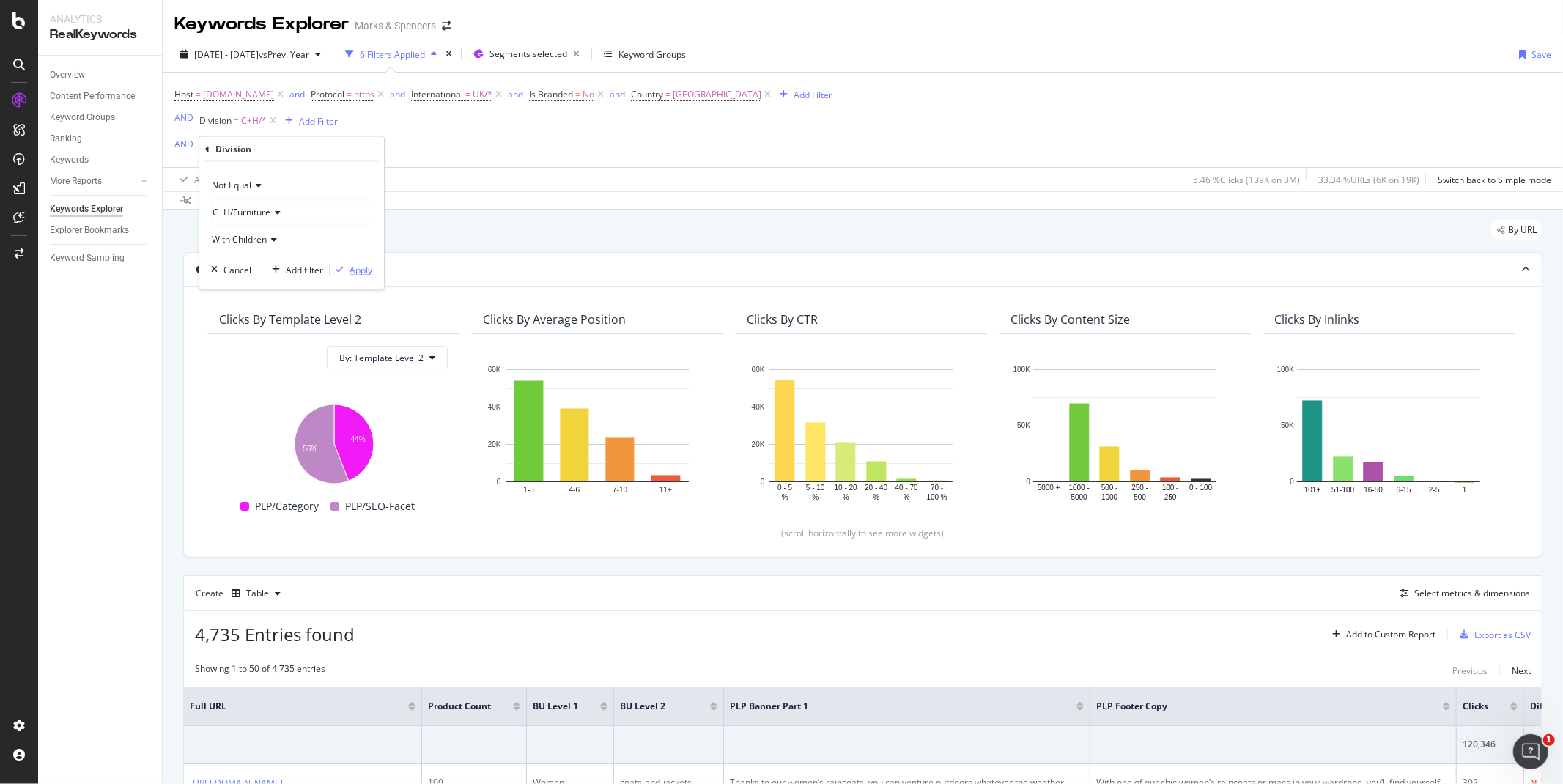
click at [356, 276] on div "Apply" at bounding box center [361, 270] width 23 height 12
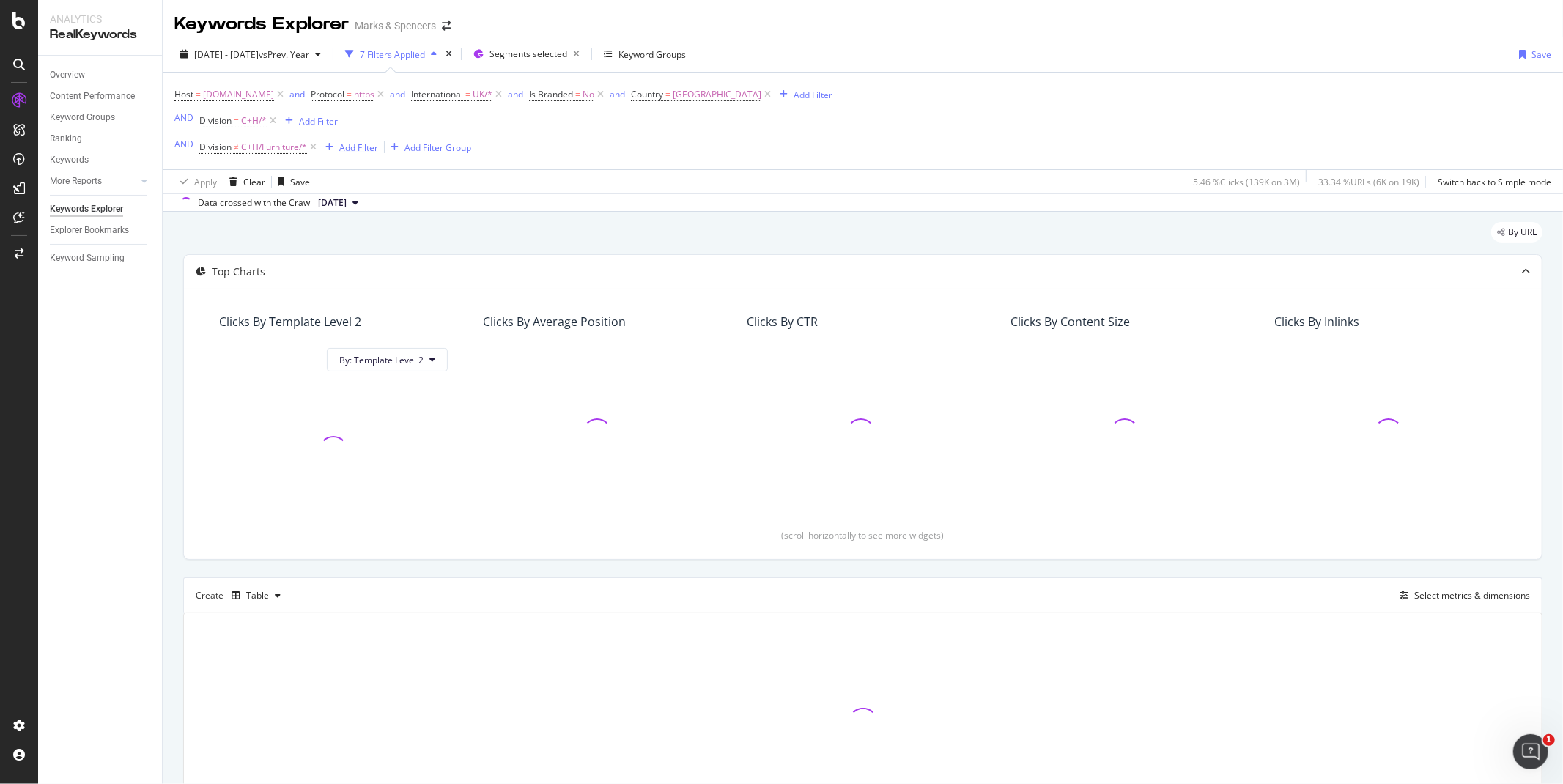
click at [357, 151] on div "Add Filter" at bounding box center [358, 148] width 39 height 12
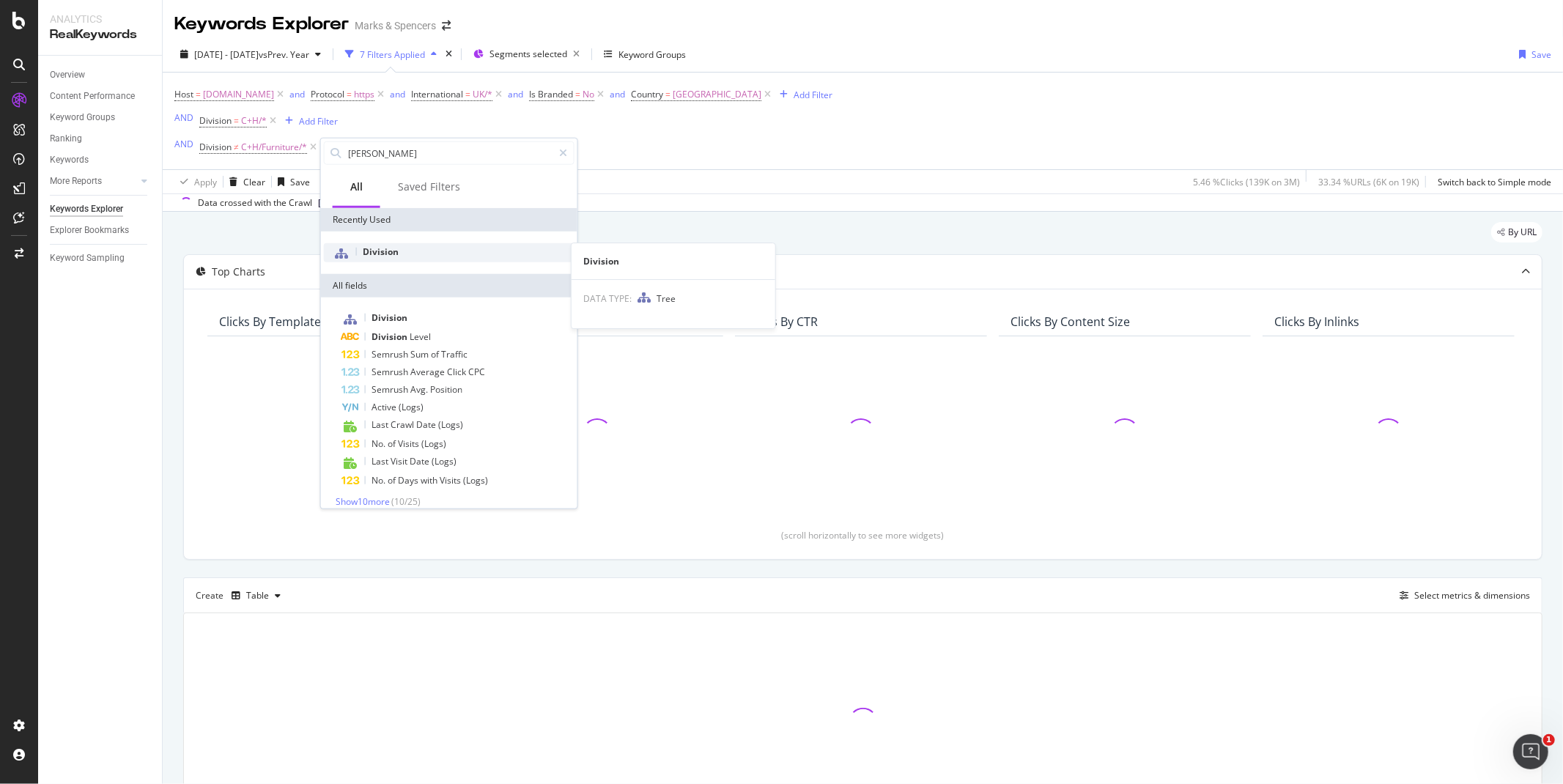
click at [368, 259] on div "Division" at bounding box center [449, 253] width 250 height 19
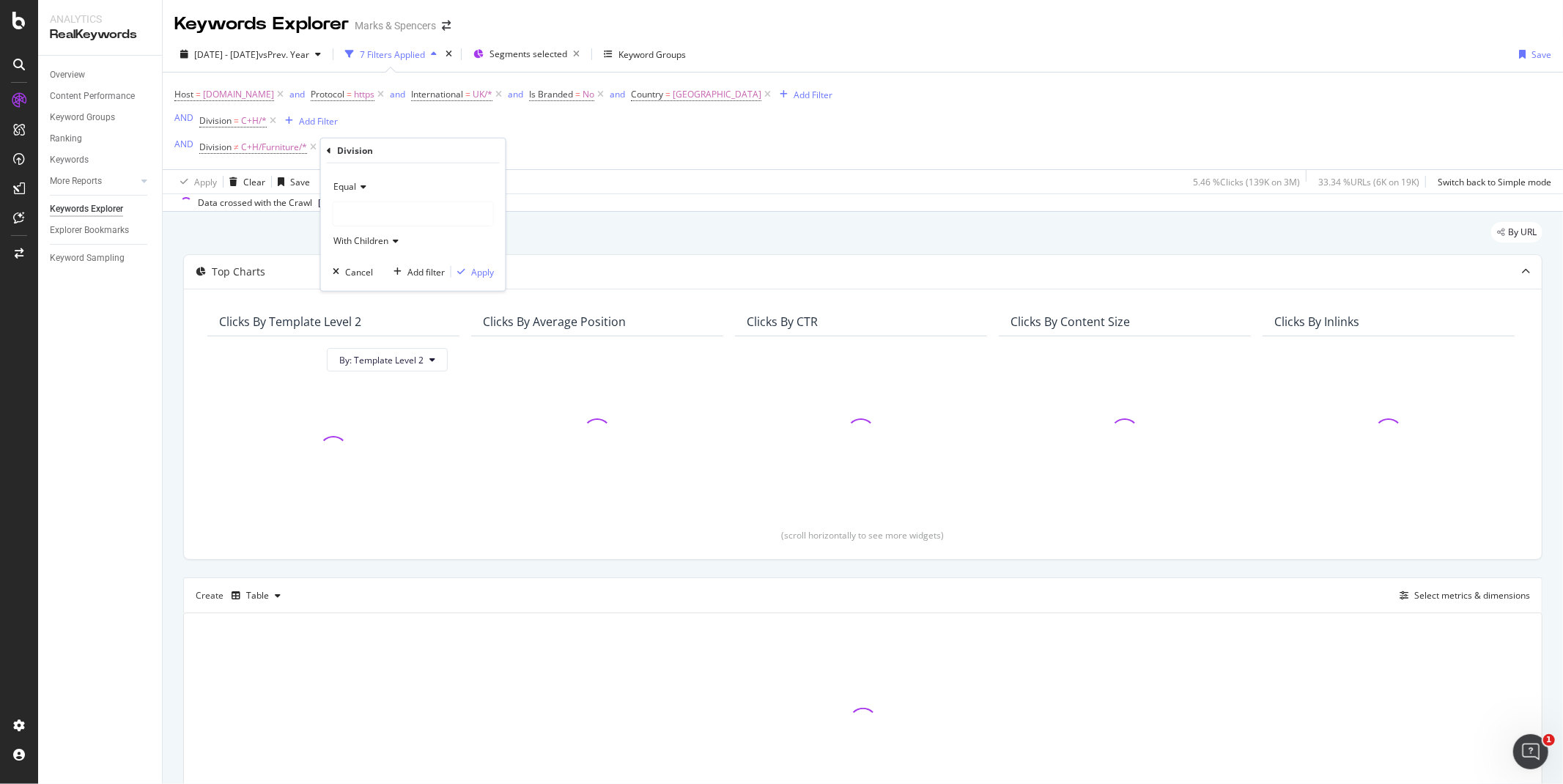
click at [338, 214] on div at bounding box center [413, 214] width 160 height 24
click at [352, 189] on span "Equal" at bounding box center [345, 186] width 23 height 12
click at [349, 224] on div "Equal" at bounding box center [414, 217] width 157 height 19
click at [342, 193] on div "Equal" at bounding box center [413, 187] width 162 height 24
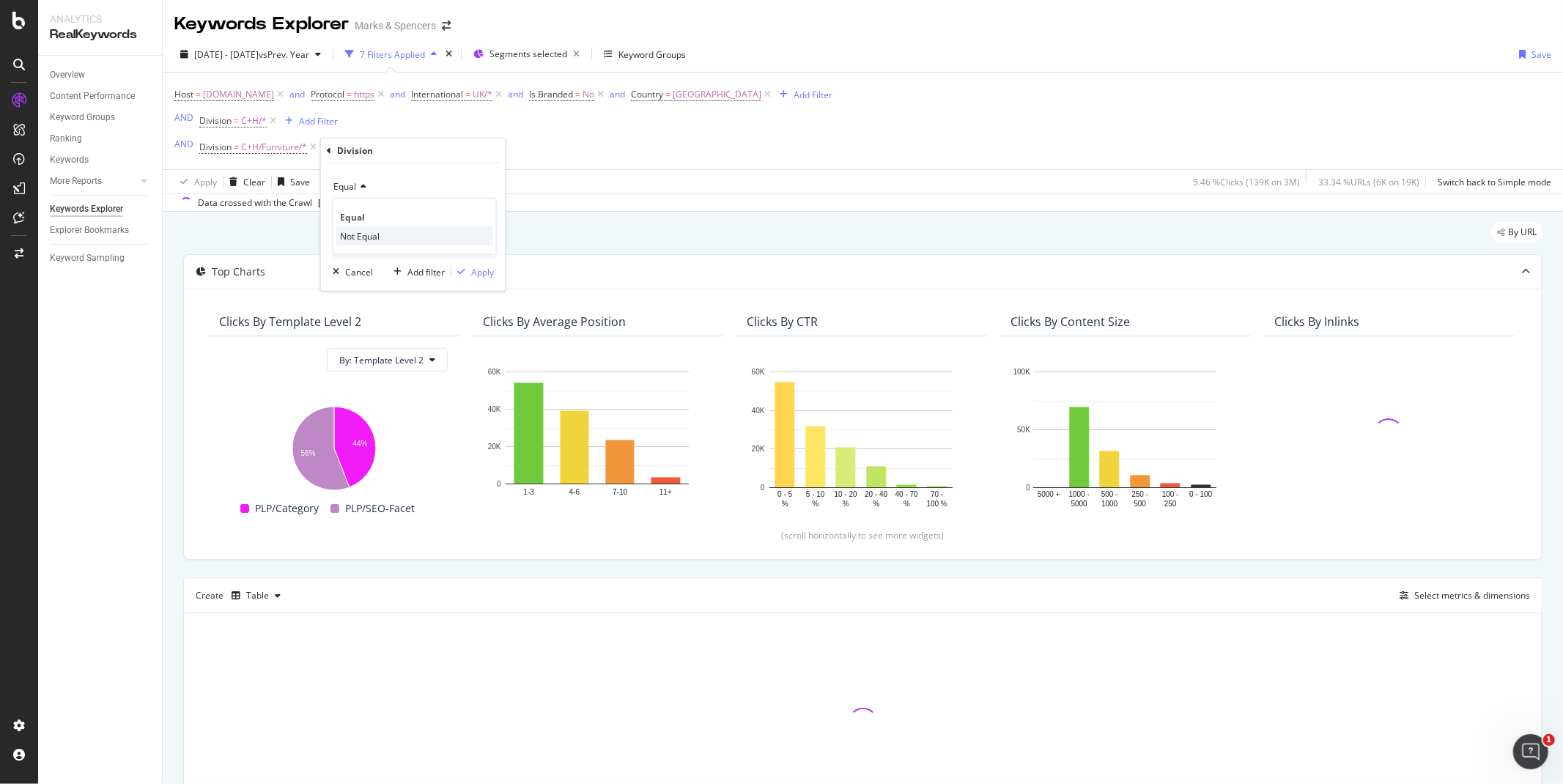
click at [348, 230] on span "Not Equal" at bounding box center [360, 236] width 40 height 12
click at [348, 208] on div at bounding box center [413, 214] width 160 height 24
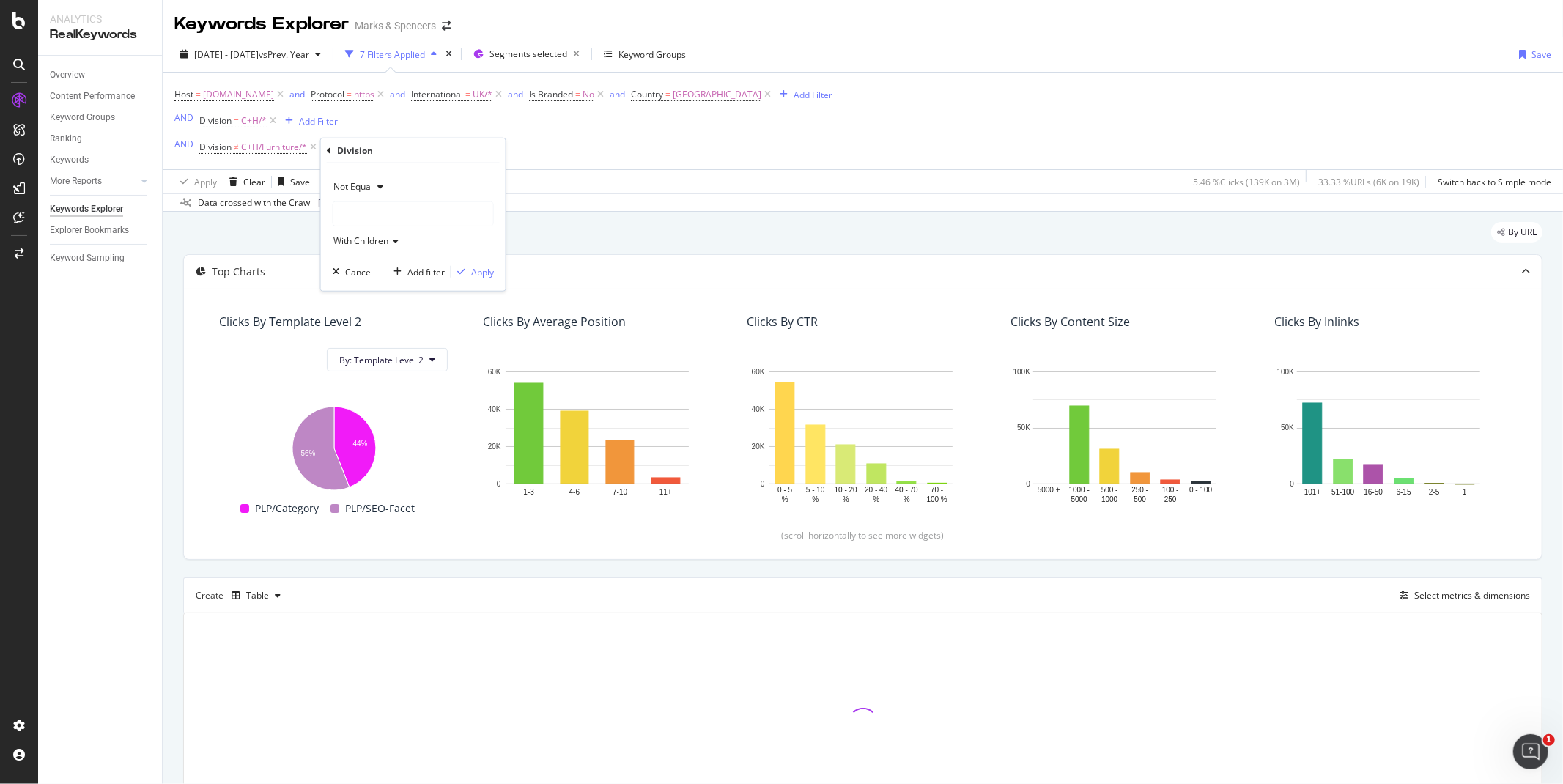
click at [343, 242] on span "With Children" at bounding box center [361, 240] width 55 height 12
click at [345, 220] on div at bounding box center [413, 214] width 160 height 24
click at [341, 243] on icon at bounding box center [343, 242] width 5 height 8
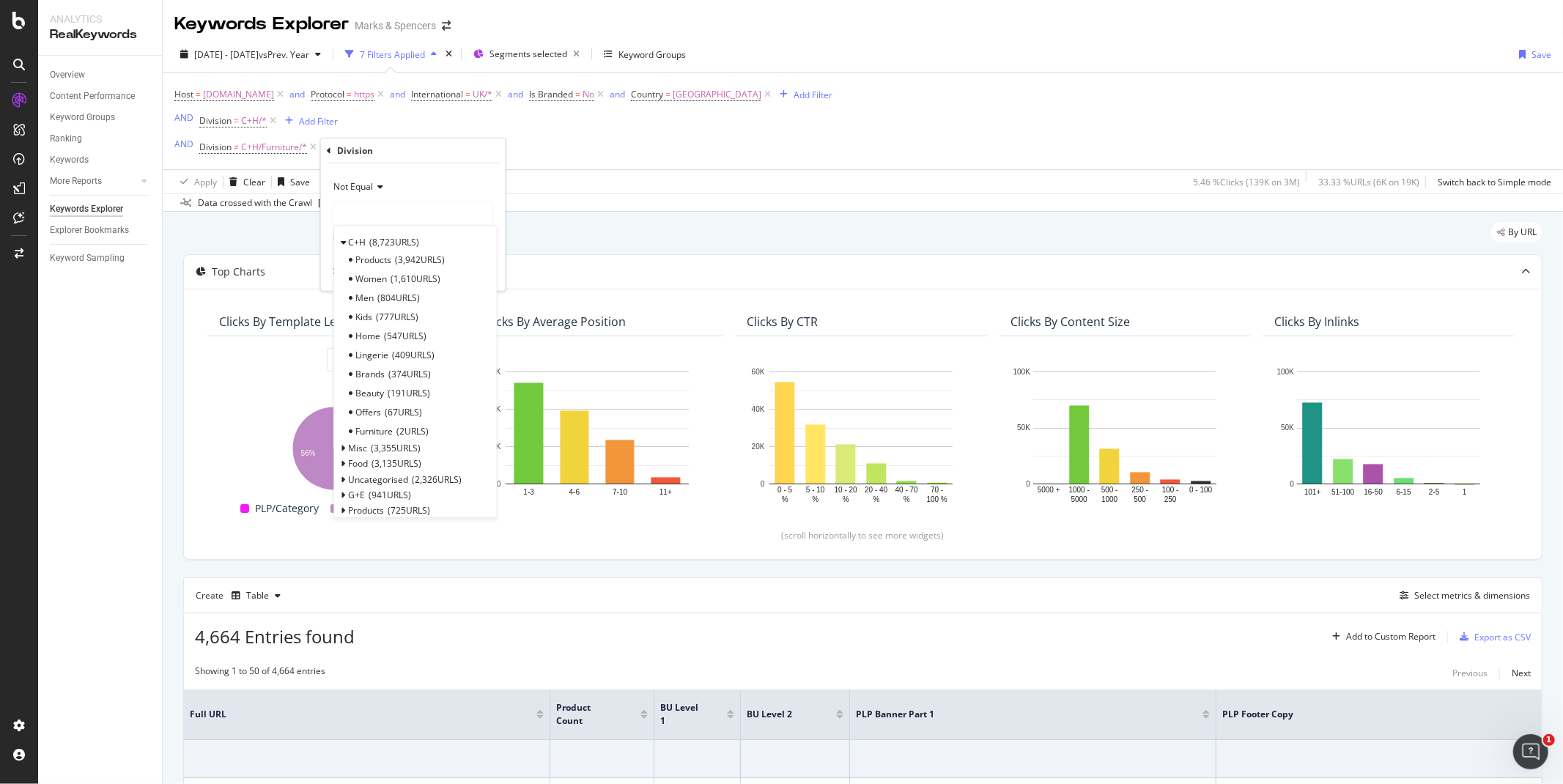
click at [136, 399] on div "Overview Content Performance Keyword Groups Ranking Keywords More Reports Count…" at bounding box center [100, 420] width 124 height 728
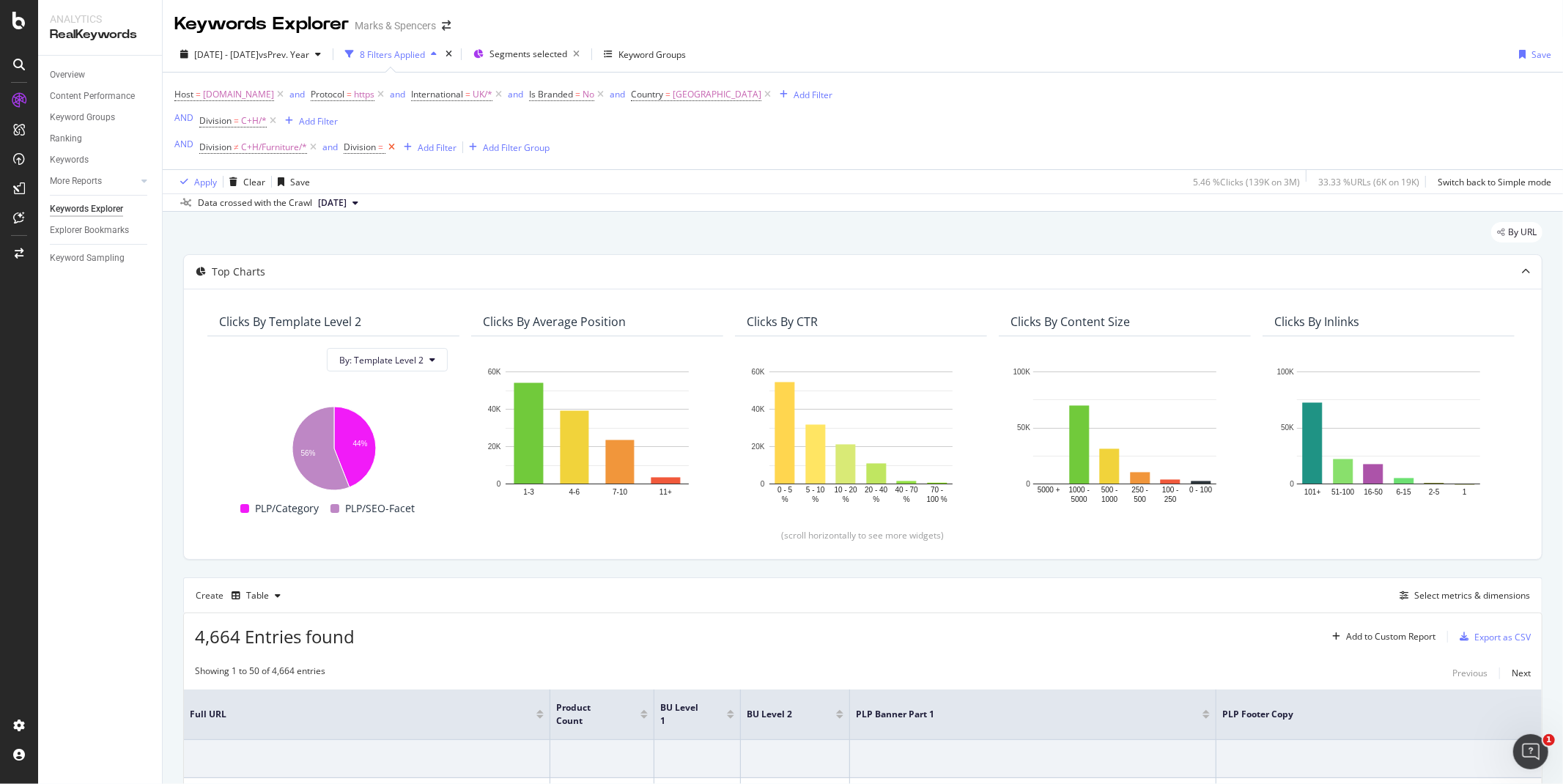
click at [392, 149] on icon at bounding box center [391, 147] width 12 height 15
click at [430, 149] on div "Add Filter Group" at bounding box center [437, 148] width 67 height 12
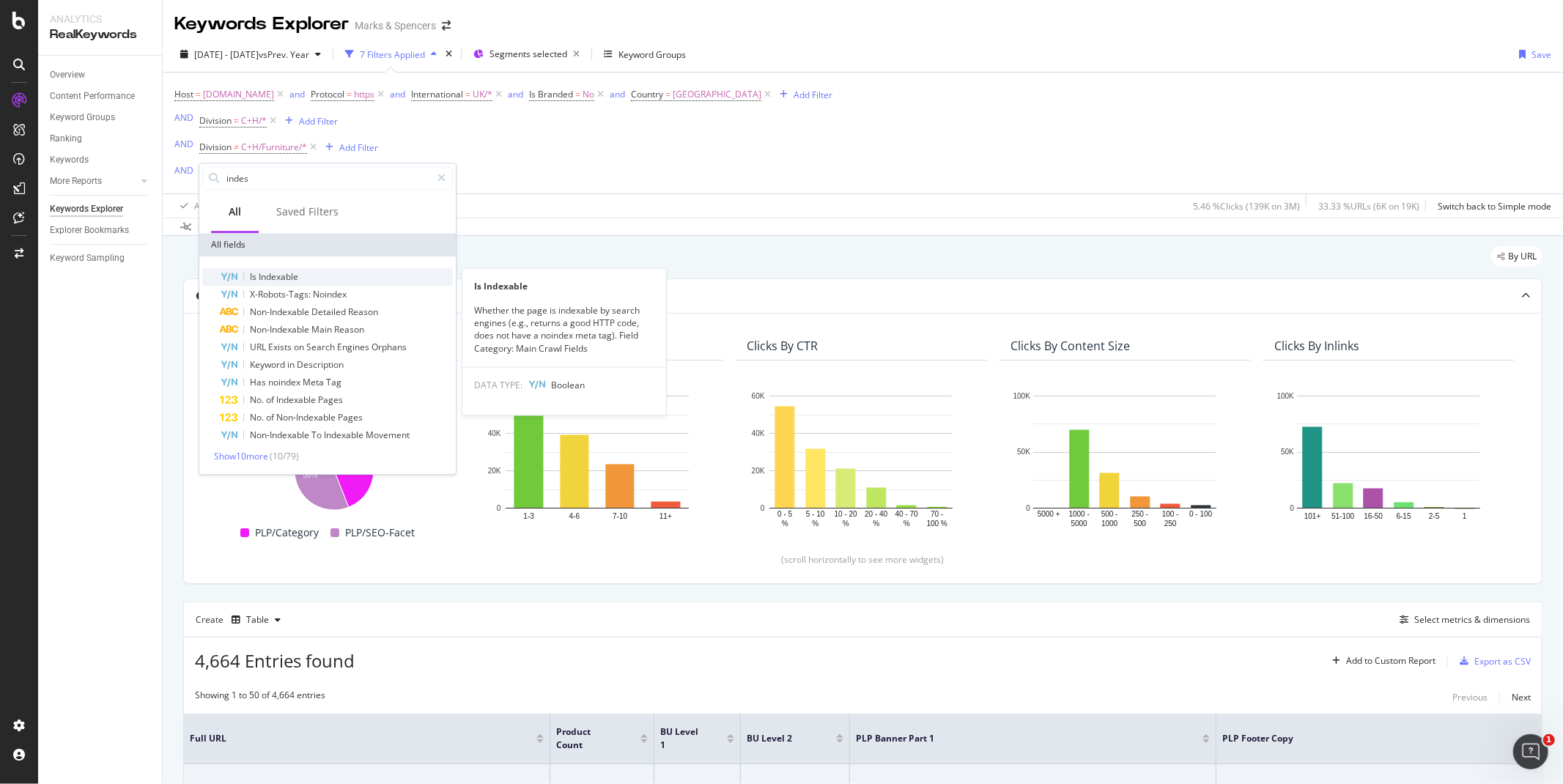
type input "indes"
click at [276, 277] on span "Indexable" at bounding box center [279, 276] width 40 height 12
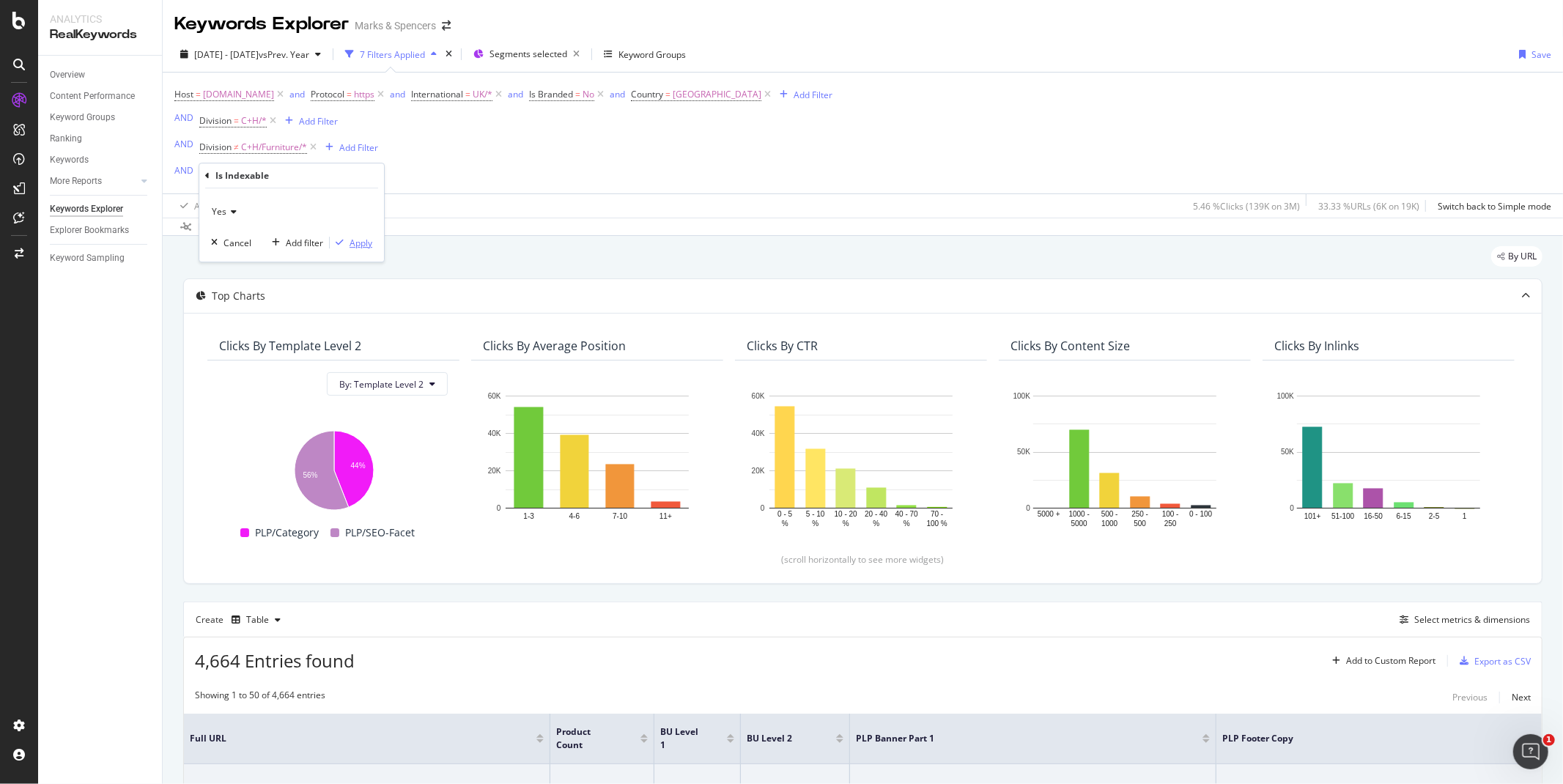
click at [352, 243] on div "Apply" at bounding box center [361, 243] width 23 height 12
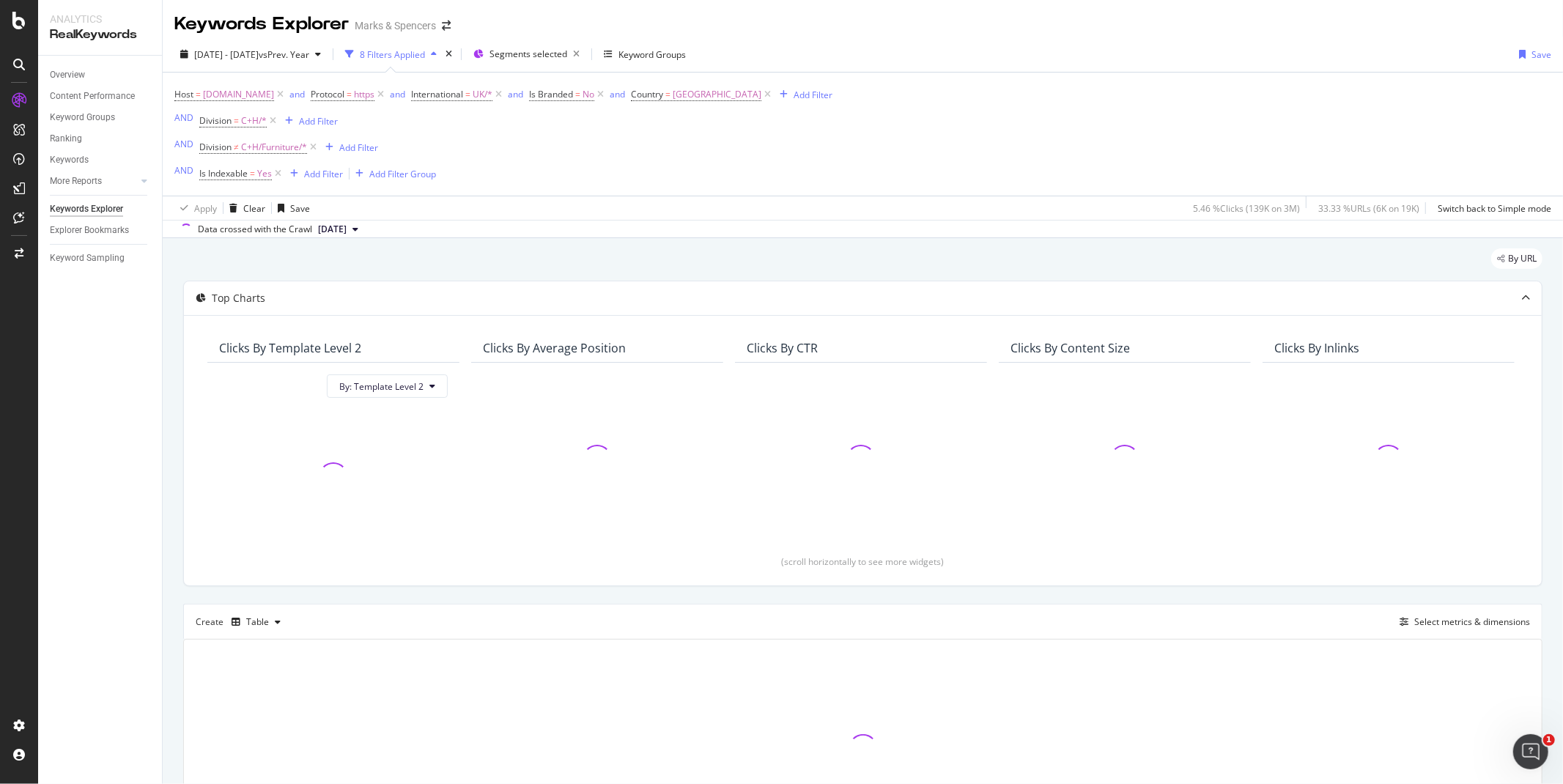
click at [347, 232] on span "2025 Sep. 20th" at bounding box center [332, 229] width 28 height 13
click at [357, 284] on div "[DATE]" at bounding box center [335, 281] width 42 height 13
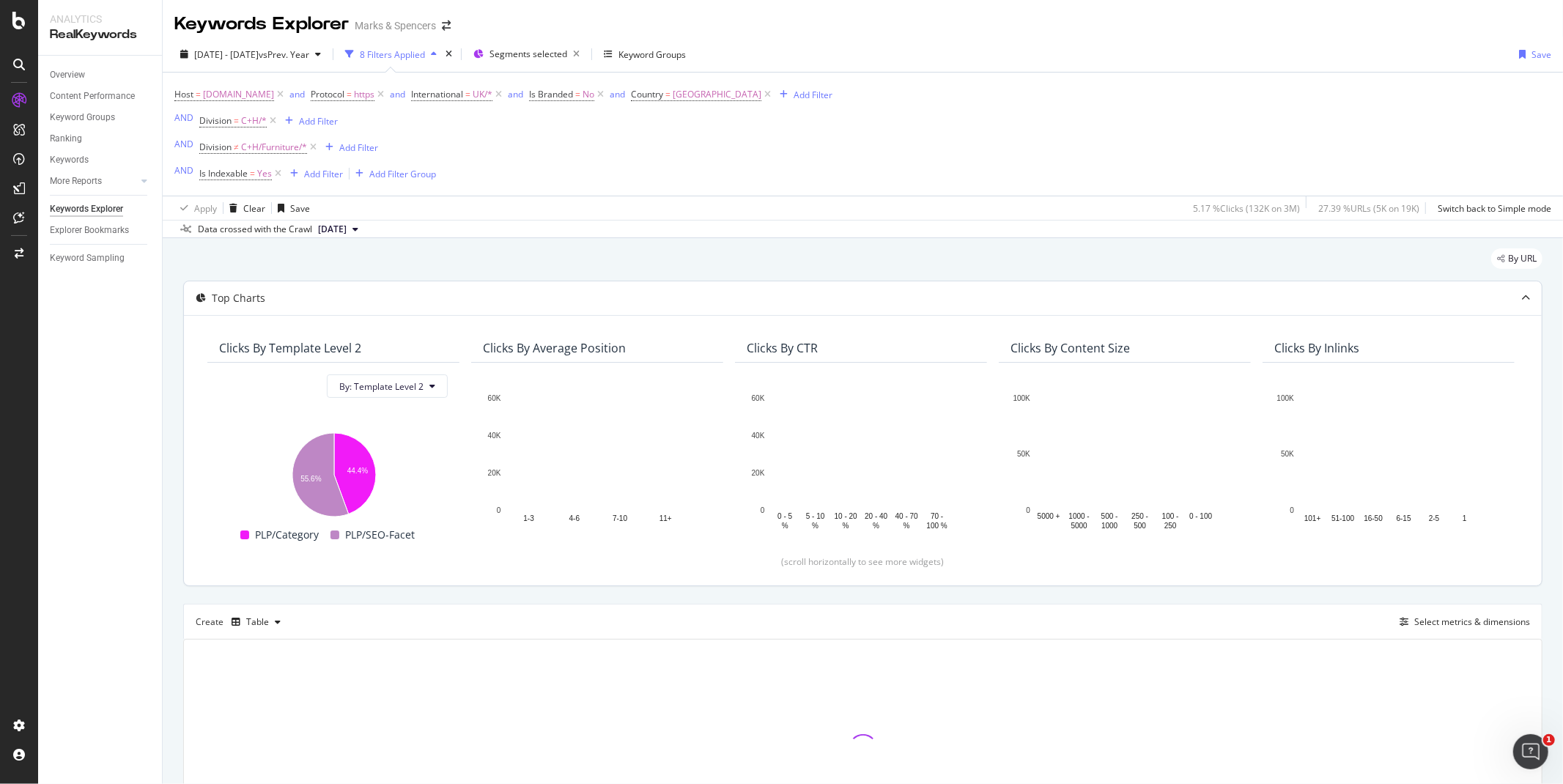
scroll to position [70, 0]
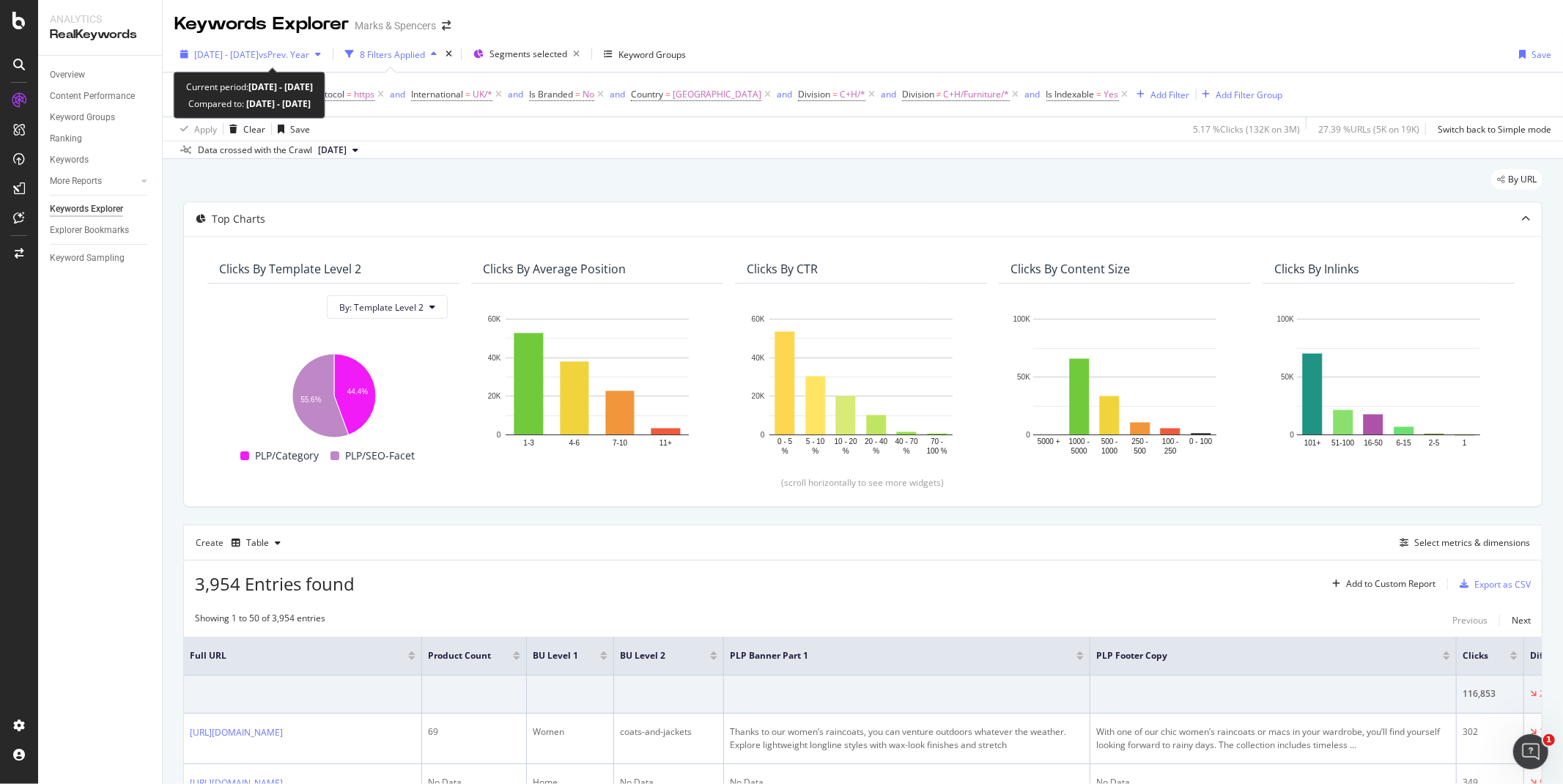
click at [181, 47] on div "2025 Sep. 21st - Sep. 26th vs Prev. Year" at bounding box center [250, 54] width 152 height 22
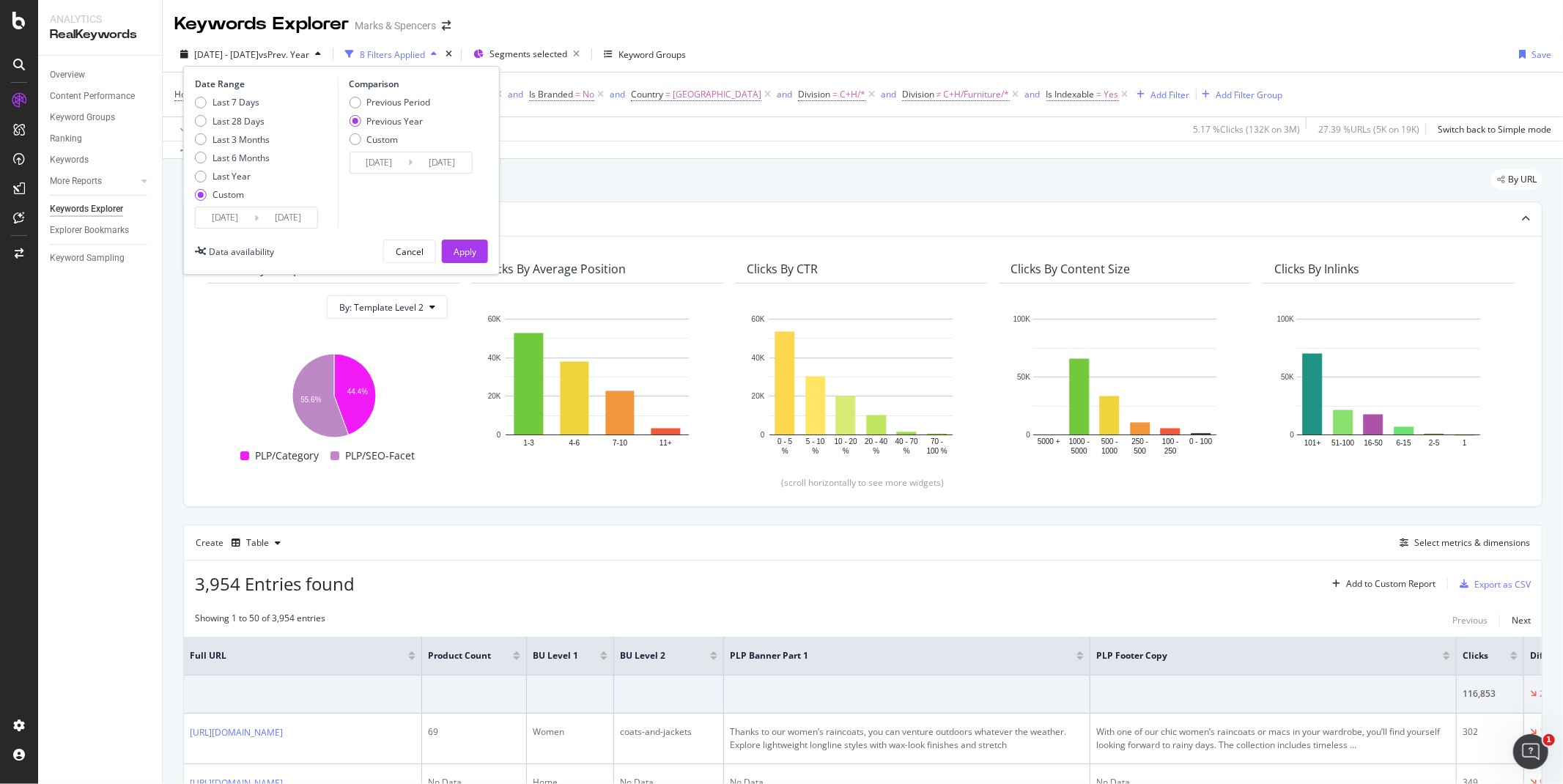
click at [246, 220] on input "[DATE]" at bounding box center [224, 217] width 59 height 21
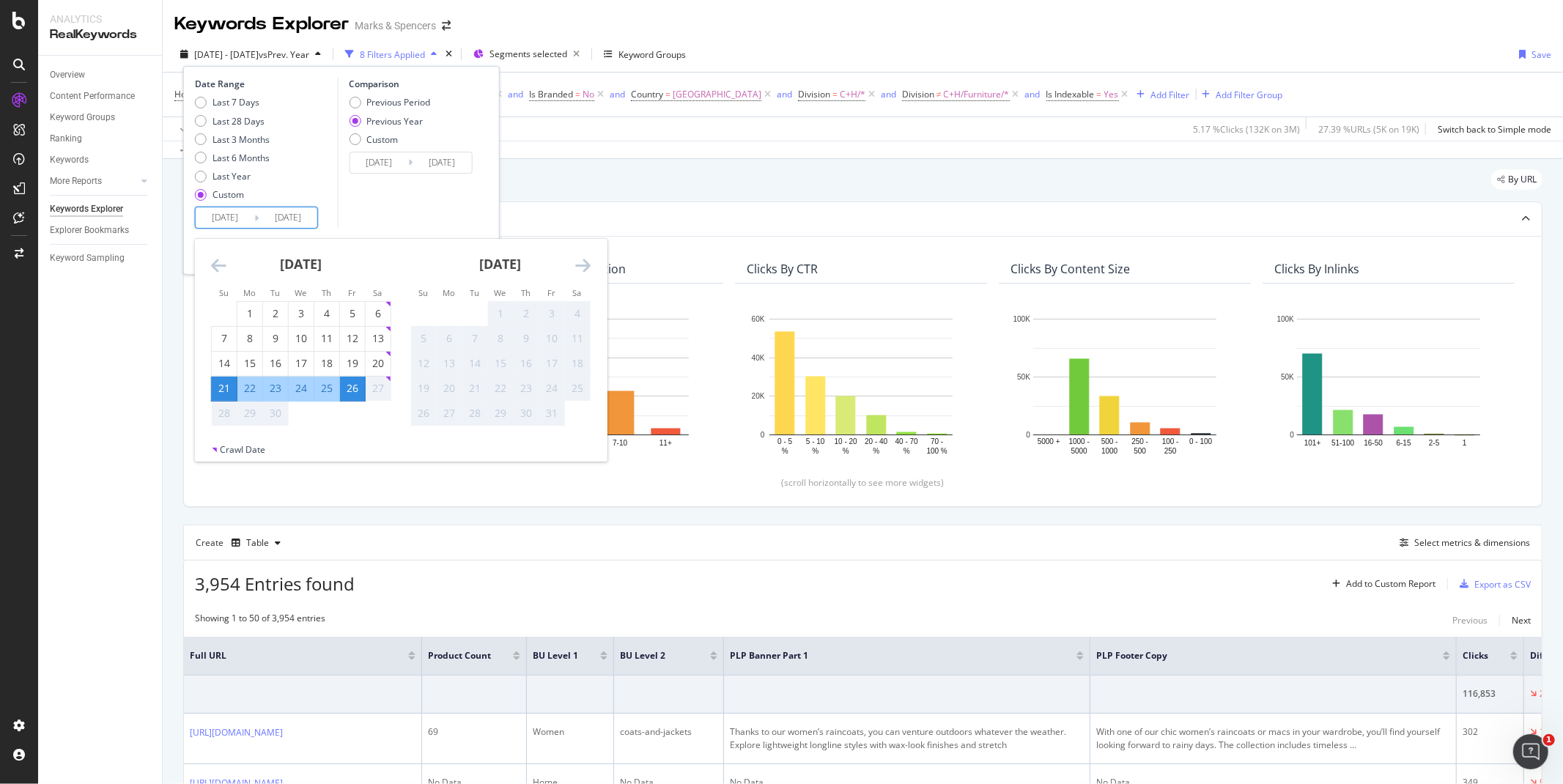
click at [212, 262] on icon "Move backward to switch to the previous month." at bounding box center [219, 265] width 15 height 18
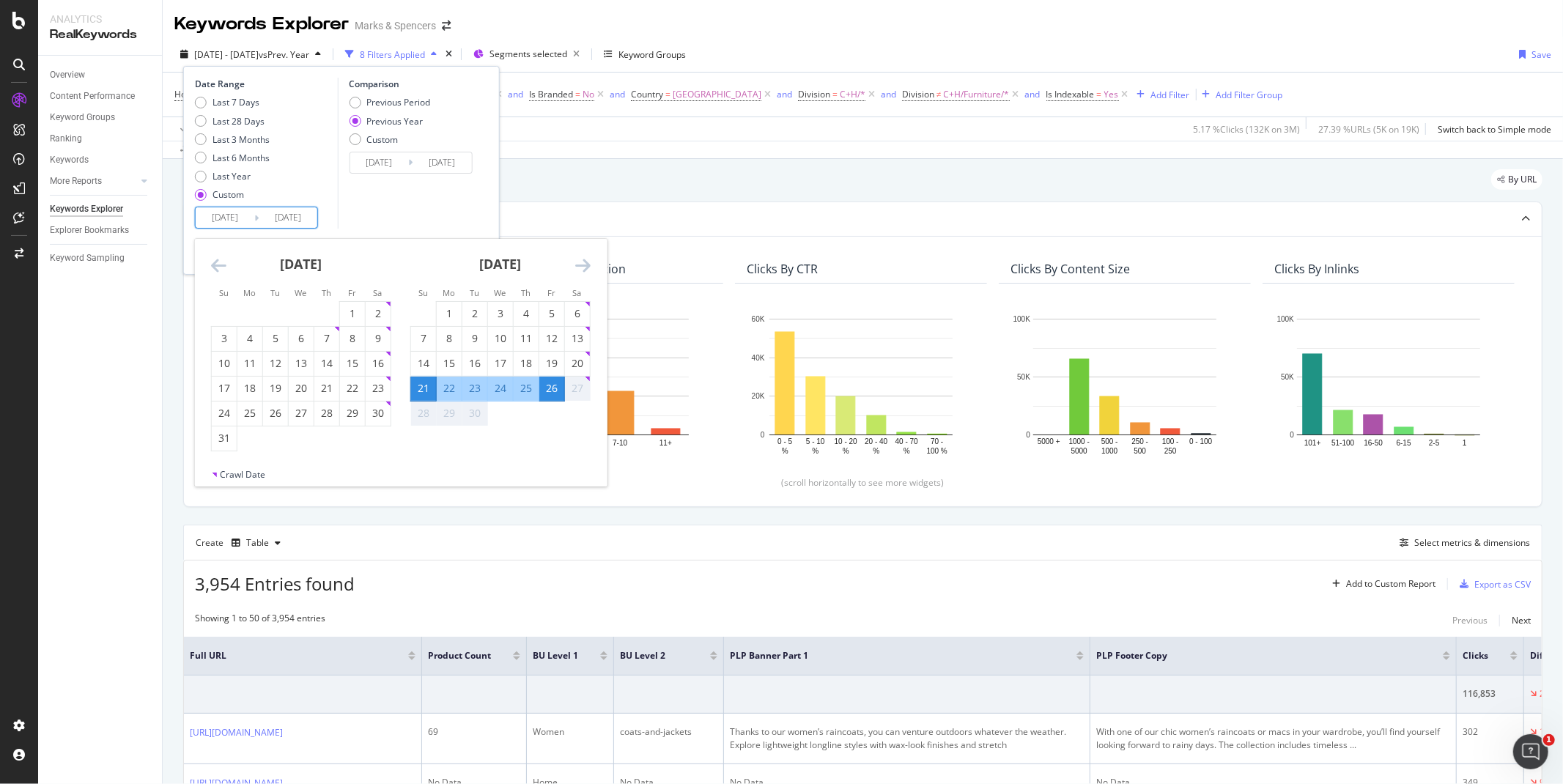
click at [217, 264] on icon "Move backward to switch to the previous month." at bounding box center [219, 265] width 15 height 18
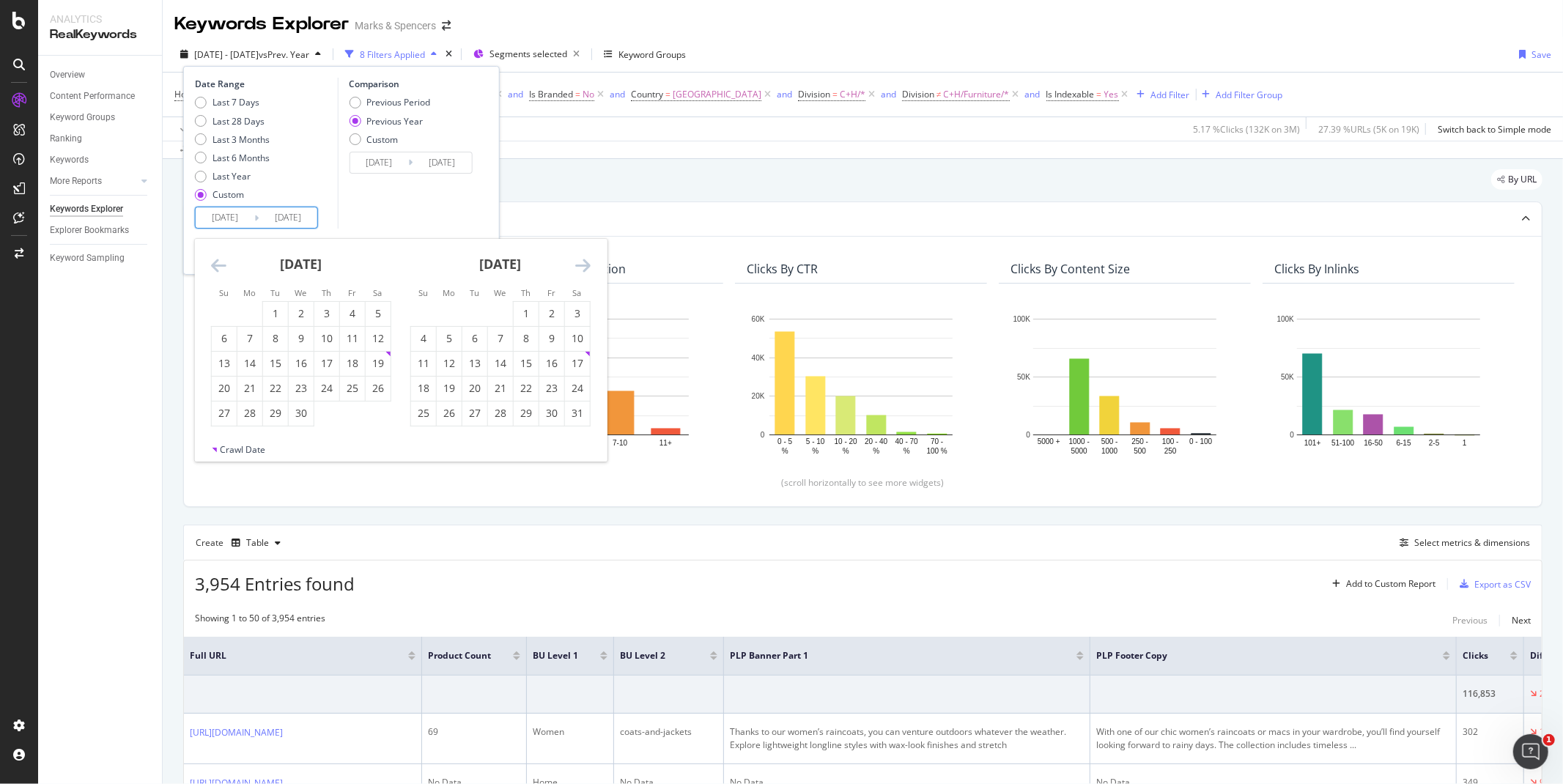
click at [217, 264] on icon "Move backward to switch to the previous month." at bounding box center [219, 265] width 15 height 18
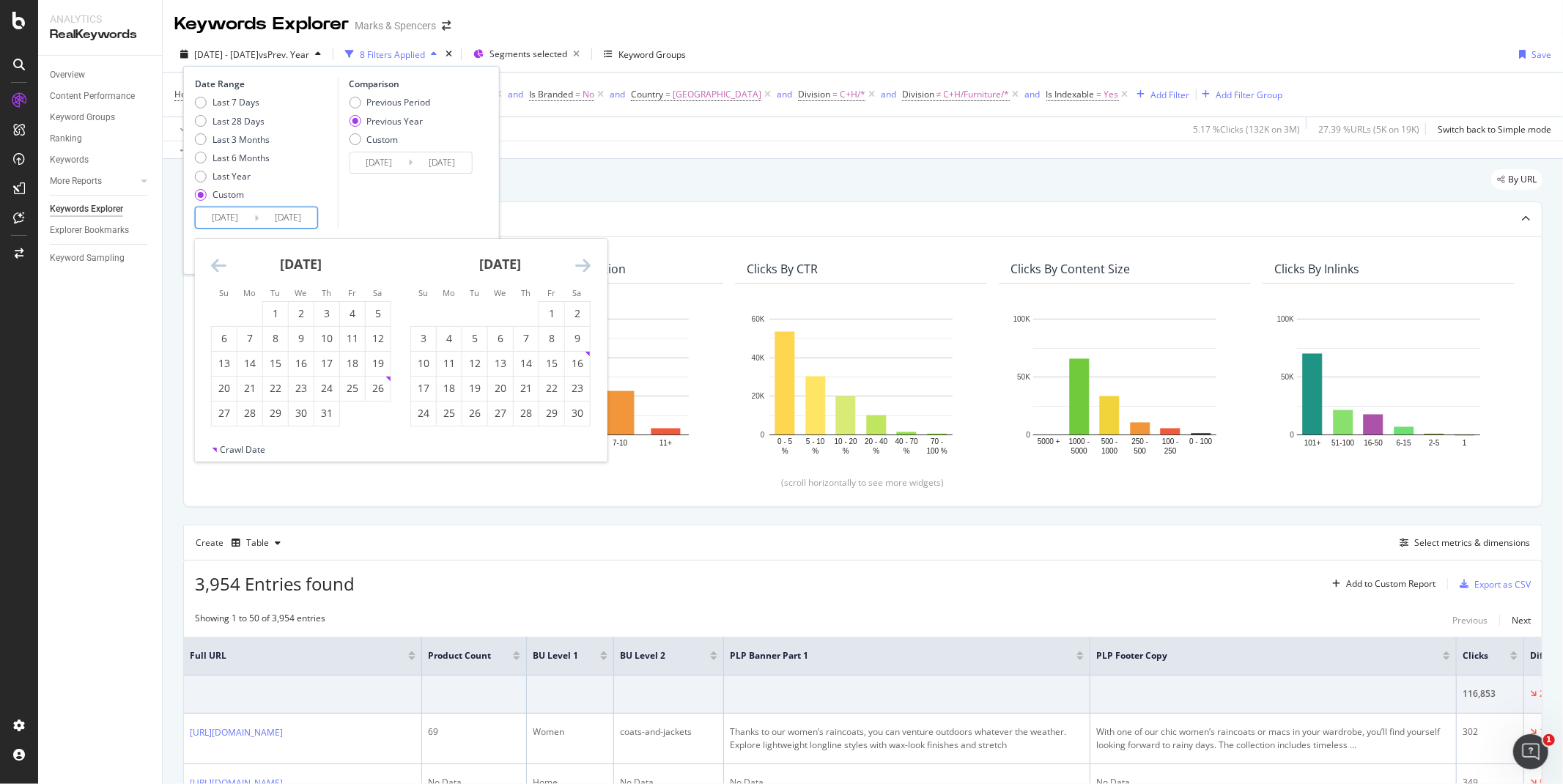
click at [217, 264] on icon "Move backward to switch to the previous month." at bounding box center [219, 265] width 15 height 18
click at [585, 266] on icon "Move forward to switch to the next month." at bounding box center [583, 265] width 15 height 18
click at [226, 387] on div "22" at bounding box center [224, 388] width 25 height 15
type input "2024/09/22"
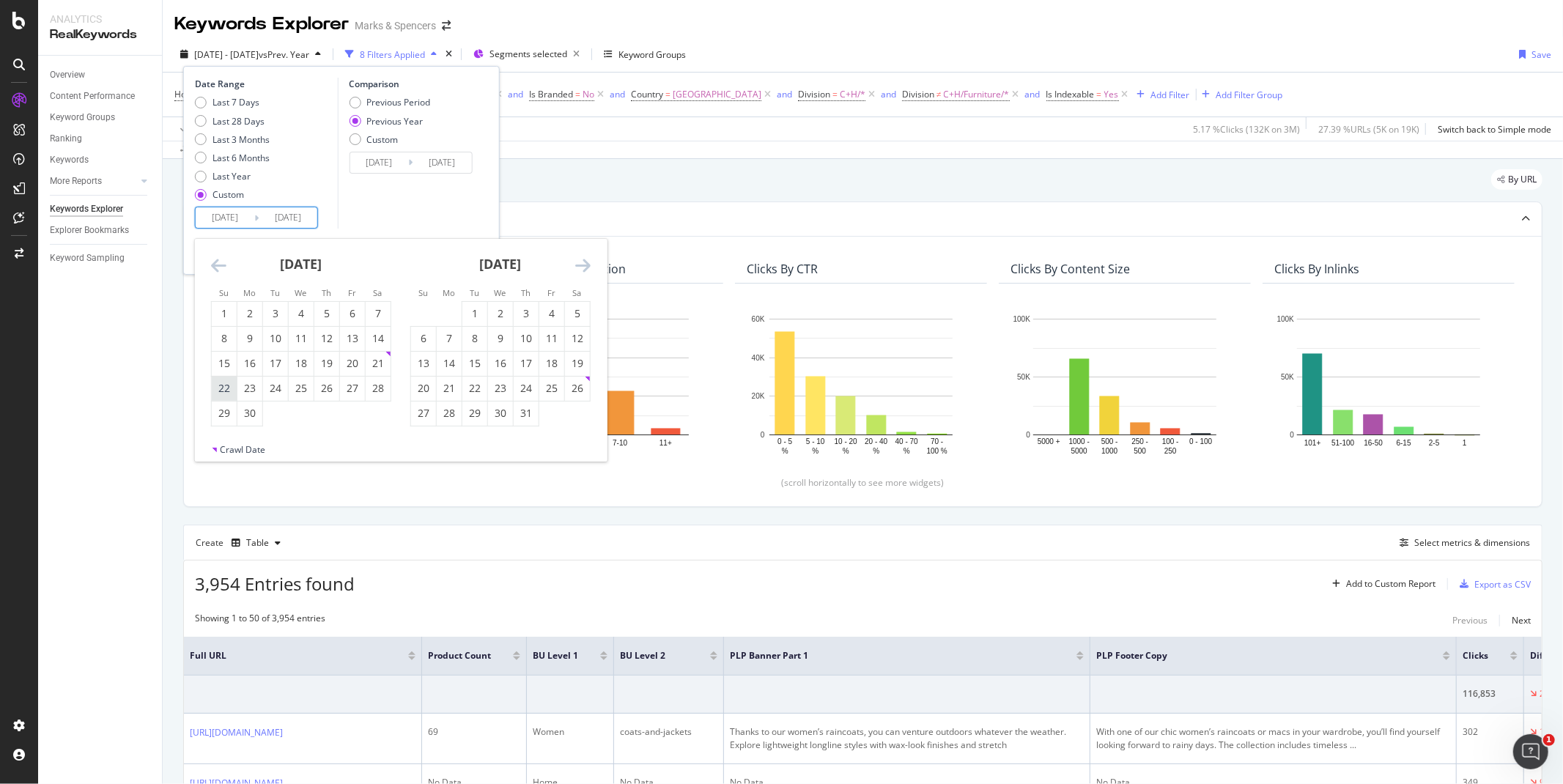
type input "2023/09/24"
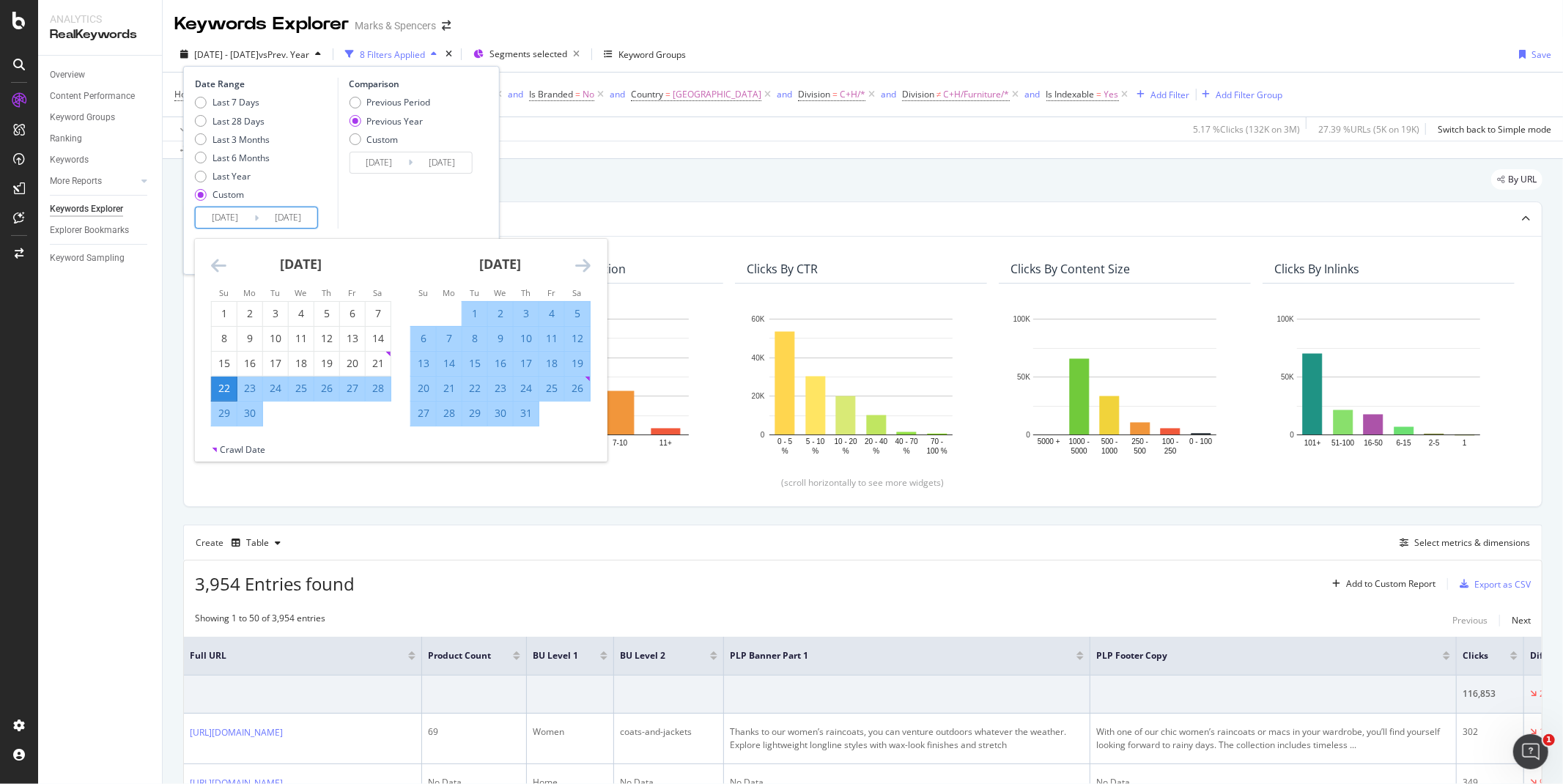
click at [355, 384] on div "27" at bounding box center [352, 388] width 25 height 15
type input "2024/09/27"
type input "2023/09/29"
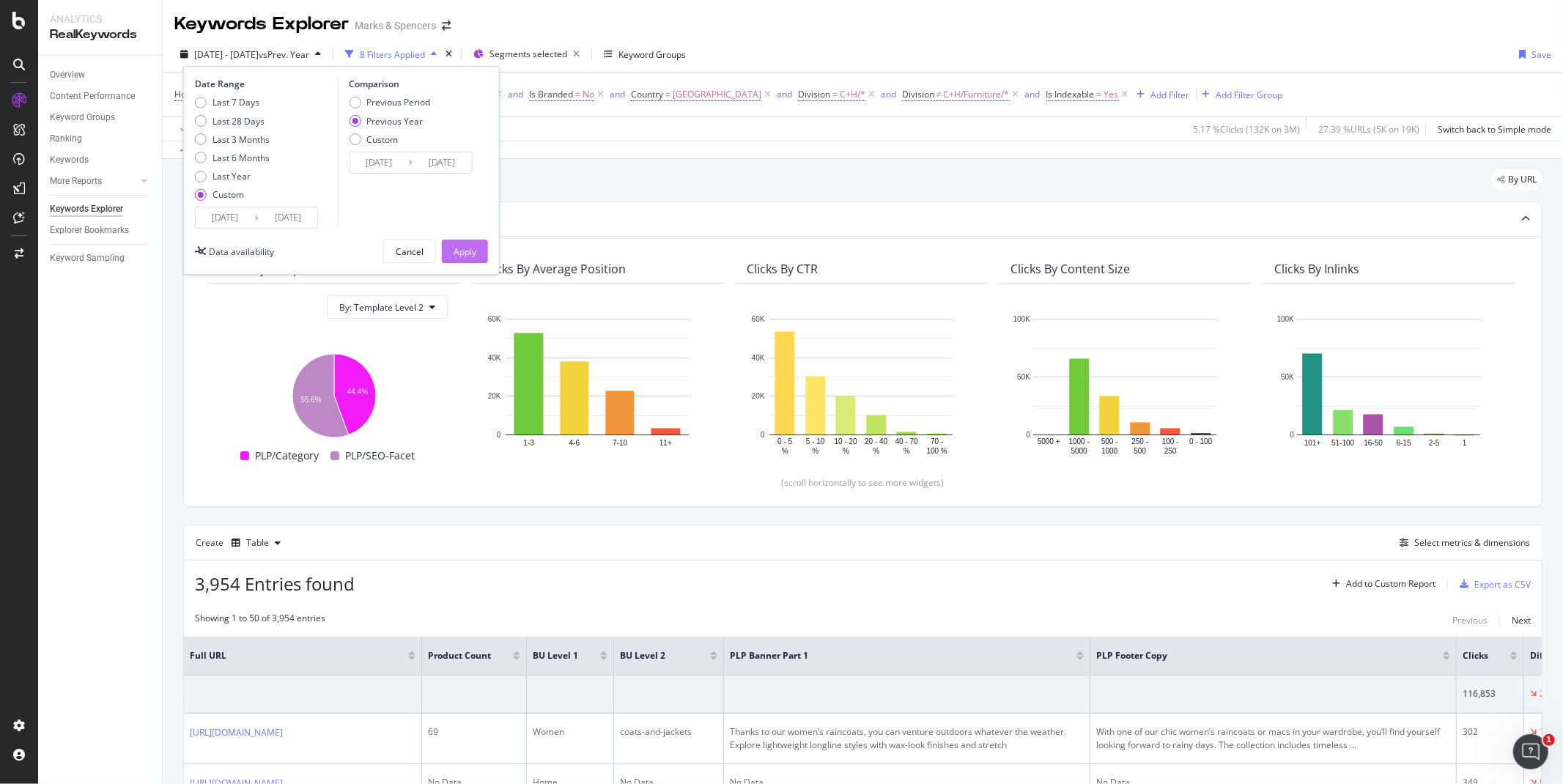
click at [462, 258] on div "Apply" at bounding box center [465, 251] width 23 height 22
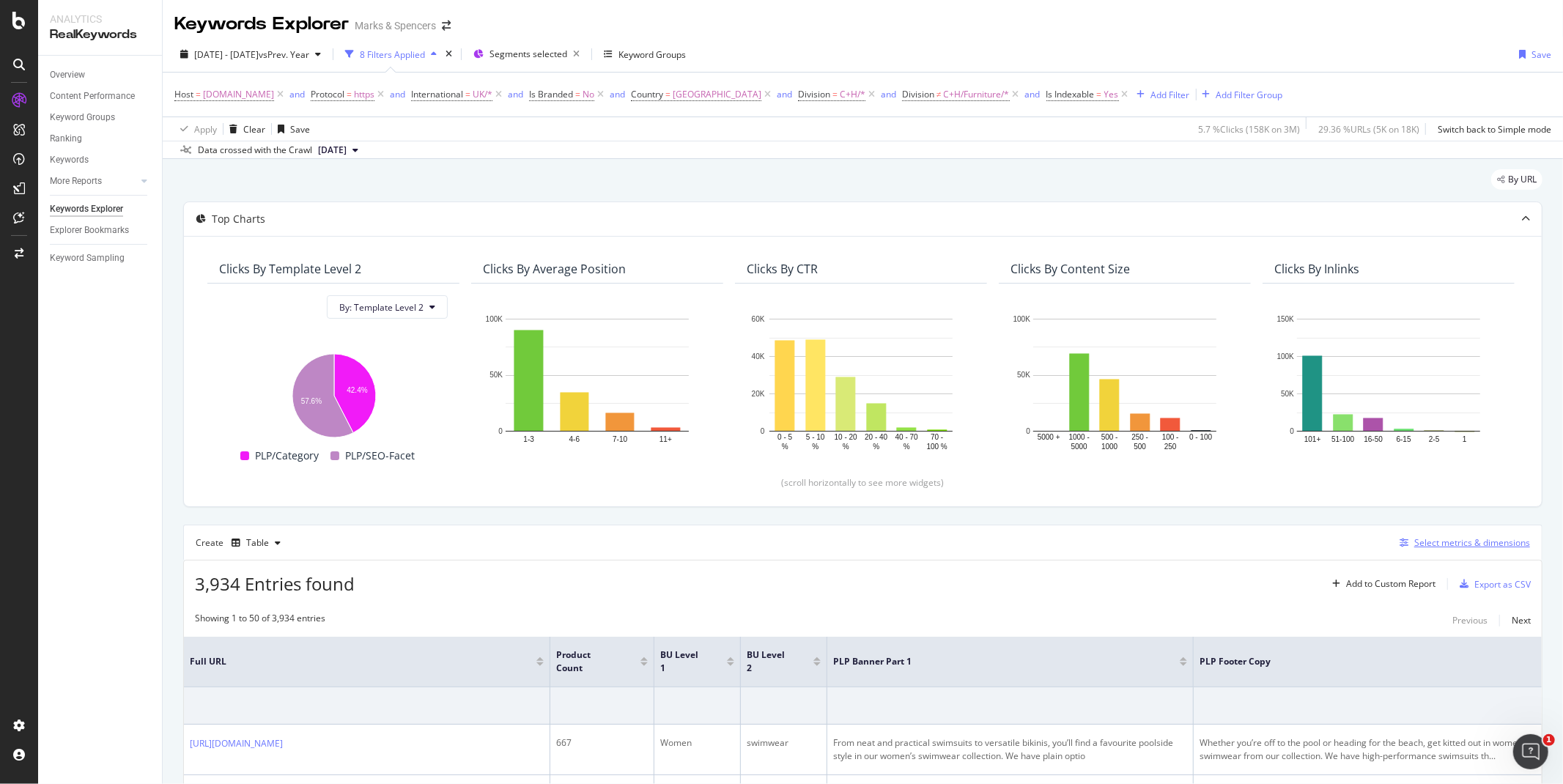
click at [1476, 547] on div "Select metrics & dimensions" at bounding box center [1472, 542] width 116 height 12
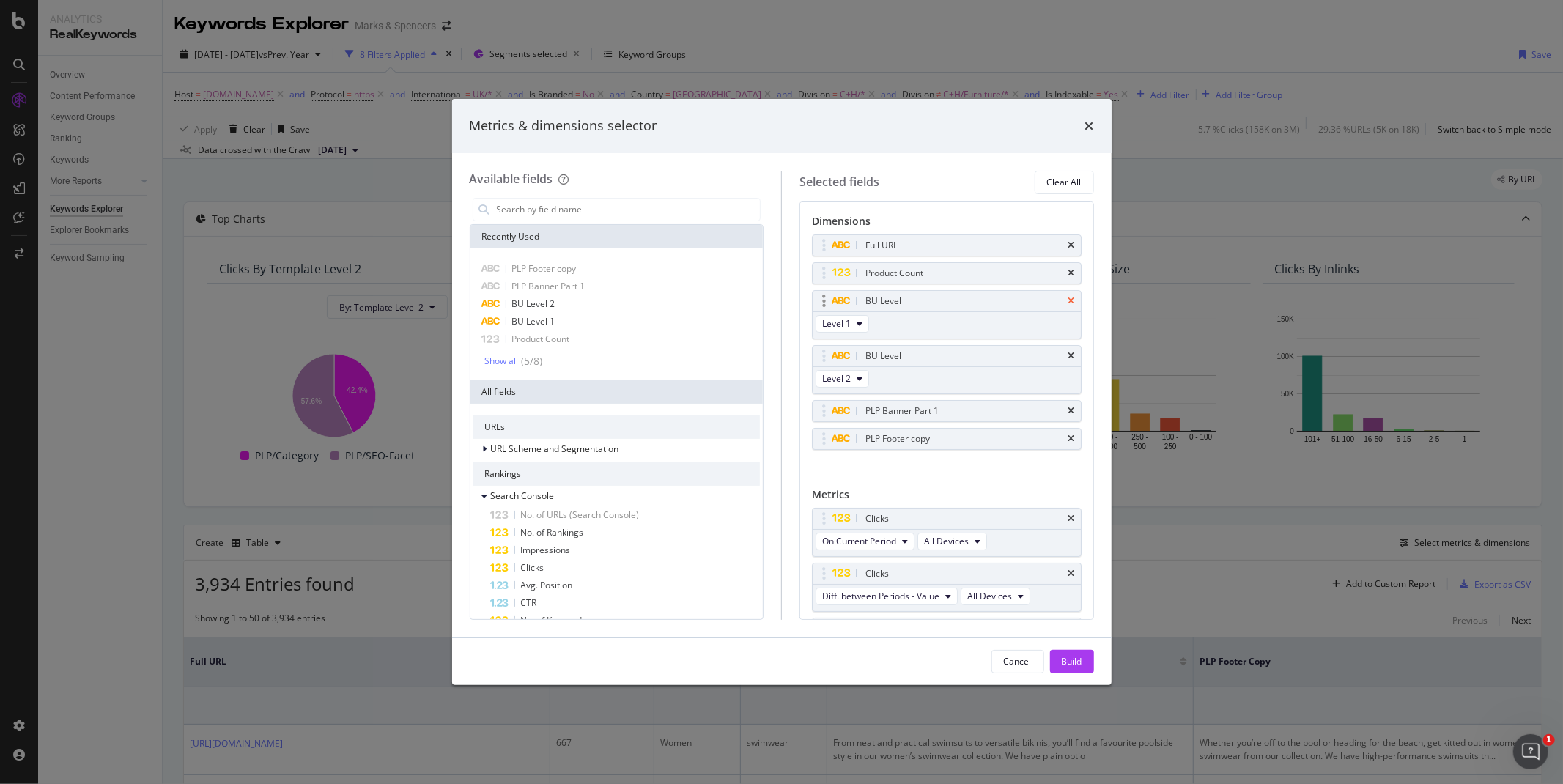
click at [1068, 302] on icon "times" at bounding box center [1071, 301] width 7 height 8
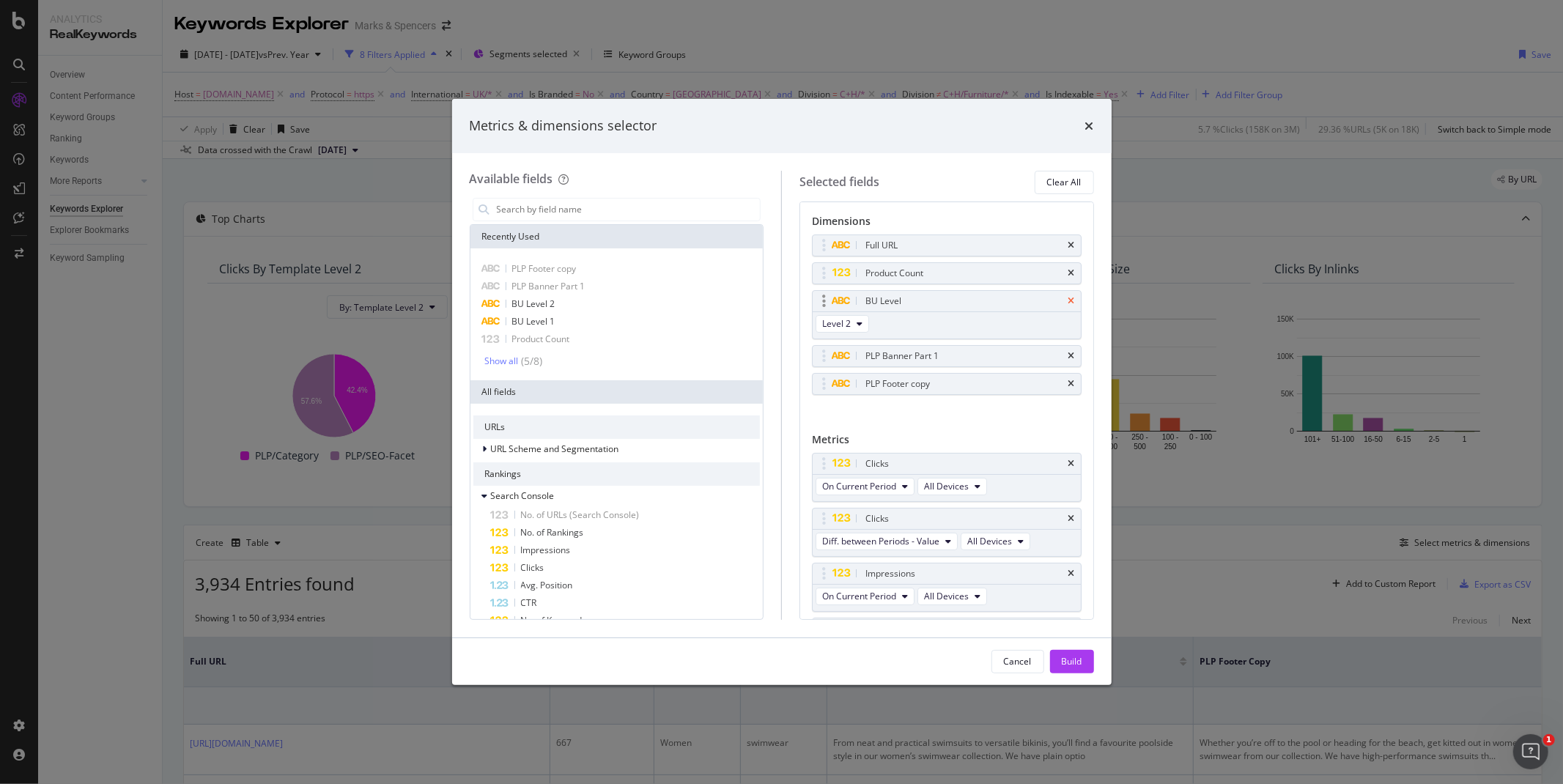
click at [1068, 302] on icon "times" at bounding box center [1071, 301] width 7 height 8
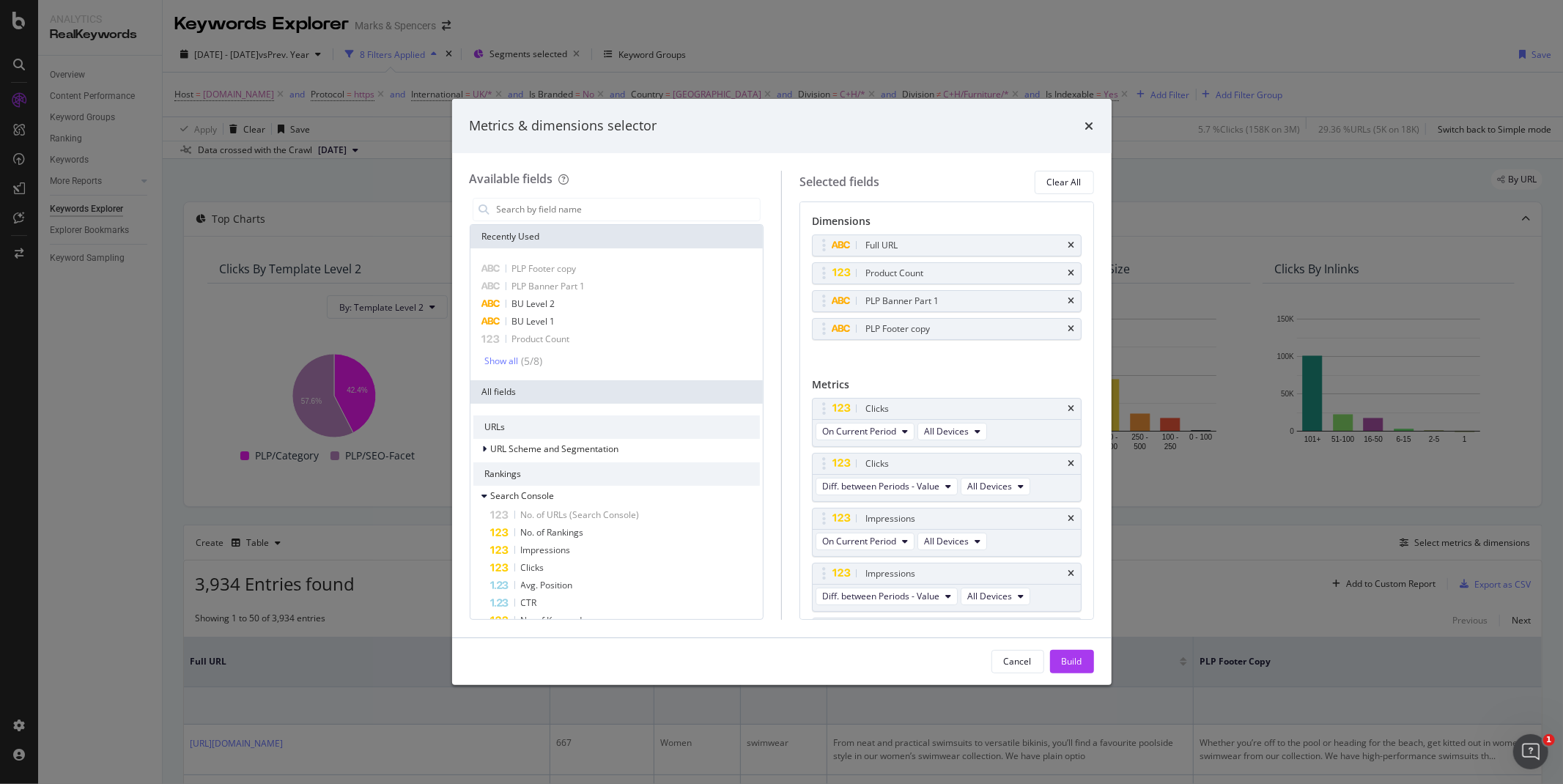
click at [1068, 302] on icon "times" at bounding box center [1071, 301] width 7 height 8
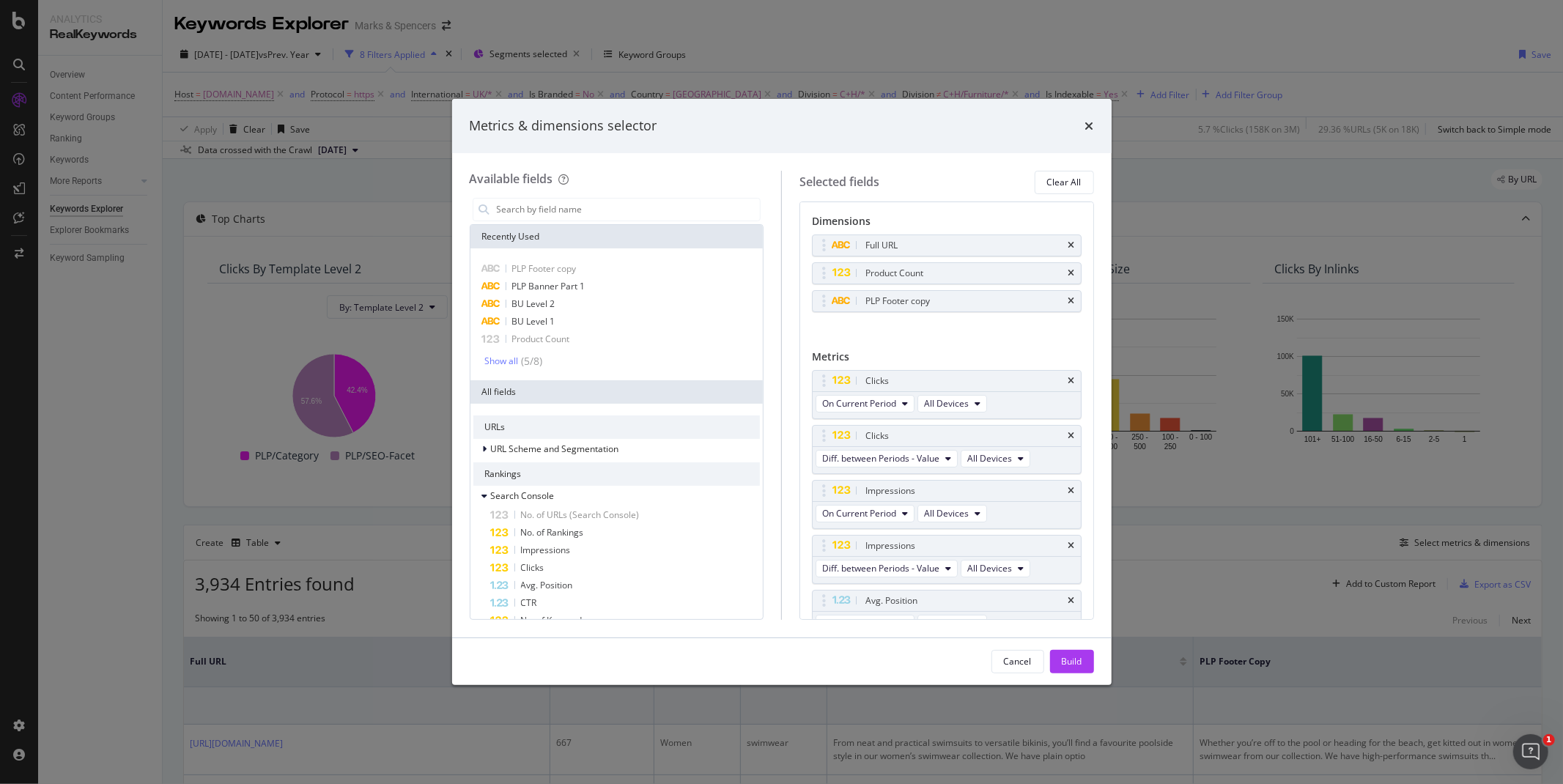
click at [1068, 302] on icon "times" at bounding box center [1071, 301] width 7 height 8
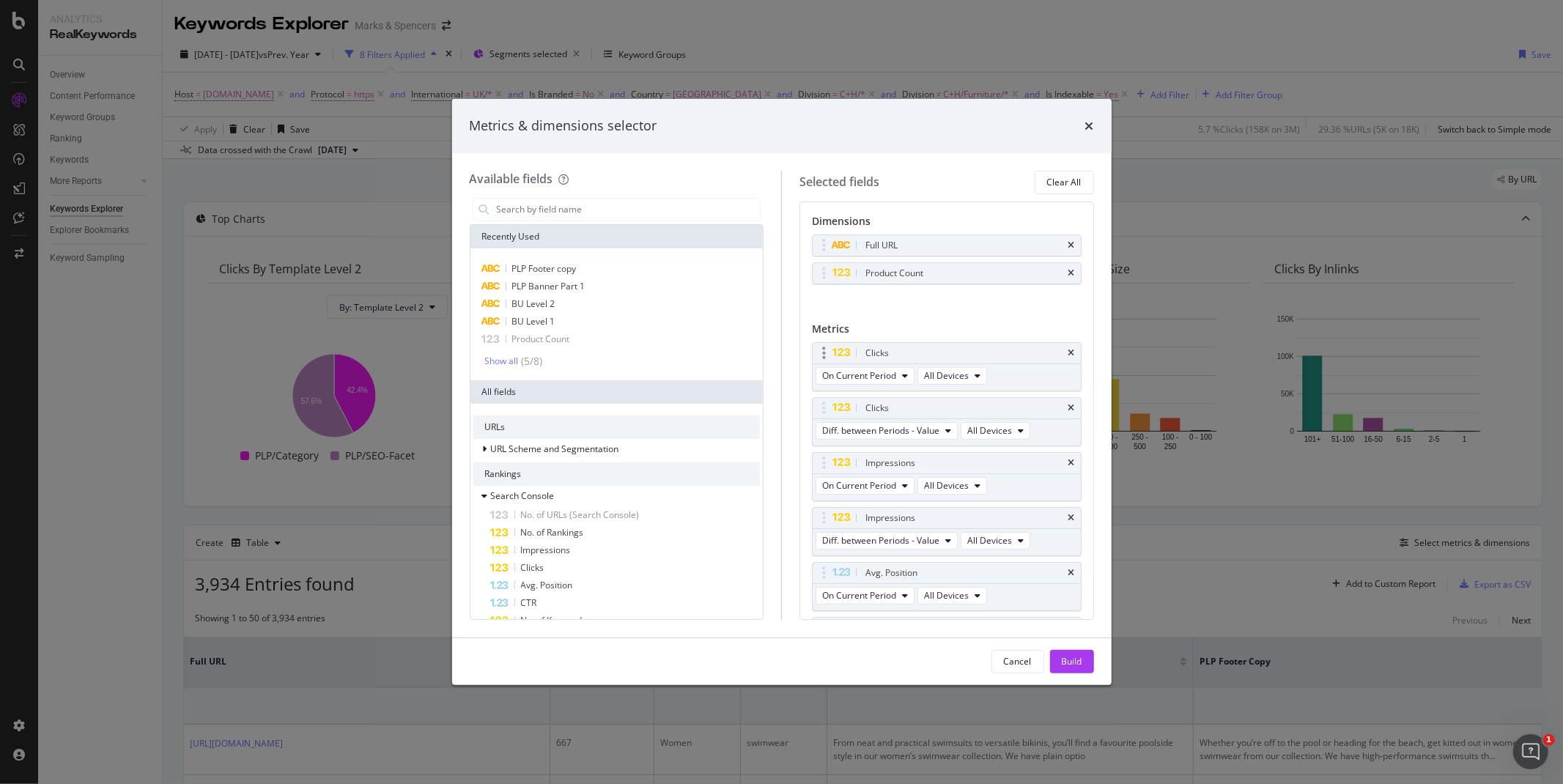
click at [1059, 345] on div "Clicks" at bounding box center [947, 353] width 268 height 21
click at [1068, 352] on icon "times" at bounding box center [1071, 352] width 7 height 8
click at [1068, 403] on icon "times" at bounding box center [1071, 407] width 7 height 8
click at [1068, 459] on icon "times" at bounding box center [1071, 462] width 7 height 8
click at [1059, 511] on div "Impressions" at bounding box center [963, 518] width 203 height 15
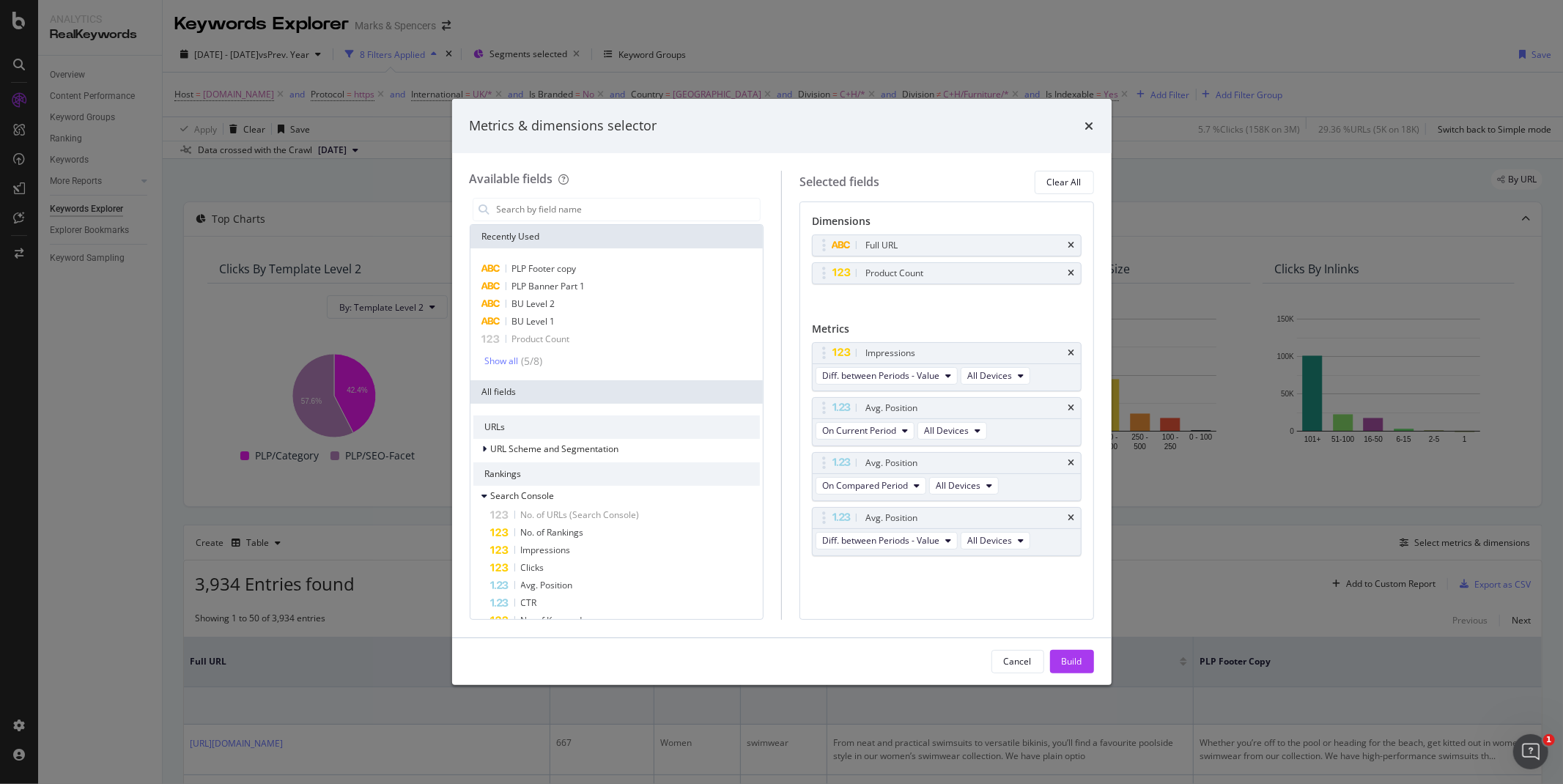
click at [1059, 352] on div "Impressions" at bounding box center [963, 353] width 203 height 15
click at [1070, 354] on icon "times" at bounding box center [1071, 352] width 7 height 8
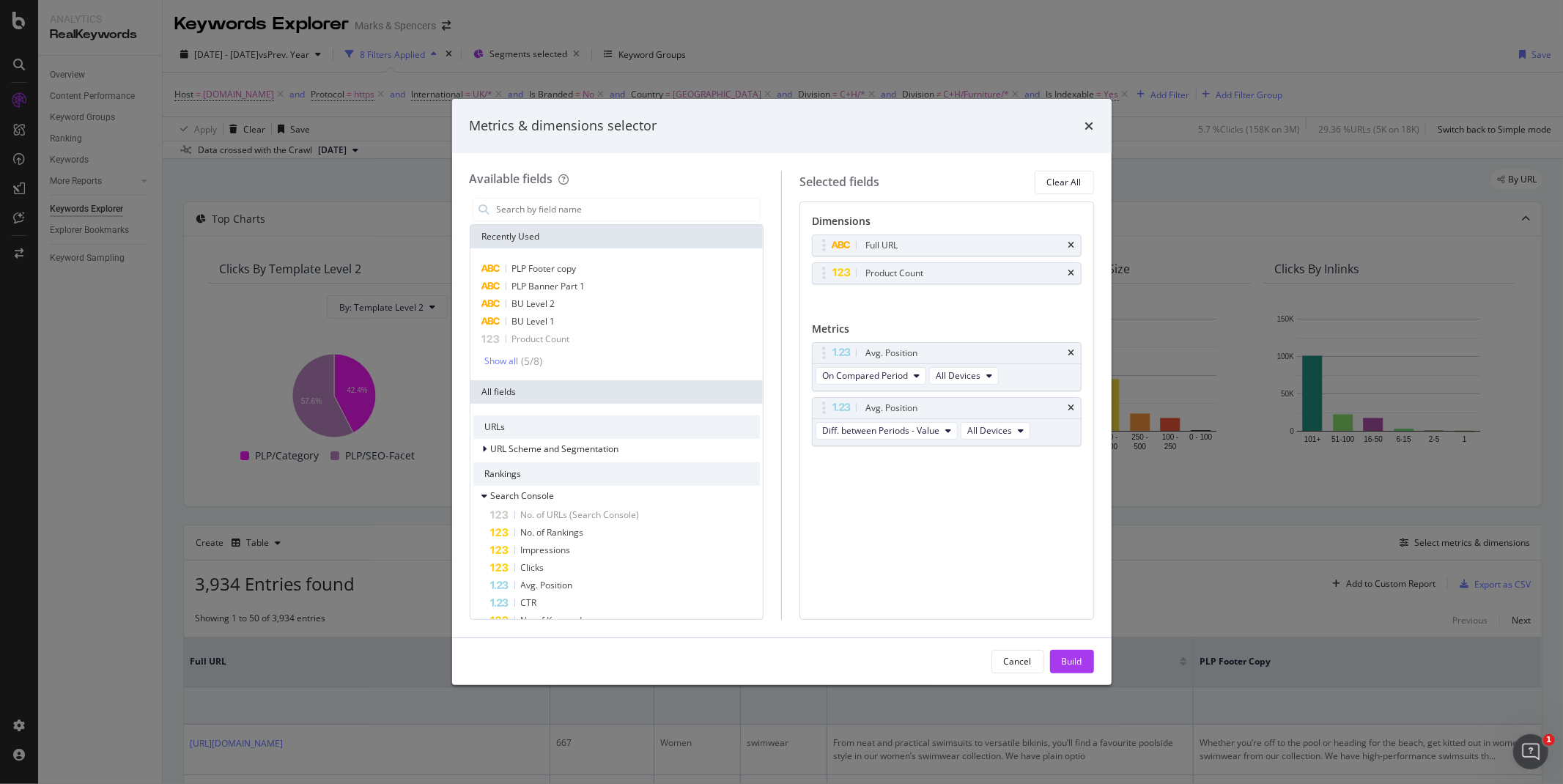
click at [1070, 354] on icon "times" at bounding box center [1071, 352] width 7 height 8
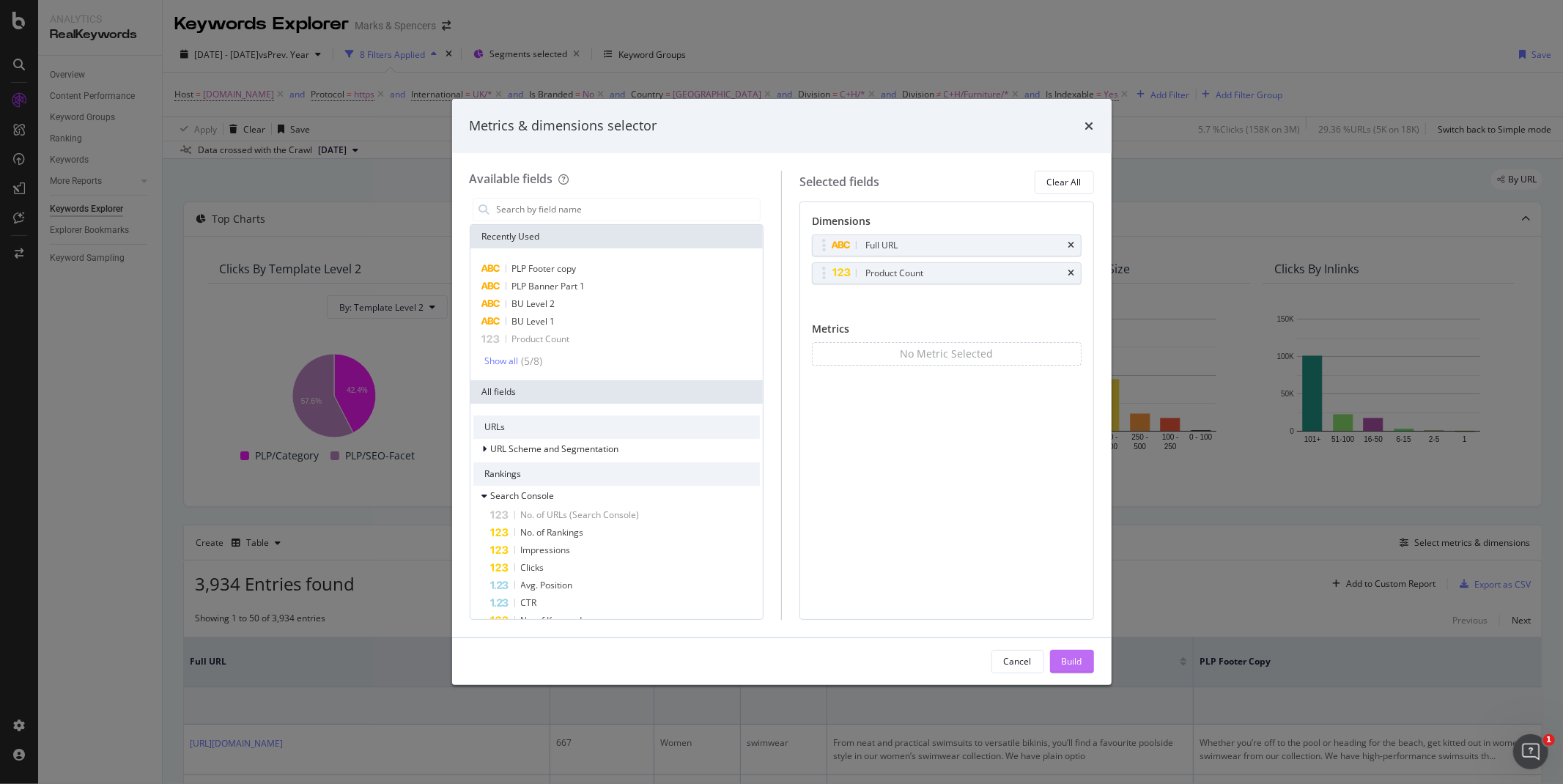
click at [1071, 655] on div "Build" at bounding box center [1072, 661] width 21 height 12
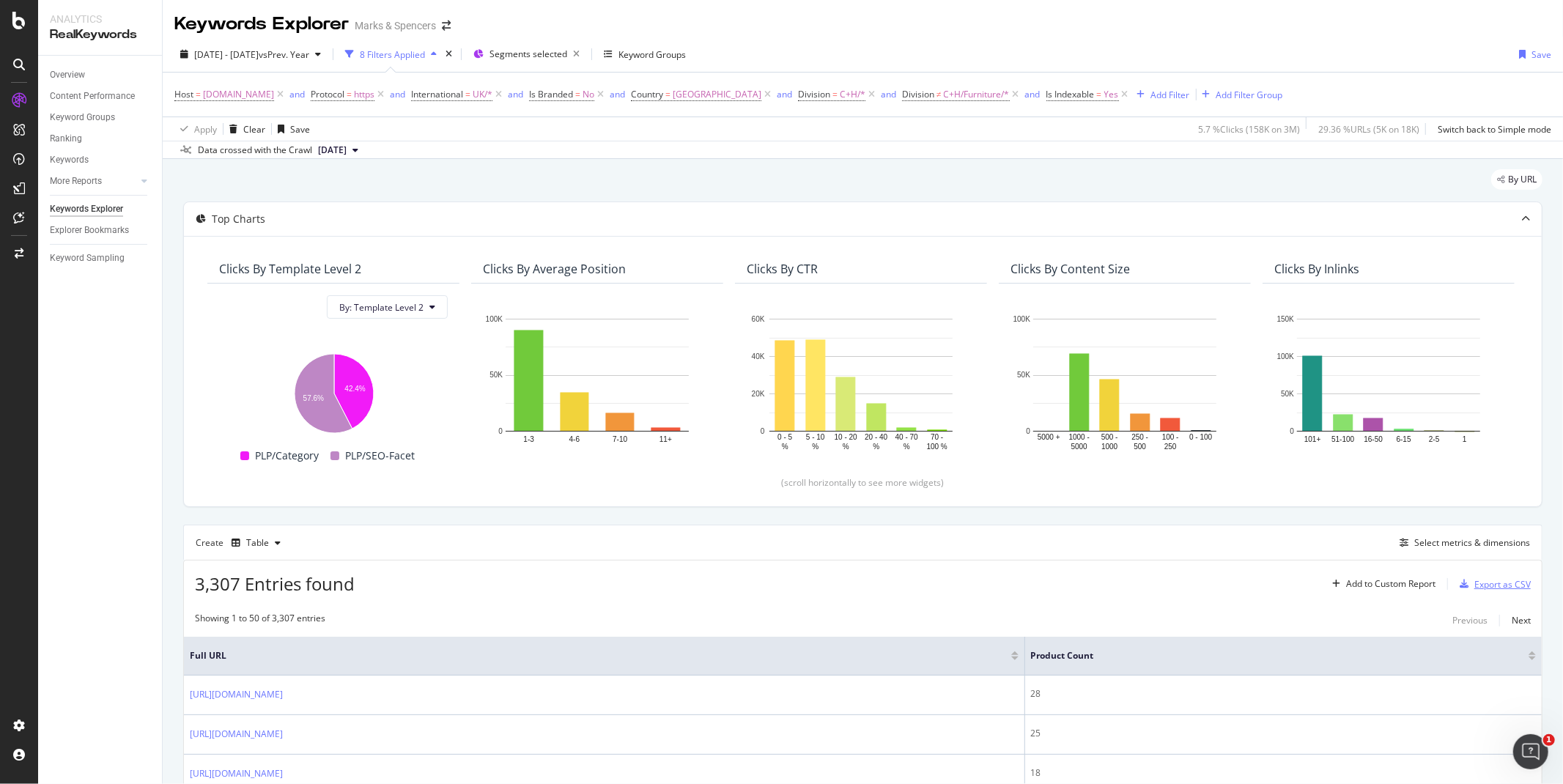
click at [1474, 589] on div "Export as CSV" at bounding box center [1503, 584] width 57 height 12
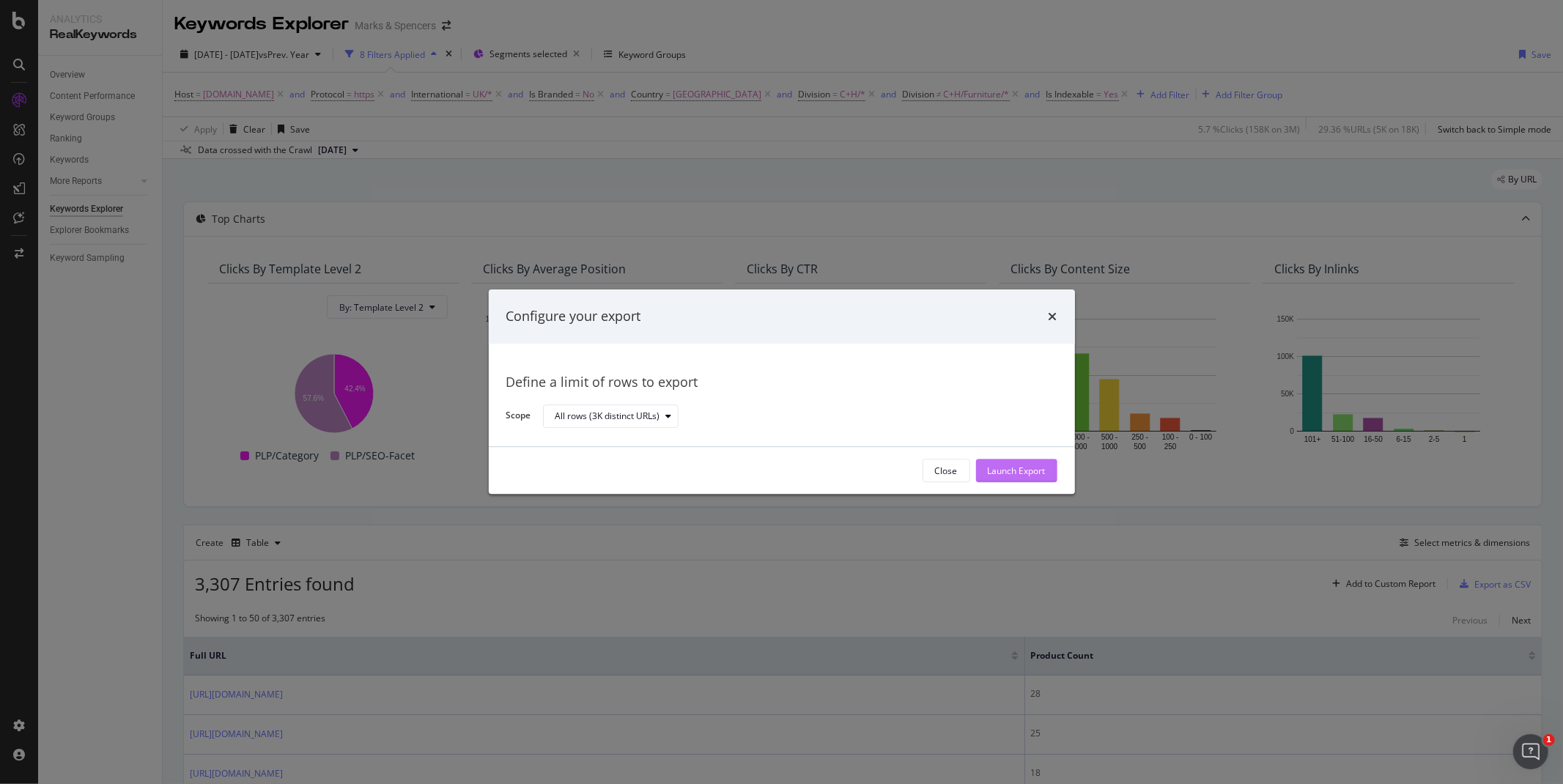
click at [1051, 465] on button "Launch Export" at bounding box center [1017, 471] width 81 height 24
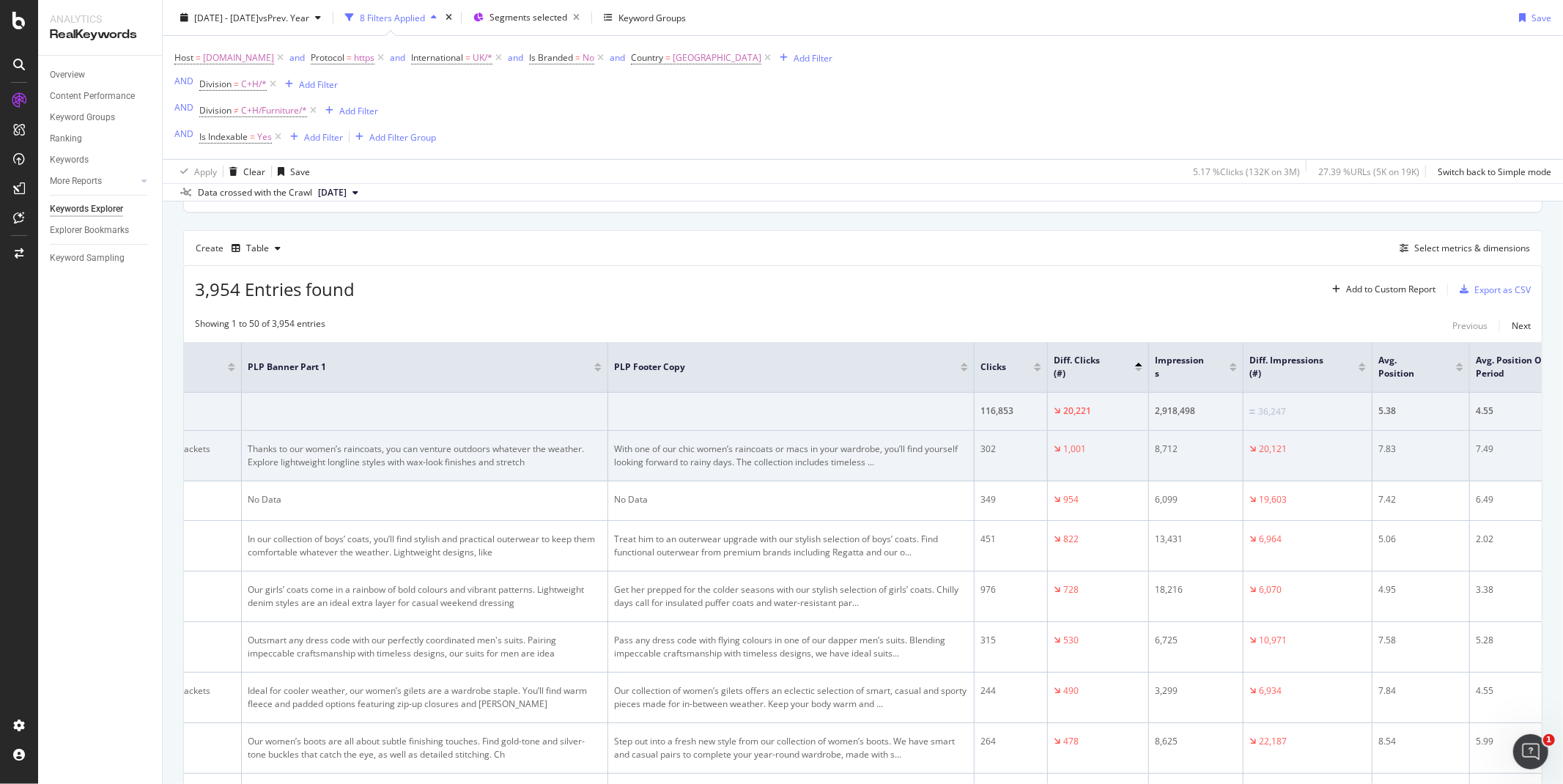
scroll to position [0, 870]
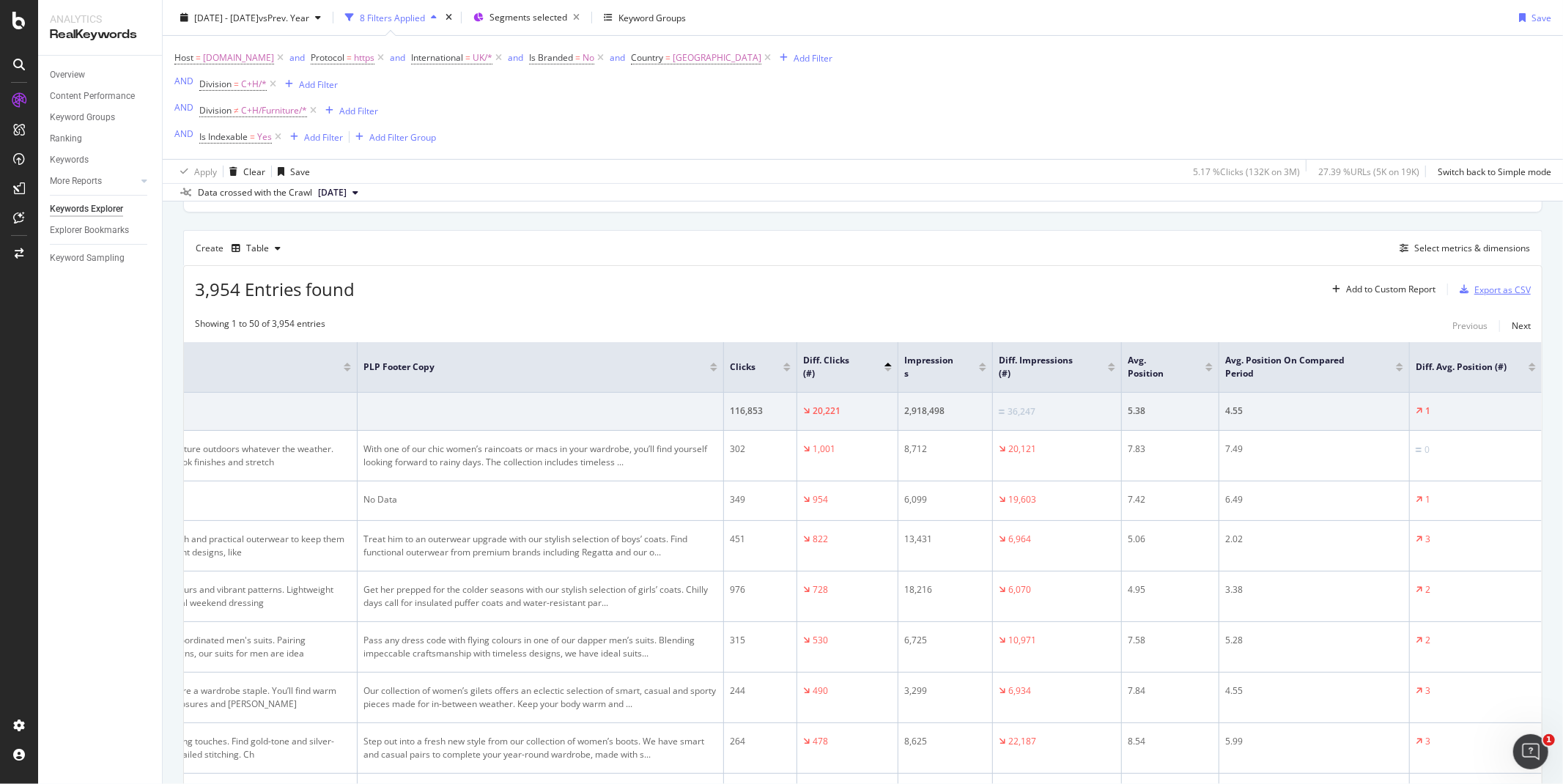
click at [1485, 296] on div "Export as CSV" at bounding box center [1503, 289] width 57 height 12
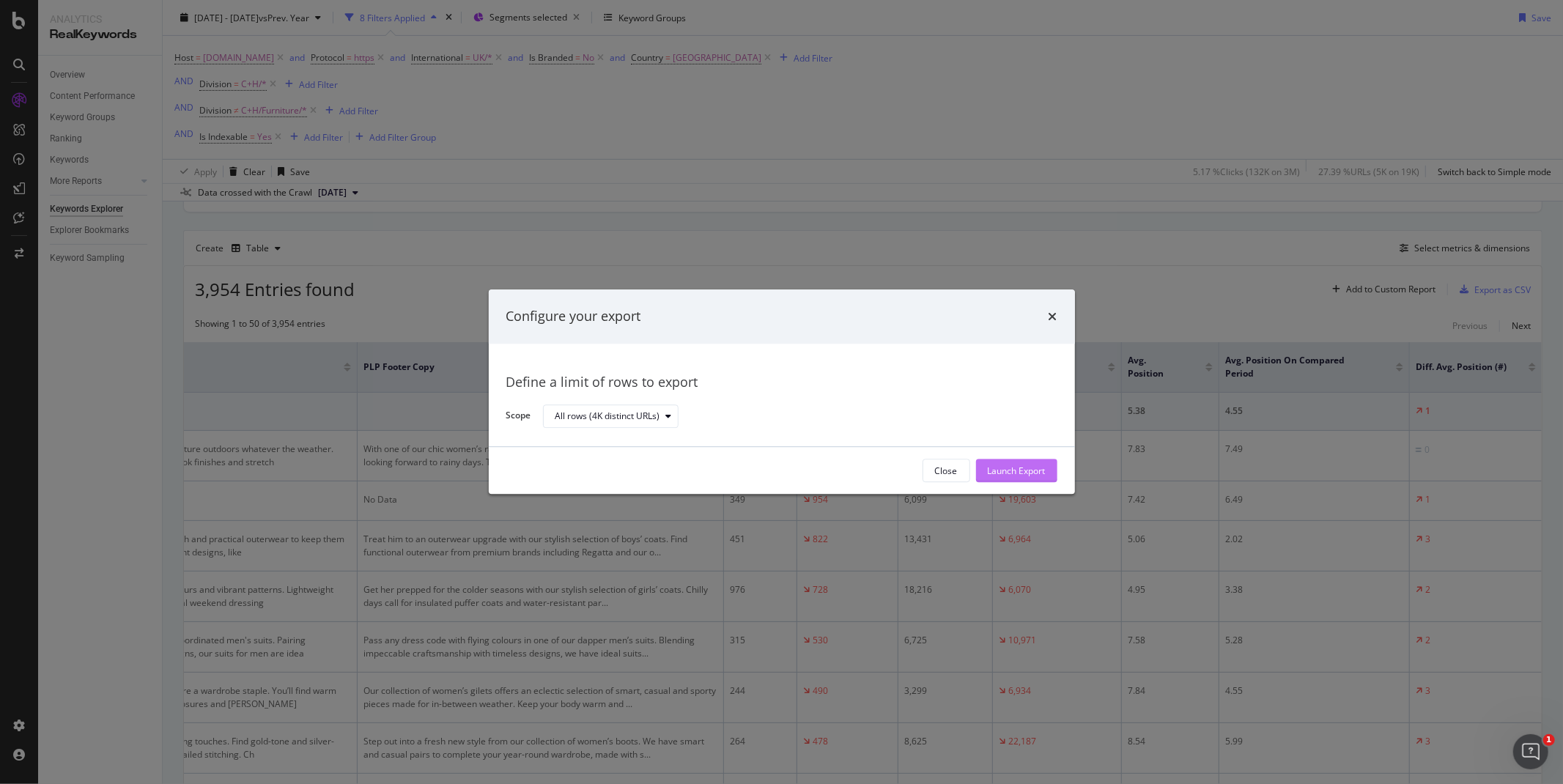
click at [1025, 470] on div "Launch Export" at bounding box center [1017, 471] width 58 height 12
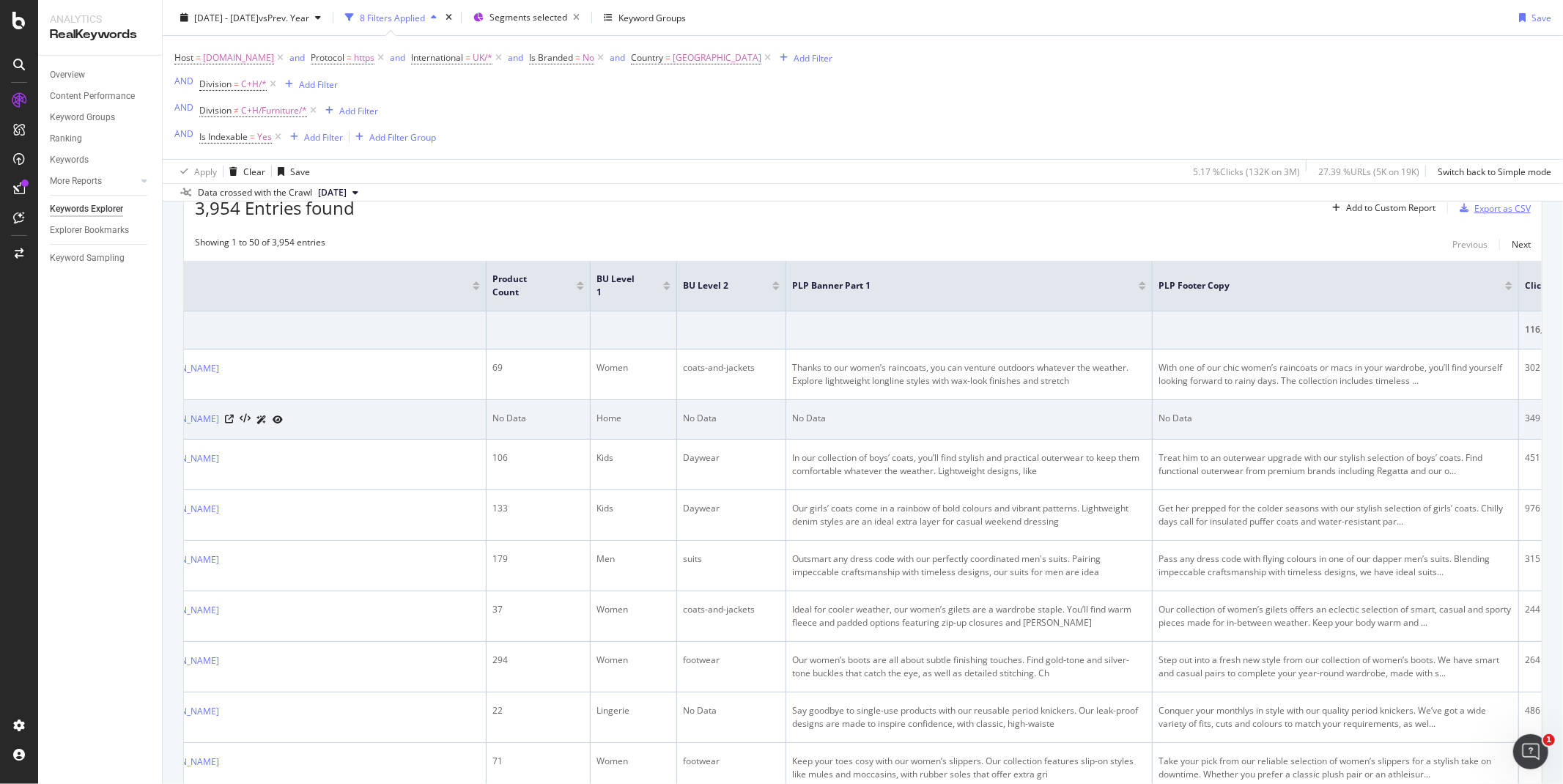
scroll to position [0, 0]
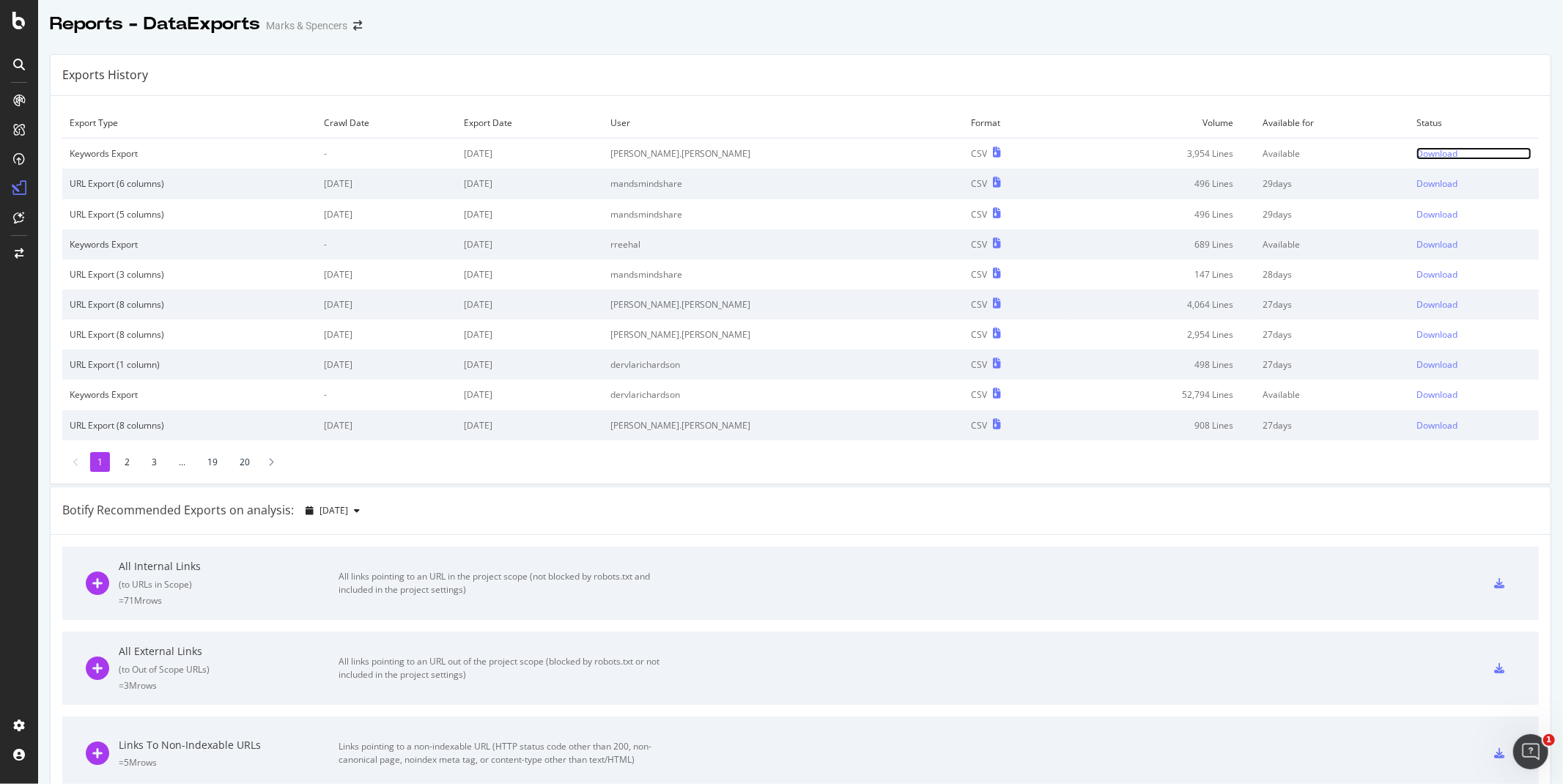
click at [1417, 152] on div "Download" at bounding box center [1437, 153] width 41 height 12
